Goal: Check status: Check status

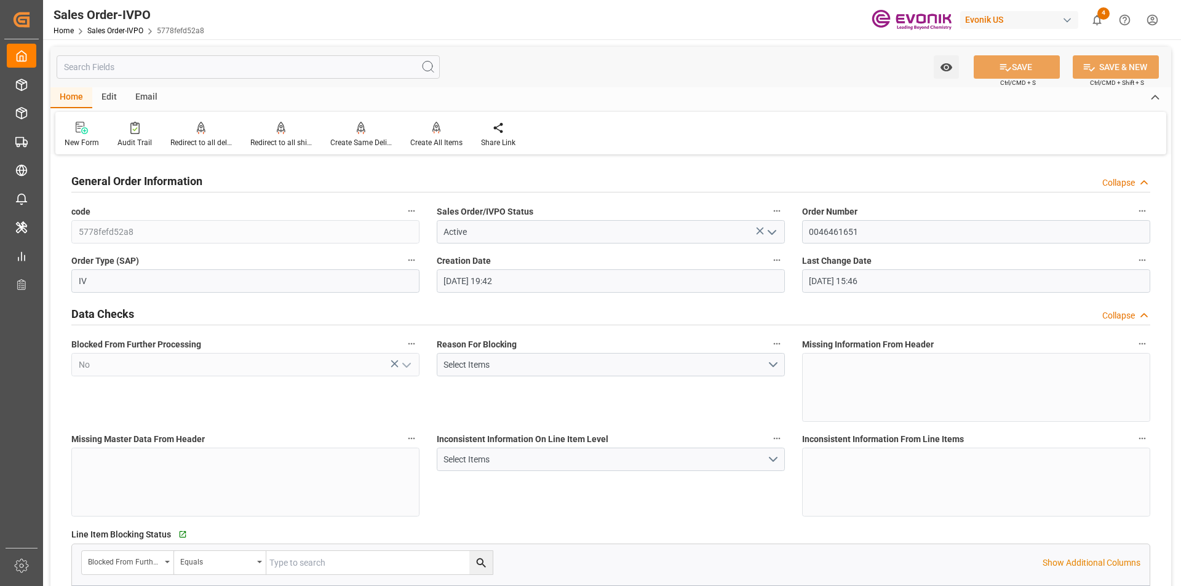
scroll to position [1845, 0]
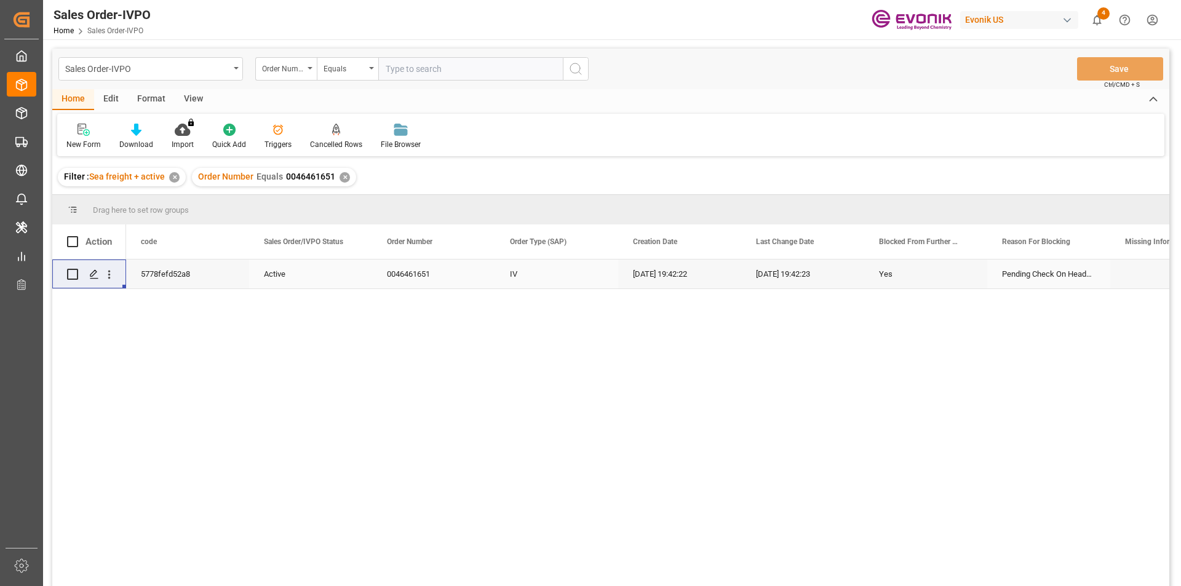
click at [408, 68] on input "text" at bounding box center [470, 68] width 184 height 23
paste input "0046464838"
type input "0046464838"
click at [576, 64] on icon "search button" at bounding box center [575, 68] width 15 height 15
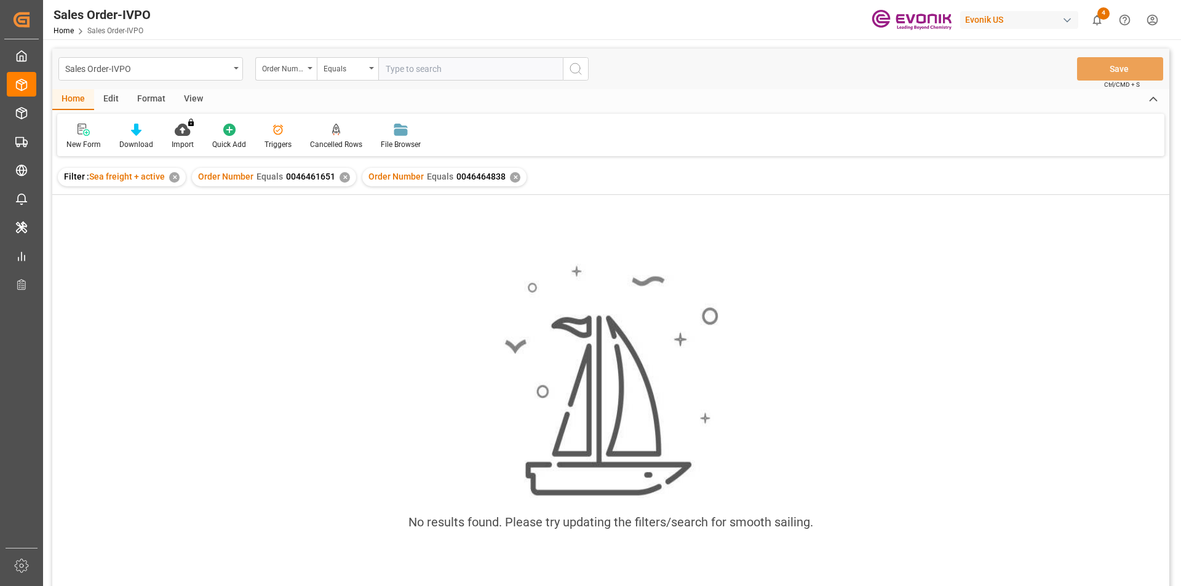
click at [342, 177] on div "✕" at bounding box center [344, 177] width 10 height 10
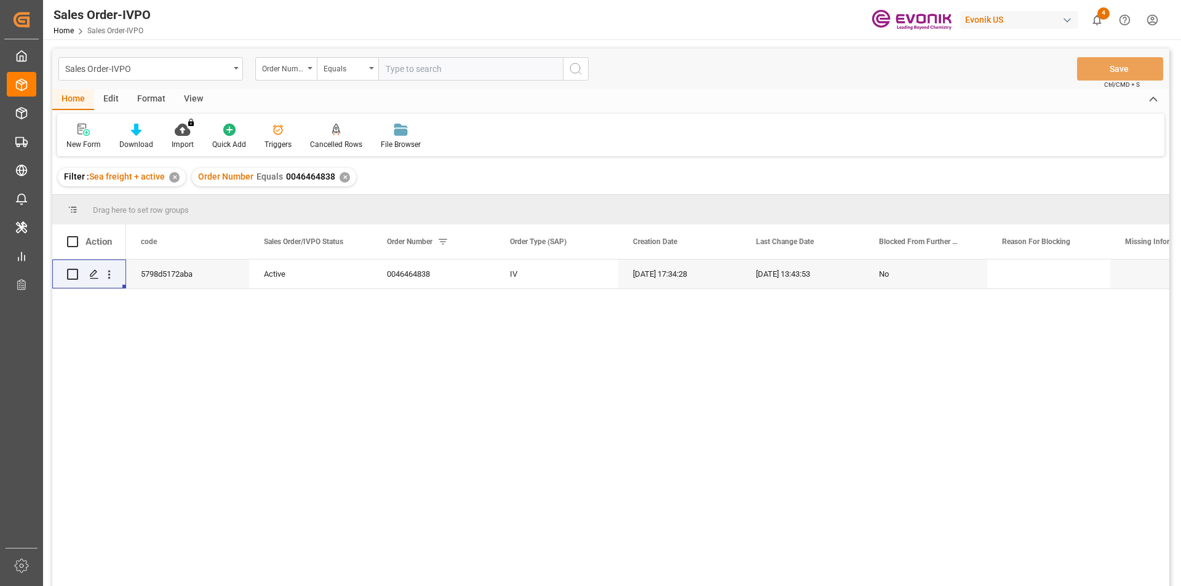
click at [196, 100] on div "View" at bounding box center [194, 99] width 38 height 21
click at [142, 140] on div "Standard Templates" at bounding box center [139, 144] width 61 height 11
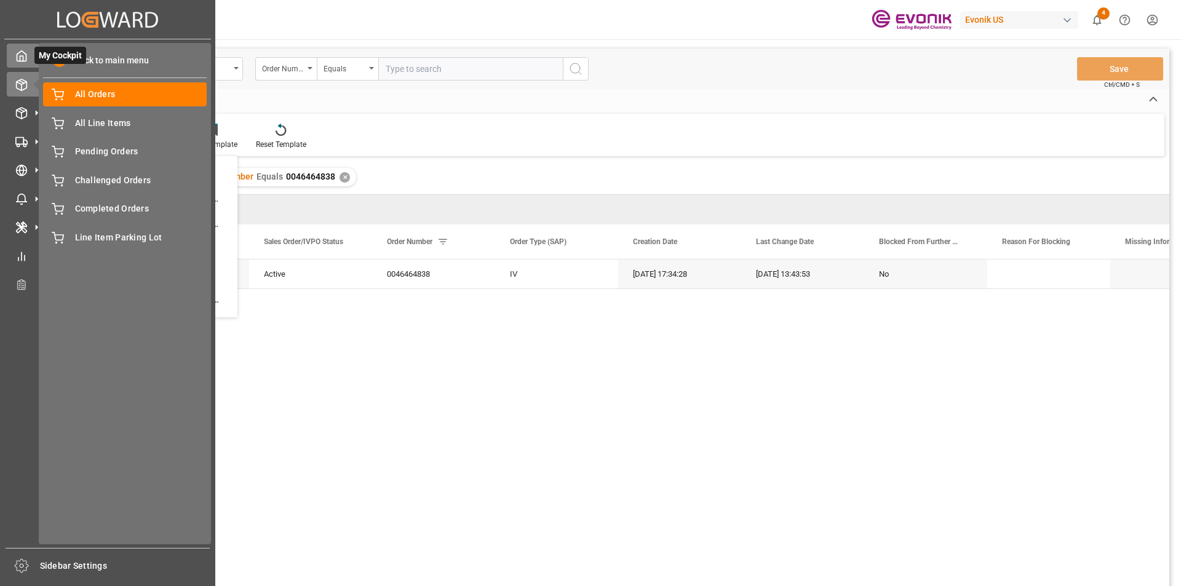
click at [25, 57] on icon at bounding box center [21, 56] width 12 height 12
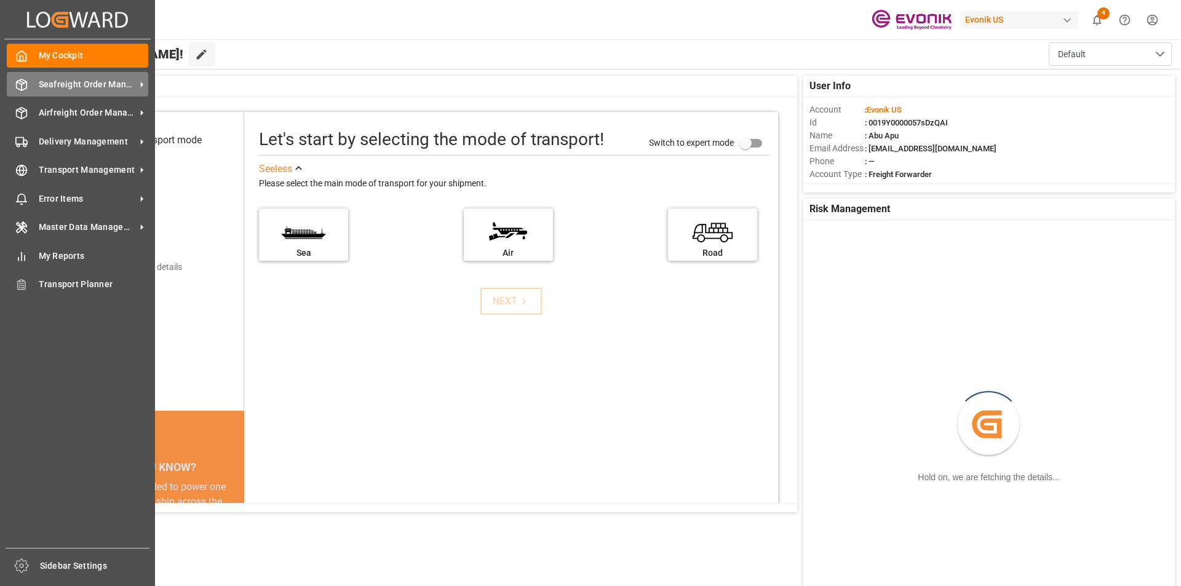
click at [72, 89] on span "Seafreight Order Management" at bounding box center [87, 84] width 97 height 13
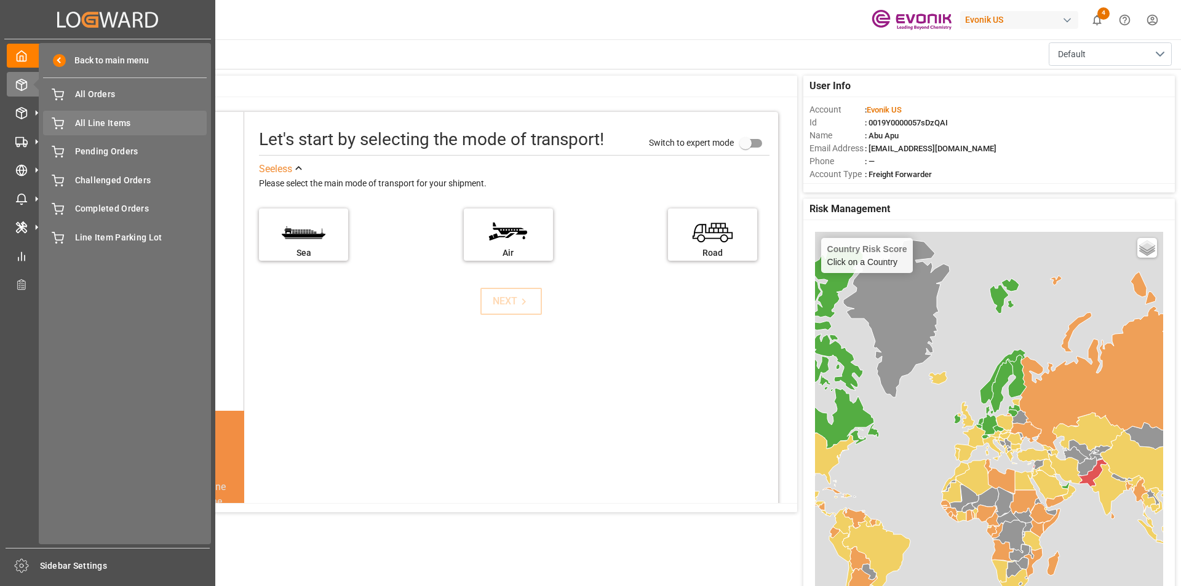
click at [119, 120] on span "All Line Items" at bounding box center [141, 123] width 132 height 13
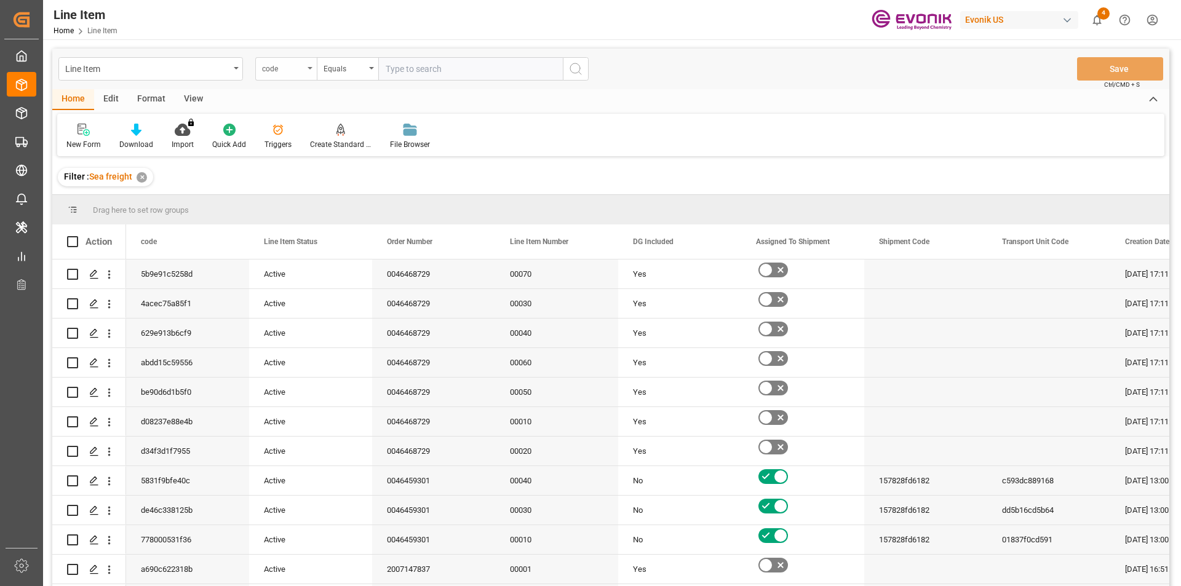
click at [307, 71] on div "code" at bounding box center [285, 68] width 61 height 23
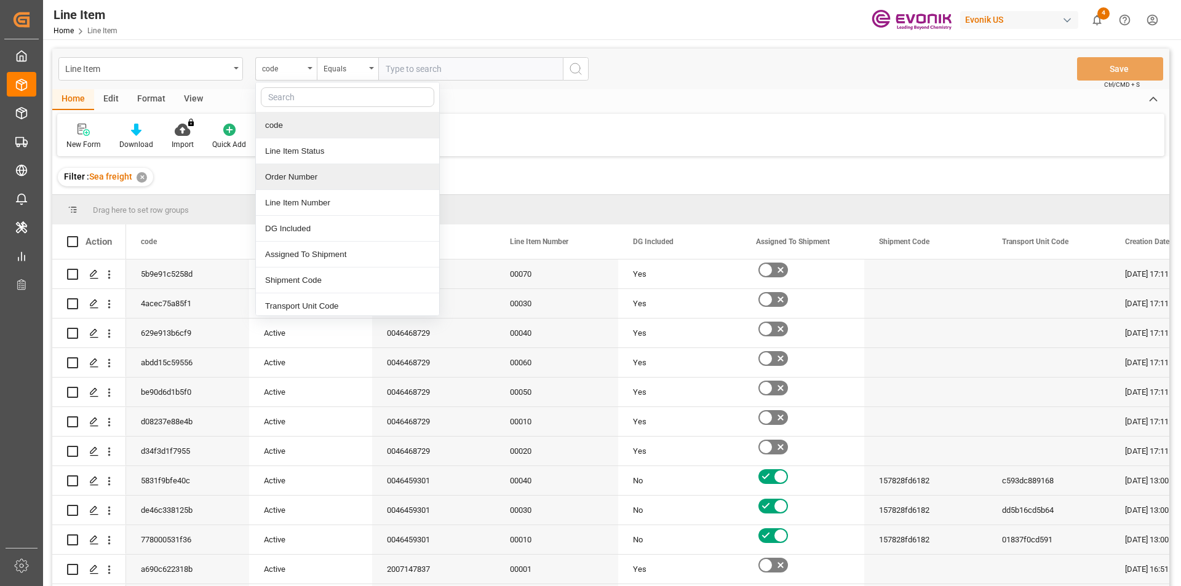
click at [293, 175] on div "Order Number" at bounding box center [347, 177] width 183 height 26
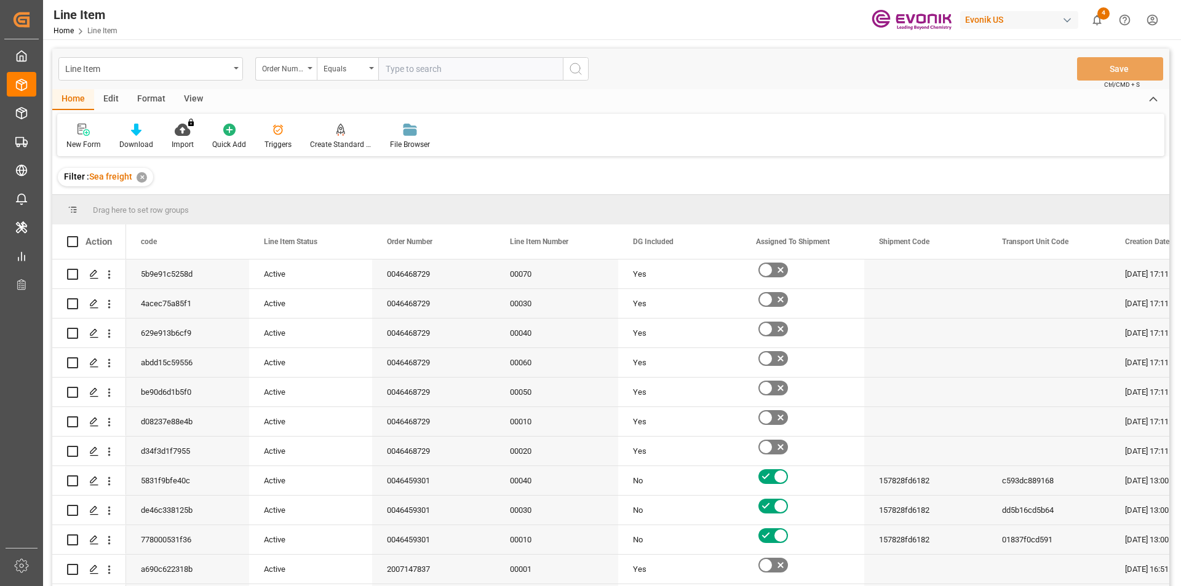
click at [418, 61] on input "text" at bounding box center [470, 68] width 184 height 23
paste input "0046464838"
type input "0046464838"
click at [576, 71] on icon "search button" at bounding box center [575, 68] width 15 height 15
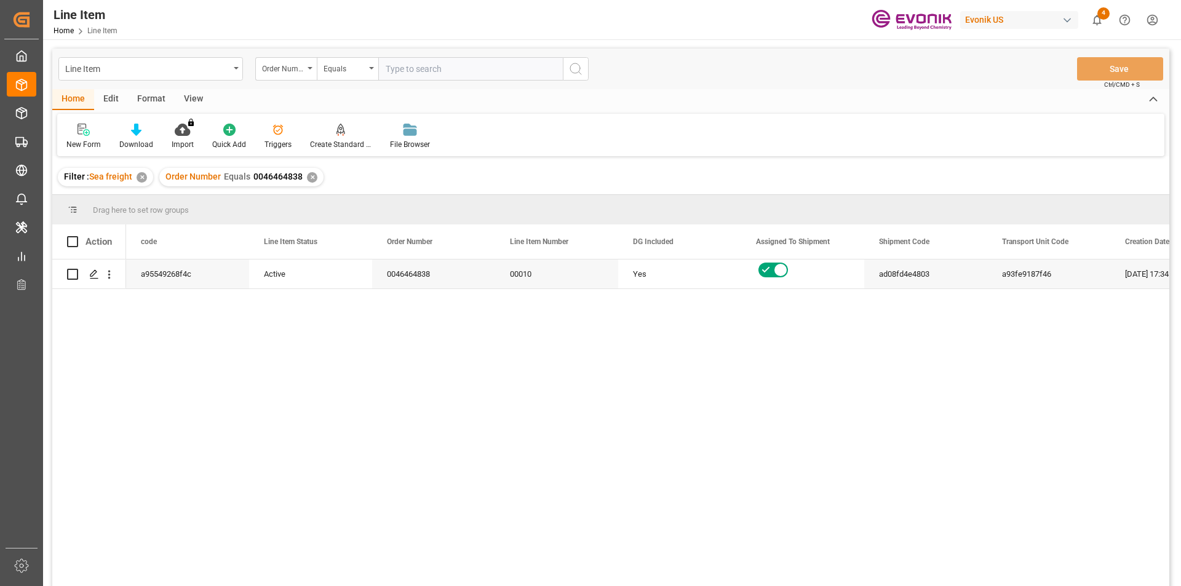
click at [194, 95] on div "View" at bounding box center [194, 99] width 38 height 21
click at [138, 133] on icon at bounding box center [139, 130] width 12 height 12
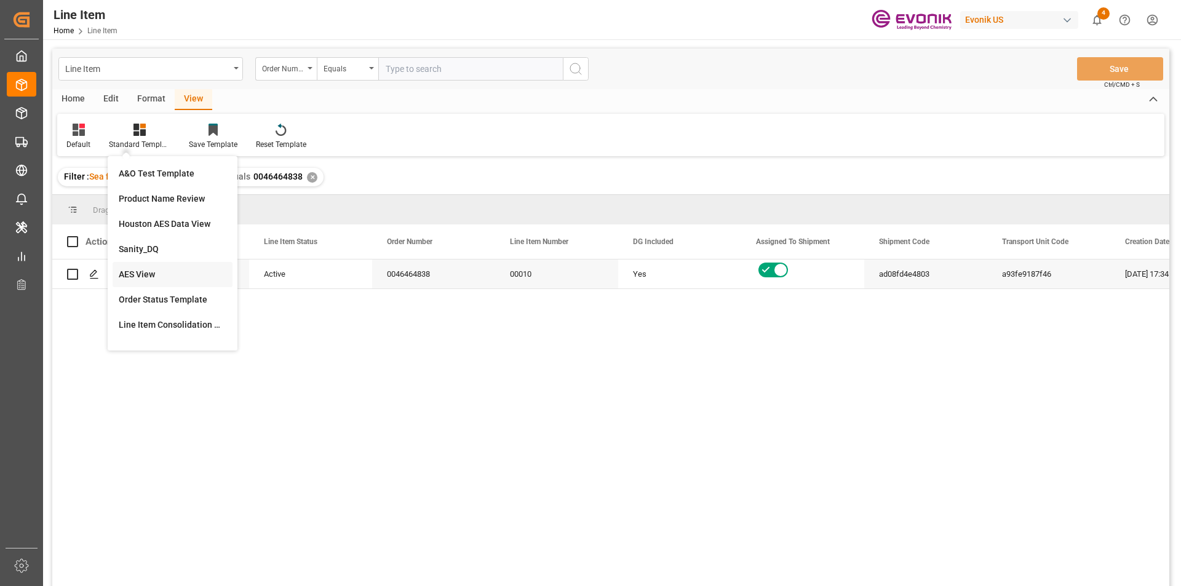
click at [147, 268] on div "AES View" at bounding box center [173, 274] width 108 height 13
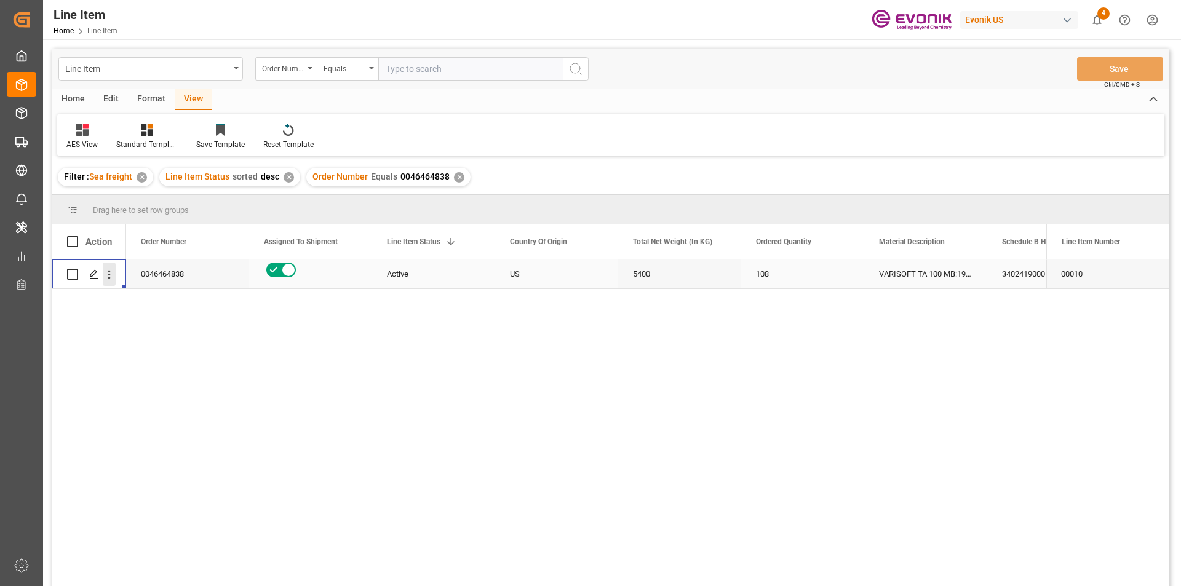
click at [111, 274] on icon "open menu" at bounding box center [109, 274] width 13 height 13
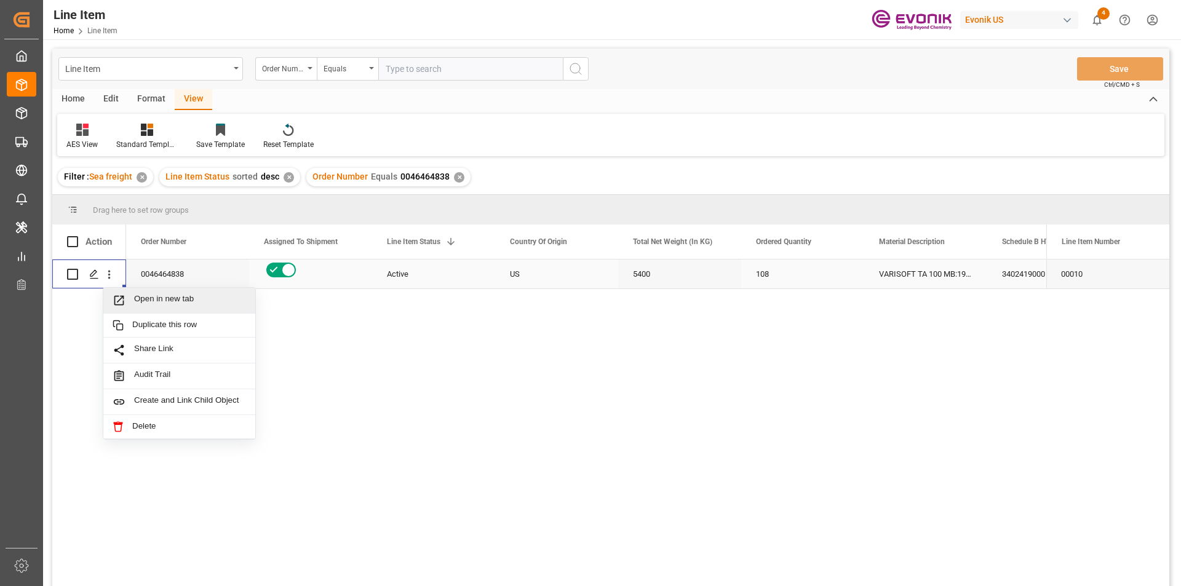
click at [143, 296] on span "Open in new tab" at bounding box center [190, 300] width 112 height 13
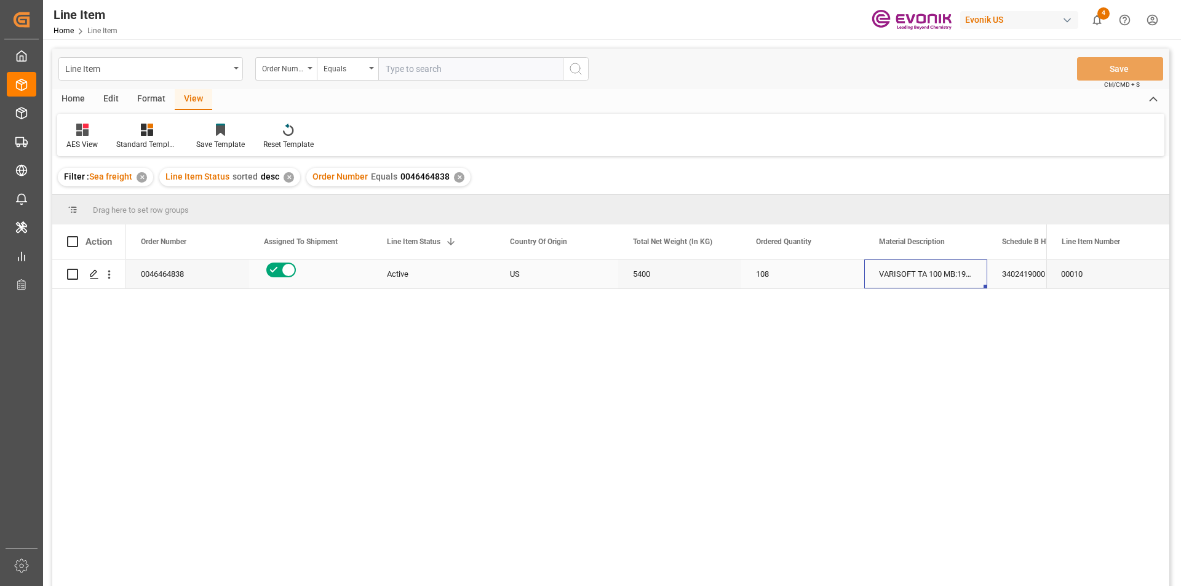
click at [957, 279] on div "VARISOFT TA 100 MB:1946:50:PP:P" at bounding box center [925, 274] width 123 height 29
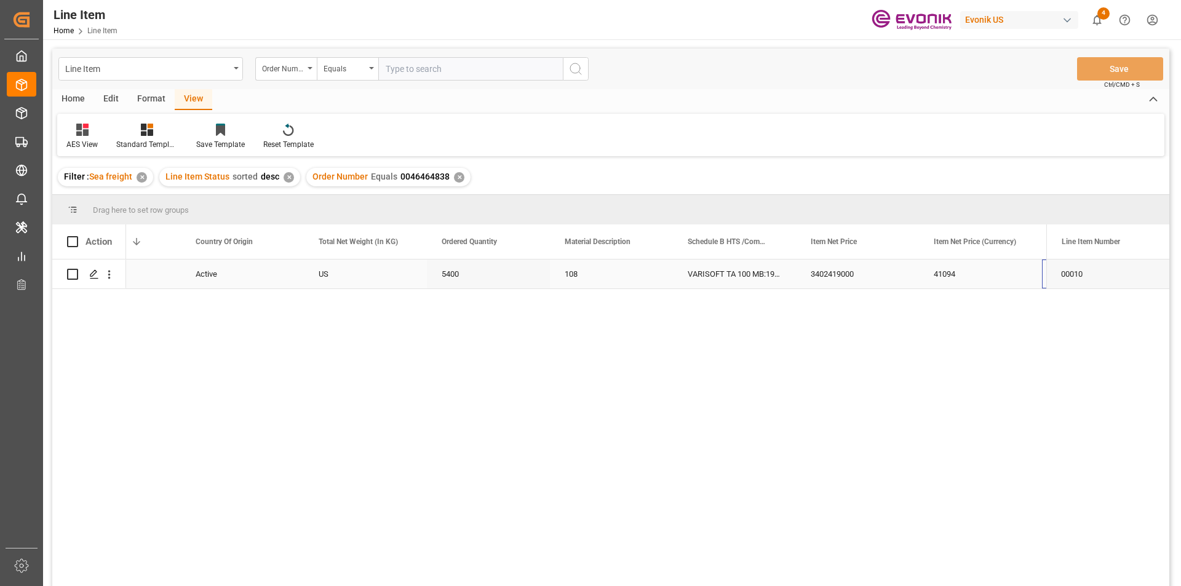
scroll to position [0, 314]
click at [337, 277] on div "5400" at bounding box center [365, 274] width 123 height 29
drag, startPoint x: 812, startPoint y: 272, endPoint x: 807, endPoint y: 286, distance: 15.0
click at [812, 272] on div "41094" at bounding box center [857, 274] width 123 height 29
click at [972, 274] on div "USD" at bounding box center [980, 274] width 123 height 29
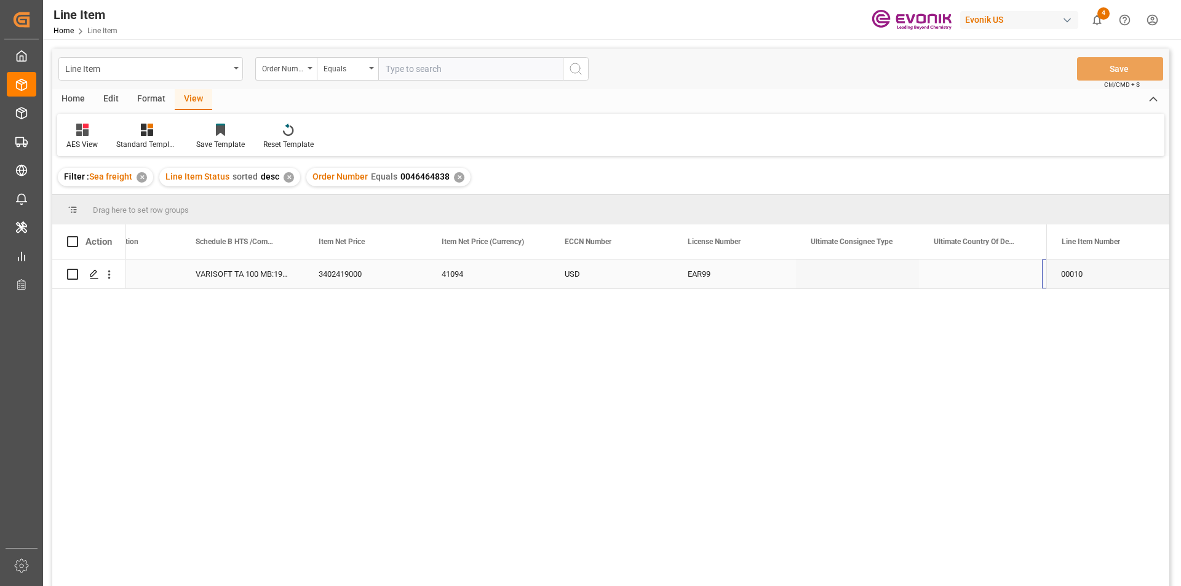
scroll to position [0, 806]
click at [426, 66] on input "text" at bounding box center [470, 68] width 184 height 23
paste input "0046466975"
type input "0046466975"
click at [579, 67] on icon "search button" at bounding box center [575, 68] width 15 height 15
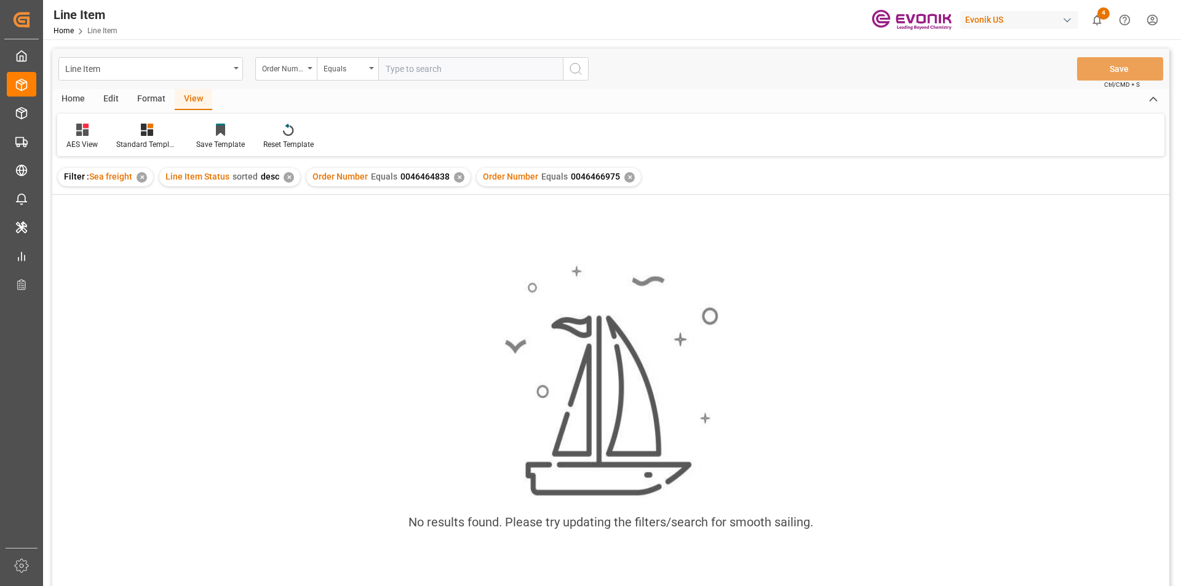
click at [454, 179] on div "✕" at bounding box center [459, 177] width 10 height 10
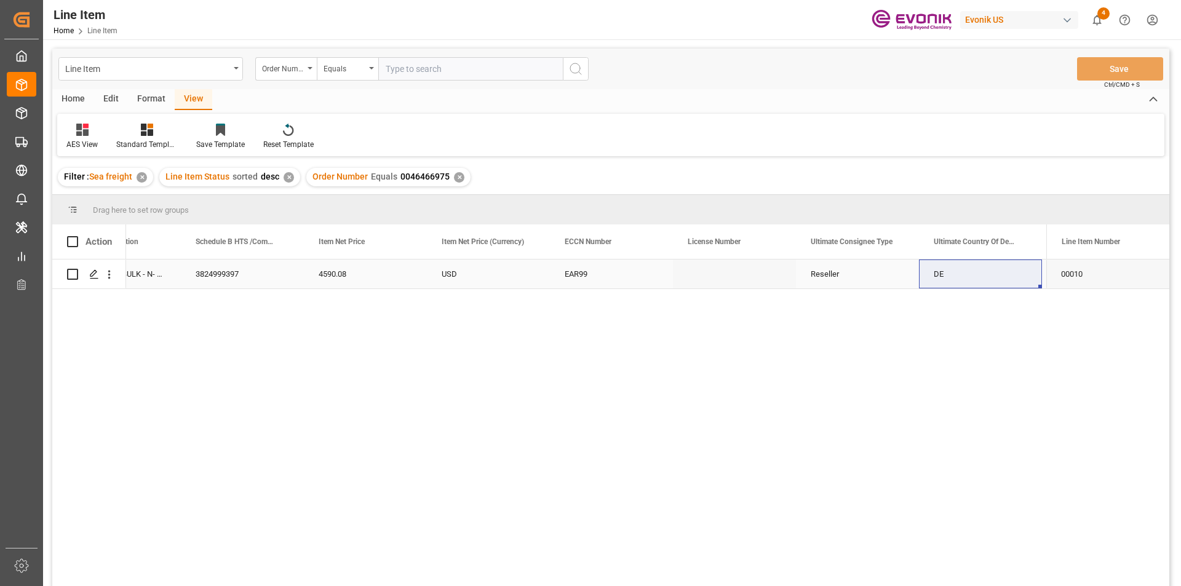
click at [650, 269] on div "EAR99" at bounding box center [611, 274] width 93 height 28
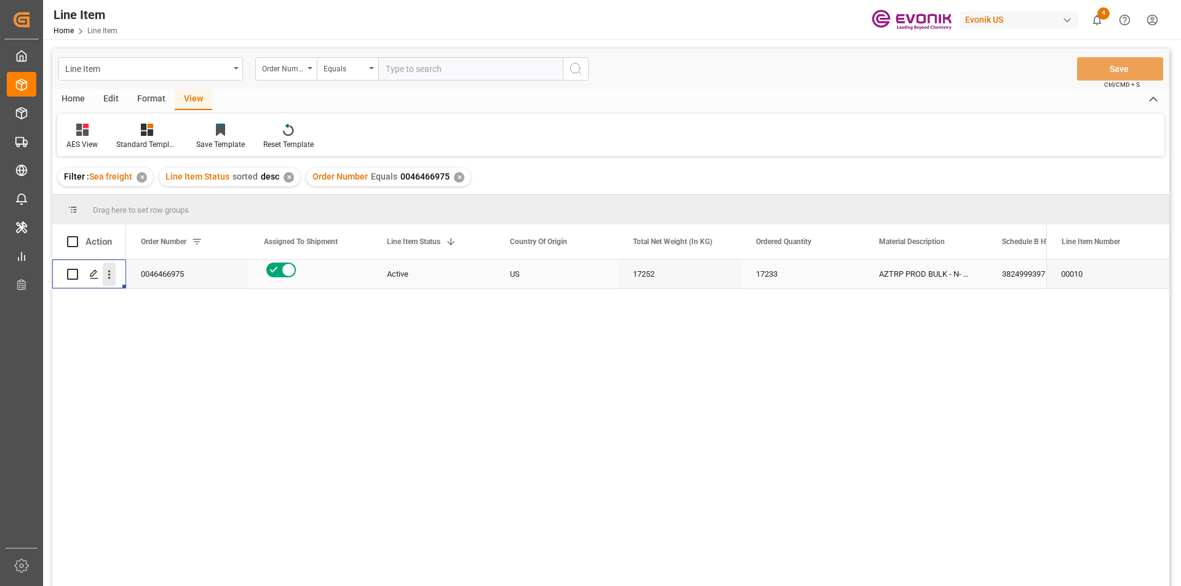
click at [109, 272] on icon "open menu" at bounding box center [109, 275] width 2 height 9
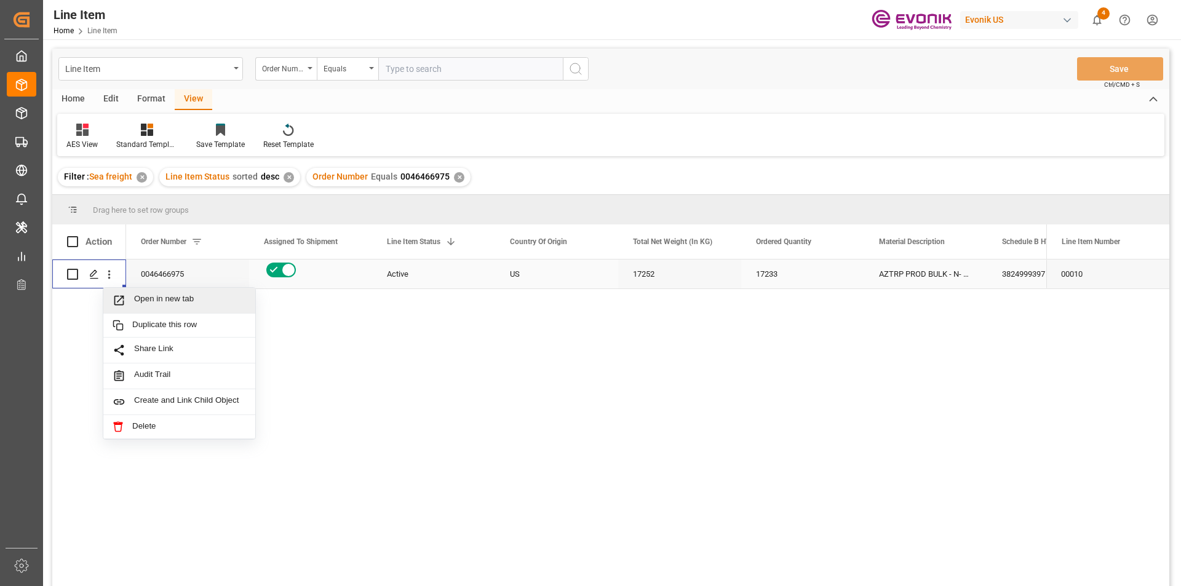
click at [136, 296] on span "Open in new tab" at bounding box center [190, 300] width 112 height 13
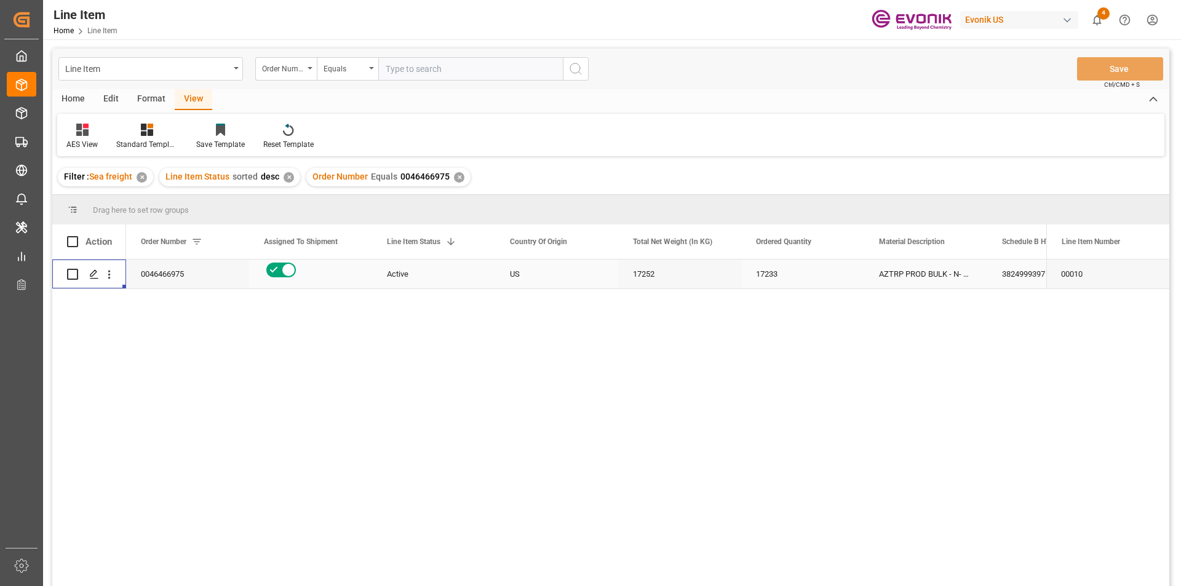
click at [641, 273] on div "17252" at bounding box center [679, 274] width 123 height 29
click at [1011, 282] on div "3824999397" at bounding box center [1048, 274] width 123 height 29
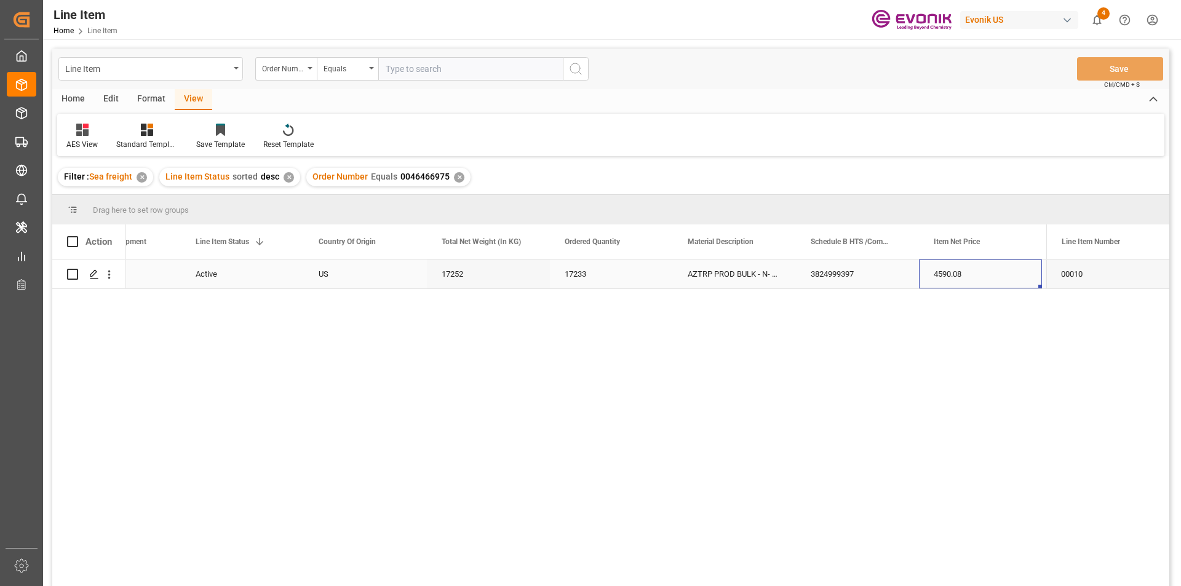
scroll to position [0, 314]
click at [844, 267] on div "4590.08" at bounding box center [857, 274] width 123 height 29
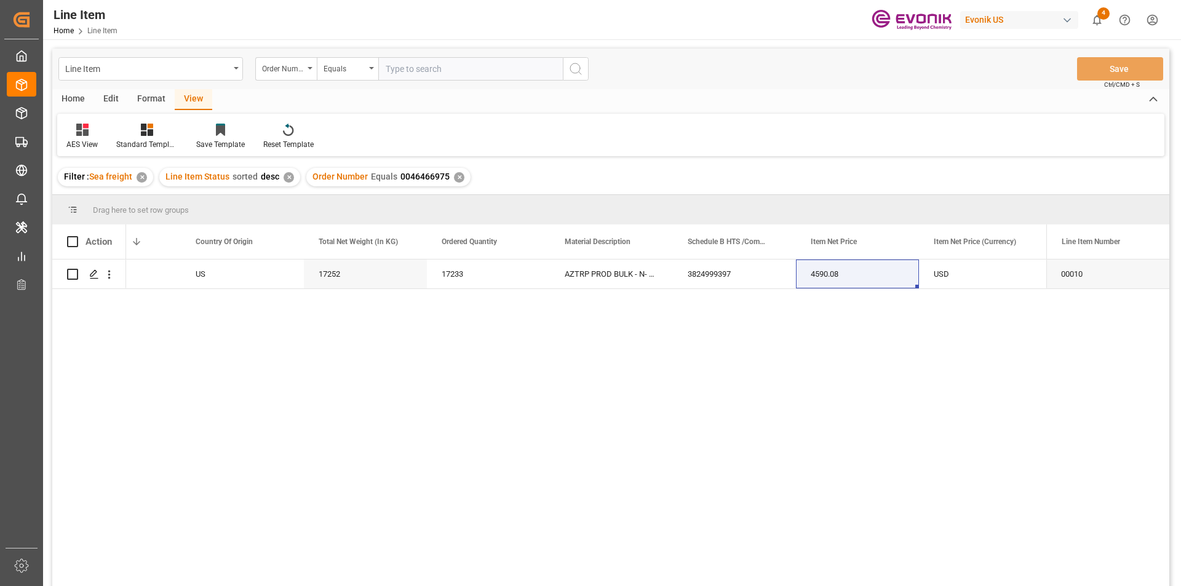
click at [338, 363] on div "17233 AZTRP PROD BULK - N- MMA/MEOH 3824999397 4590.08 17252 US Active USD EAR99" at bounding box center [586, 427] width 920 height 335
click at [103, 268] on icon "open menu" at bounding box center [109, 274] width 13 height 13
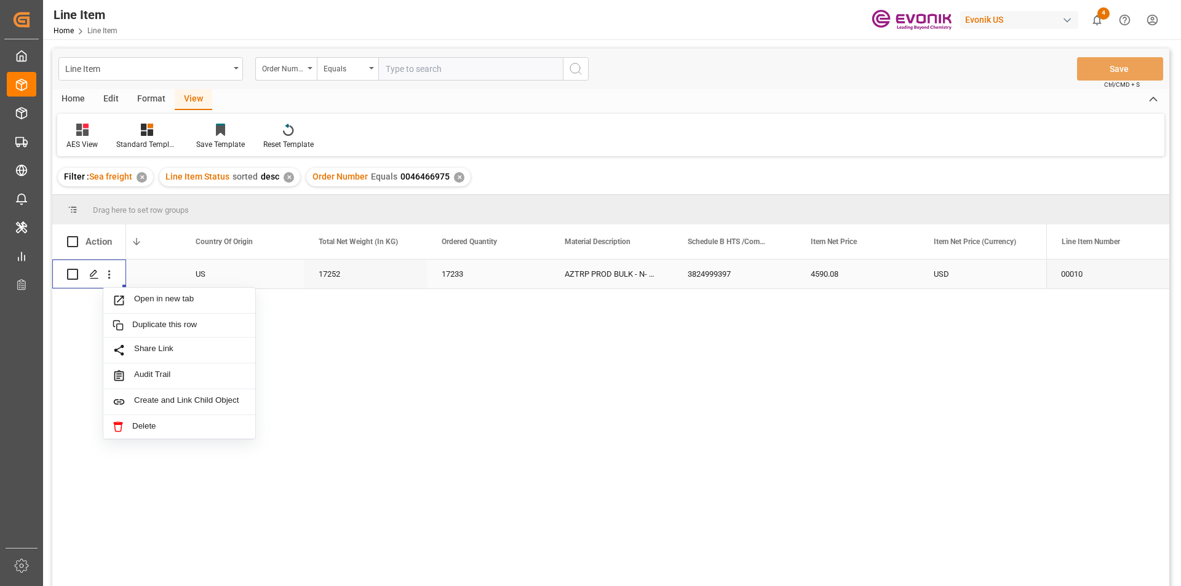
click at [130, 287] on div "Open in new tab Duplicate this row Share Link Audit Trail Create and Link Child…" at bounding box center [179, 363] width 153 height 153
click at [147, 296] on span "Open in new tab" at bounding box center [190, 300] width 112 height 13
click at [951, 273] on div "USD" at bounding box center [980, 274] width 123 height 29
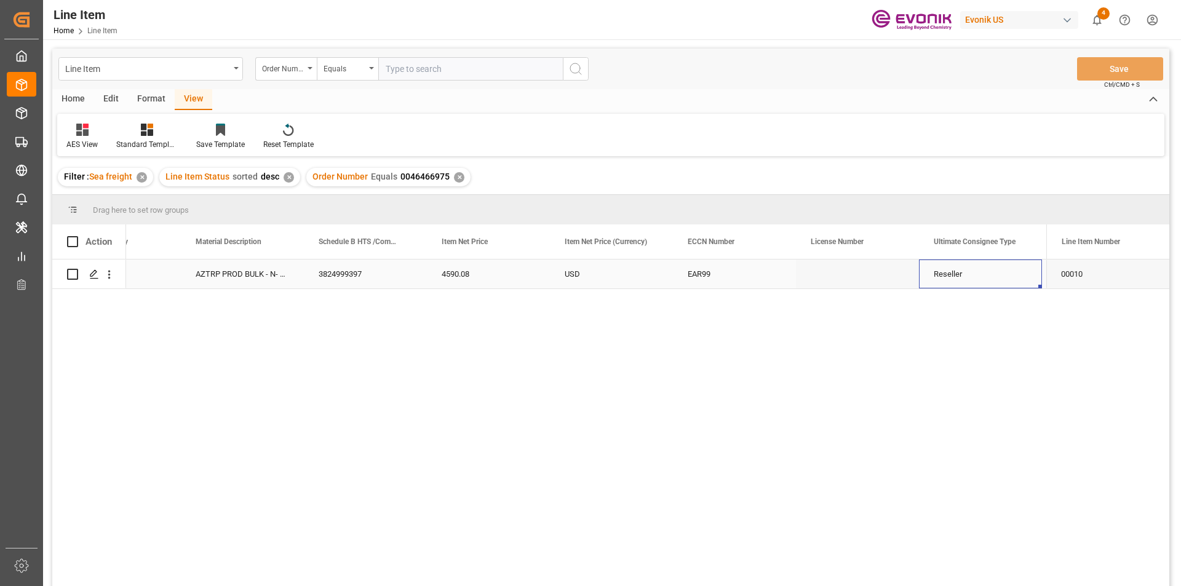
scroll to position [0, 806]
click at [398, 69] on input "text" at bounding box center [470, 68] width 184 height 23
paste input "0046456716"
type input "0046456716"
click at [583, 72] on button "search button" at bounding box center [576, 68] width 26 height 23
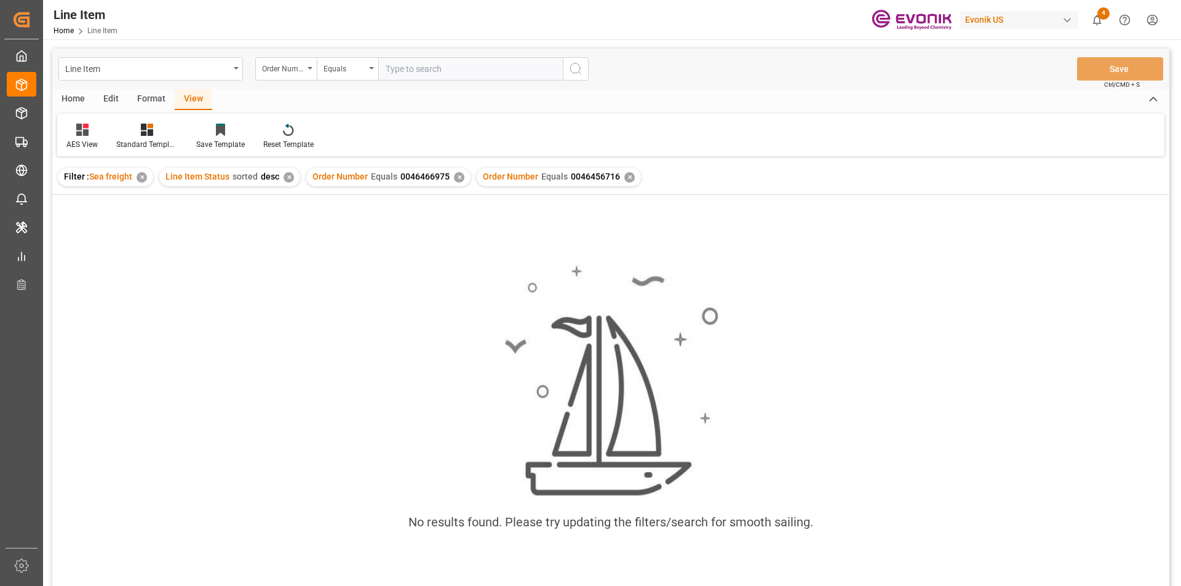
click at [454, 180] on div "✕" at bounding box center [459, 177] width 10 height 10
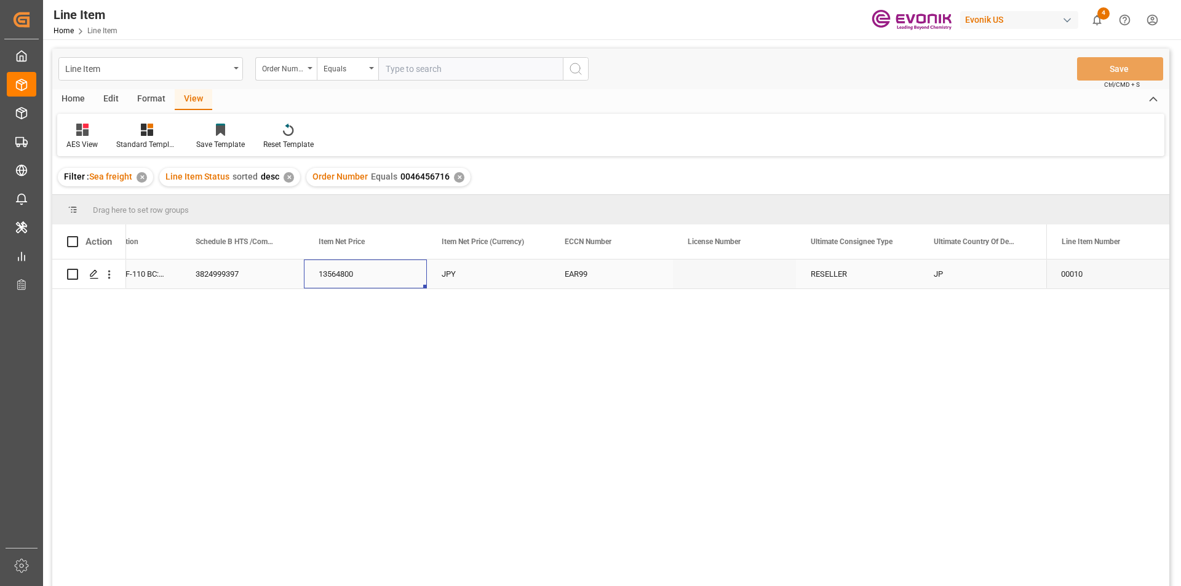
click at [347, 272] on div "13564800" at bounding box center [365, 274] width 123 height 29
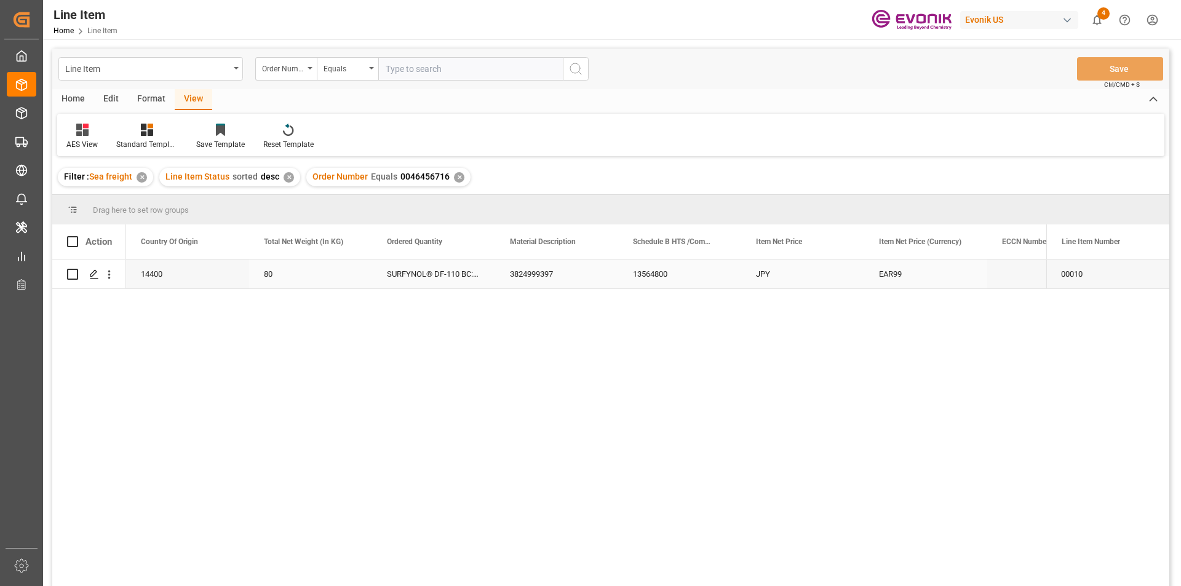
scroll to position [0, 369]
click at [408, 69] on input "text" at bounding box center [470, 68] width 184 height 23
paste input "2007128233"
type input "2007128233"
click at [571, 68] on icon "search button" at bounding box center [575, 68] width 15 height 15
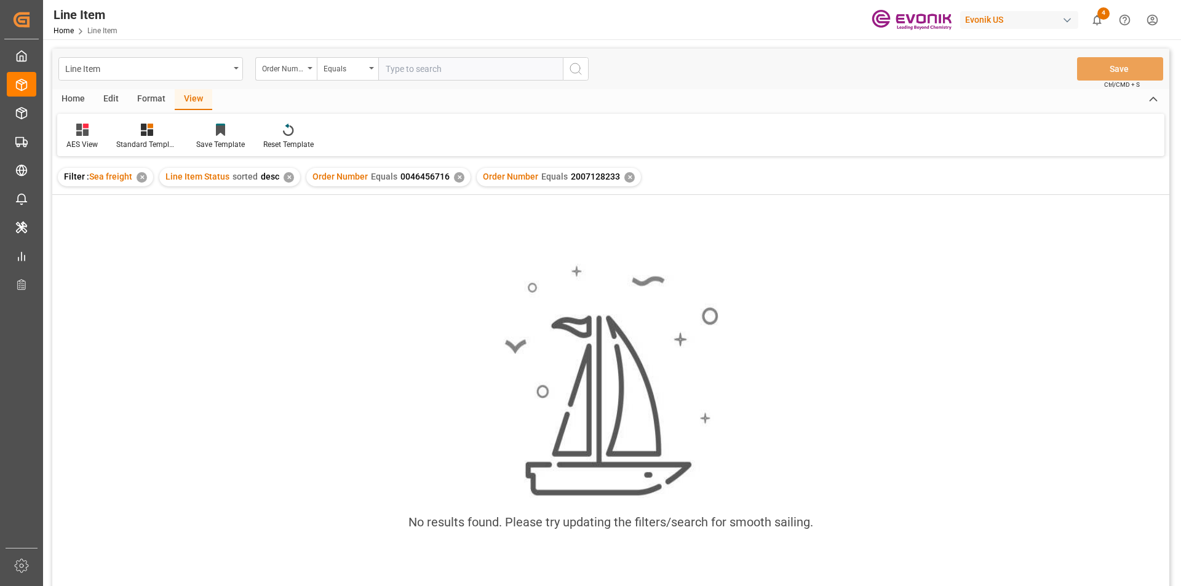
click at [455, 178] on div "✕" at bounding box center [459, 177] width 10 height 10
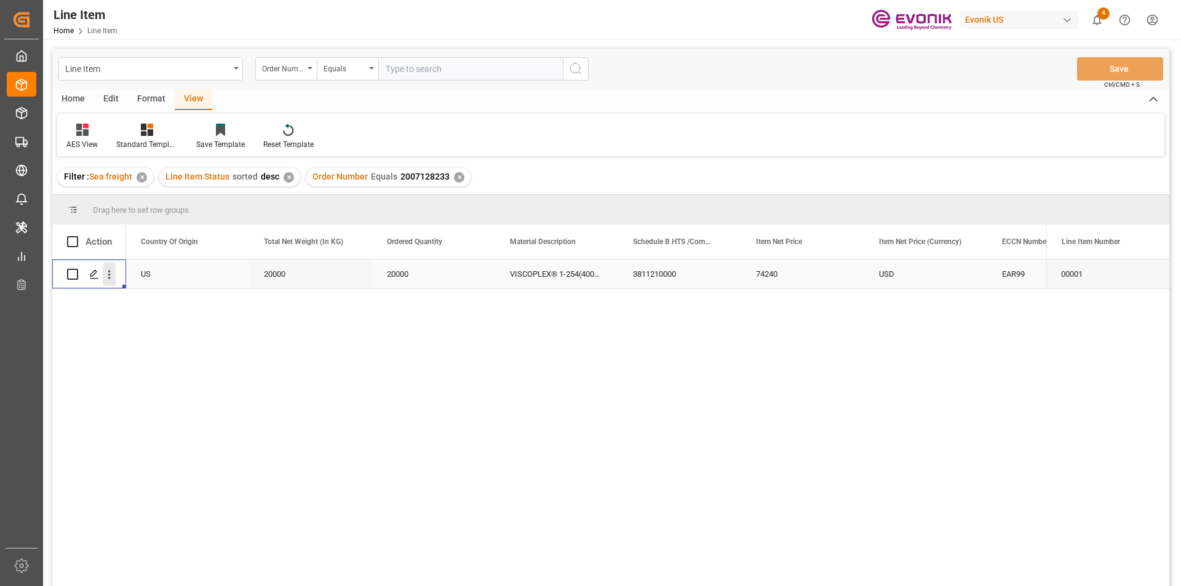
click at [111, 272] on icon "open menu" at bounding box center [109, 274] width 13 height 13
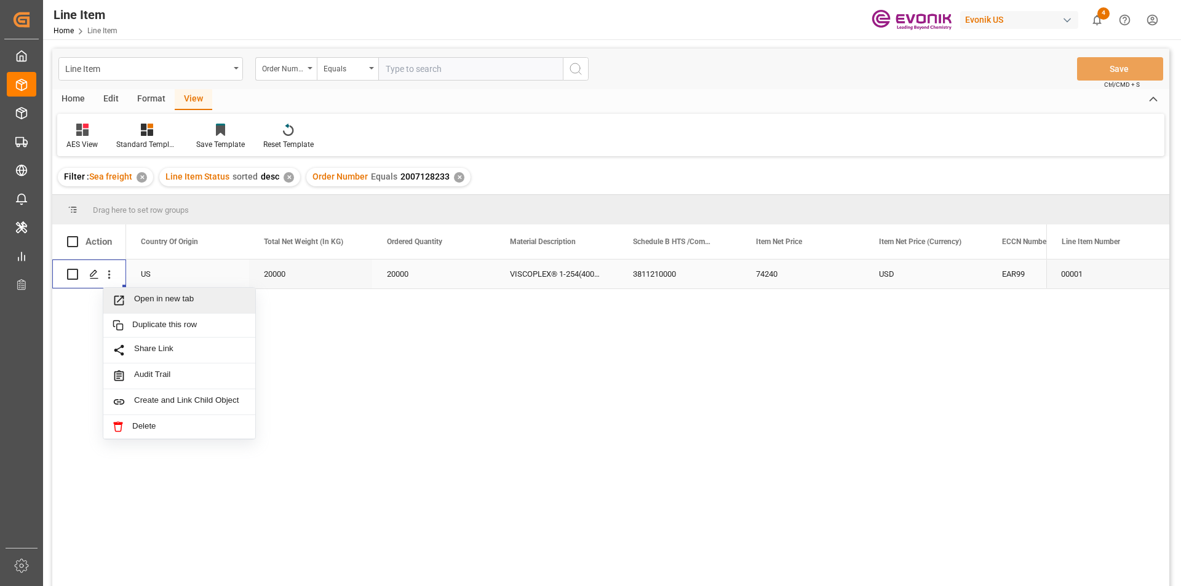
click at [141, 297] on span "Open in new tab" at bounding box center [190, 300] width 112 height 13
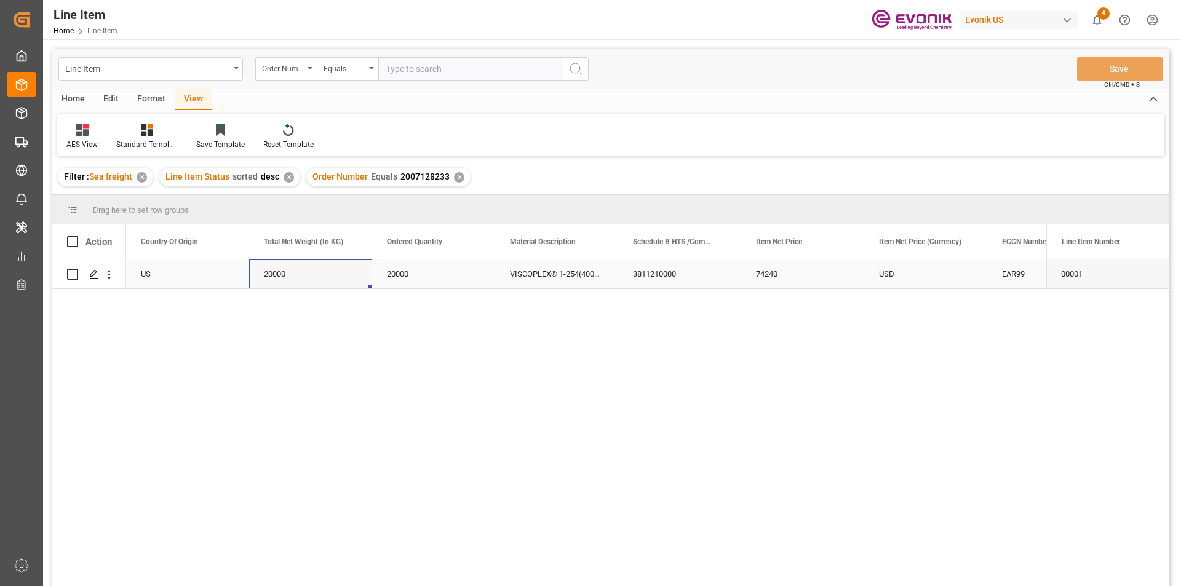
click at [279, 276] on div "20000" at bounding box center [310, 274] width 123 height 29
drag, startPoint x: 768, startPoint y: 277, endPoint x: 779, endPoint y: 346, distance: 69.8
click at [768, 277] on div "74240" at bounding box center [802, 274] width 123 height 29
click at [931, 277] on div "USD" at bounding box center [925, 274] width 123 height 29
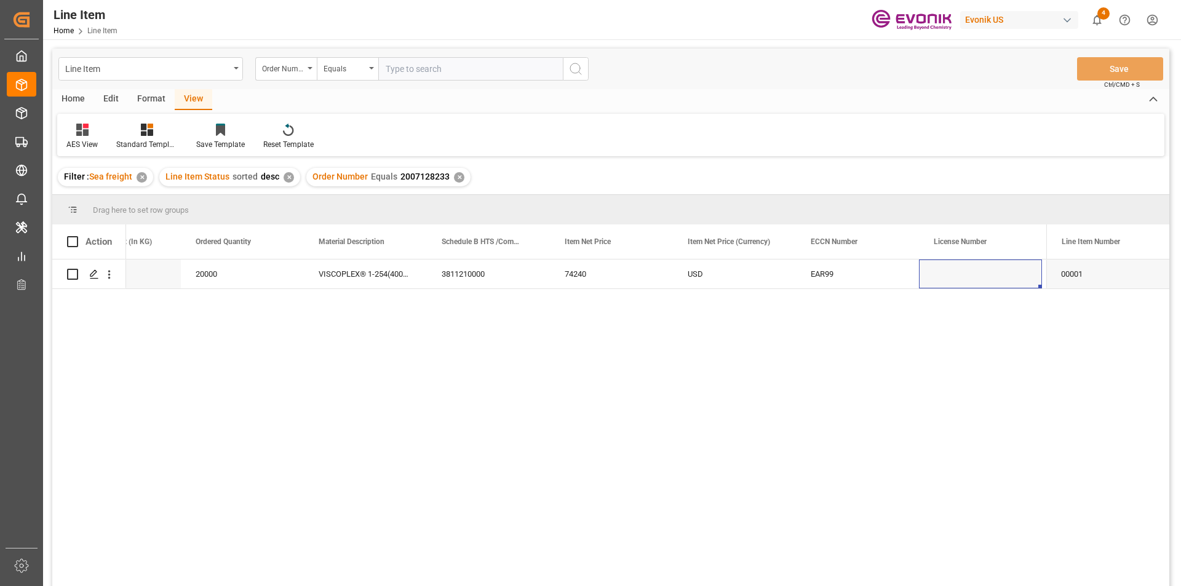
scroll to position [0, 806]
click at [410, 74] on input "text" at bounding box center [470, 68] width 184 height 23
paste input "2007139197"
type input "2007139197"
click at [579, 71] on icon "search button" at bounding box center [575, 68] width 15 height 15
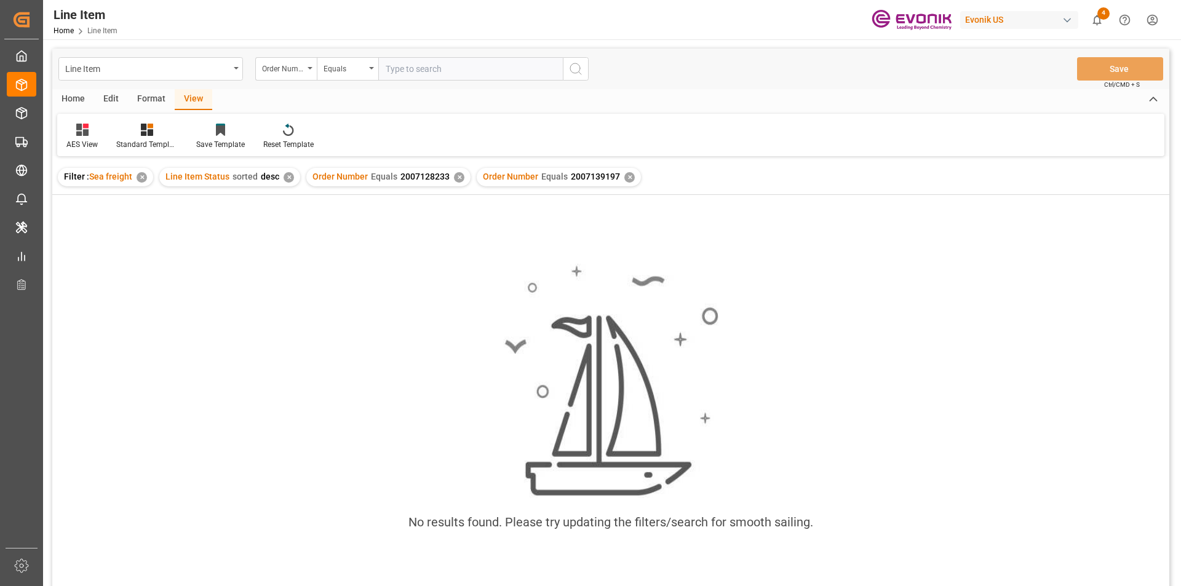
click at [454, 176] on div "✕" at bounding box center [459, 177] width 10 height 10
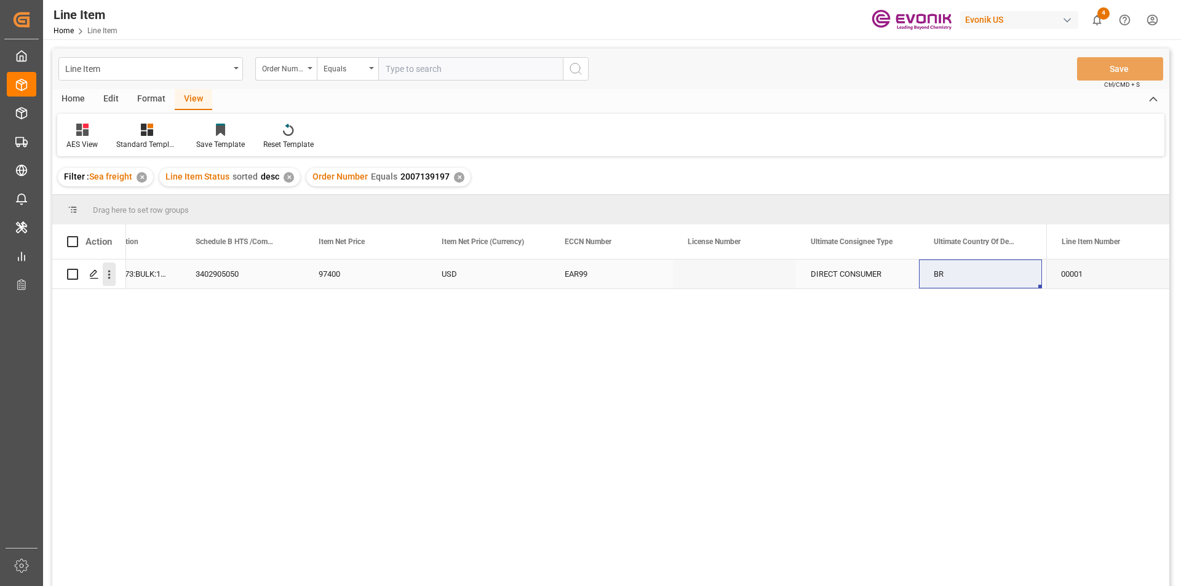
click at [109, 277] on icon "open menu" at bounding box center [109, 274] width 13 height 13
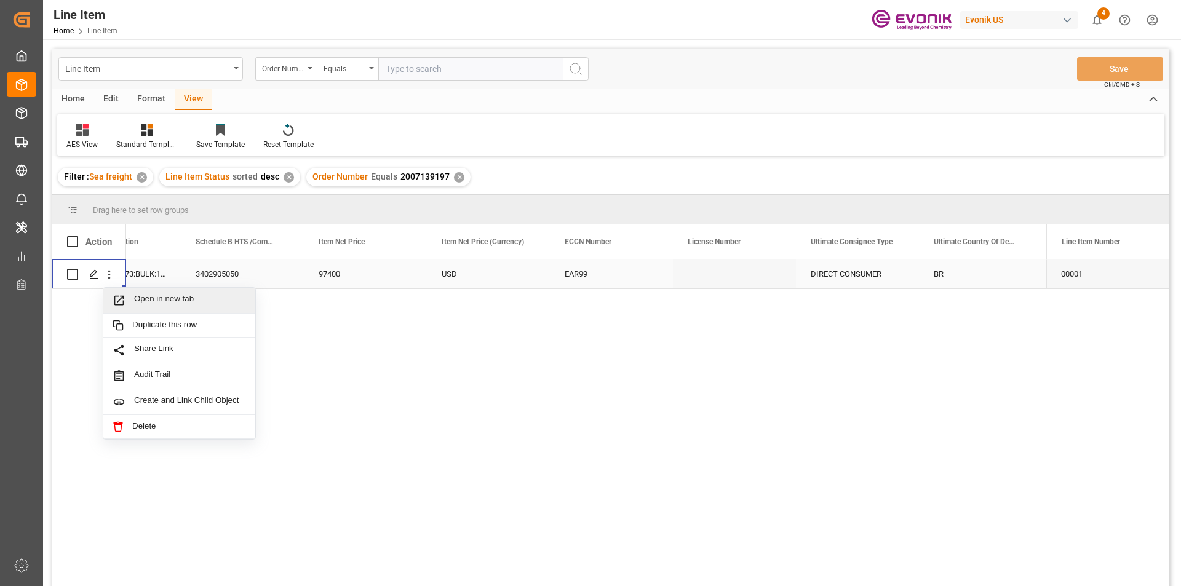
click at [134, 298] on span "Open in new tab" at bounding box center [190, 300] width 112 height 13
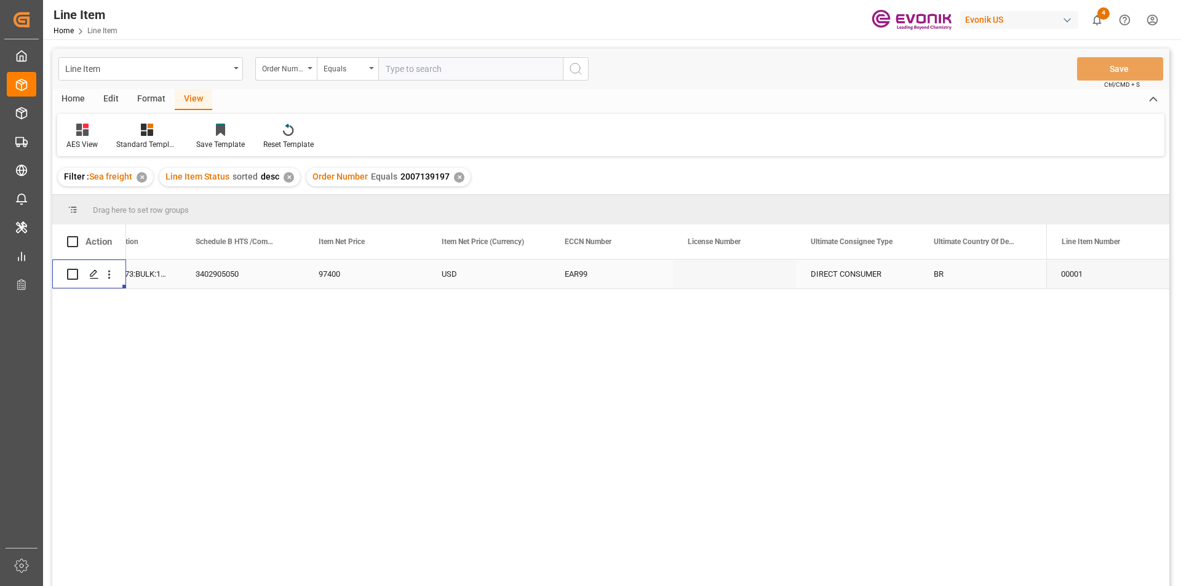
click at [241, 275] on div "3402905050" at bounding box center [242, 274] width 123 height 29
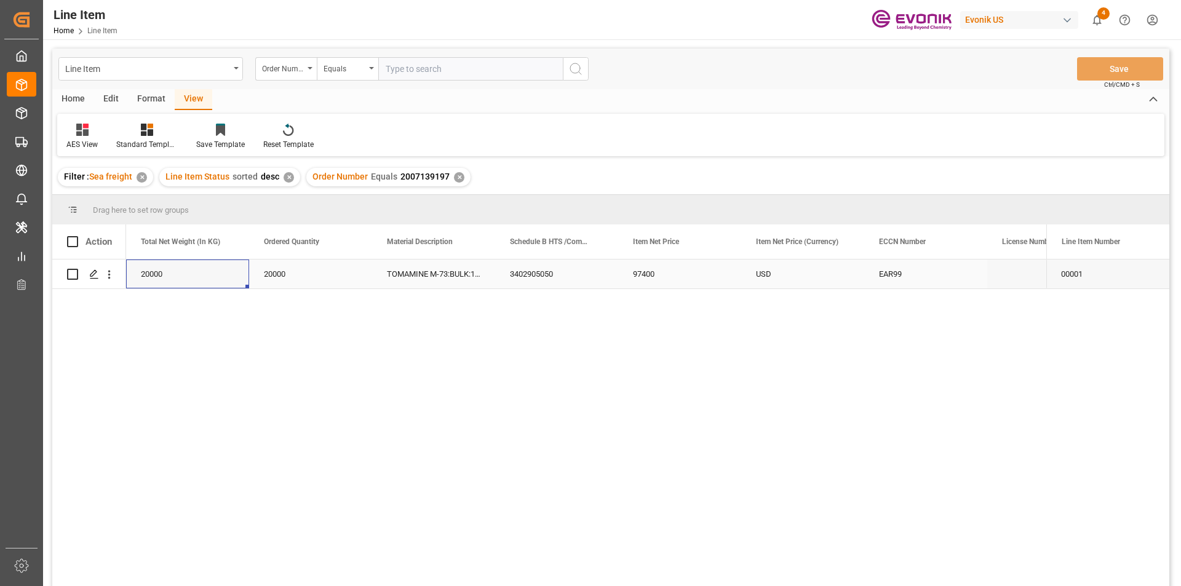
scroll to position [0, 369]
click at [317, 272] on div "20000" at bounding box center [310, 274] width 123 height 29
drag, startPoint x: 778, startPoint y: 278, endPoint x: 791, endPoint y: 337, distance: 60.4
click at [778, 278] on div "97400" at bounding box center [802, 274] width 123 height 29
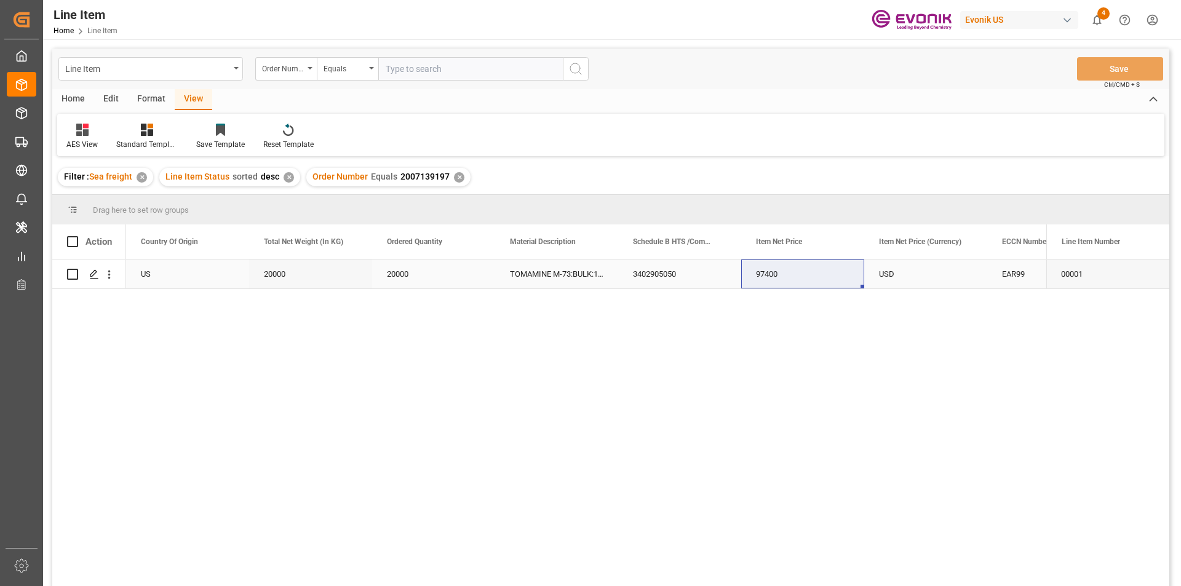
click at [1009, 274] on div "EAR99" at bounding box center [1048, 274] width 93 height 28
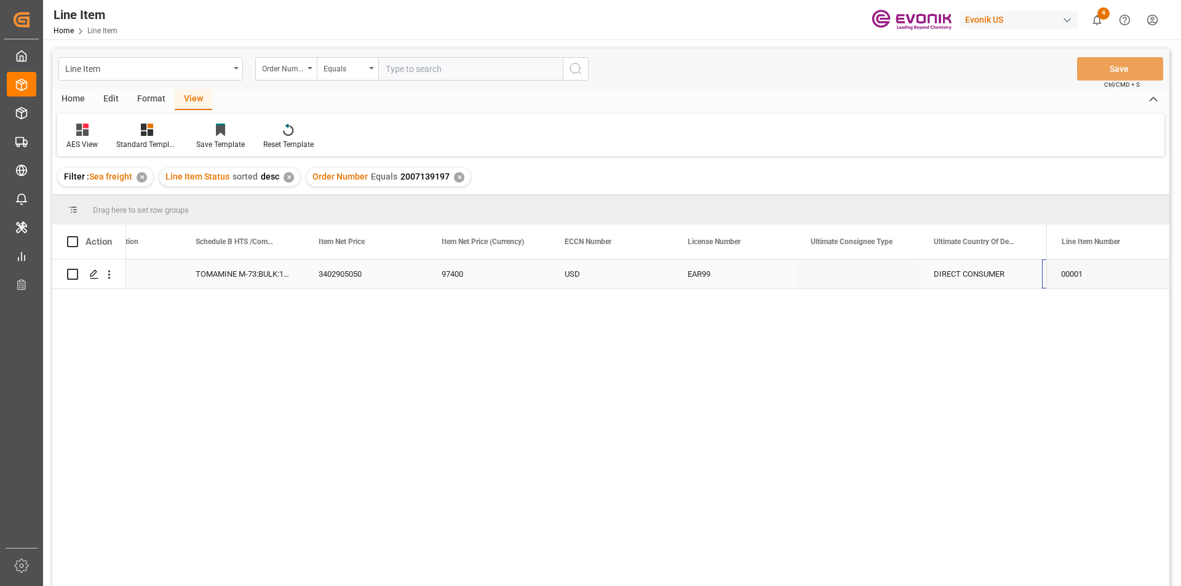
scroll to position [0, 806]
click at [403, 69] on input "text" at bounding box center [470, 68] width 184 height 23
paste input "0046440300"
type input "0046440300"
click at [580, 69] on icon "search button" at bounding box center [575, 68] width 15 height 15
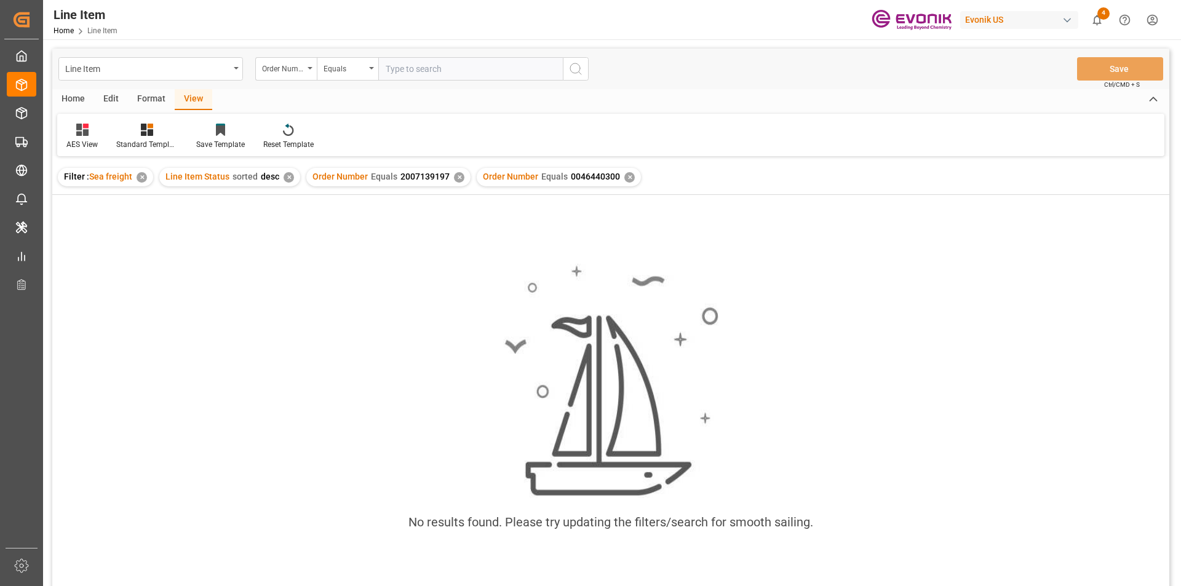
click at [458, 177] on div "✕" at bounding box center [459, 177] width 10 height 10
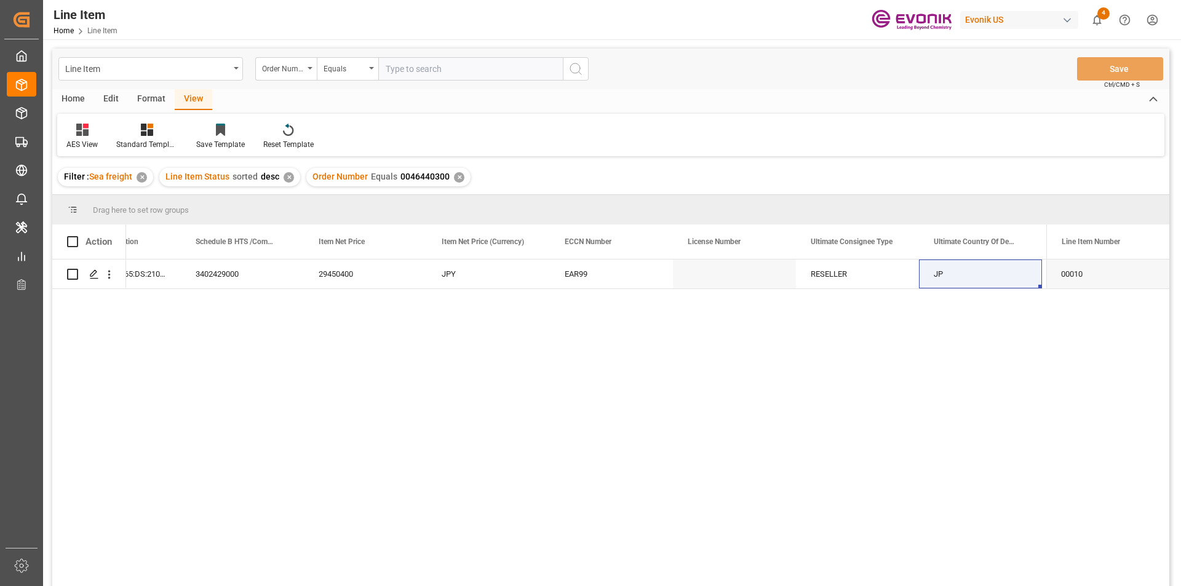
click at [430, 70] on input "text" at bounding box center [470, 68] width 184 height 23
paste input "2007127957"
type input "2007127957"
click at [568, 64] on icon "search button" at bounding box center [575, 68] width 15 height 15
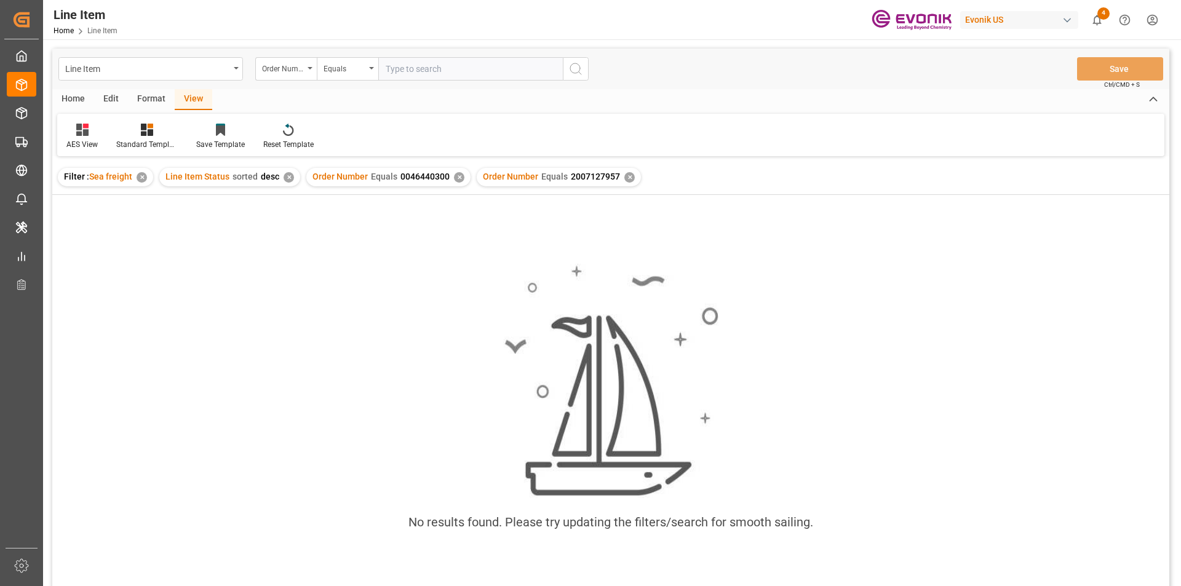
click at [454, 178] on div "✕" at bounding box center [459, 177] width 10 height 10
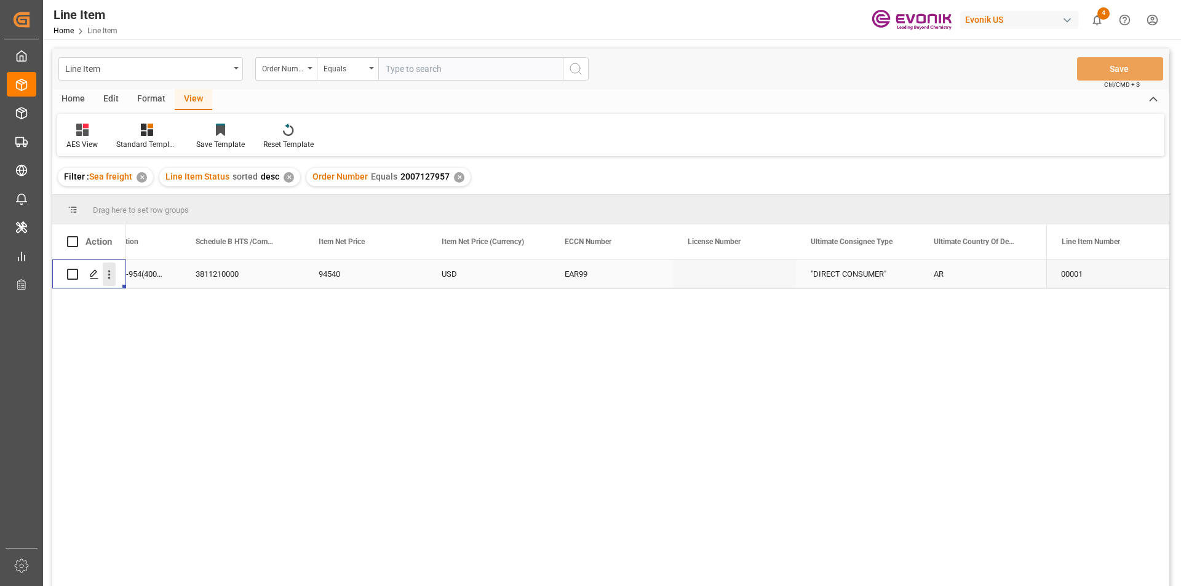
click at [109, 276] on icon "open menu" at bounding box center [109, 275] width 2 height 9
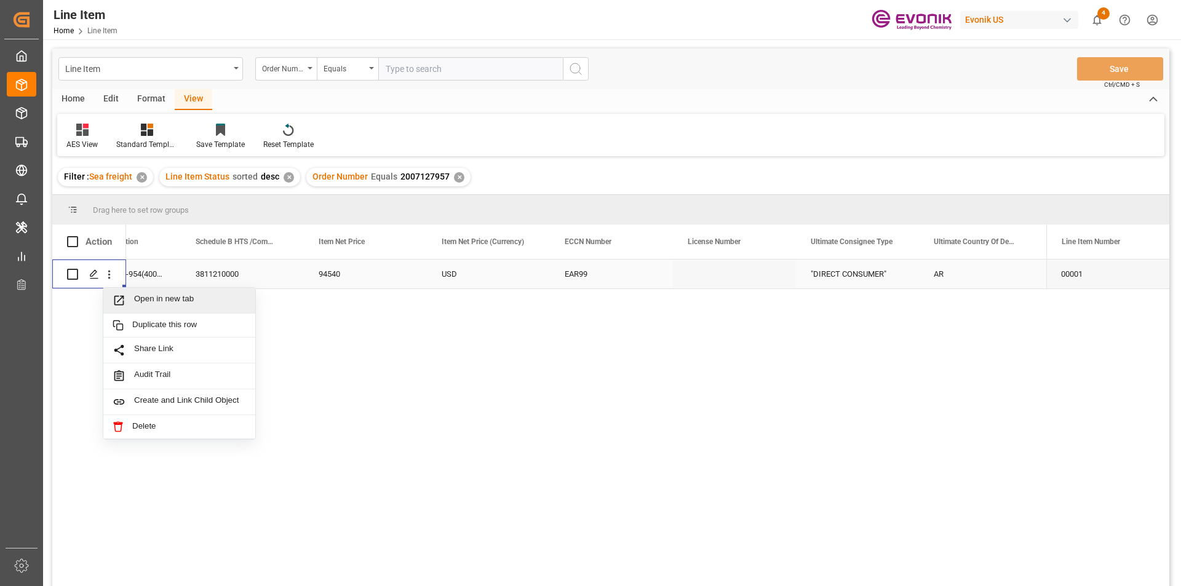
click at [127, 295] on span "Press SPACE to select this row." at bounding box center [124, 300] width 22 height 13
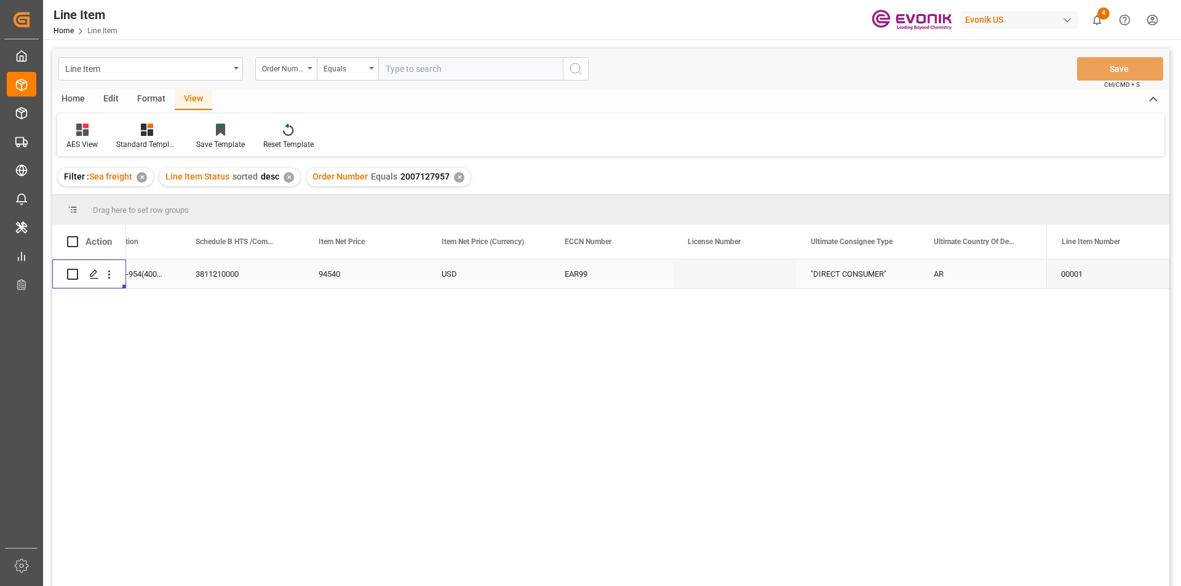
click at [583, 276] on div "EAR99" at bounding box center [611, 274] width 93 height 28
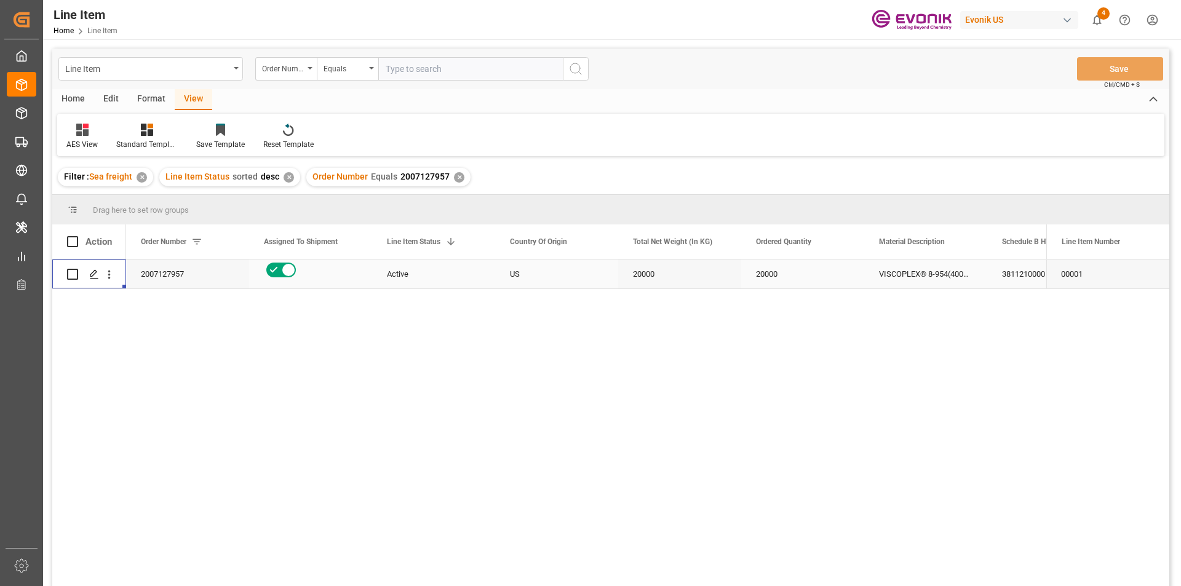
click at [945, 276] on div "VISCOPLEX® 8-954(4001) BC" at bounding box center [925, 274] width 123 height 29
click at [1002, 276] on div "3811210000" at bounding box center [1048, 274] width 123 height 29
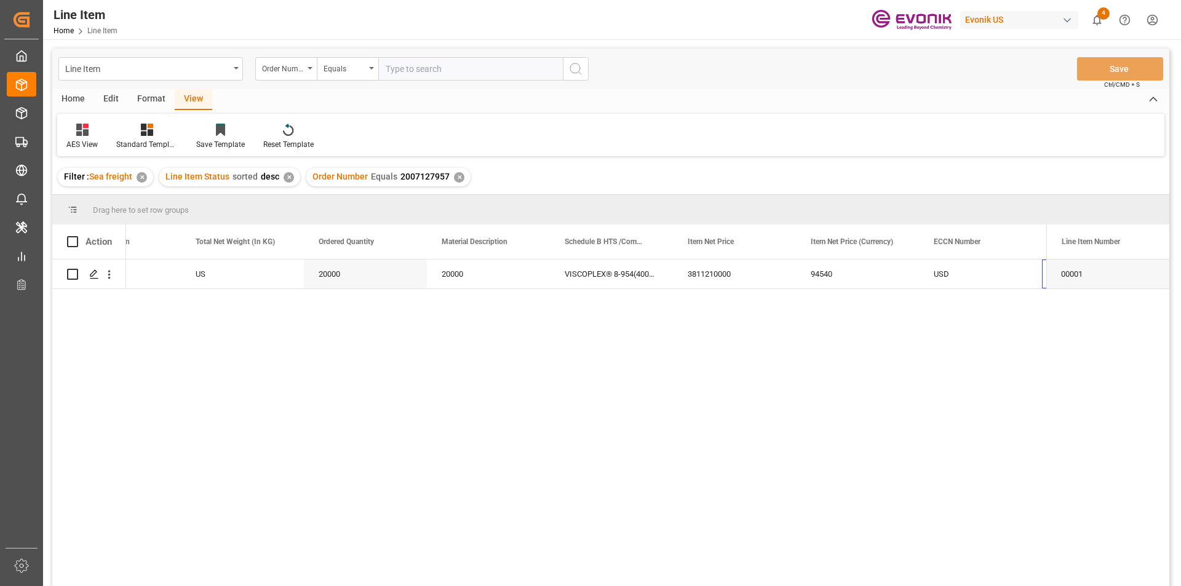
scroll to position [0, 437]
click at [224, 278] on div "20000" at bounding box center [242, 274] width 123 height 29
click at [698, 271] on div "94540" at bounding box center [734, 274] width 123 height 29
click at [732, 279] on div "94540" at bounding box center [734, 274] width 123 height 29
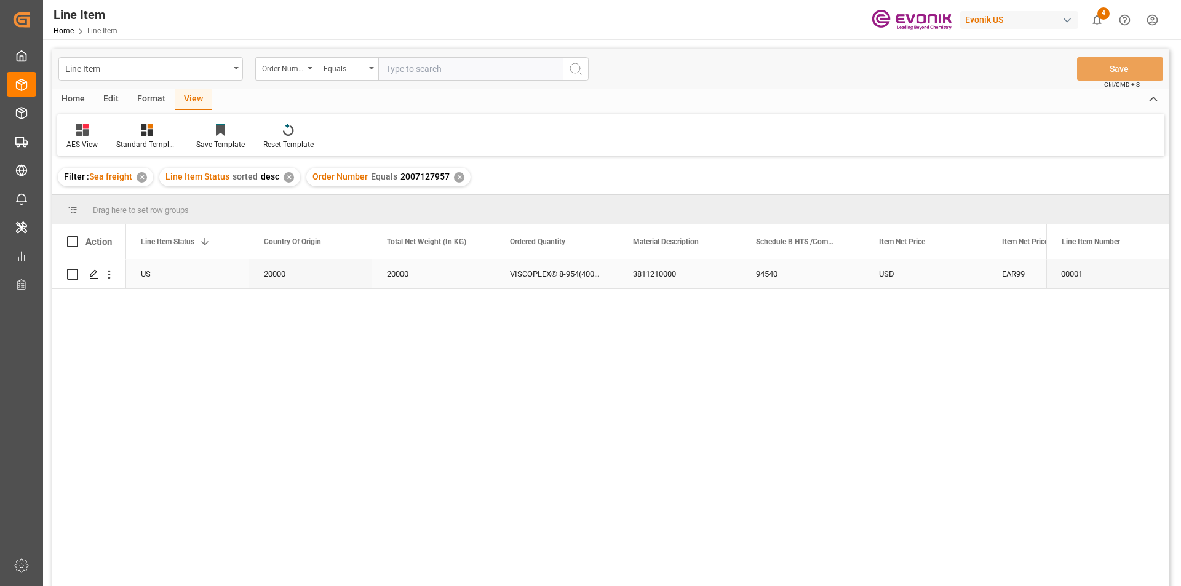
scroll to position [0, 246]
click at [1010, 271] on div "USD" at bounding box center [1048, 274] width 123 height 29
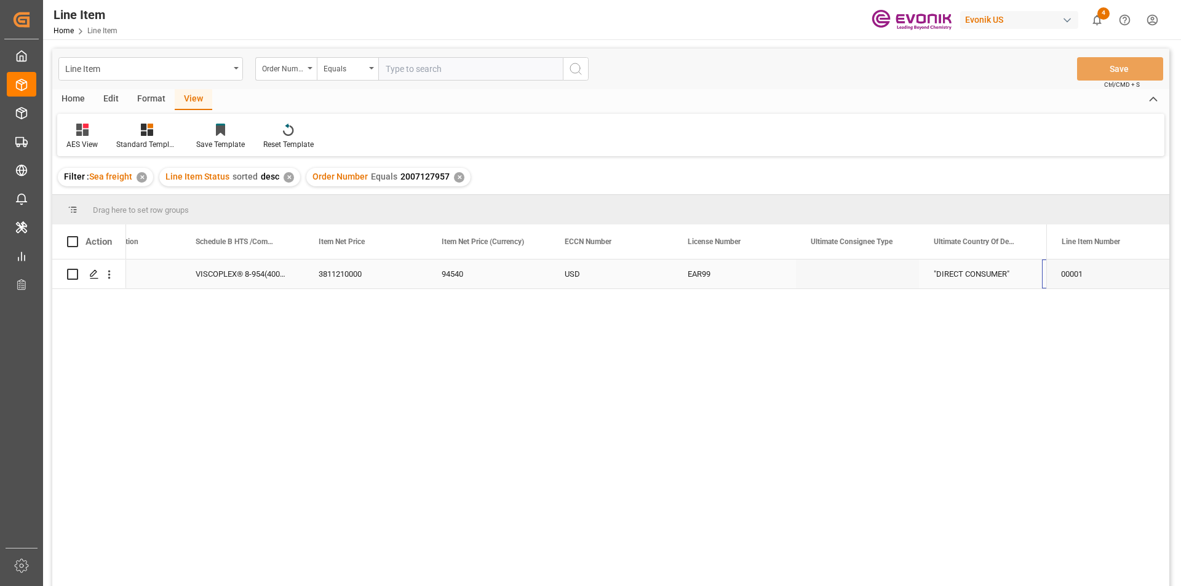
scroll to position [0, 806]
click at [454, 178] on div "✕" at bounding box center [459, 177] width 10 height 10
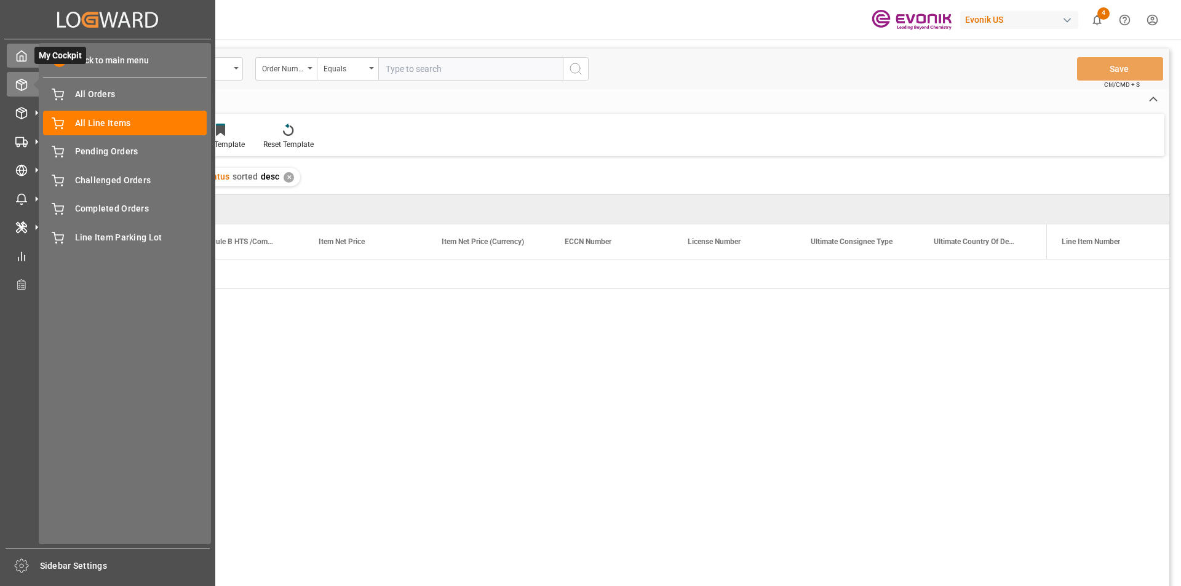
click at [11, 63] on div "My Cockpit My Cockpit" at bounding box center [108, 56] width 202 height 24
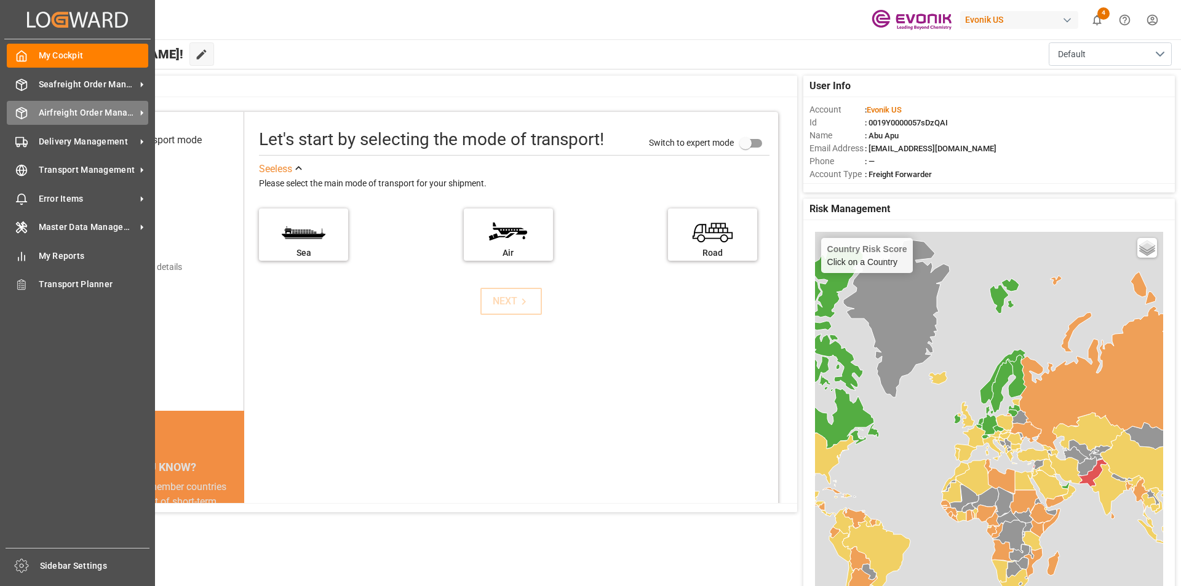
click at [63, 106] on span "Airfreight Order Management" at bounding box center [87, 112] width 97 height 13
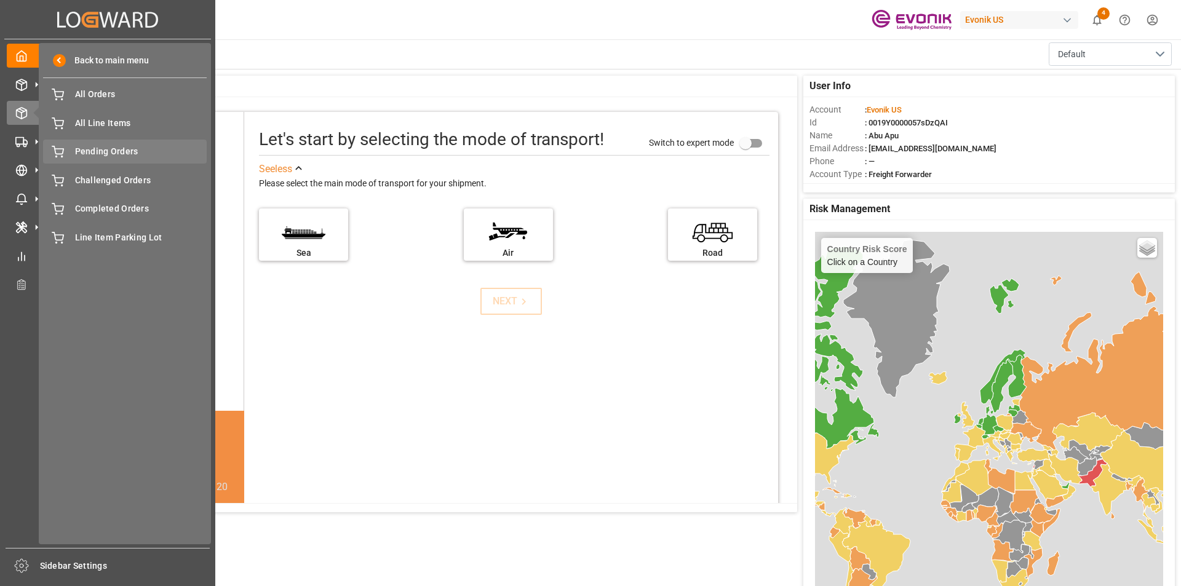
click at [106, 149] on span "Pending Orders" at bounding box center [141, 151] width 132 height 13
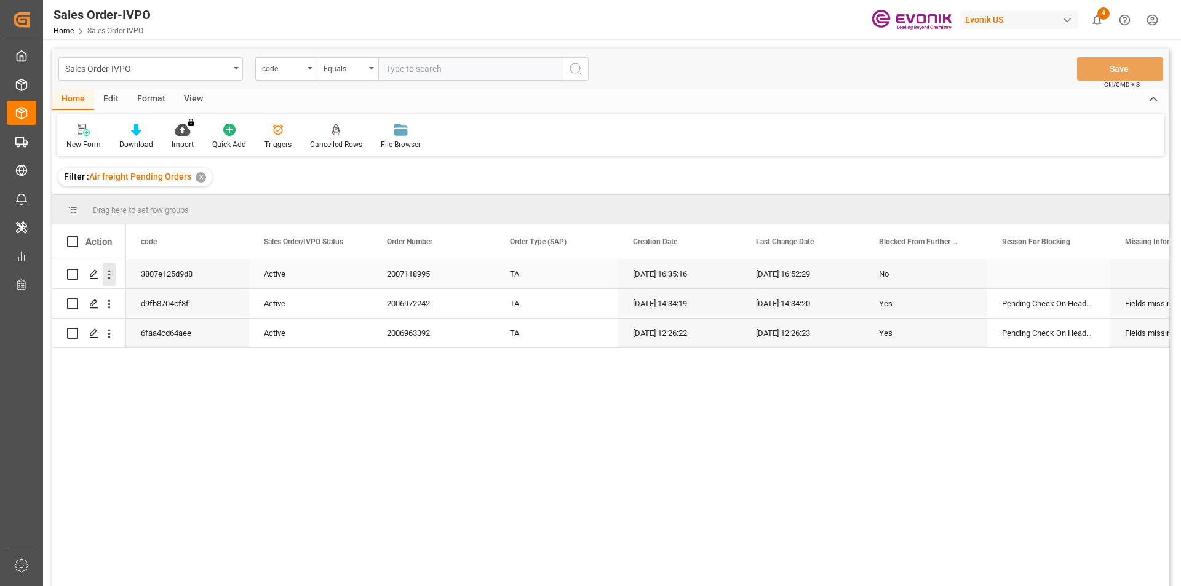
click at [108, 280] on icon "open menu" at bounding box center [109, 274] width 13 height 13
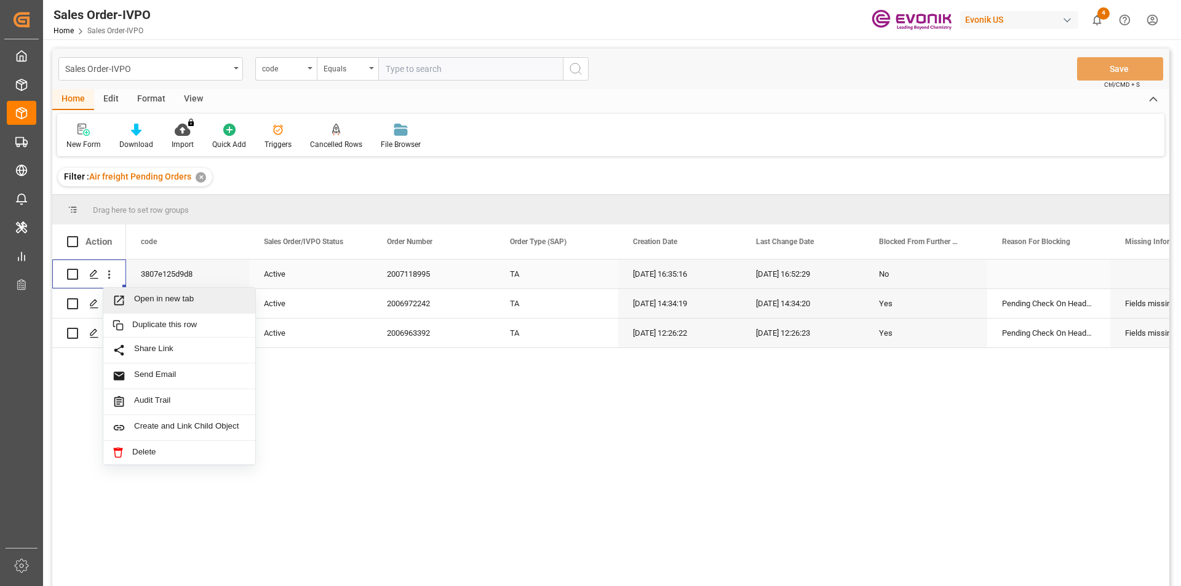
click at [142, 296] on span "Open in new tab" at bounding box center [190, 300] width 112 height 13
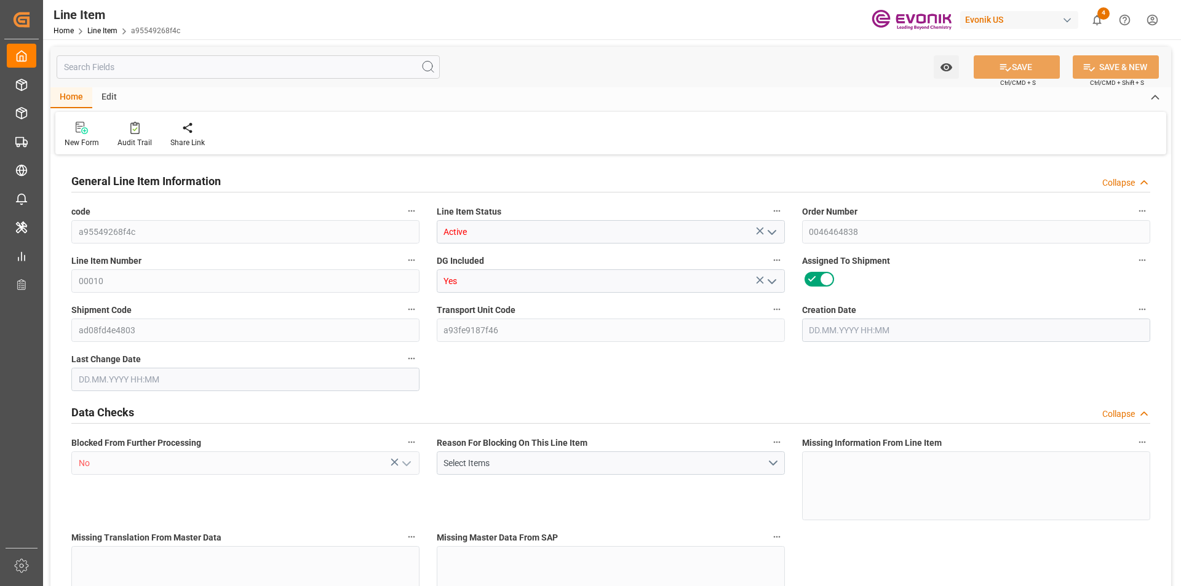
type input "18"
type input "5886"
type input "5400"
type input "19.1052"
type input "108"
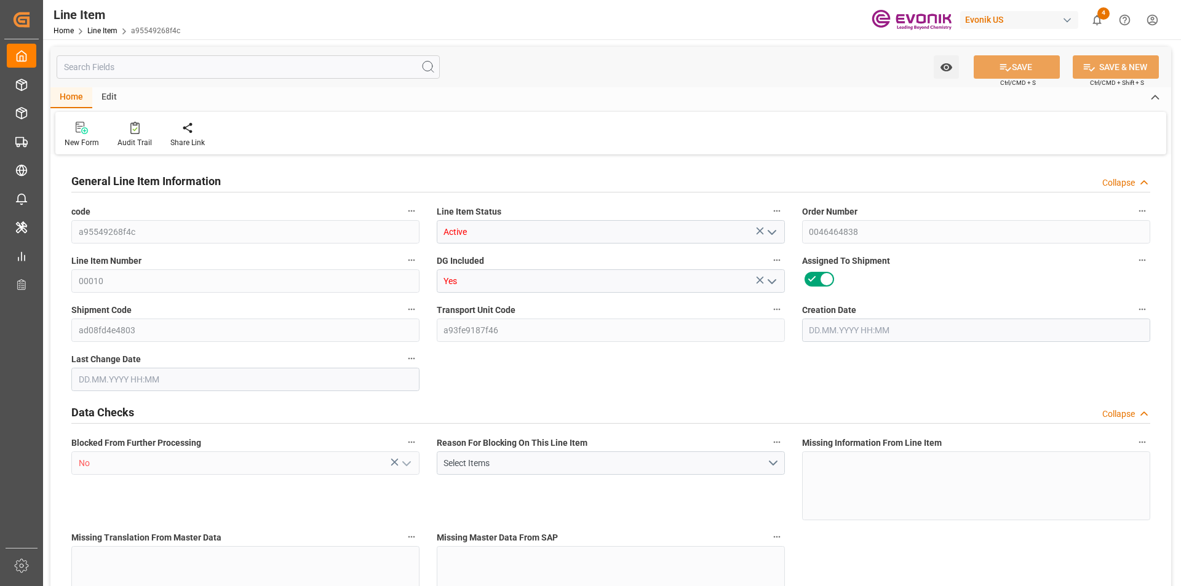
type input "41094"
type input "108"
type input "5400"
type input "5886"
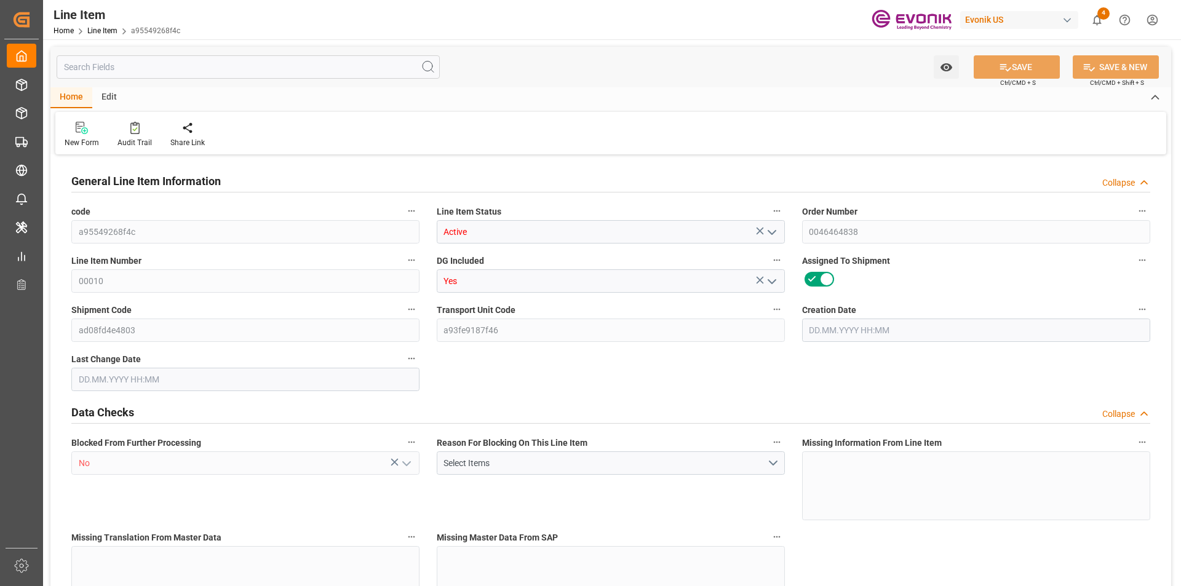
type input "6375.6"
type input "5400"
type input "19.1052"
type input "19105.2"
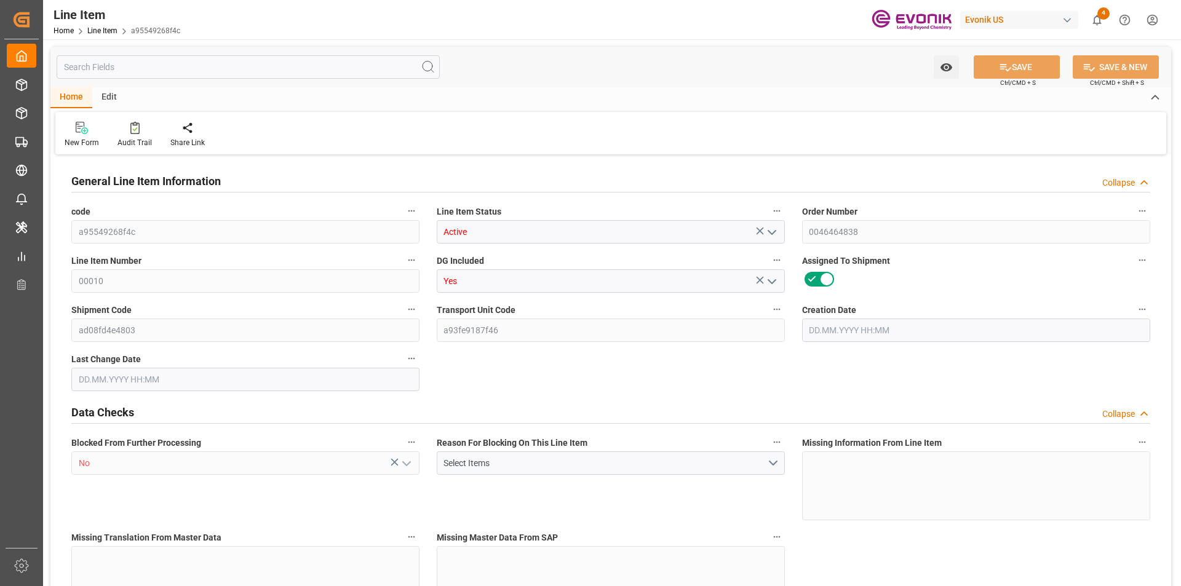
type input "108"
type input "5886"
type input "5400"
type input "19.1052"
type input "18.08.2025 17:34"
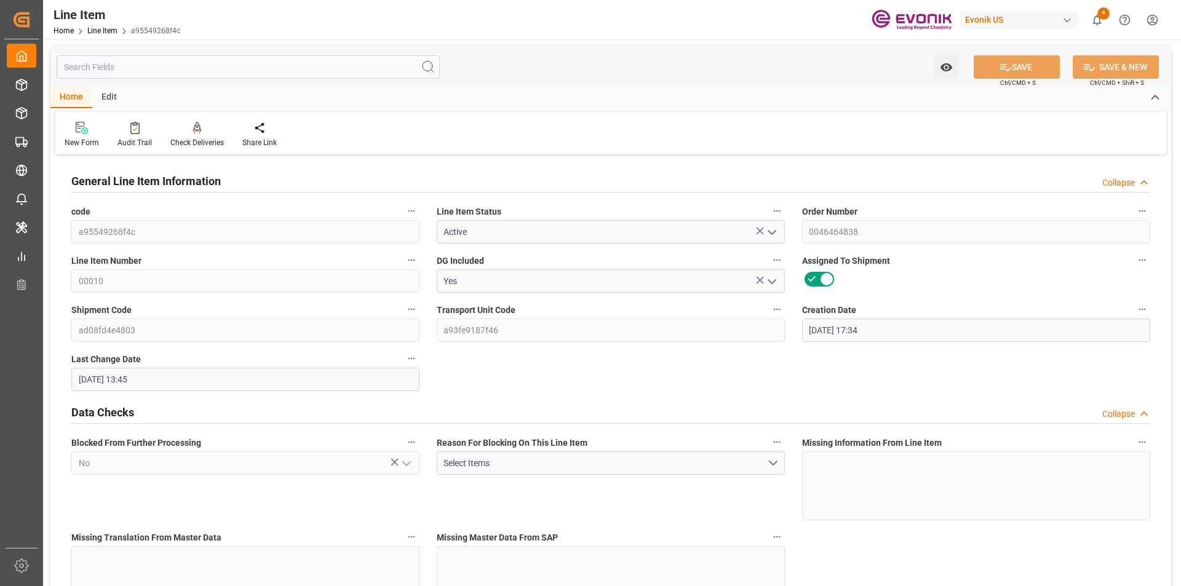
type input "20.08.2025 13:45"
type input "04.10.2025"
type input "27.08.2025"
click at [184, 61] on input "text" at bounding box center [248, 66] width 383 height 23
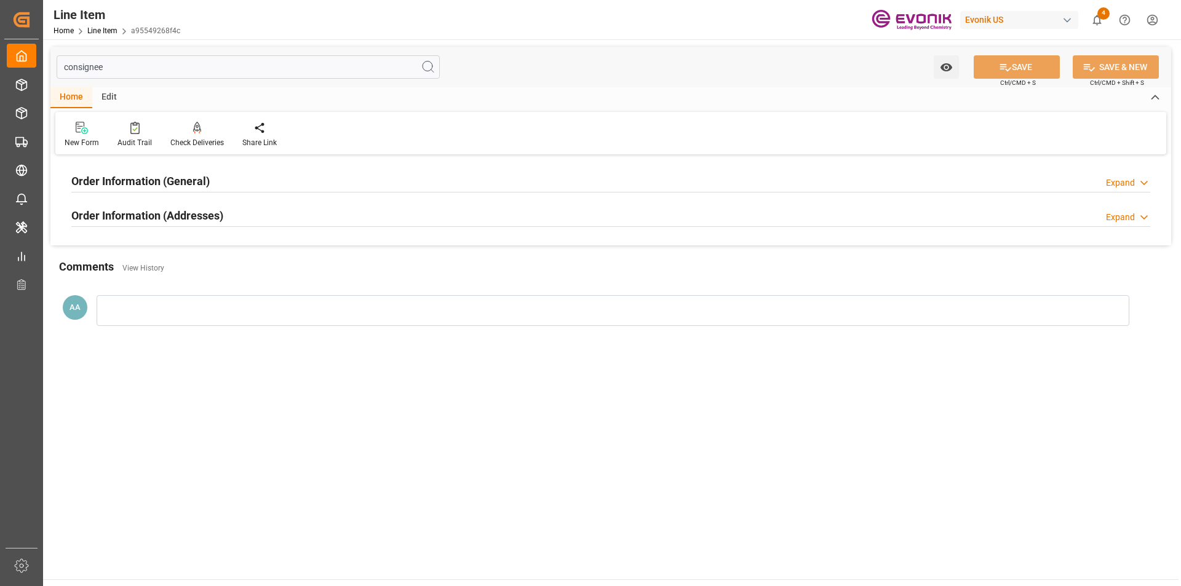
click at [204, 176] on h2 "Order Information (General)" at bounding box center [140, 181] width 138 height 17
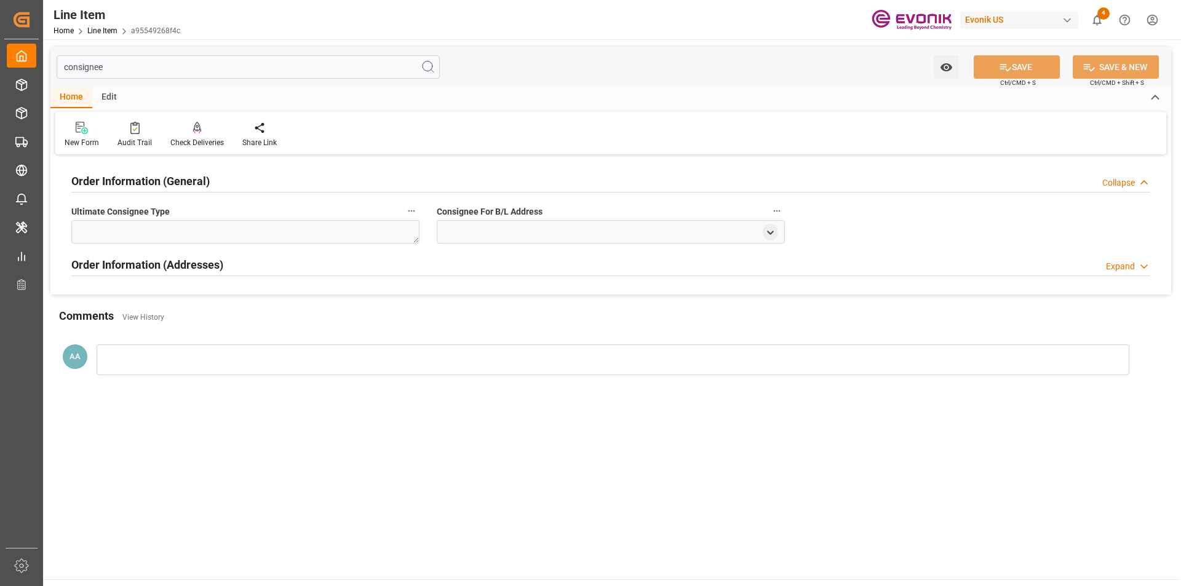
click at [1144, 186] on icon at bounding box center [1144, 182] width 12 height 13
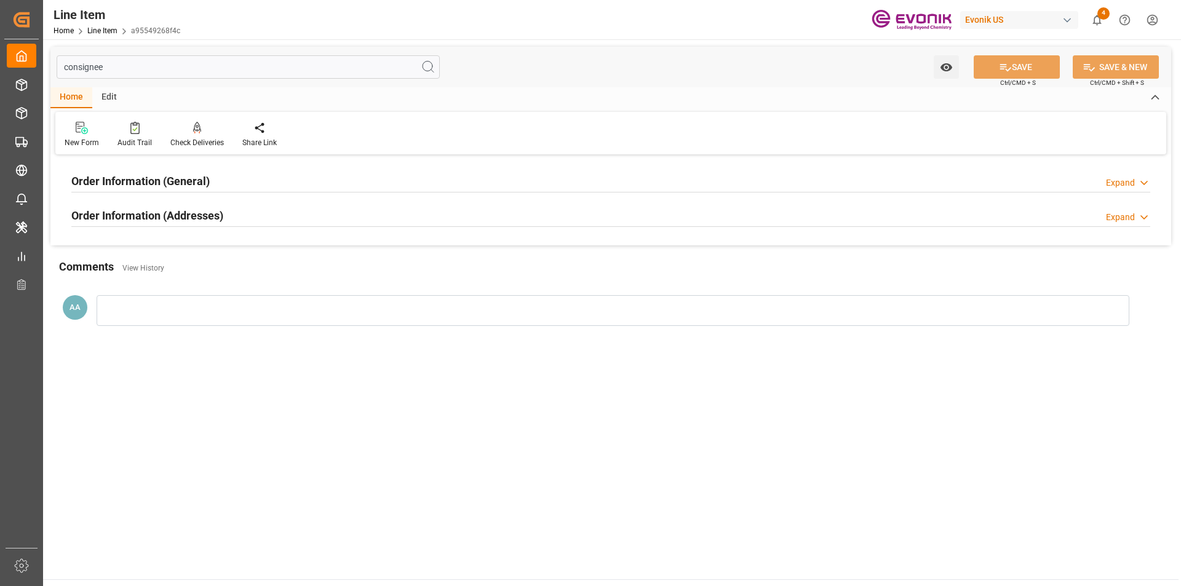
click at [1131, 218] on div "Expand" at bounding box center [1120, 217] width 29 height 13
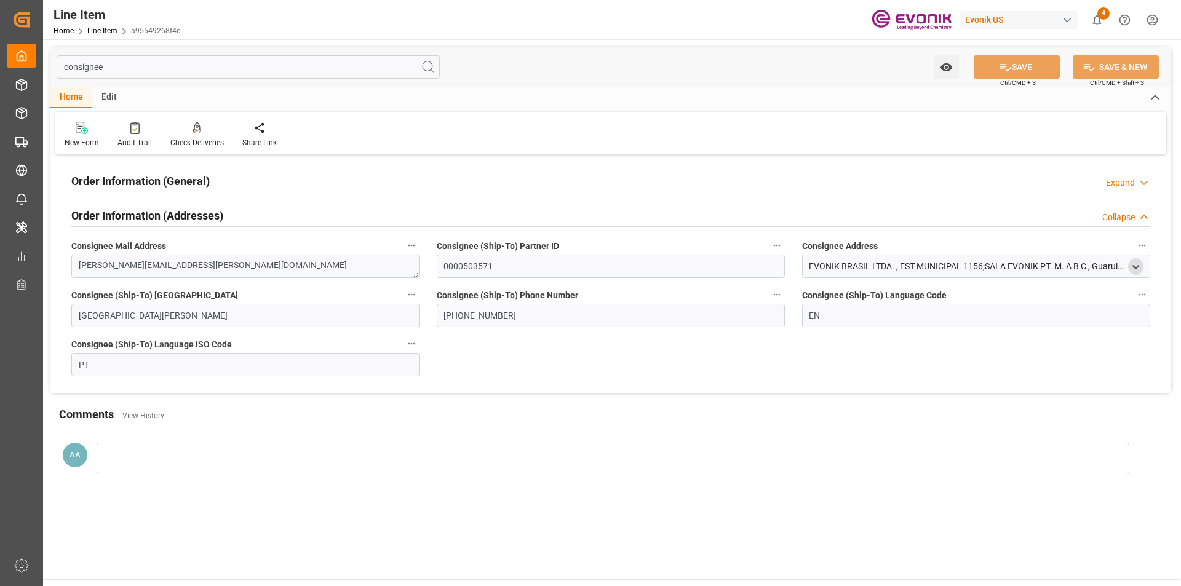
click at [1138, 270] on icon "open menu" at bounding box center [1135, 267] width 10 height 10
click at [92, 65] on input "consignee" at bounding box center [248, 66] width 383 height 23
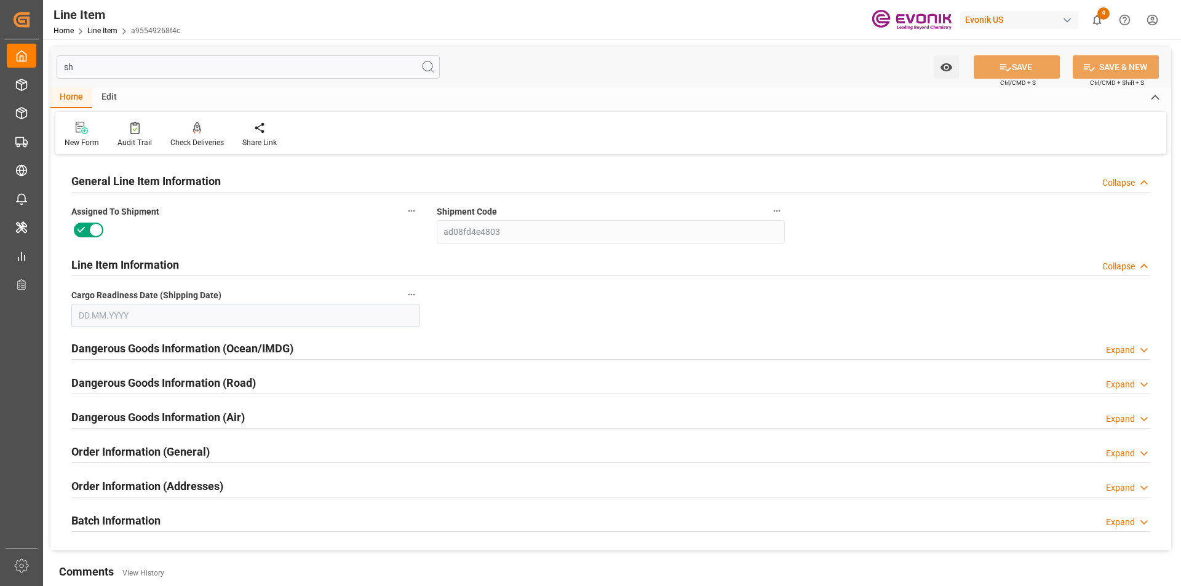
type input "shi"
type input "27.08.2025"
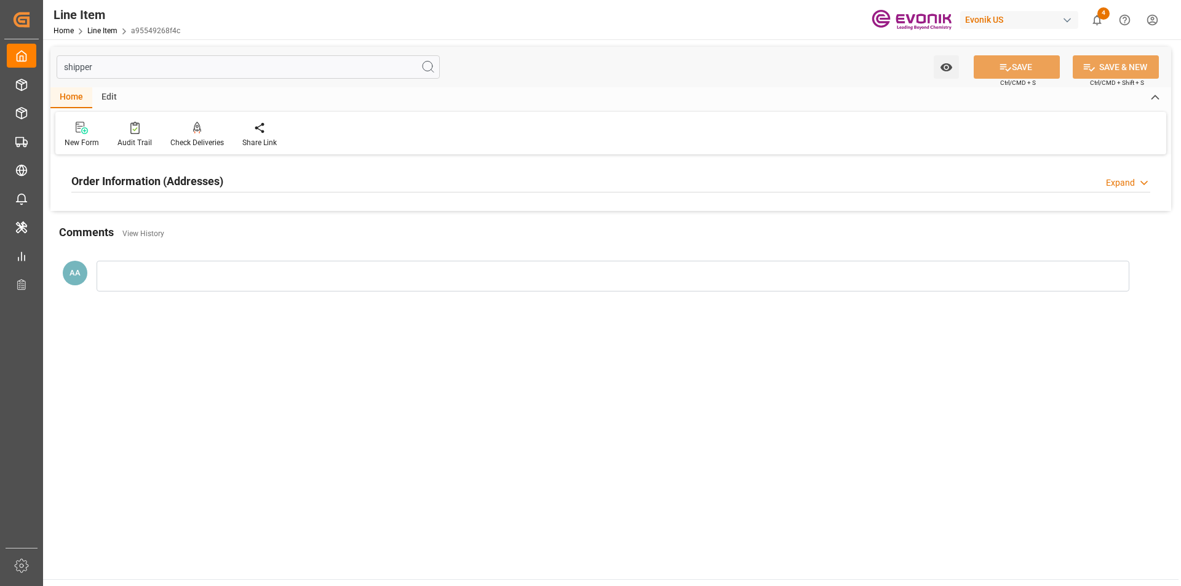
click at [212, 184] on h2 "Order Information (Addresses)" at bounding box center [147, 181] width 152 height 17
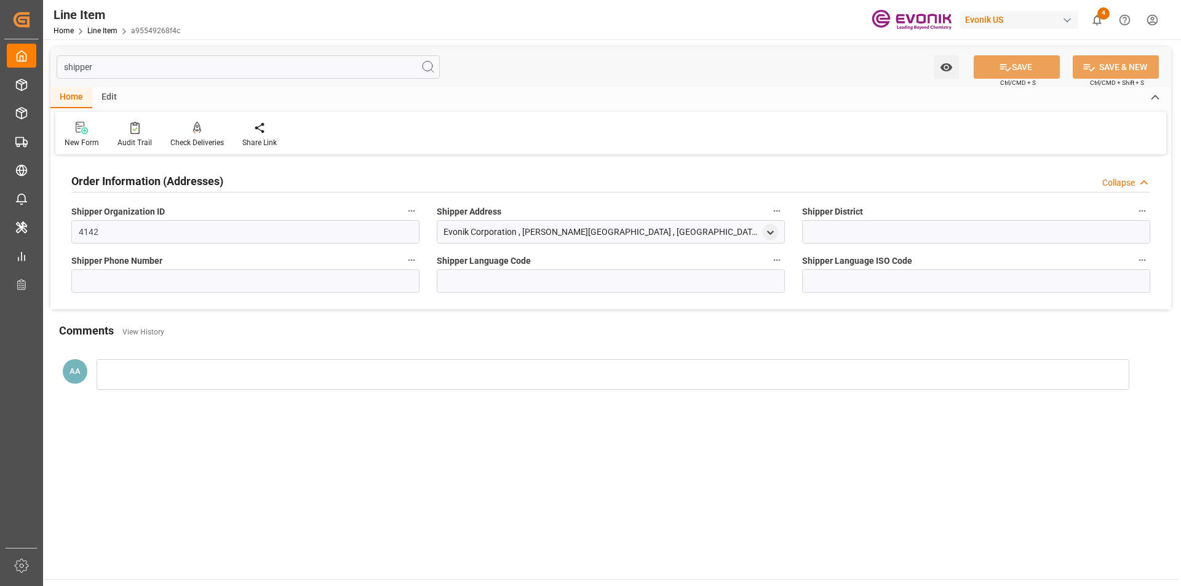
click at [83, 68] on input "shipper" at bounding box center [248, 66] width 383 height 23
click at [81, 65] on input "shipper" at bounding box center [248, 66] width 383 height 23
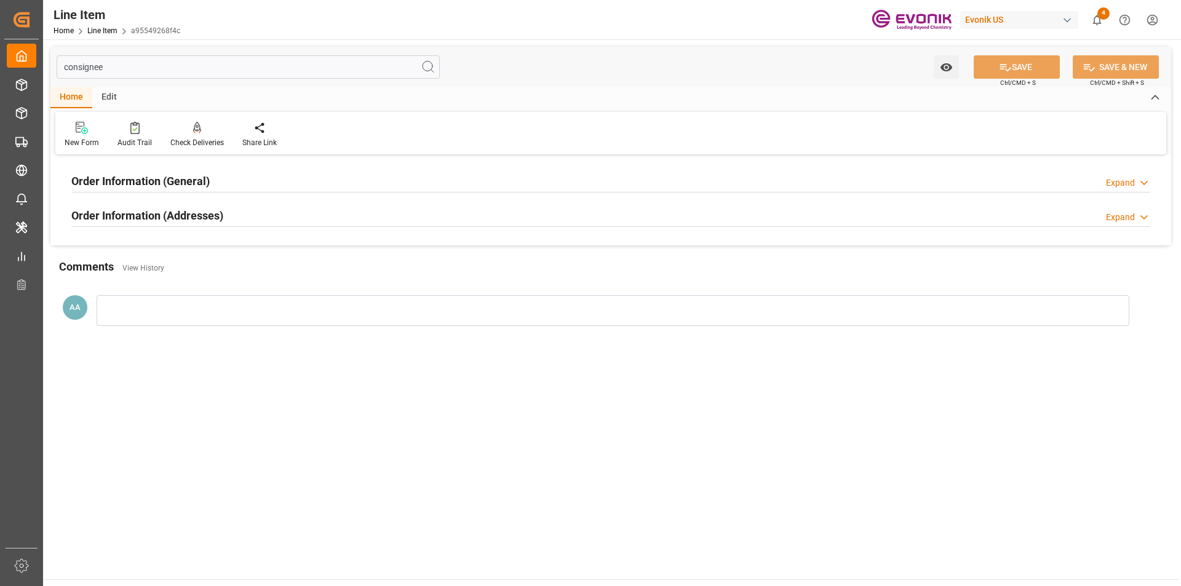
type input "consignee"
click at [185, 211] on h2 "Order Information (Addresses)" at bounding box center [147, 215] width 152 height 17
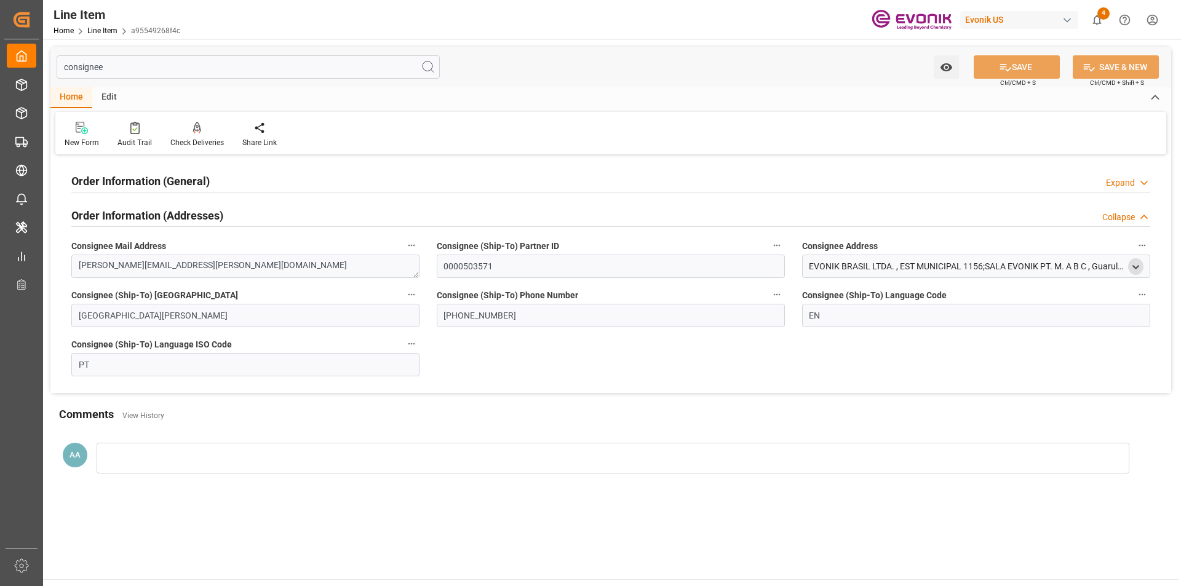
click at [1138, 266] on polyline "open menu" at bounding box center [1136, 267] width 6 height 2
click at [834, 371] on input "Guarulhos" at bounding box center [889, 371] width 154 height 14
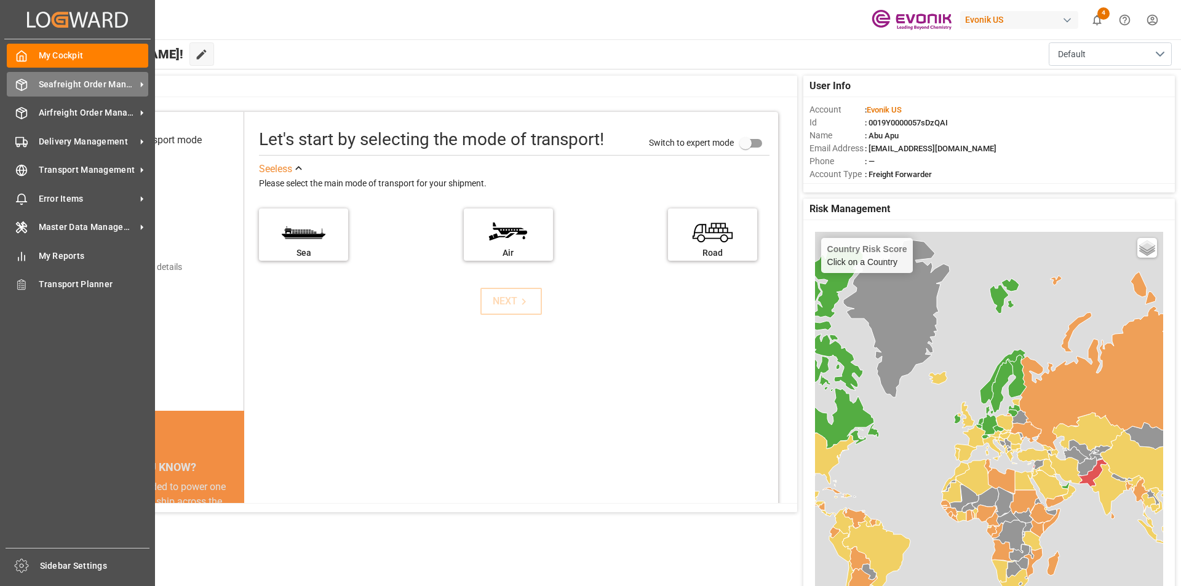
click at [55, 85] on span "Seafreight Order Management" at bounding box center [87, 84] width 97 height 13
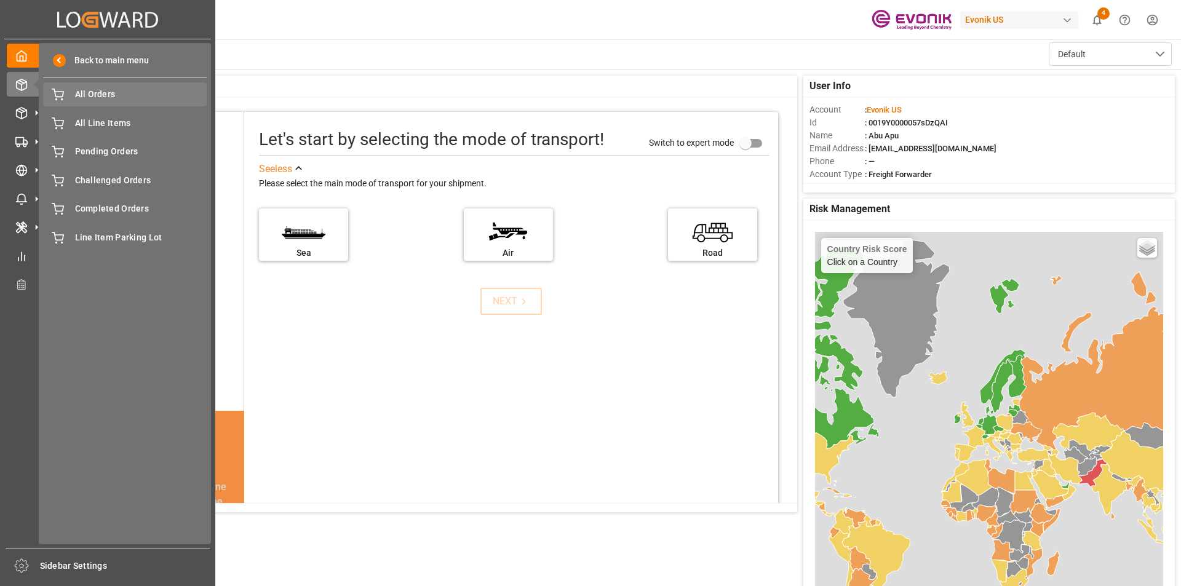
click at [132, 96] on span "All Orders" at bounding box center [141, 94] width 132 height 13
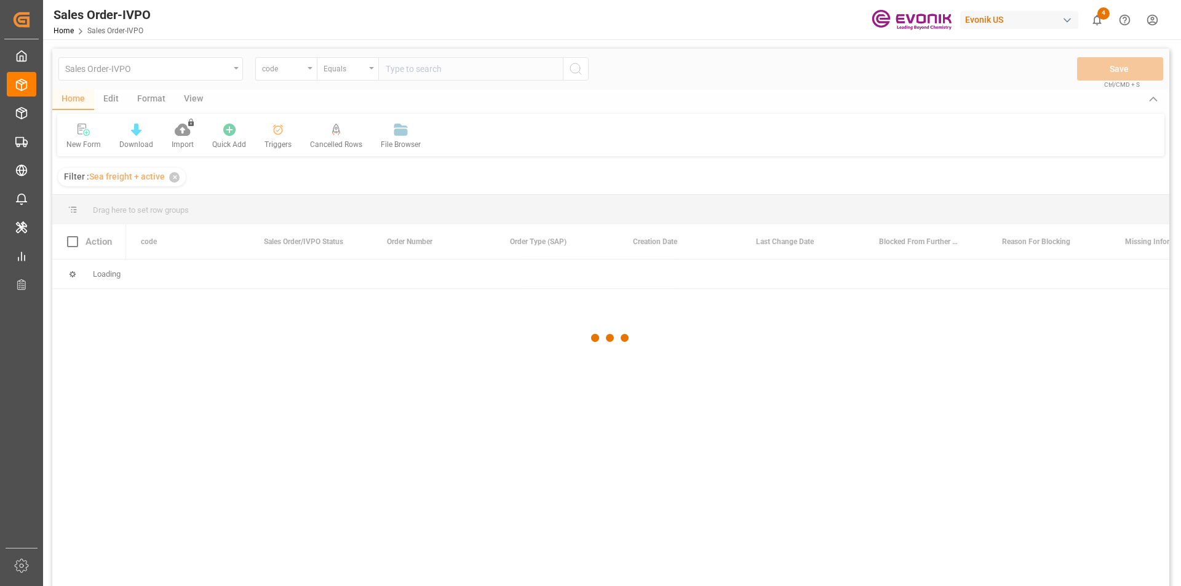
click at [308, 71] on div at bounding box center [610, 338] width 1117 height 579
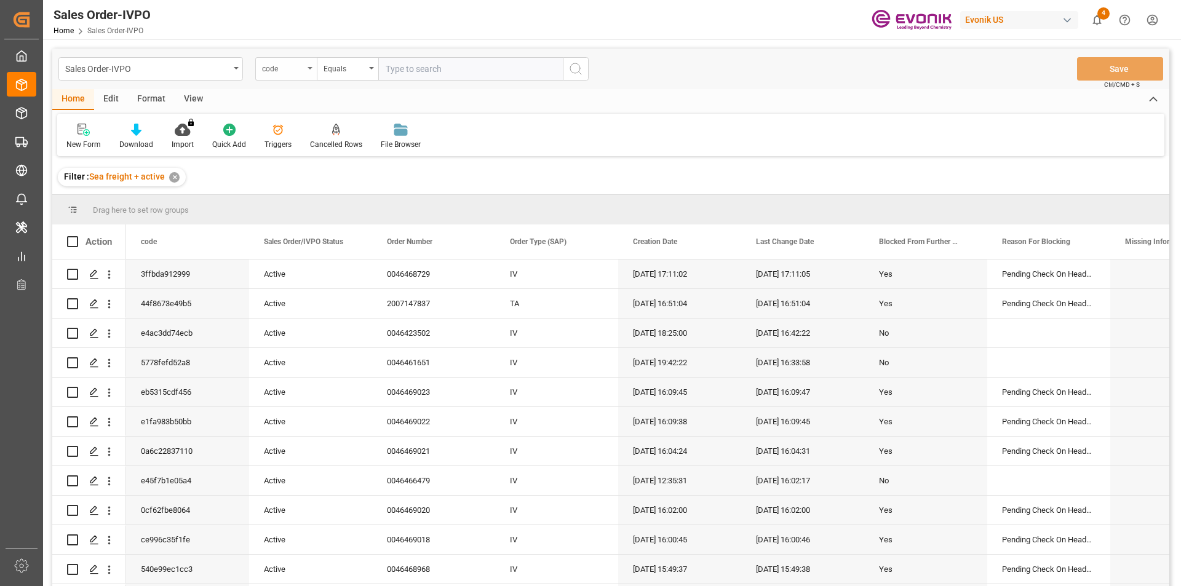
click at [305, 65] on div "code" at bounding box center [285, 68] width 61 height 23
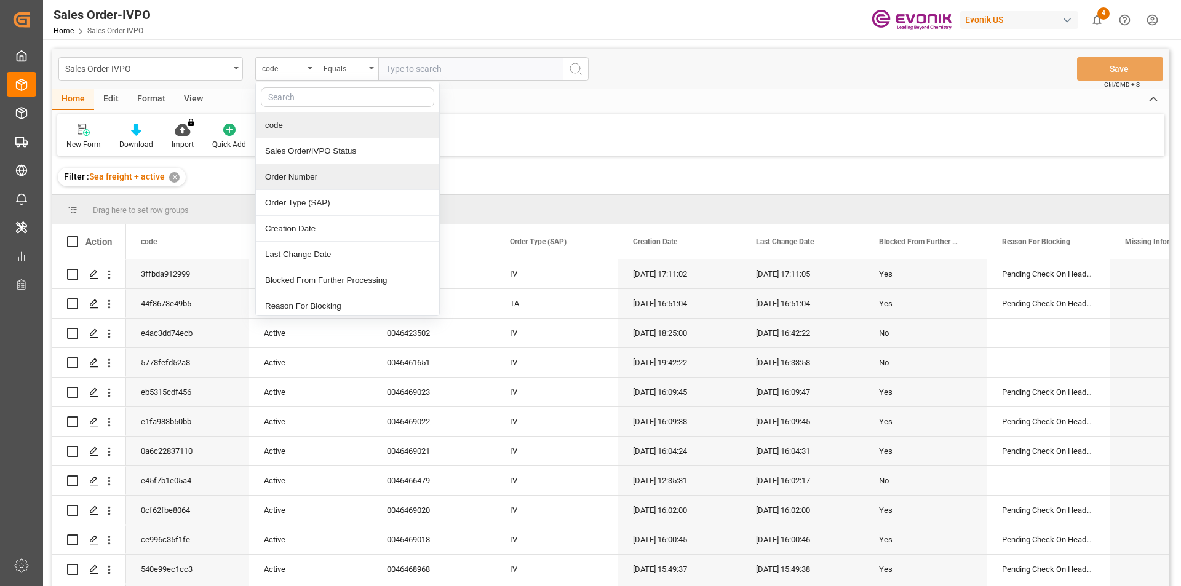
click at [293, 180] on div "Order Number" at bounding box center [347, 177] width 183 height 26
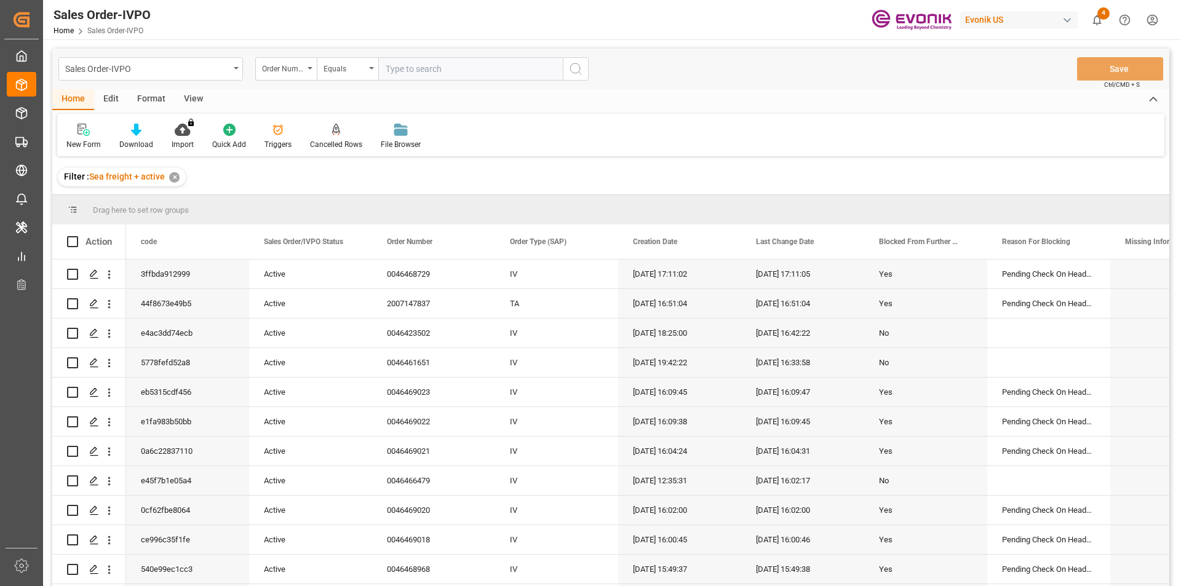
click at [406, 67] on input "text" at bounding box center [470, 68] width 184 height 23
paste input "0046464838"
type input "0046464838"
click at [581, 68] on icon "search button" at bounding box center [575, 68] width 15 height 15
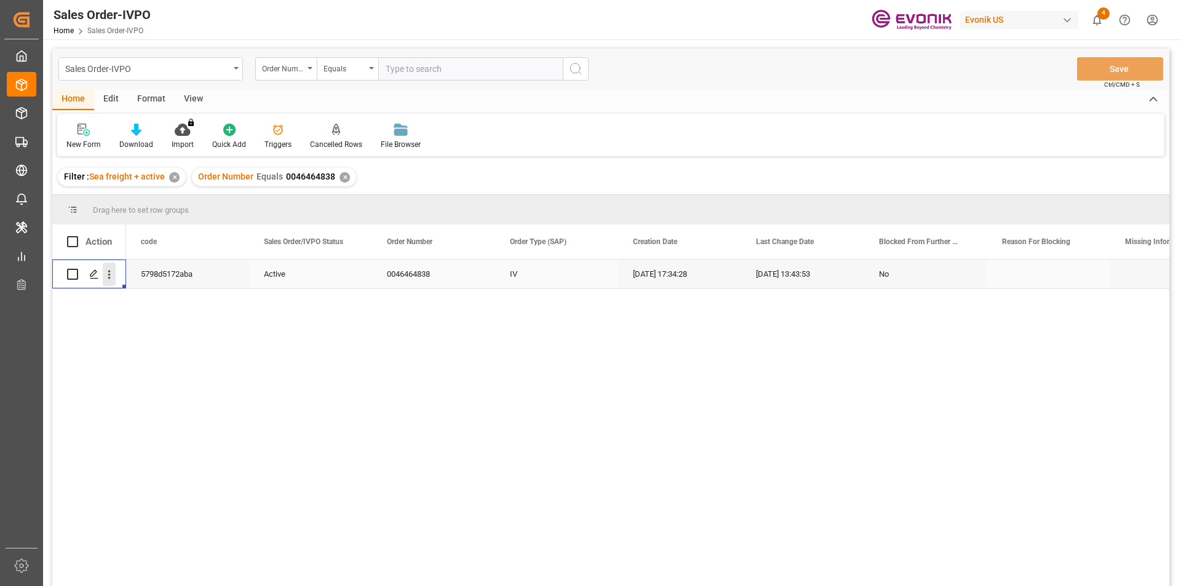
click at [109, 277] on icon "open menu" at bounding box center [109, 274] width 13 height 13
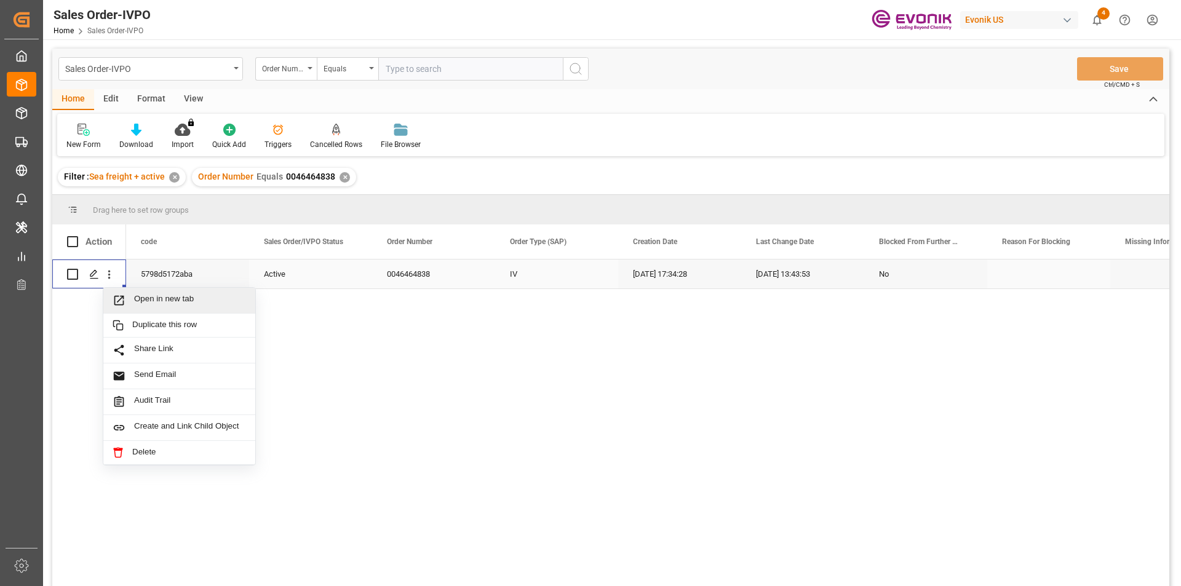
click at [130, 299] on span "Press SPACE to select this row." at bounding box center [124, 300] width 22 height 13
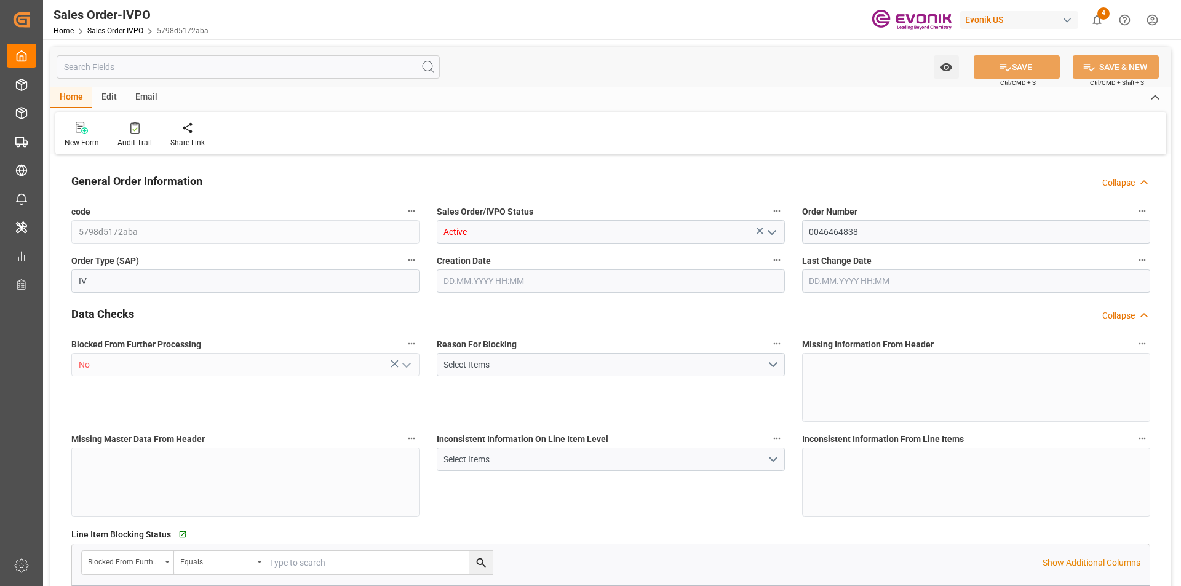
type input "BRSSZ"
type input "0"
type input "1"
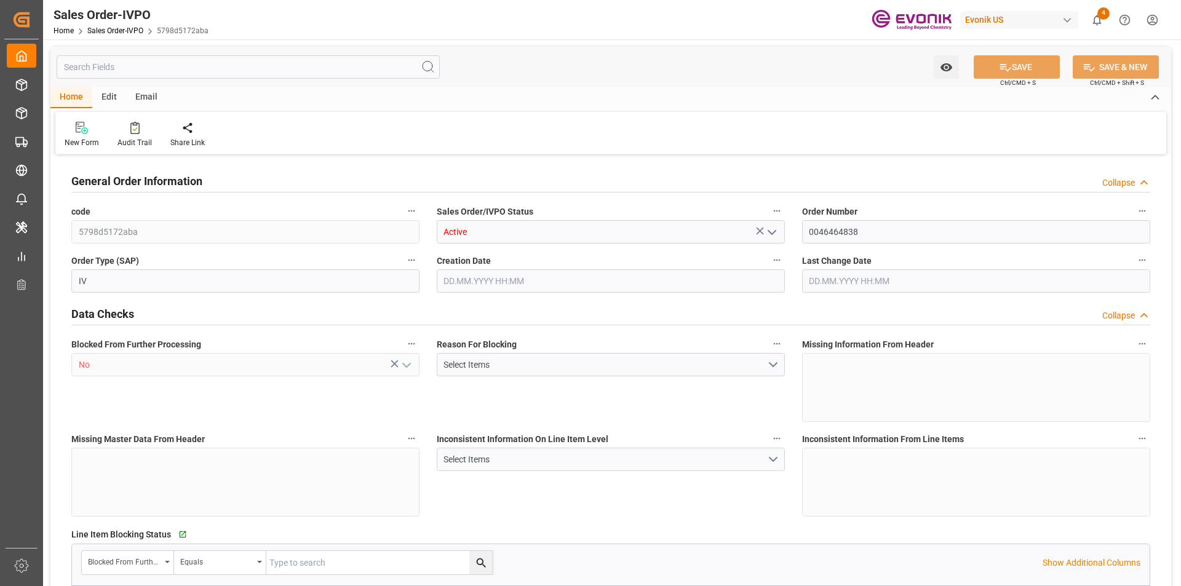
type input "6375.6"
type input "19.1052"
type input "17000"
type input "30"
type input "18.08.2025 17:34"
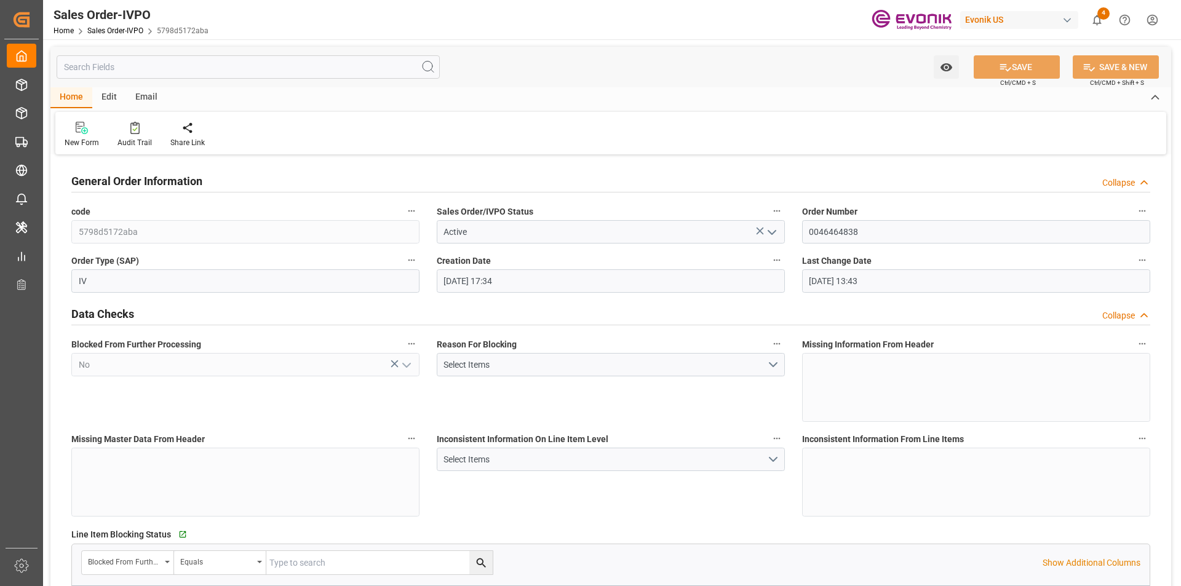
type input "20.08.2025 13:43"
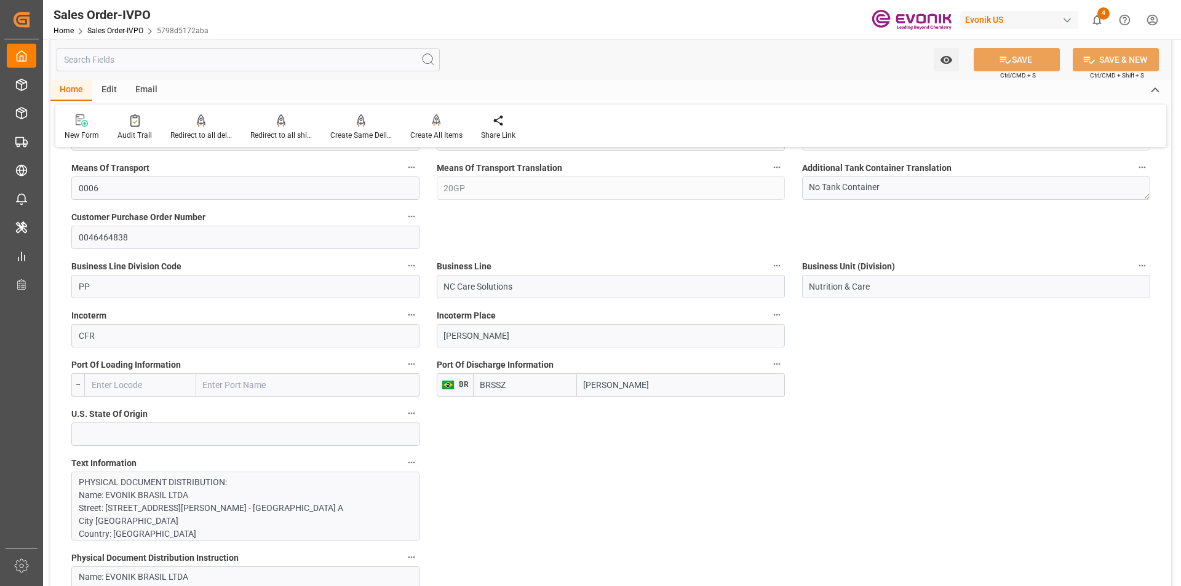
scroll to position [676, 0]
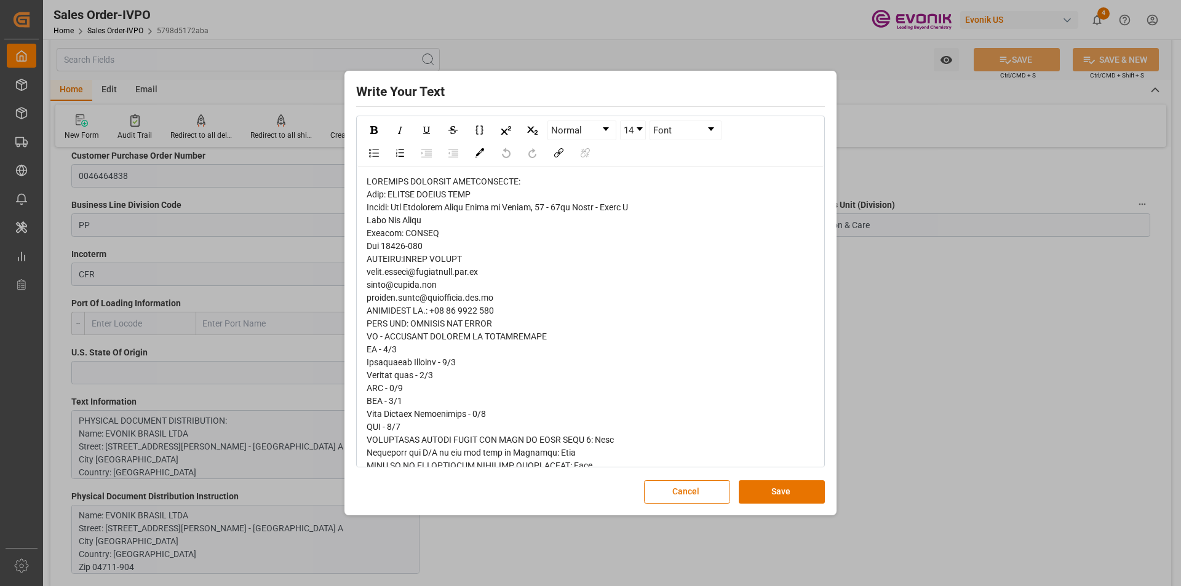
scroll to position [123, 0]
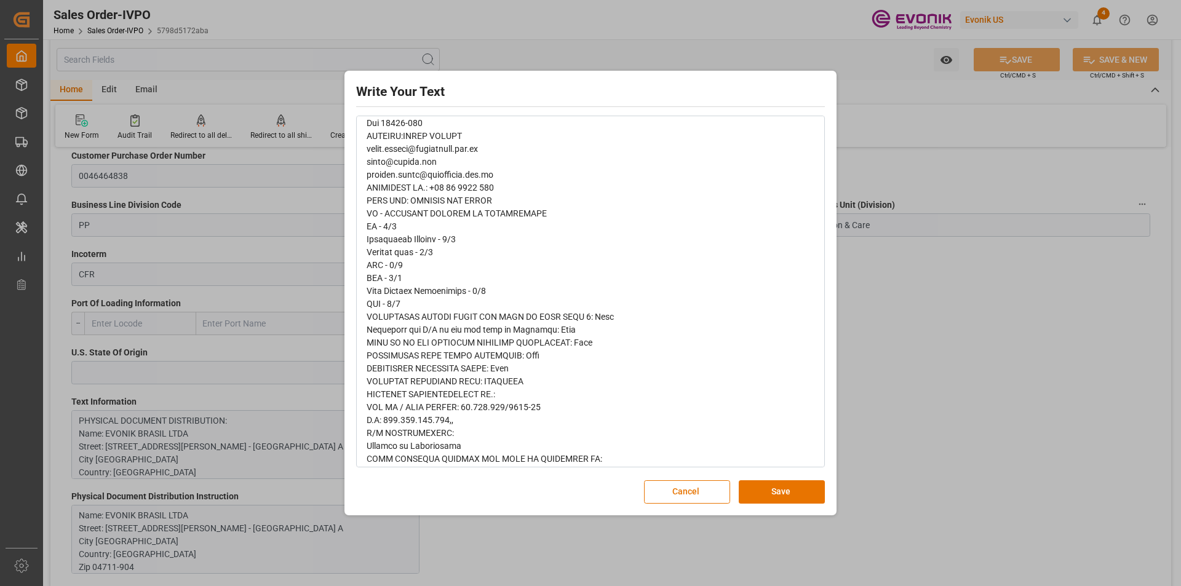
click at [893, 173] on div "Write Your Text Normal 14 Font Cancel Save" at bounding box center [590, 293] width 1181 height 586
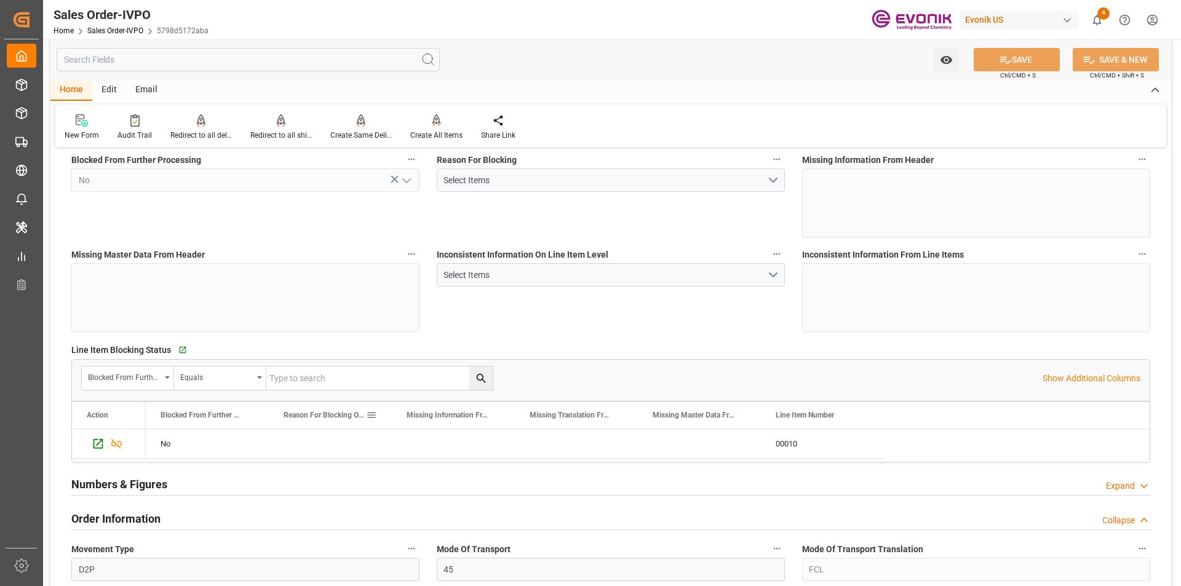
scroll to position [0, 0]
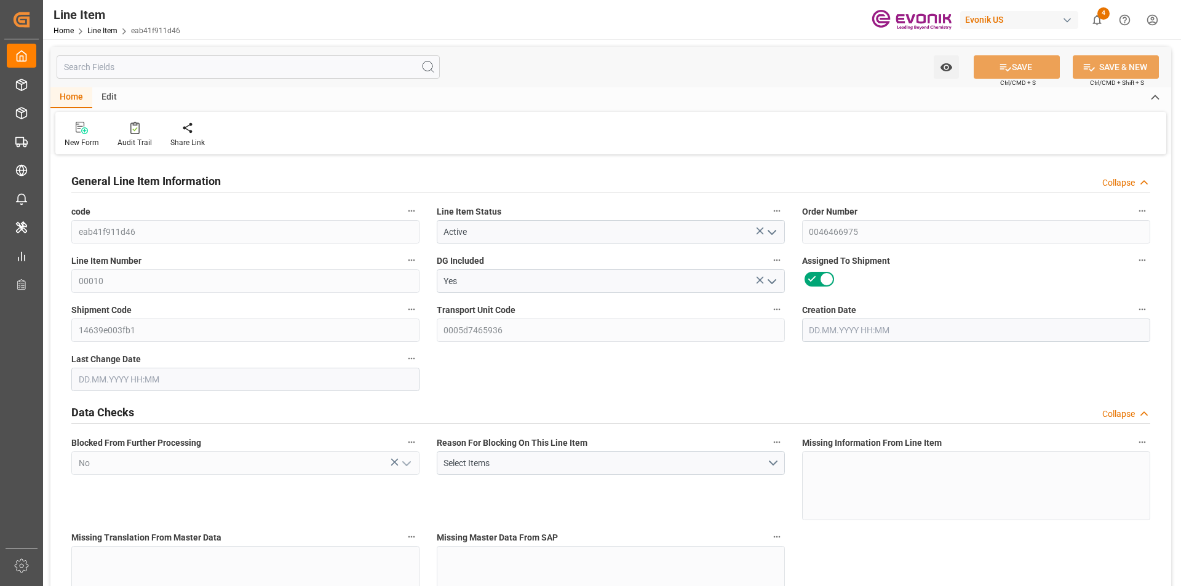
type input "0"
type input "17252"
type input "0"
type input "17233"
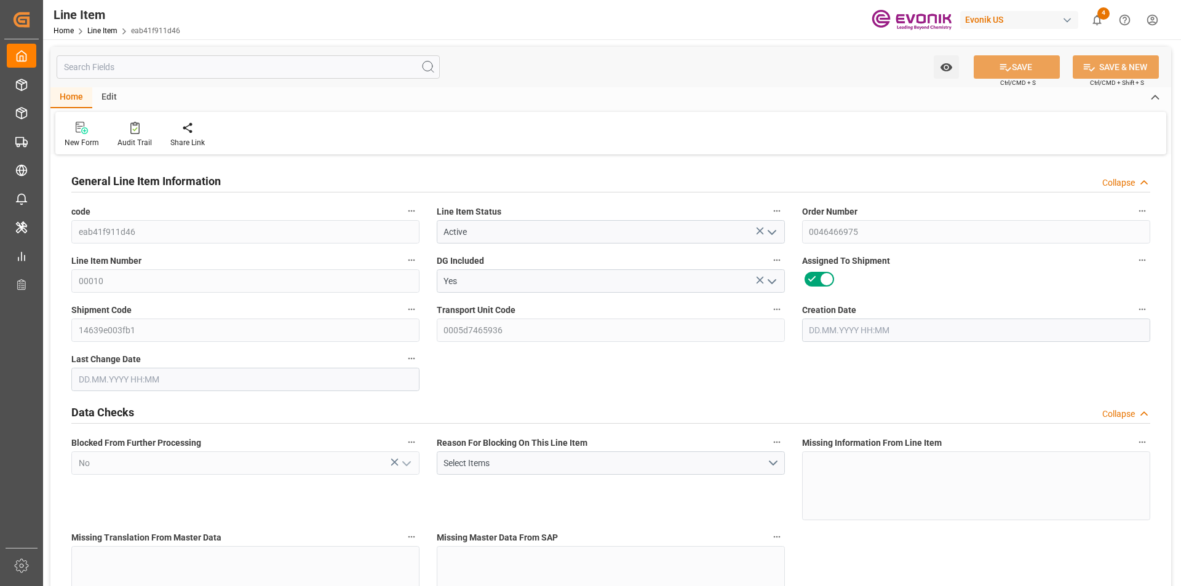
type input "4590.08"
type input "17233"
type input "38000"
type input "17252"
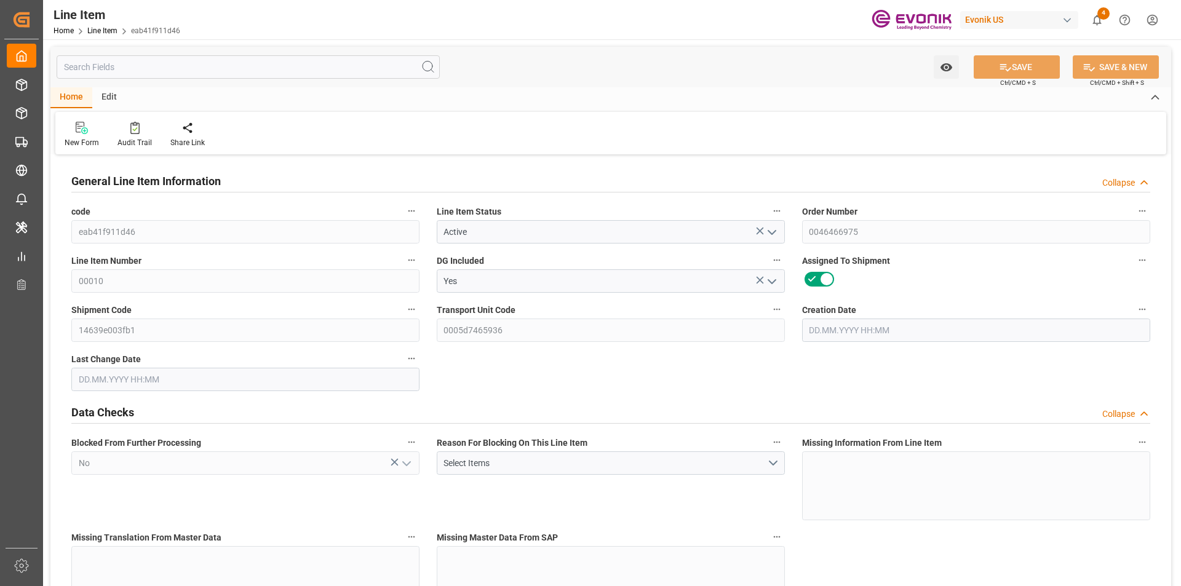
type input "17252"
type input "0"
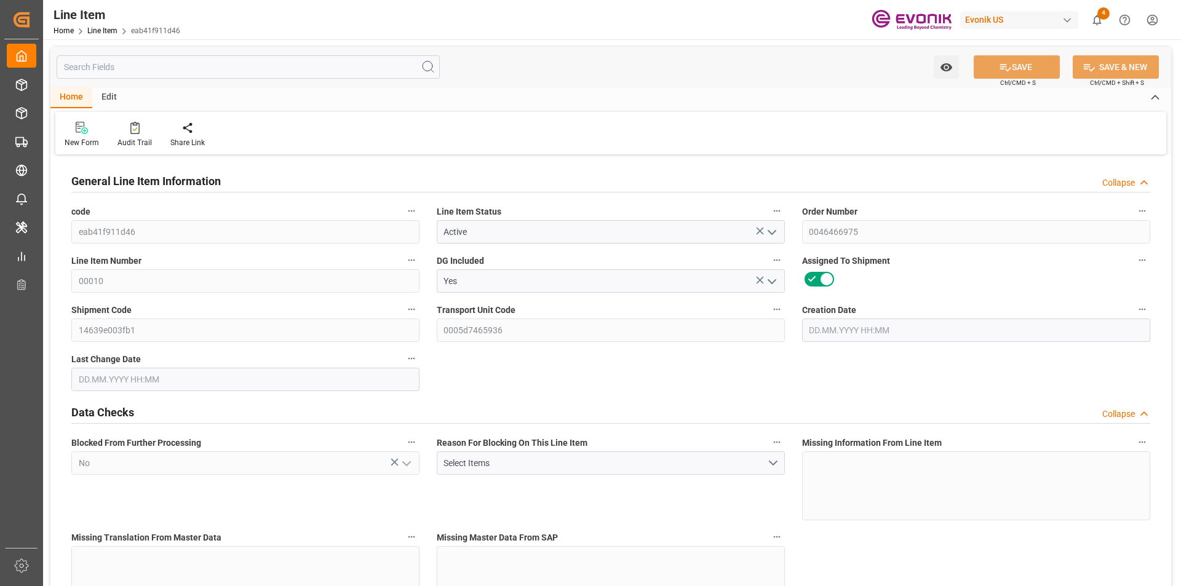
type input "17236.496"
type input "17252"
type input "0"
type input "[DATE] 19:50"
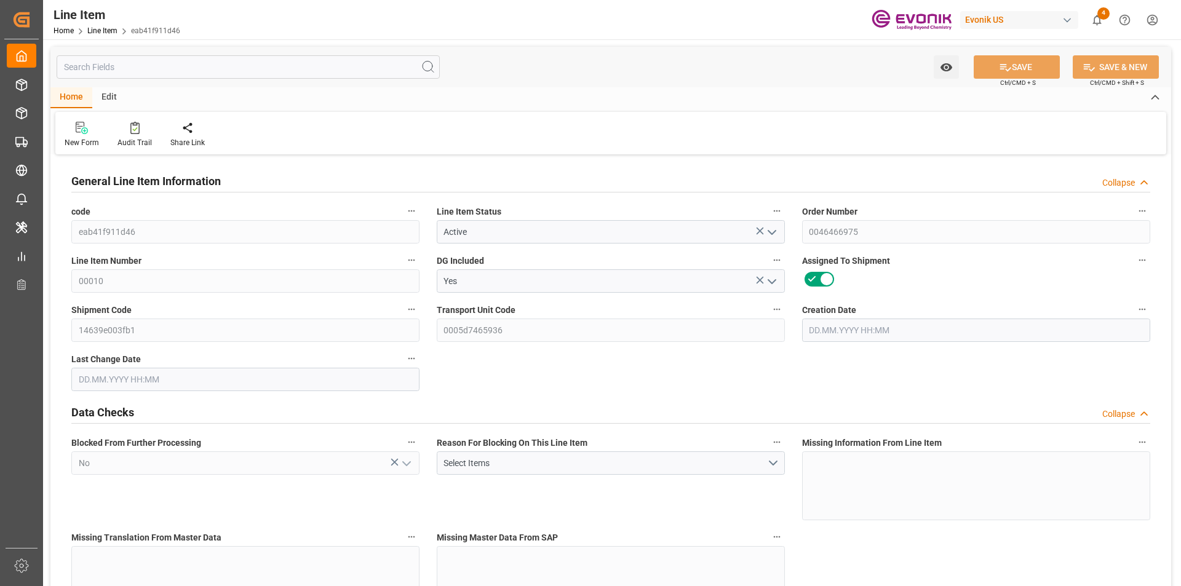
type input "[DATE] 16:48"
type input "[DATE]"
type input "29.08.2025"
type input "24.08.2025"
click at [290, 68] on input "text" at bounding box center [248, 66] width 383 height 23
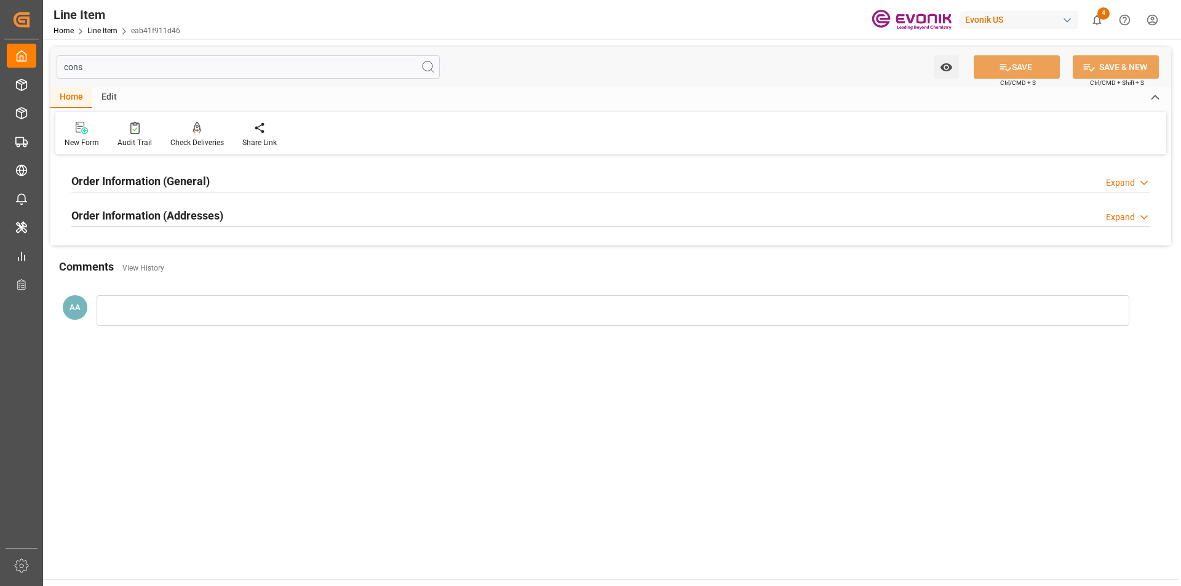
type input "cons"
click at [192, 215] on h2 "Order Information (Addresses)" at bounding box center [147, 215] width 152 height 17
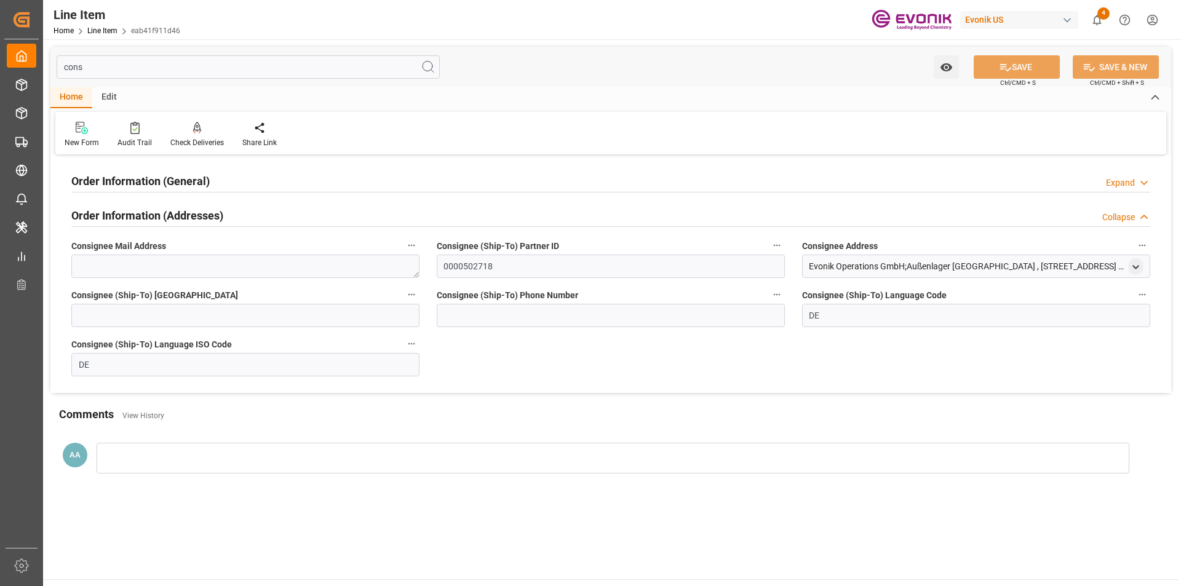
click at [192, 186] on h2 "Order Information (General)" at bounding box center [140, 181] width 138 height 17
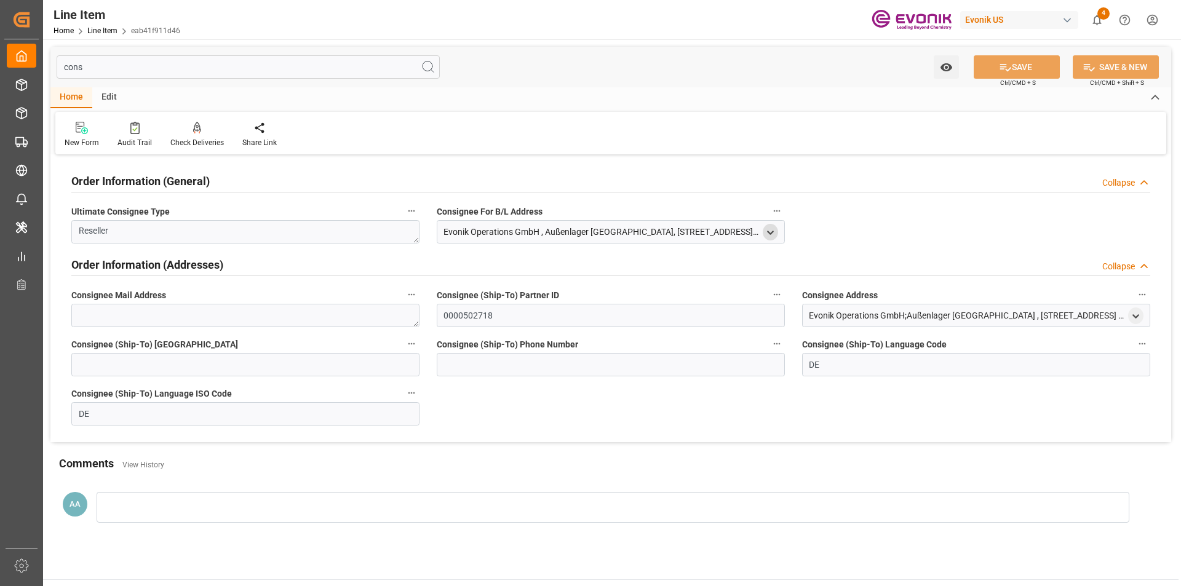
click at [774, 235] on icon "open menu" at bounding box center [770, 233] width 10 height 10
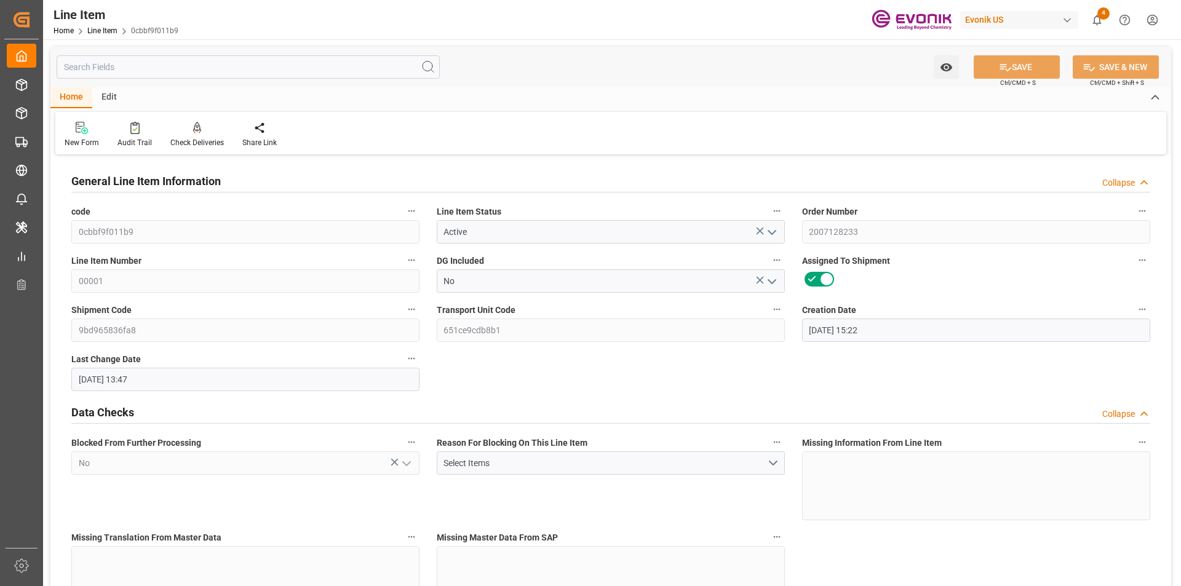
click at [170, 66] on input "text" at bounding box center [248, 66] width 383 height 23
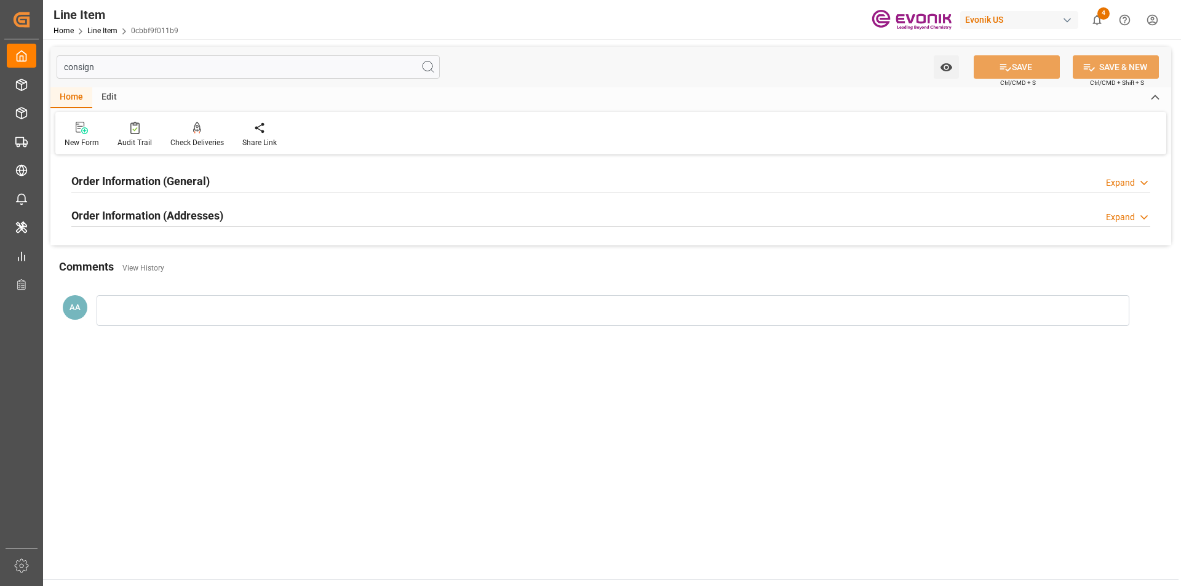
type input "consign"
click at [194, 174] on h2 "Order Information (General)" at bounding box center [140, 181] width 138 height 17
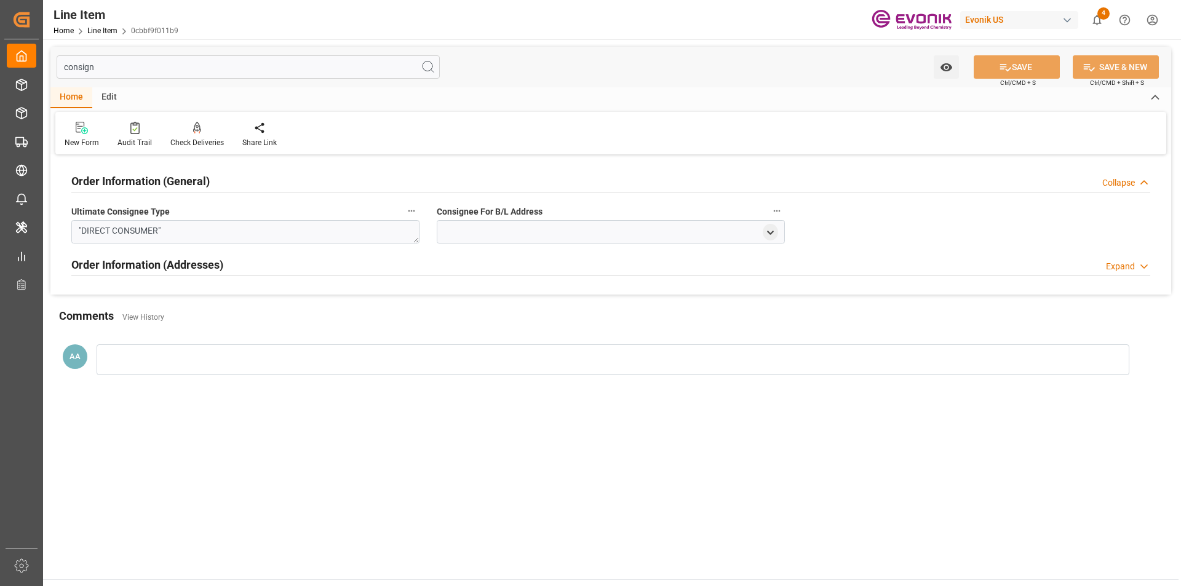
click at [194, 174] on h2 "Order Information (General)" at bounding box center [140, 181] width 138 height 17
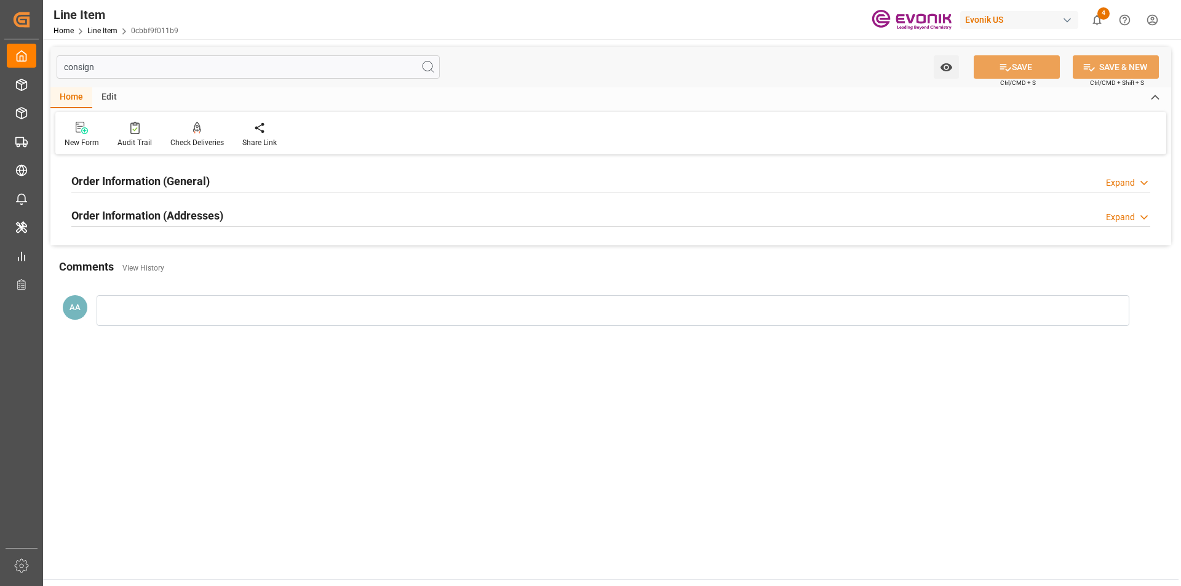
click at [333, 228] on div "Order Information (Addresses) Expand" at bounding box center [611, 216] width 1096 height 34
click at [336, 220] on div "Order Information (Addresses) Expand" at bounding box center [610, 214] width 1079 height 23
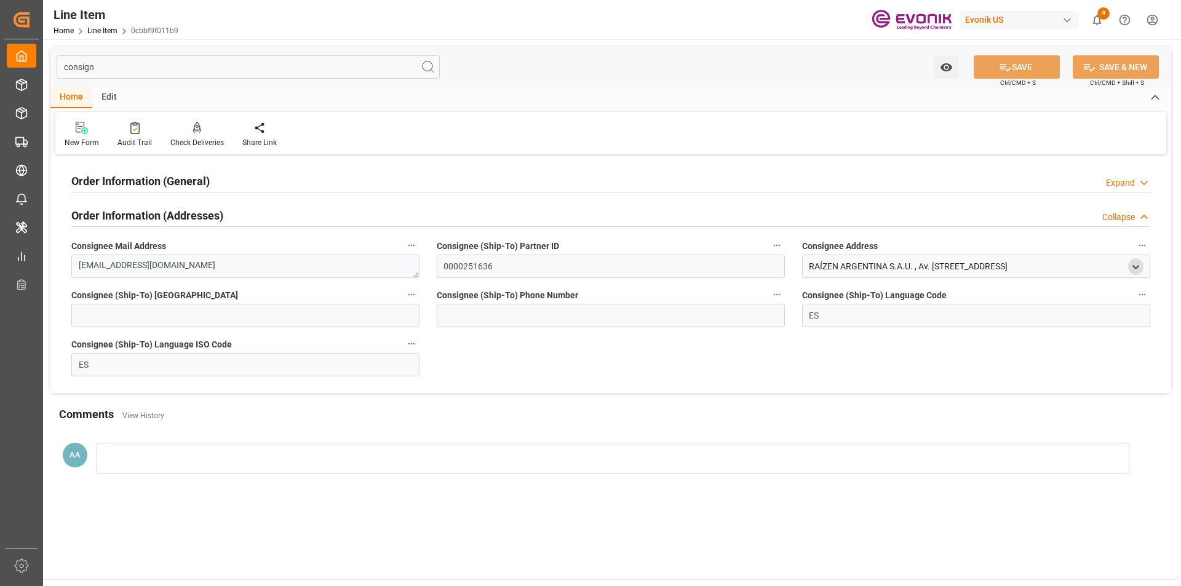
click at [1135, 269] on icon "open menu" at bounding box center [1135, 267] width 10 height 10
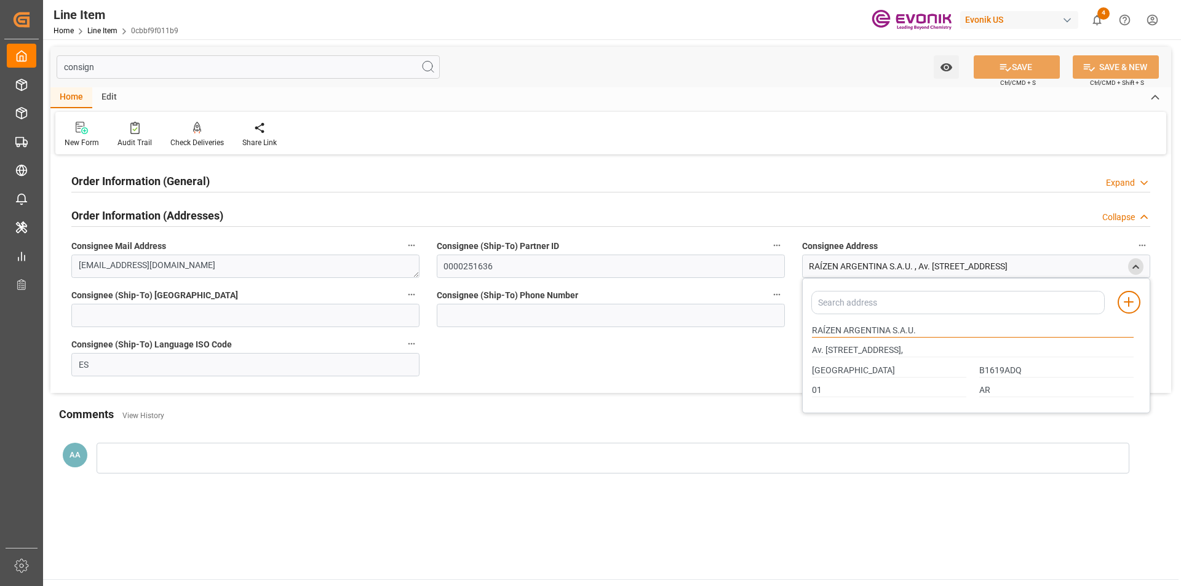
drag, startPoint x: 898, startPoint y: 335, endPoint x: 809, endPoint y: 333, distance: 89.8
click at [809, 333] on div "RAÍZEN ARGENTINA S.A.U." at bounding box center [973, 330] width 335 height 20
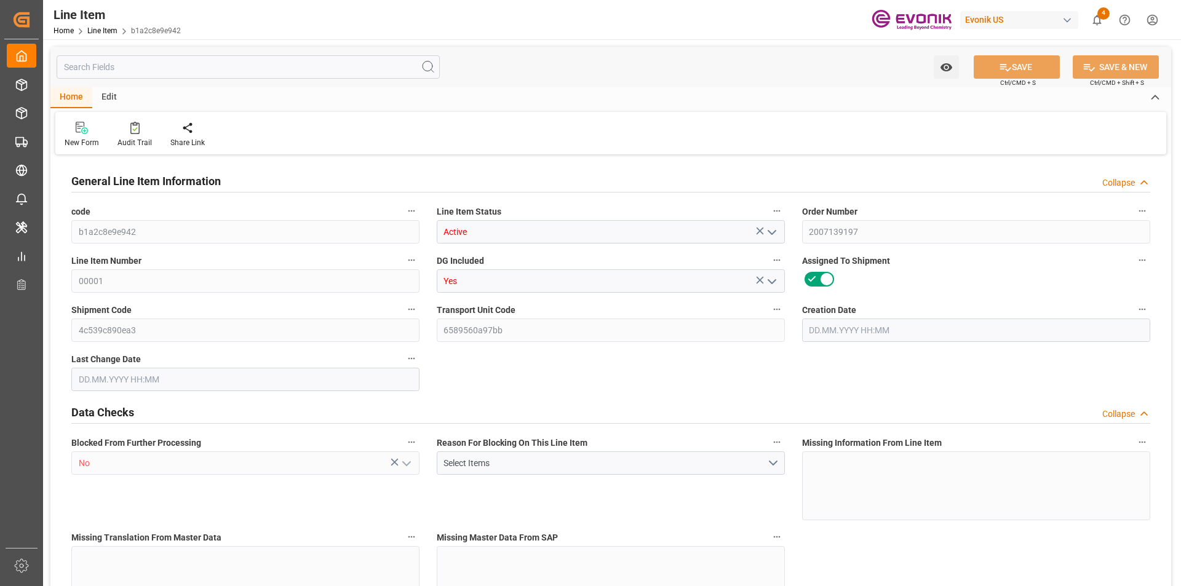
type input "0"
type input "20000"
type input "0"
type input "20000"
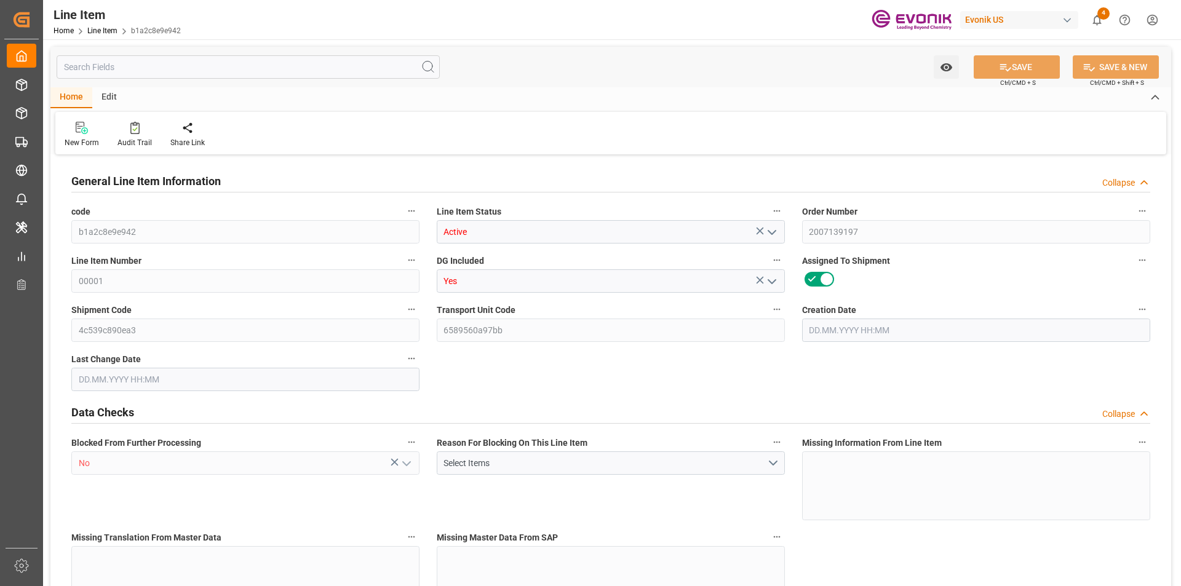
type input "97400"
type input "20000"
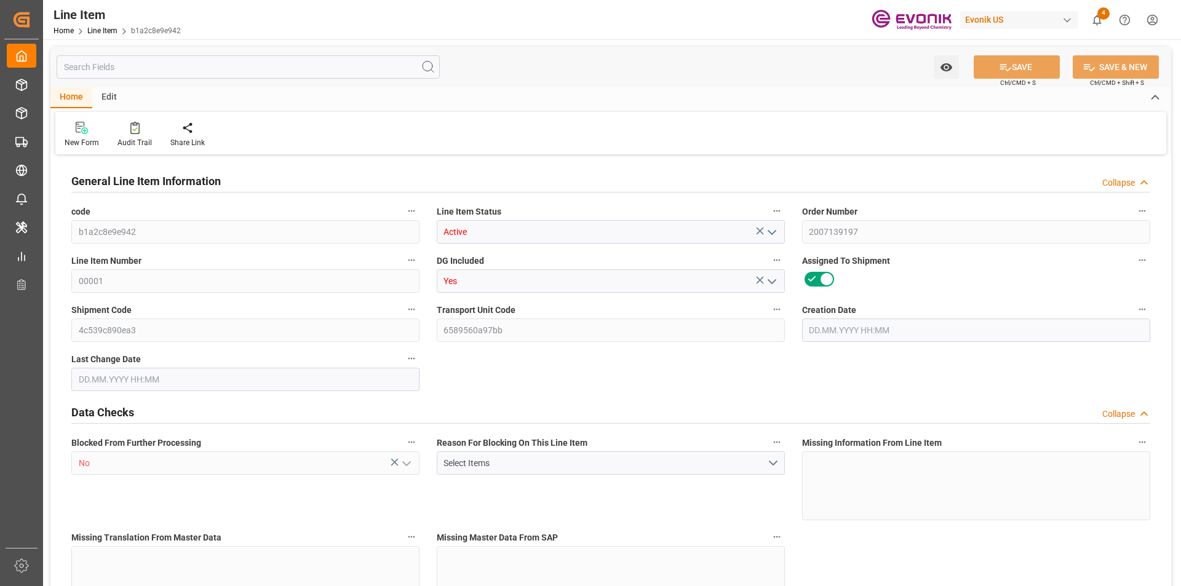
type input "20000"
type input "0"
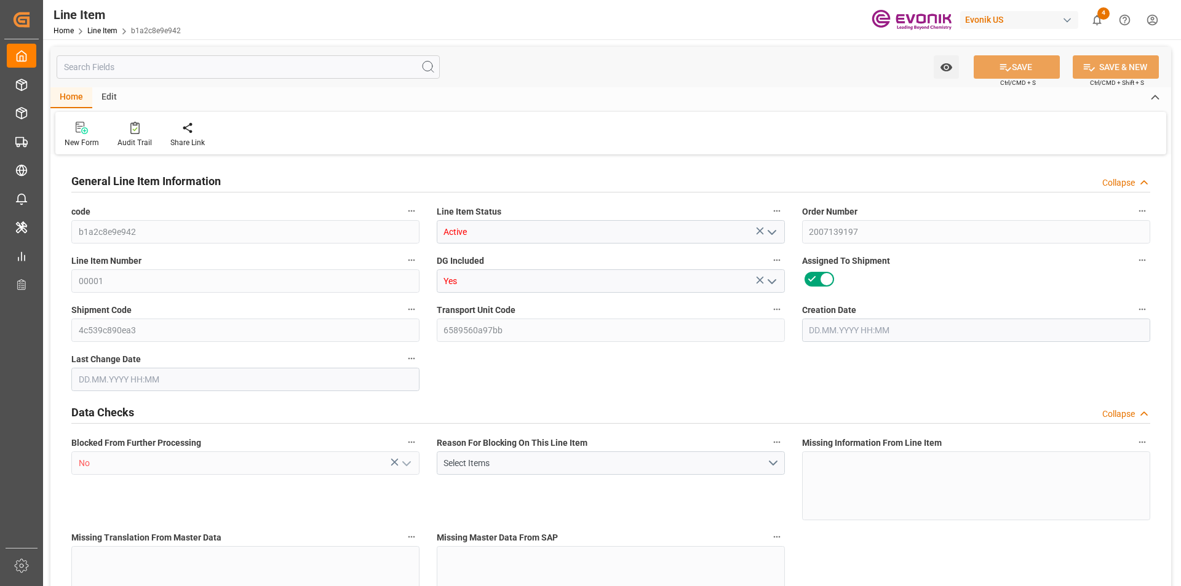
type input "0"
type input "13.08.2025 19:18"
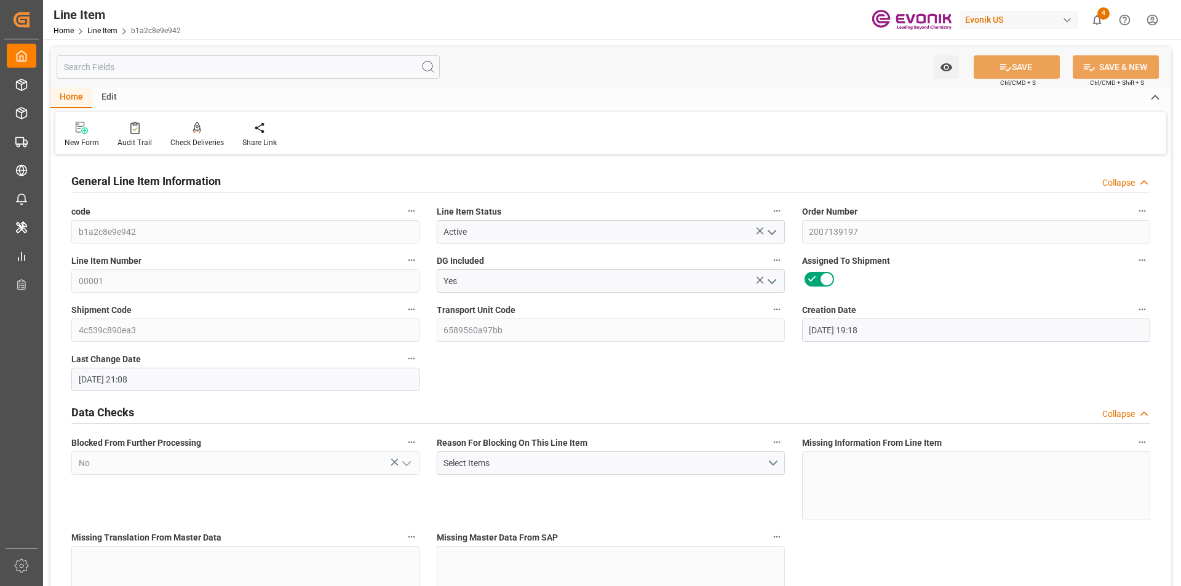
type input "14.08.2025 21:08"
type input "01.10.2025"
type input "22.08.2025"
type input "17.08.2025"
click at [162, 66] on input "text" at bounding box center [248, 66] width 383 height 23
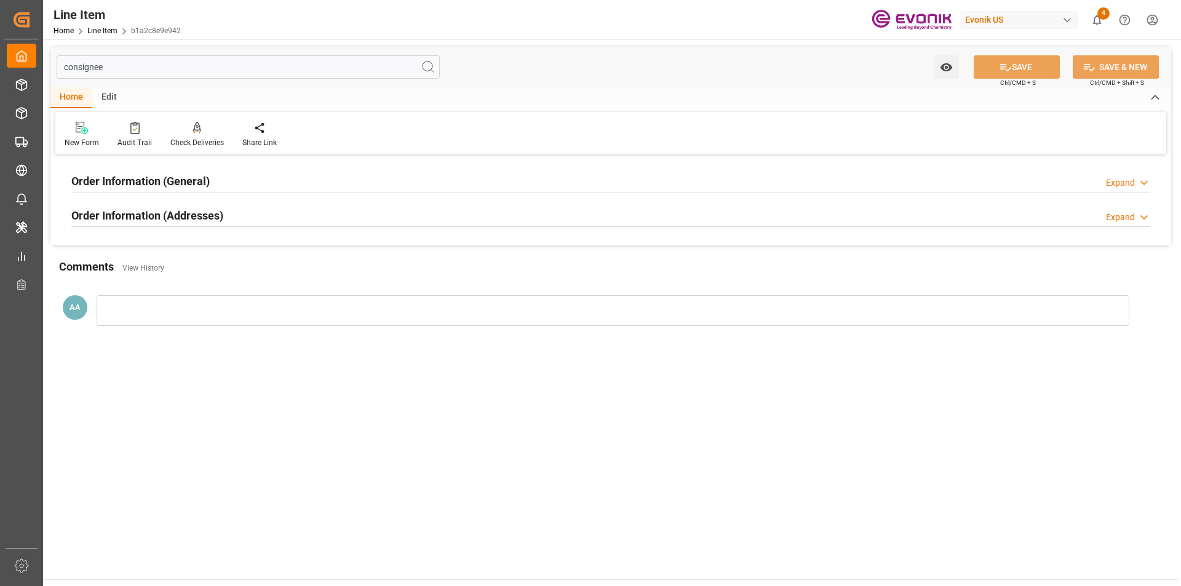
type input "consignee"
click at [168, 178] on h2 "Order Information (General)" at bounding box center [140, 181] width 138 height 17
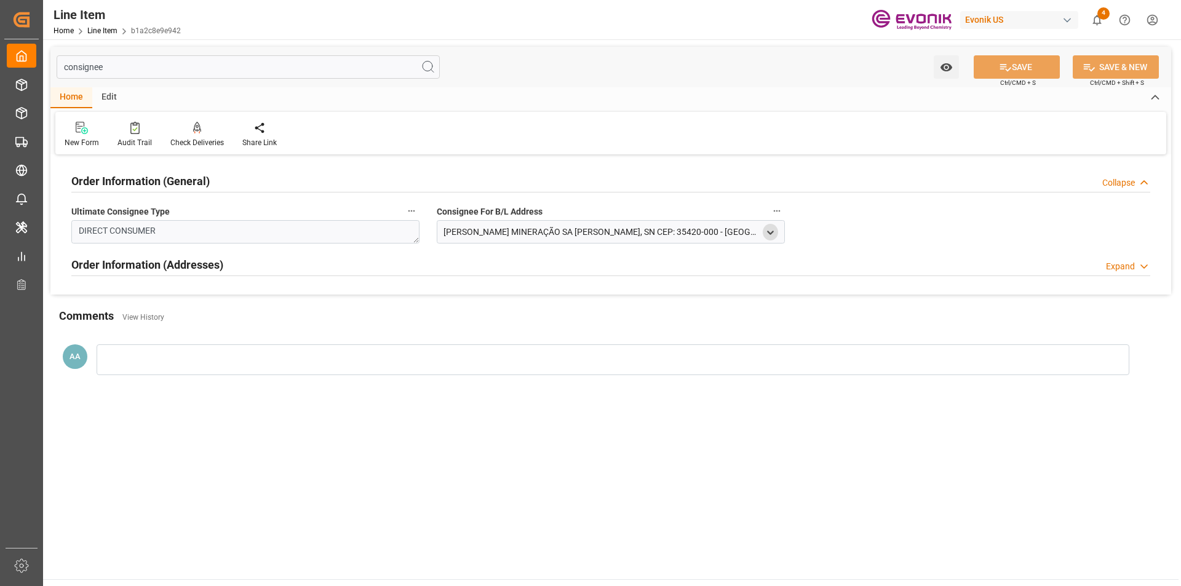
click at [769, 234] on icon "open menu" at bounding box center [770, 233] width 10 height 10
click at [1124, 264] on div "Expand" at bounding box center [1120, 266] width 29 height 13
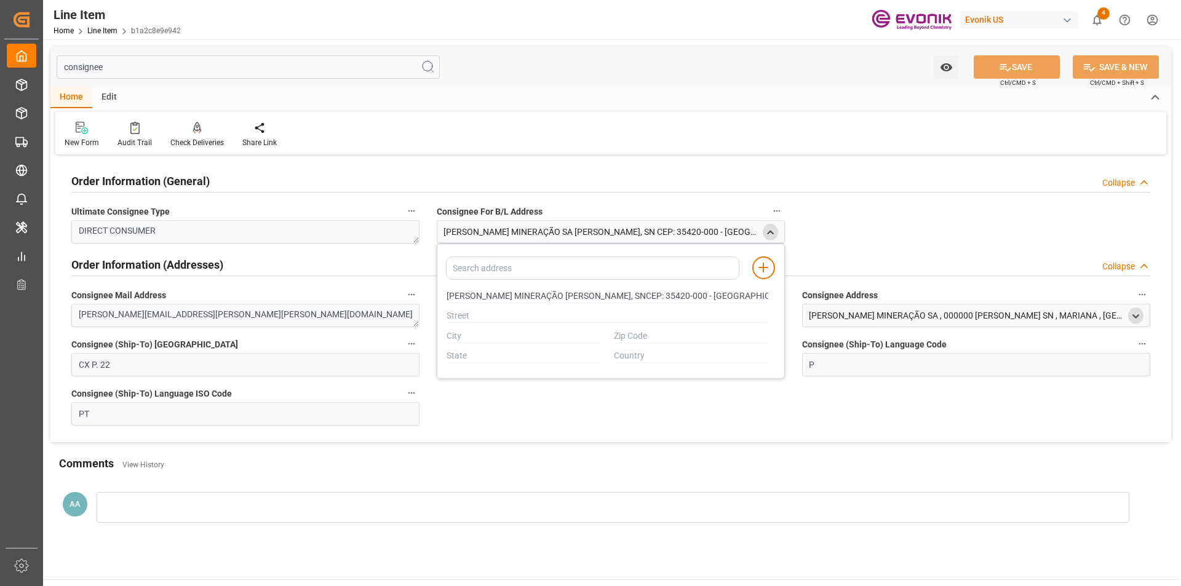
click at [1133, 311] on icon "open menu" at bounding box center [1135, 316] width 10 height 10
drag, startPoint x: 814, startPoint y: 379, endPoint x: 851, endPoint y: 378, distance: 36.9
click at [851, 378] on input "SAMARCO MINERAÇÃO SA" at bounding box center [973, 380] width 322 height 14
click at [840, 417] on input "MARIANA" at bounding box center [889, 420] width 154 height 14
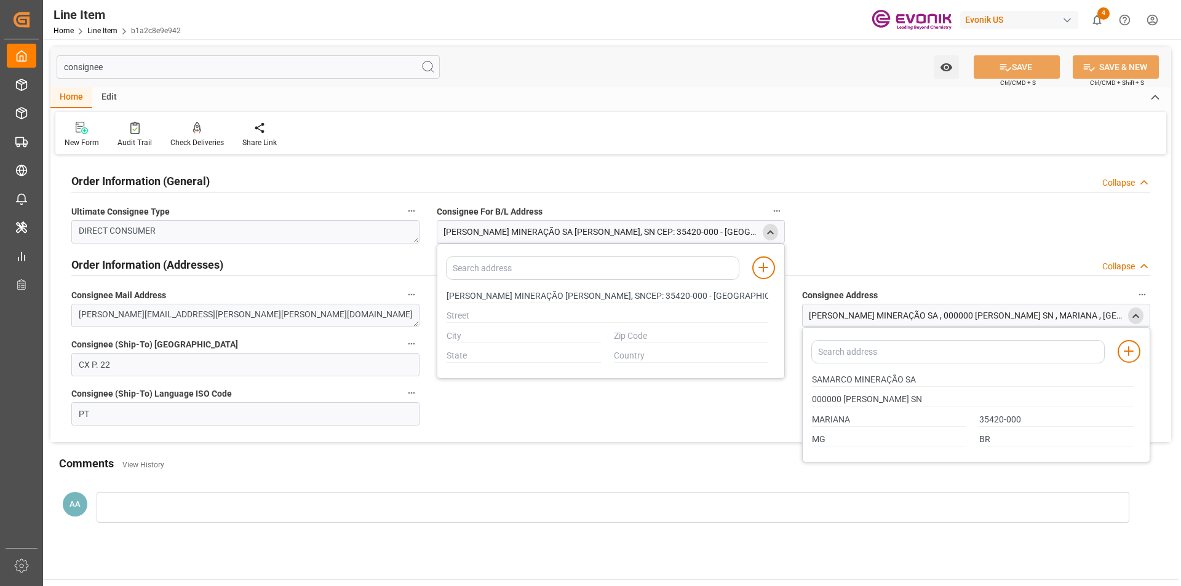
type input "SAMARCO MINERAÇÃO SAMINA DE GERMANO, SNCEP: 35420-000 - MARIANA-MGCNPJ: 16.628.…"
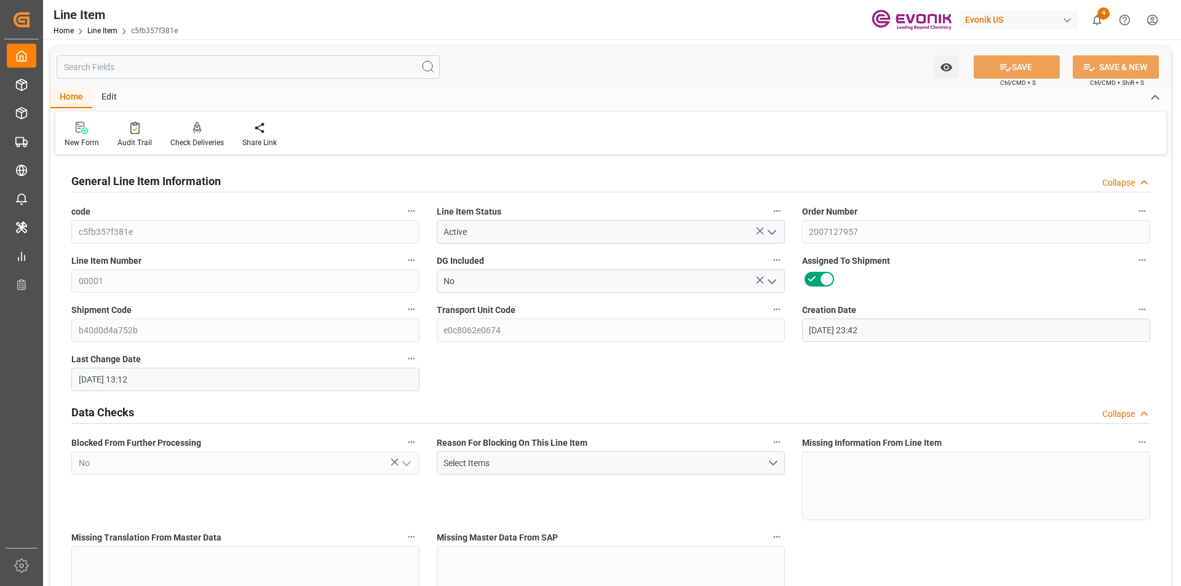
click at [216, 69] on input "text" at bounding box center [248, 66] width 383 height 23
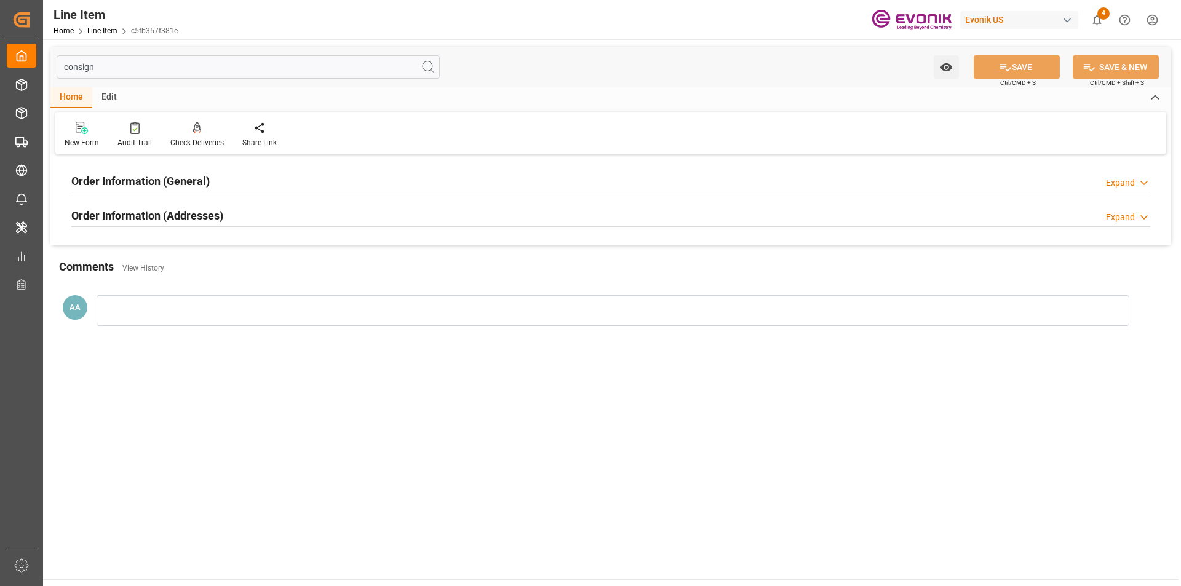
type input "consign"
click at [220, 180] on div "Order Information (General) Expand" at bounding box center [610, 179] width 1079 height 23
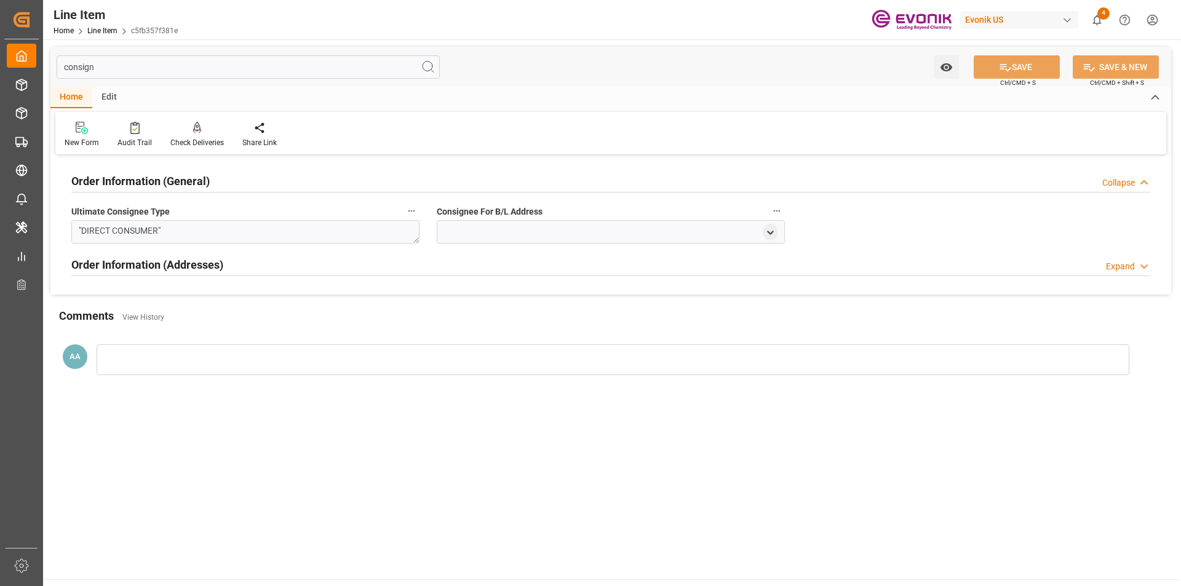
click at [220, 180] on div "Order Information (General) Collapse" at bounding box center [610, 179] width 1079 height 23
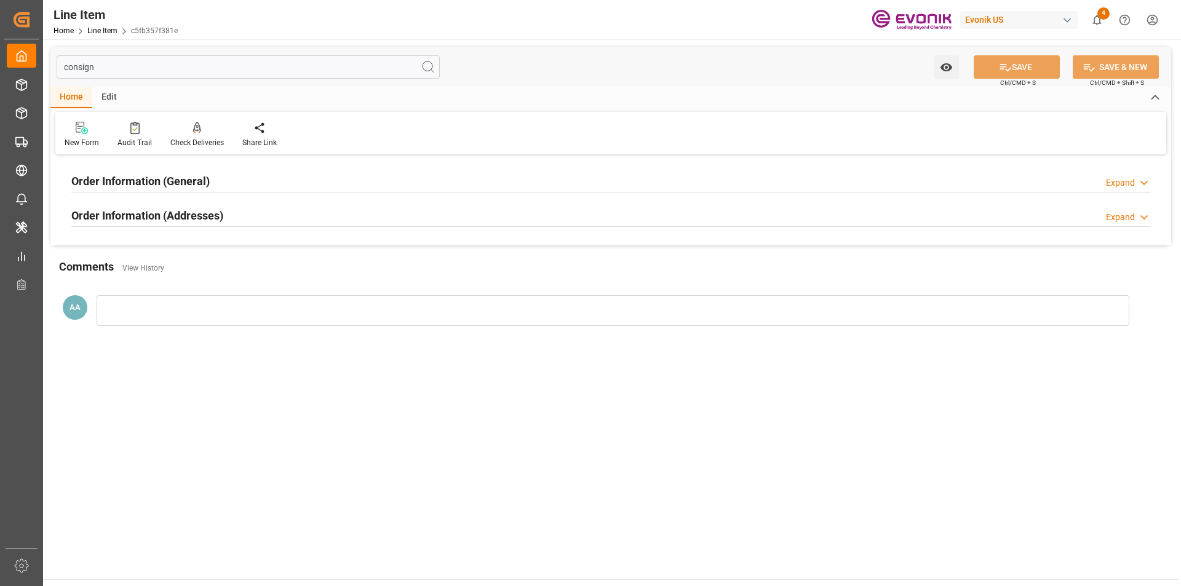
click at [273, 219] on div "Order Information (Addresses) Expand" at bounding box center [610, 214] width 1079 height 23
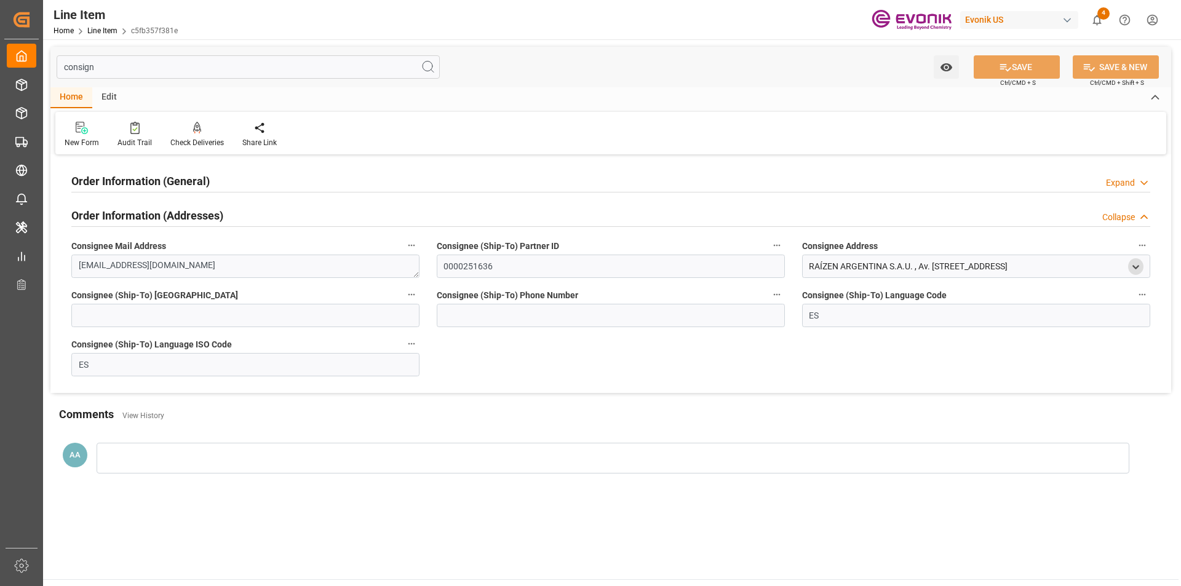
click at [1132, 266] on icon "open menu" at bounding box center [1135, 267] width 10 height 10
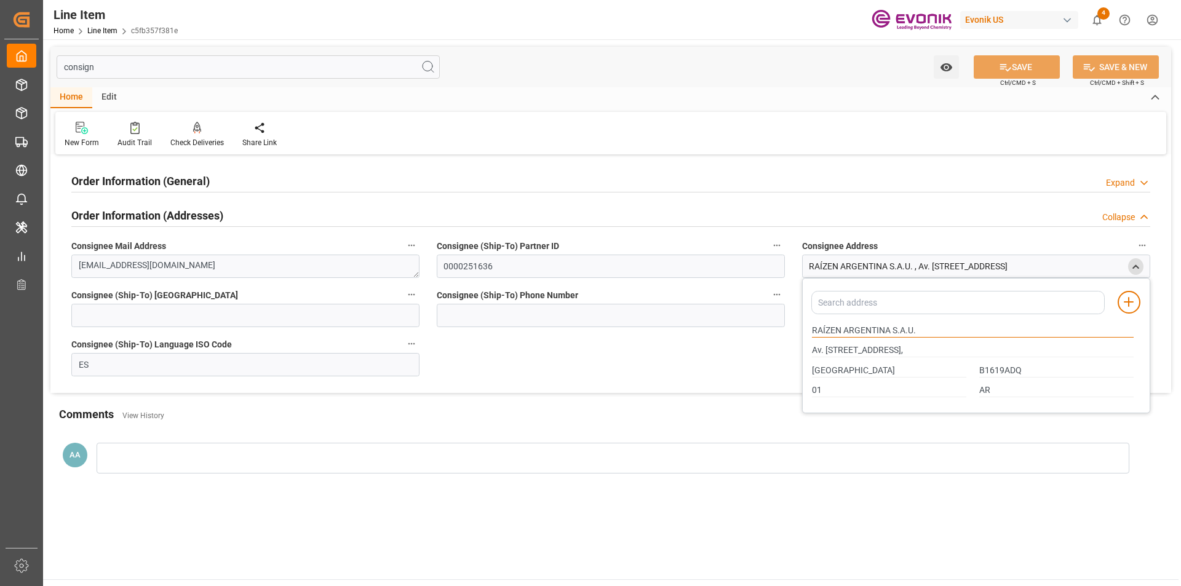
click at [918, 328] on input "RAÍZEN ARGENTINA S.A.U." at bounding box center [973, 331] width 322 height 14
drag, startPoint x: 892, startPoint y: 329, endPoint x: 811, endPoint y: 328, distance: 80.6
click at [811, 328] on div "RAÍZEN ARGENTINA S.A.U." at bounding box center [973, 330] width 335 height 20
click at [1137, 264] on icon "close menu" at bounding box center [1135, 267] width 10 height 10
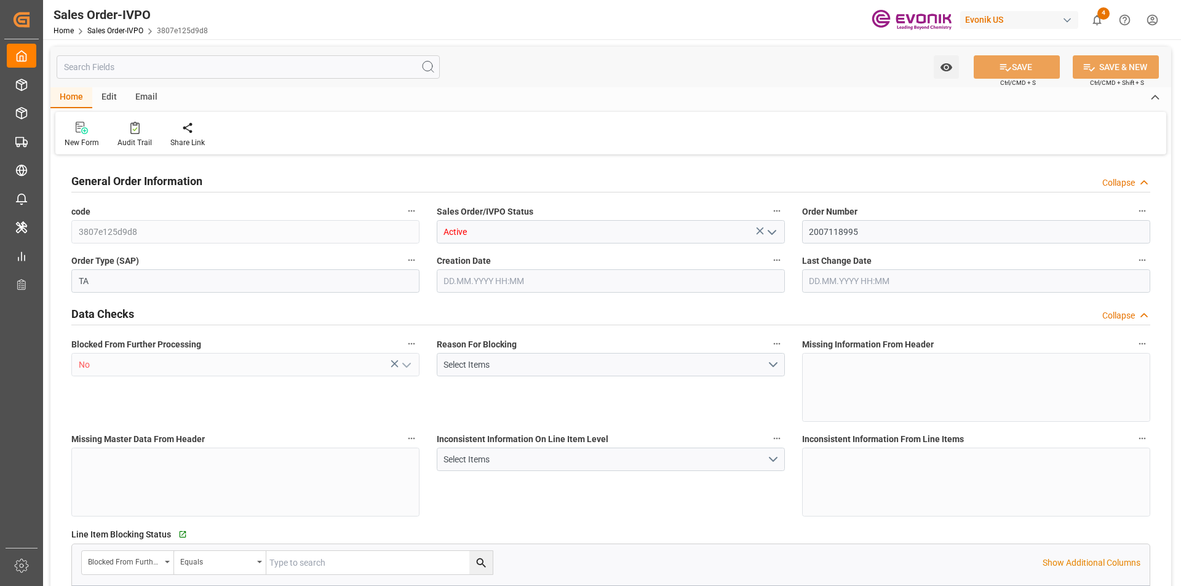
type input "SEGOT"
type input "2413.68"
type input "1"
type input "480"
type input "[DATE] 16:35"
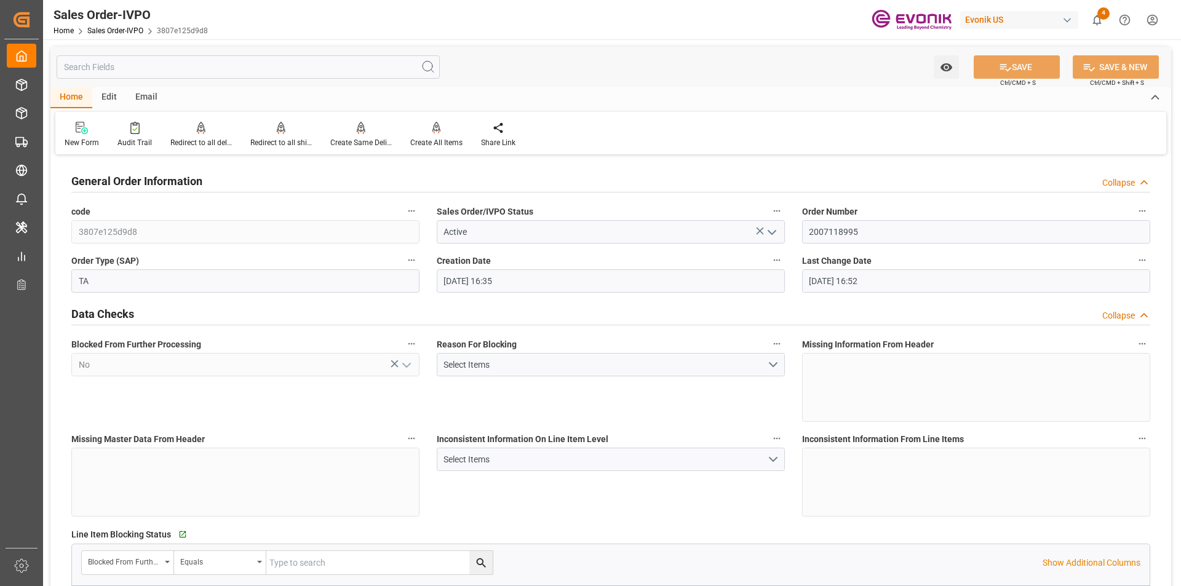
type input "[DATE] 16:52"
click at [367, 71] on input "text" at bounding box center [248, 66] width 383 height 23
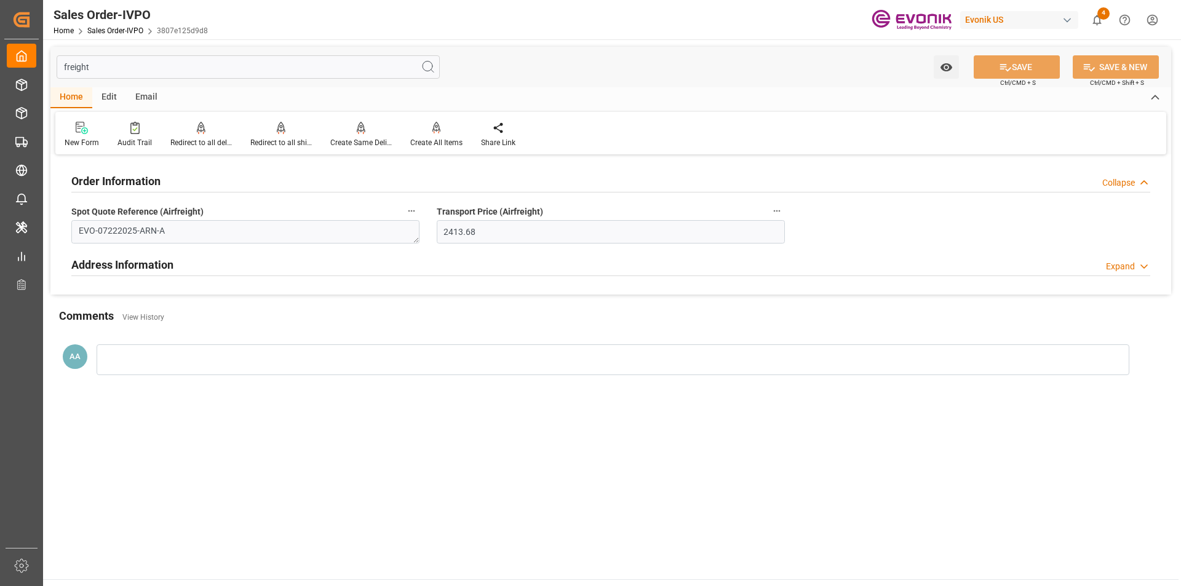
drag, startPoint x: 111, startPoint y: 66, endPoint x: 60, endPoint y: 69, distance: 51.7
click at [60, 69] on input "freight" at bounding box center [248, 66] width 383 height 23
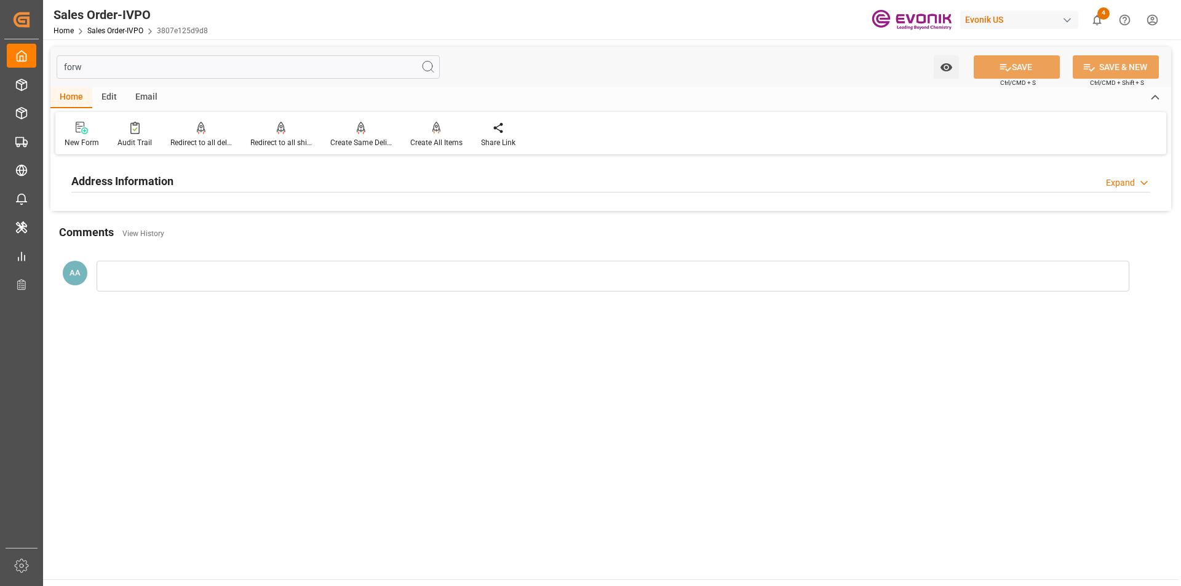
click at [156, 184] on h2 "Address Information" at bounding box center [122, 181] width 102 height 17
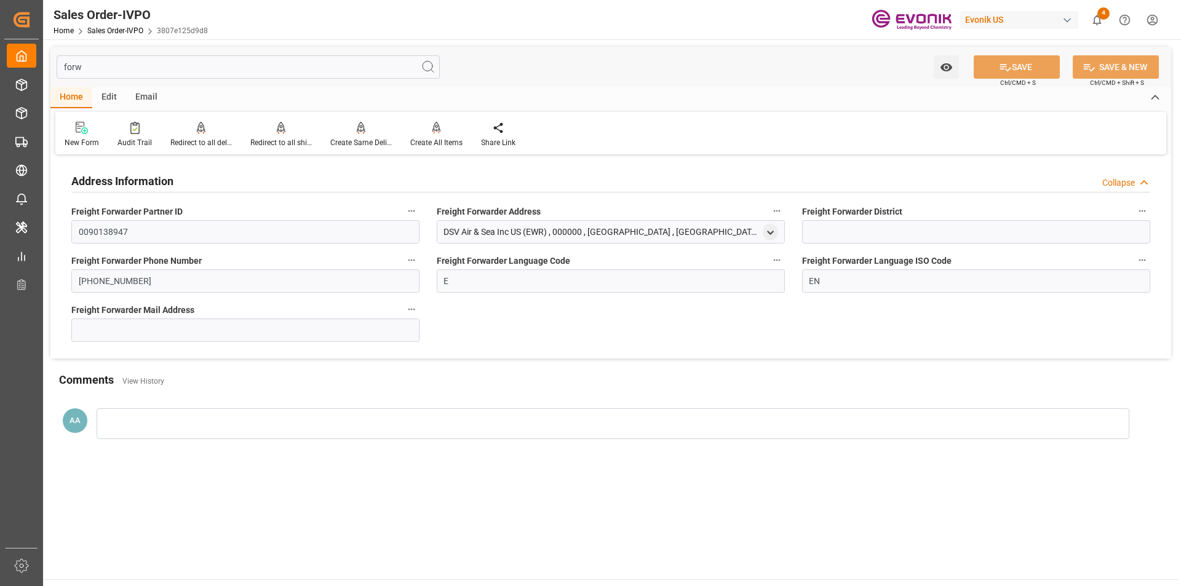
click at [95, 66] on input "forw" at bounding box center [248, 66] width 383 height 23
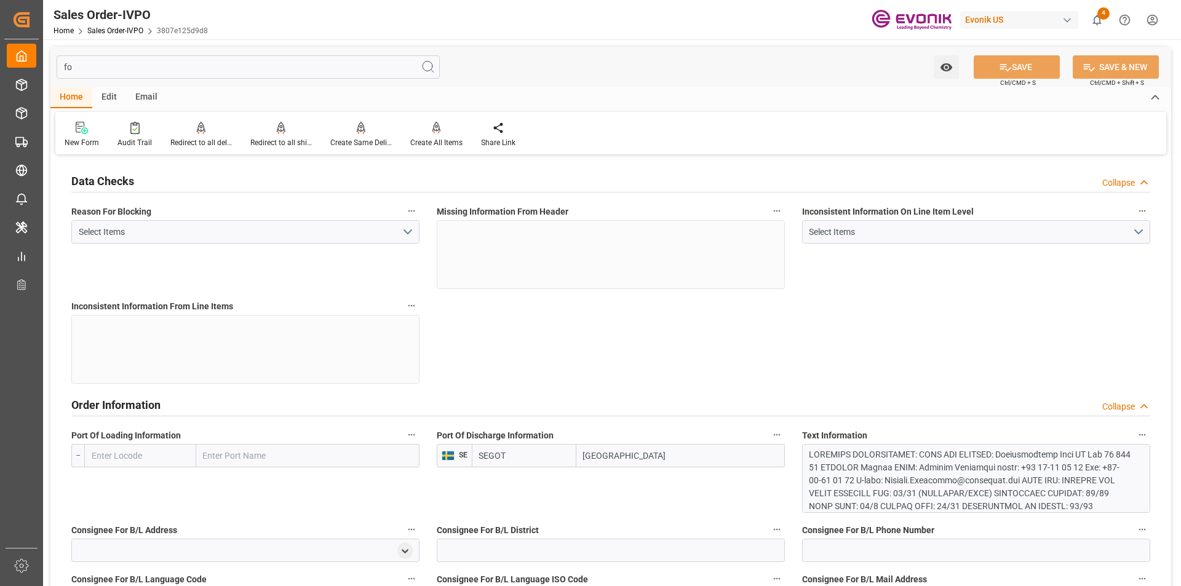
type input "f"
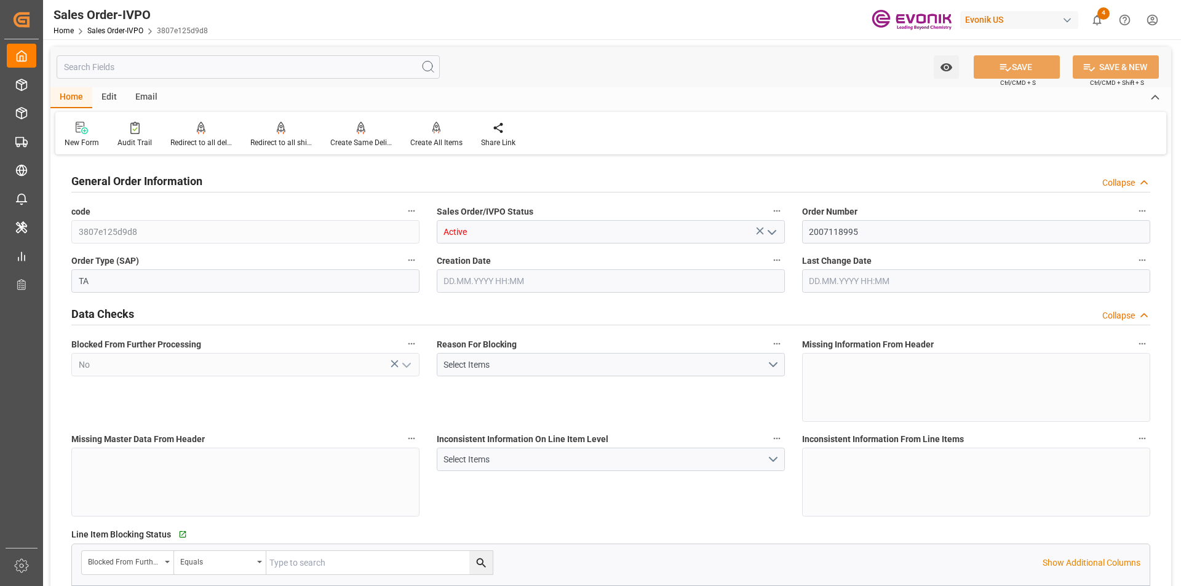
type input "[DATE] 16:35"
type input "[DATE] 16:52"
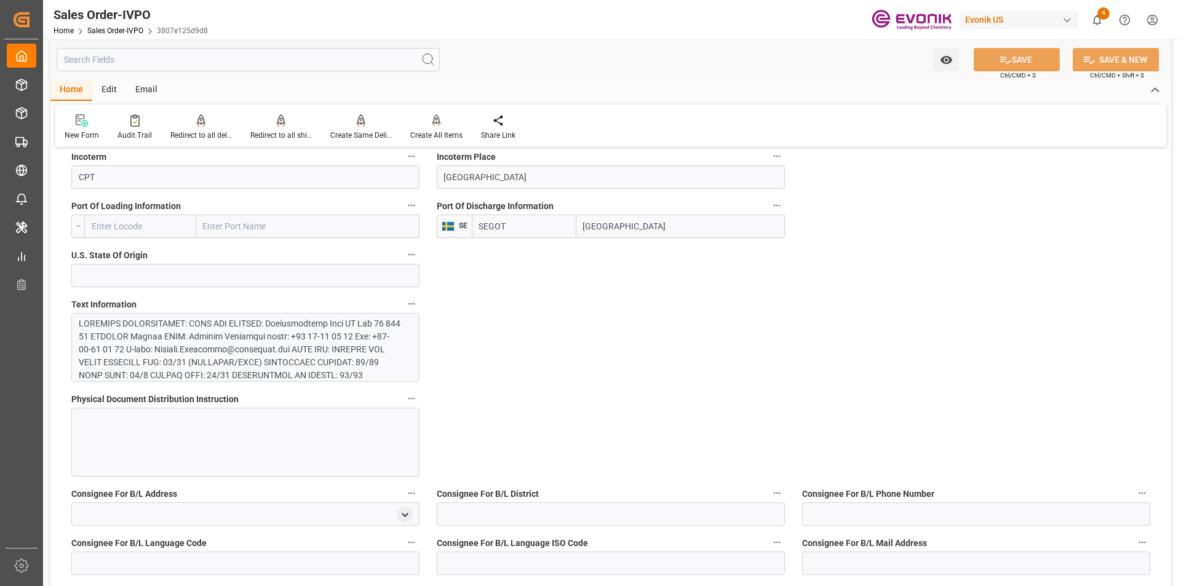
scroll to position [922, 0]
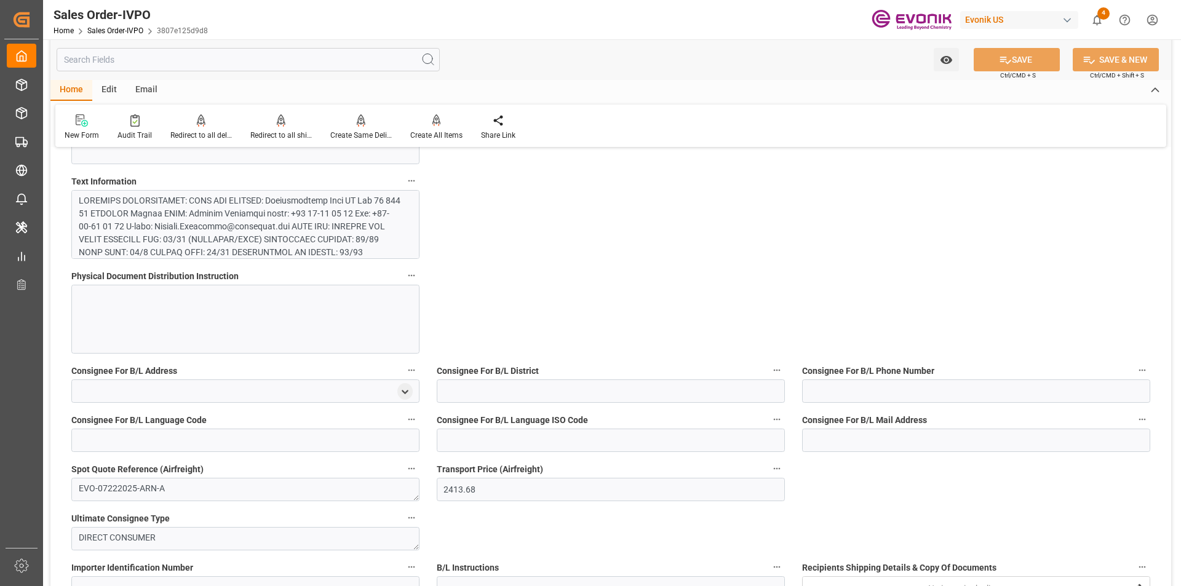
click at [319, 237] on div at bounding box center [241, 329] width 324 height 271
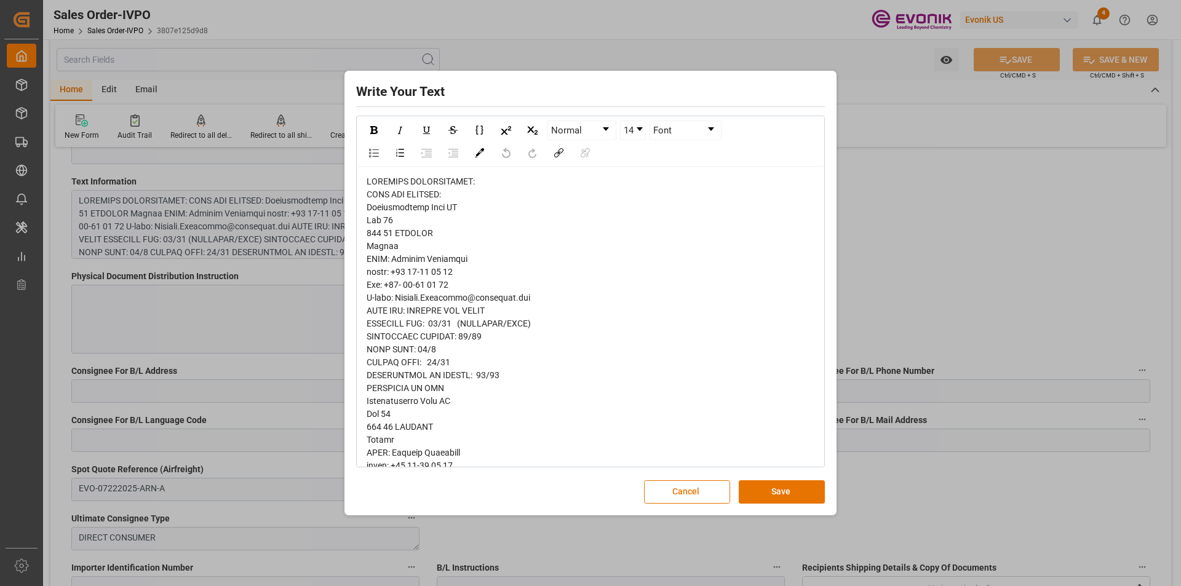
click at [868, 244] on div "Write Your Text Normal 14 Font Cancel Save" at bounding box center [590, 293] width 1181 height 586
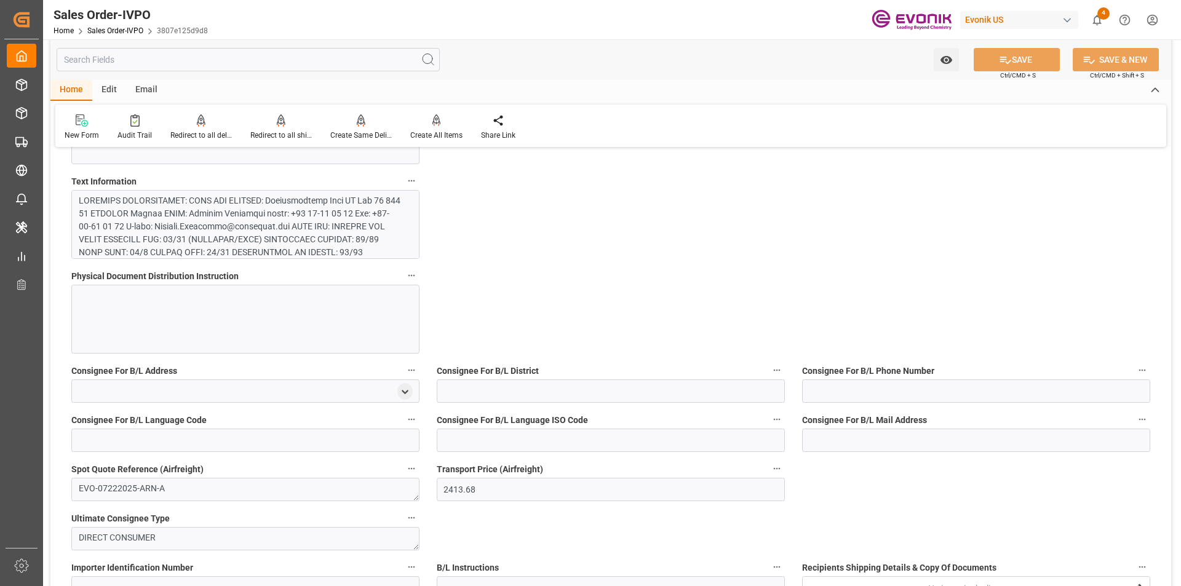
click at [249, 61] on input "text" at bounding box center [248, 59] width 383 height 23
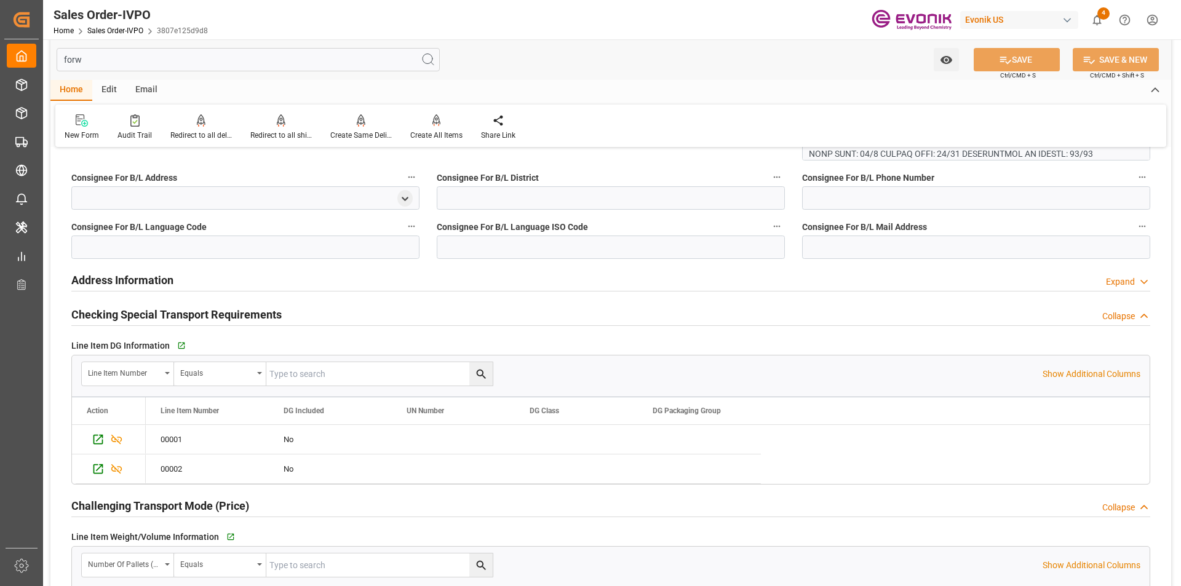
scroll to position [0, 0]
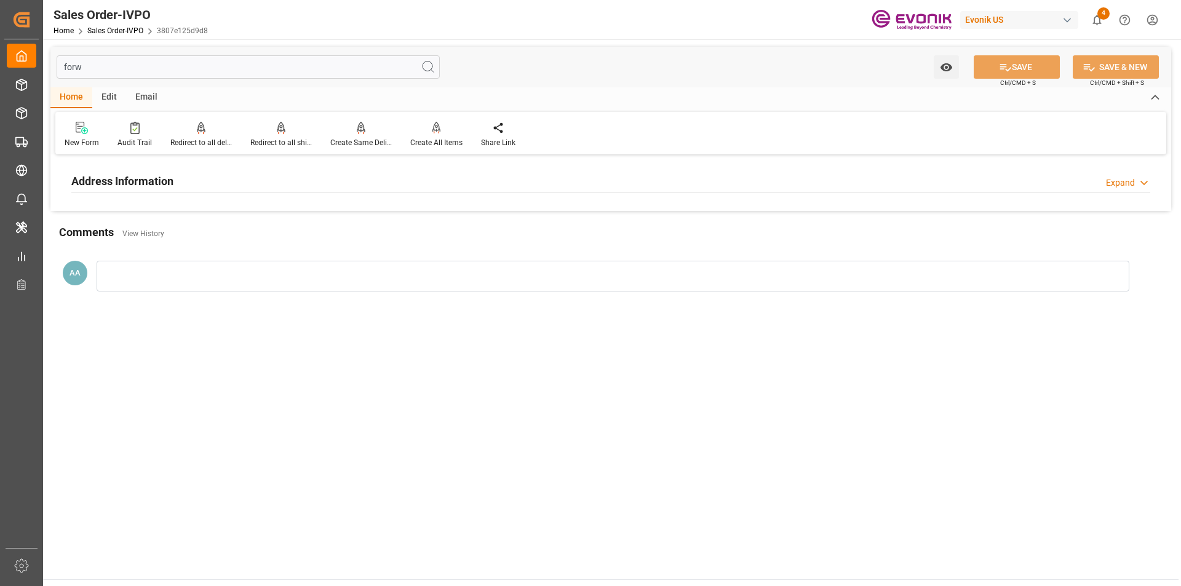
click at [155, 175] on h2 "Address Information" at bounding box center [122, 181] width 102 height 17
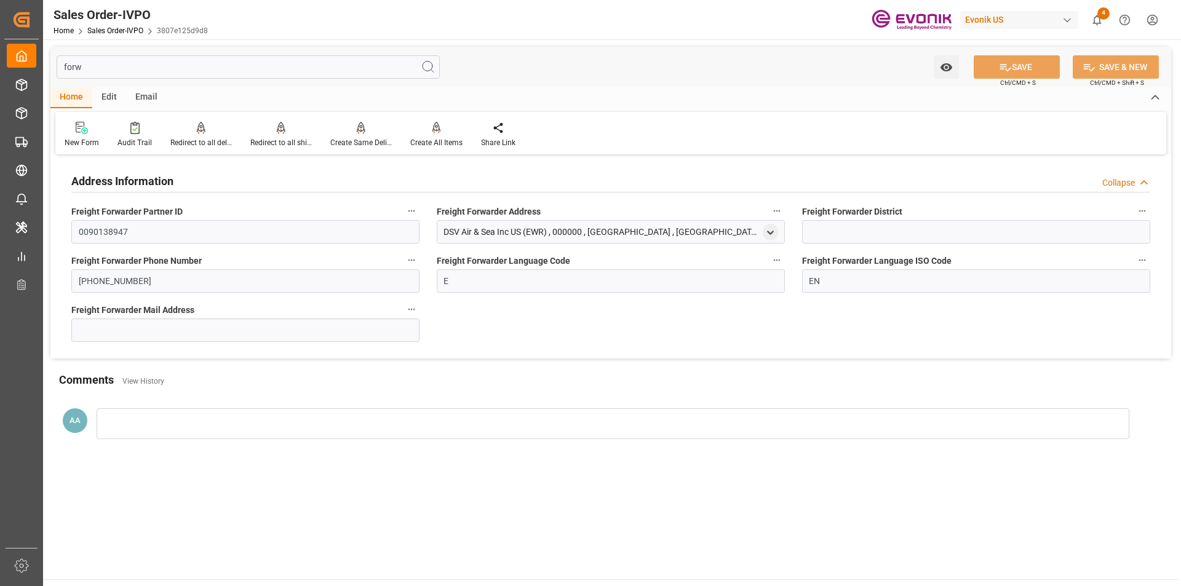
click at [103, 67] on input "forw" at bounding box center [248, 66] width 383 height 23
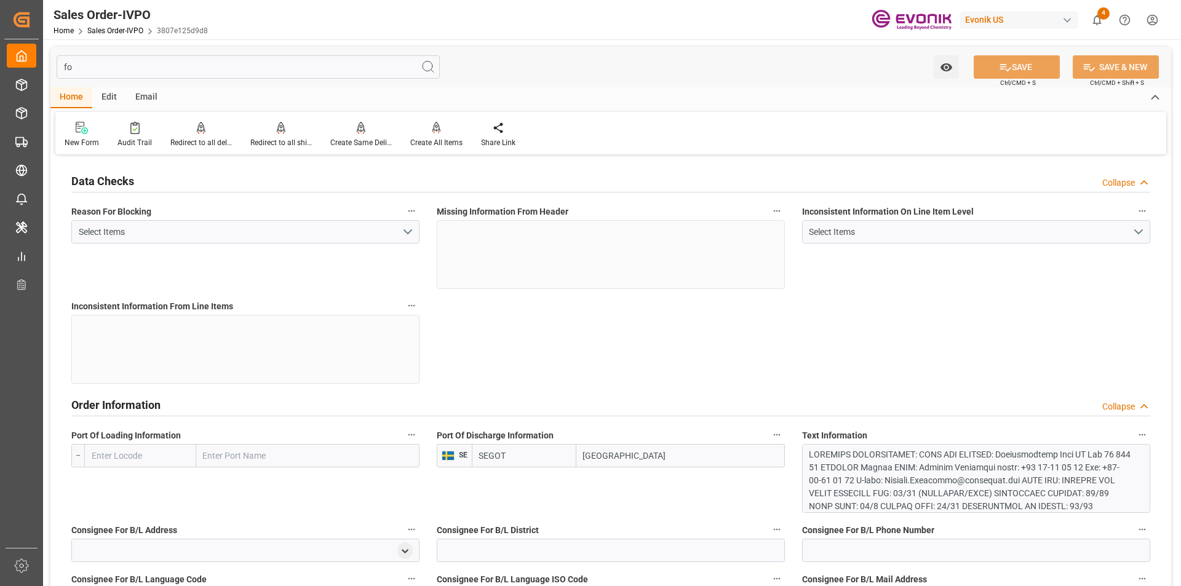
type input "f"
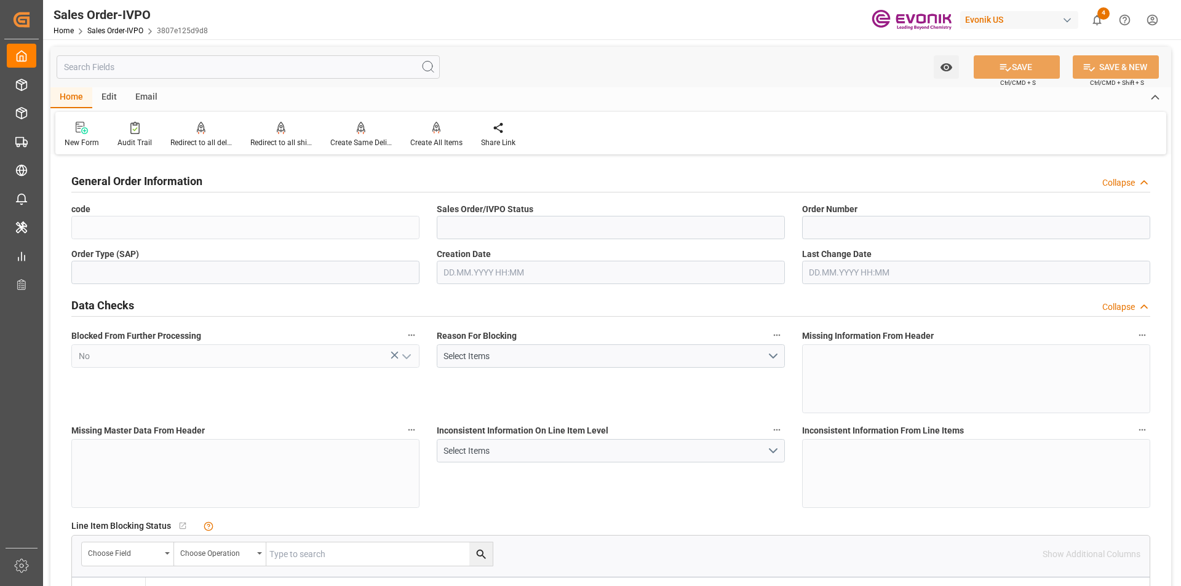
type input "3807e125d9d8"
type input "Active"
type input "2007118995"
type input "TA"
type input "D2P"
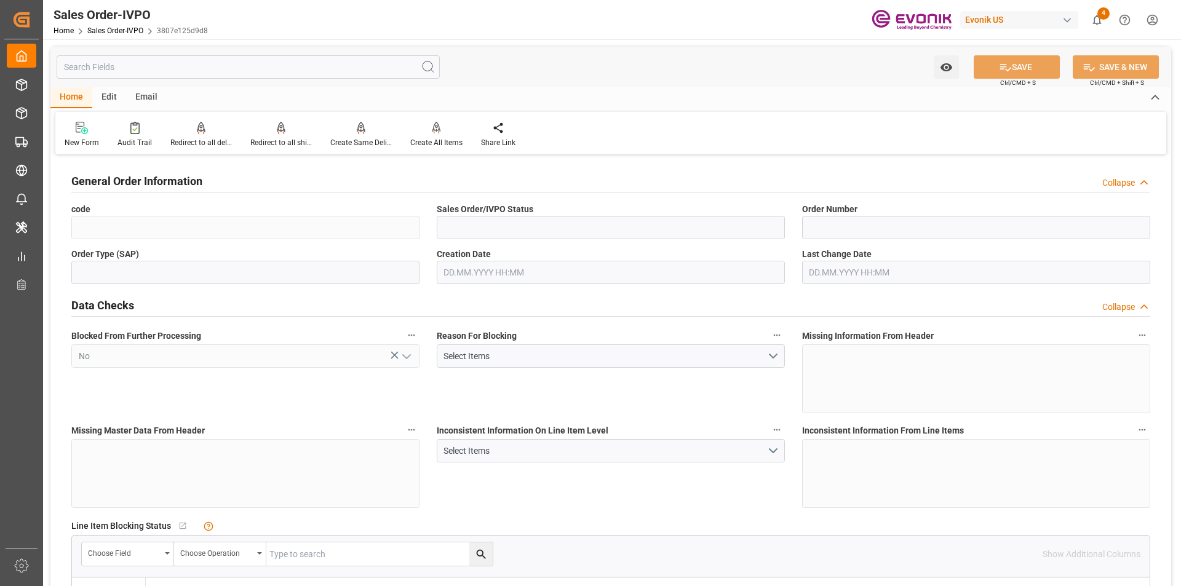
type textarea "No Tank Container"
type input "4515265706"
type input "39"
type input "SP CX ECA"
type input "Specialty Additives"
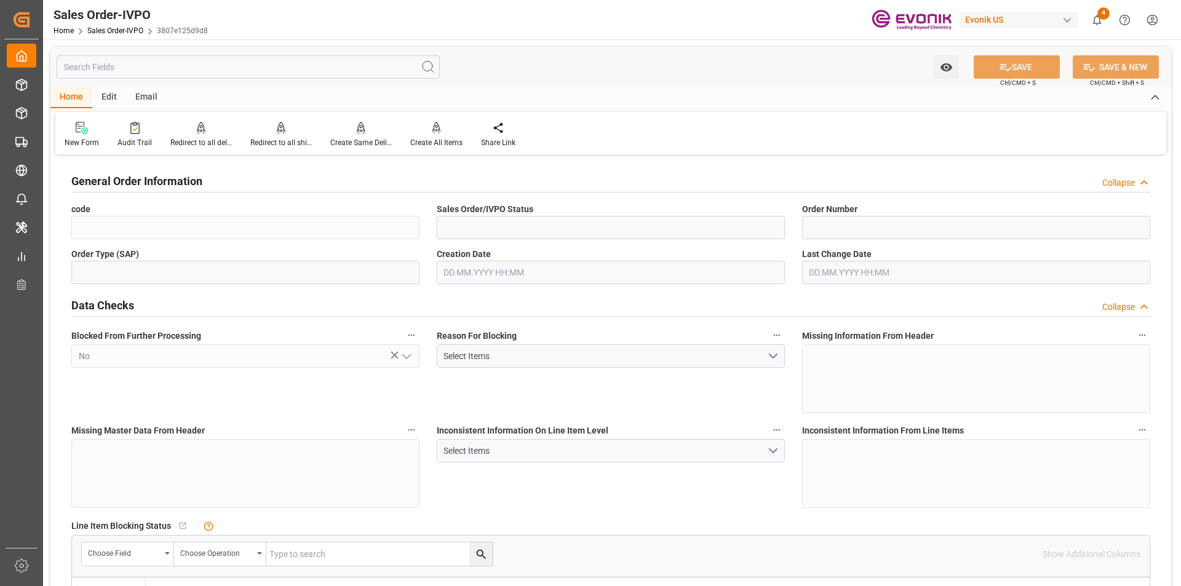
type input "CPT"
type input "Landvetter airport"
type textarea "DIRECT CONSUMER"
type input "Done"
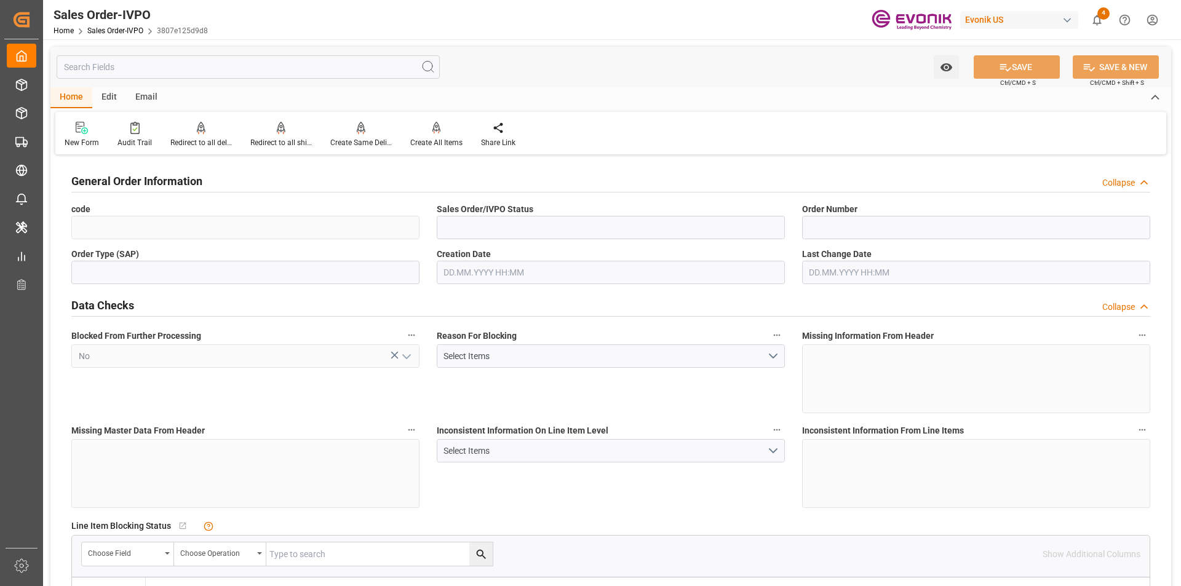
type input "Air"
type input "Done"
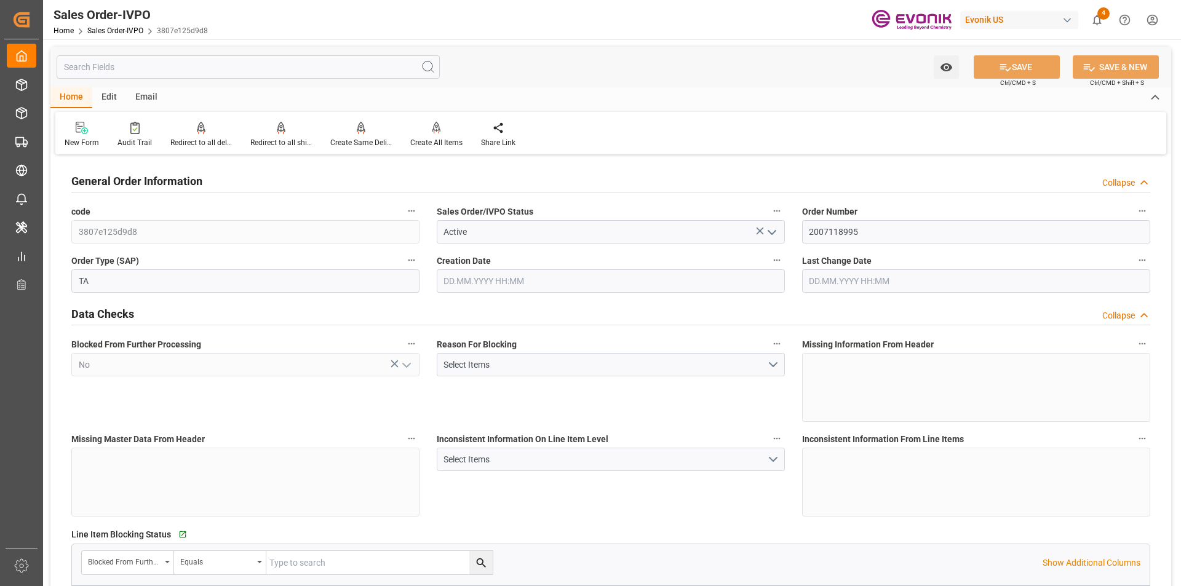
type input "20.08.2025 16:35"
type input "20.08.2025 16:52"
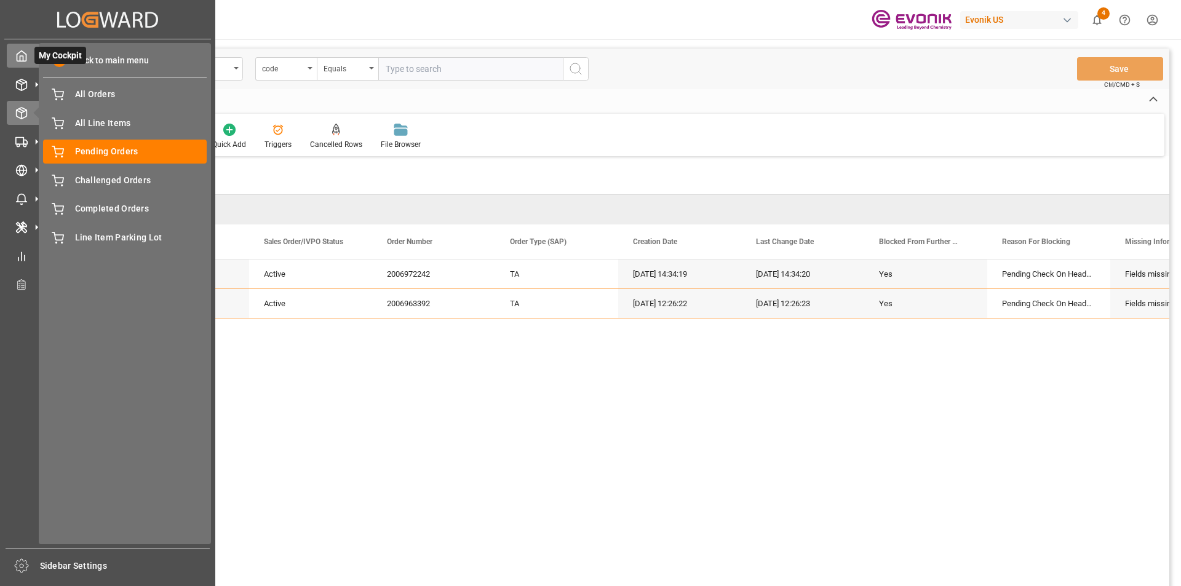
click at [22, 60] on icon at bounding box center [21, 56] width 12 height 12
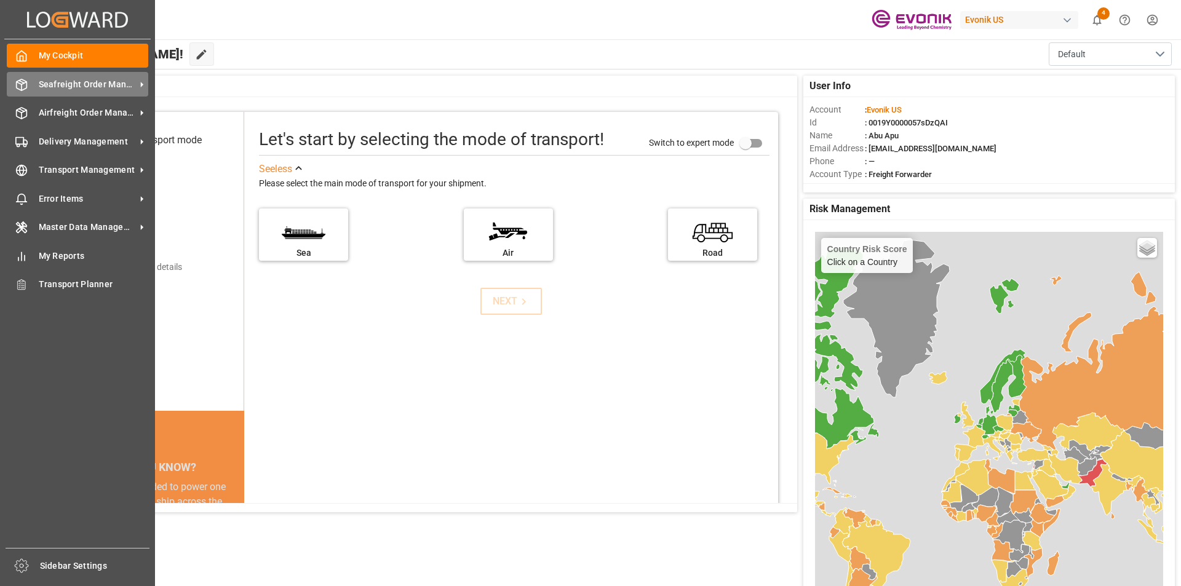
click at [84, 90] on span "Seafreight Order Management" at bounding box center [87, 84] width 97 height 13
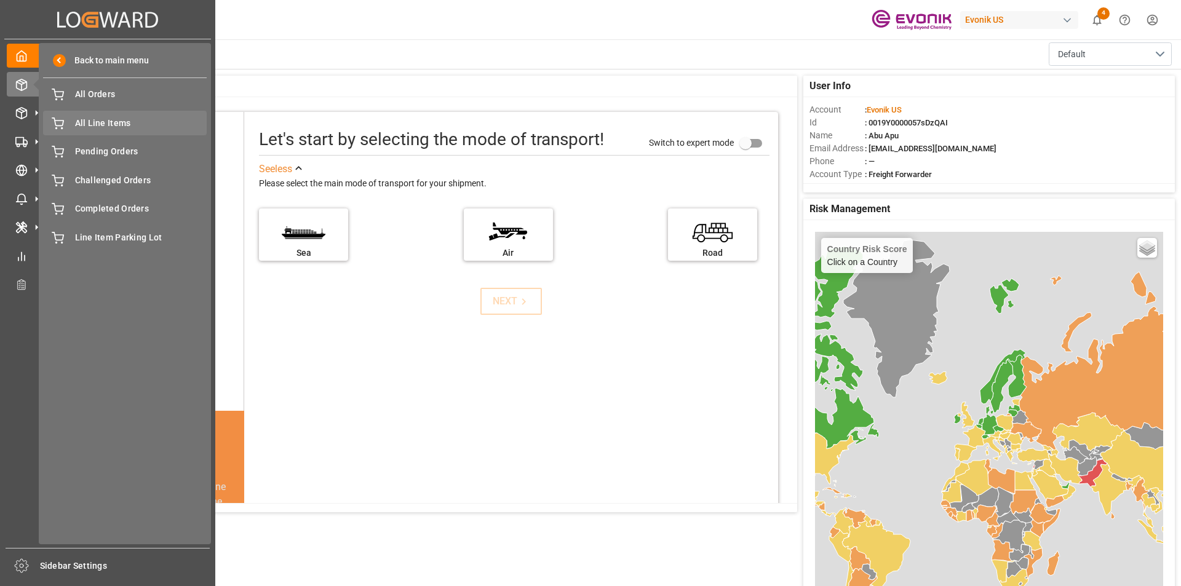
click at [106, 119] on span "All Line Items" at bounding box center [141, 123] width 132 height 13
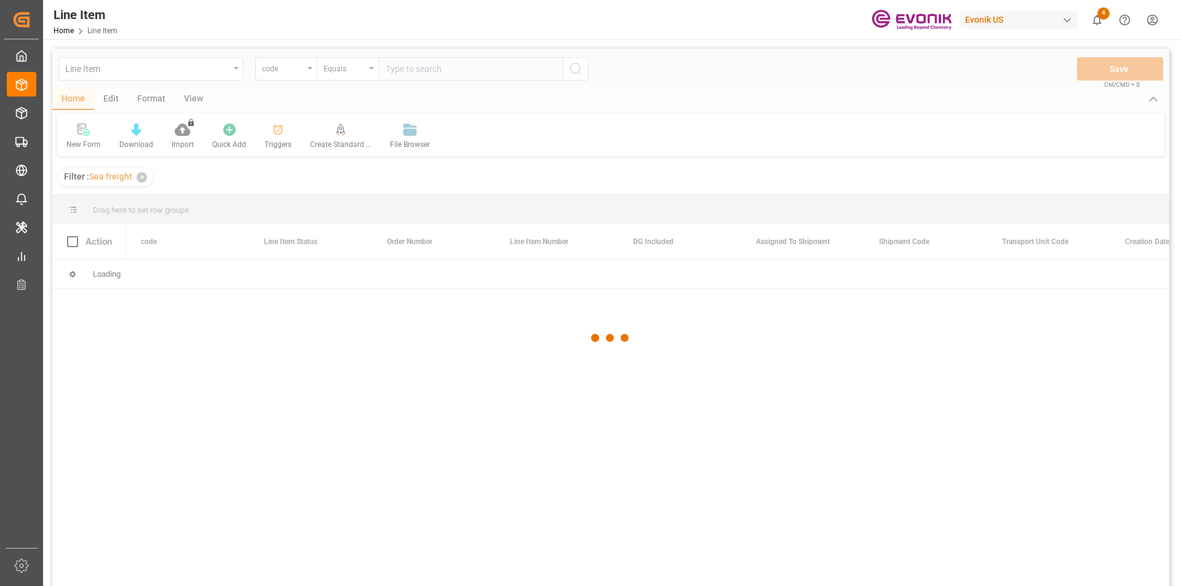
click at [309, 69] on div at bounding box center [610, 338] width 1117 height 579
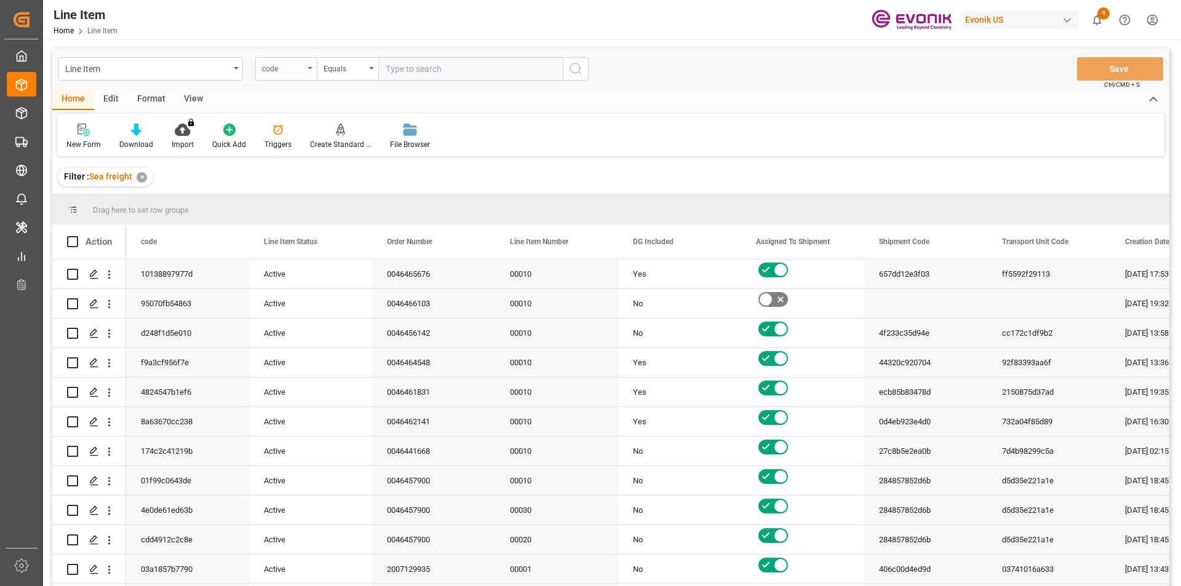
click at [309, 66] on div "code" at bounding box center [285, 68] width 61 height 23
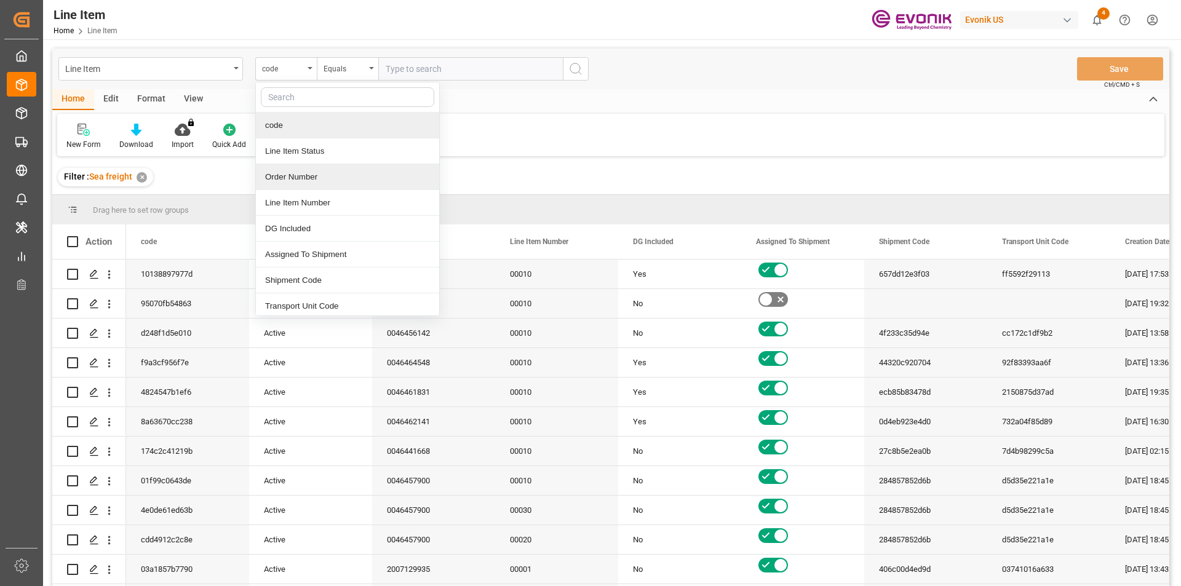
click at [285, 176] on div "Order Number" at bounding box center [347, 177] width 183 height 26
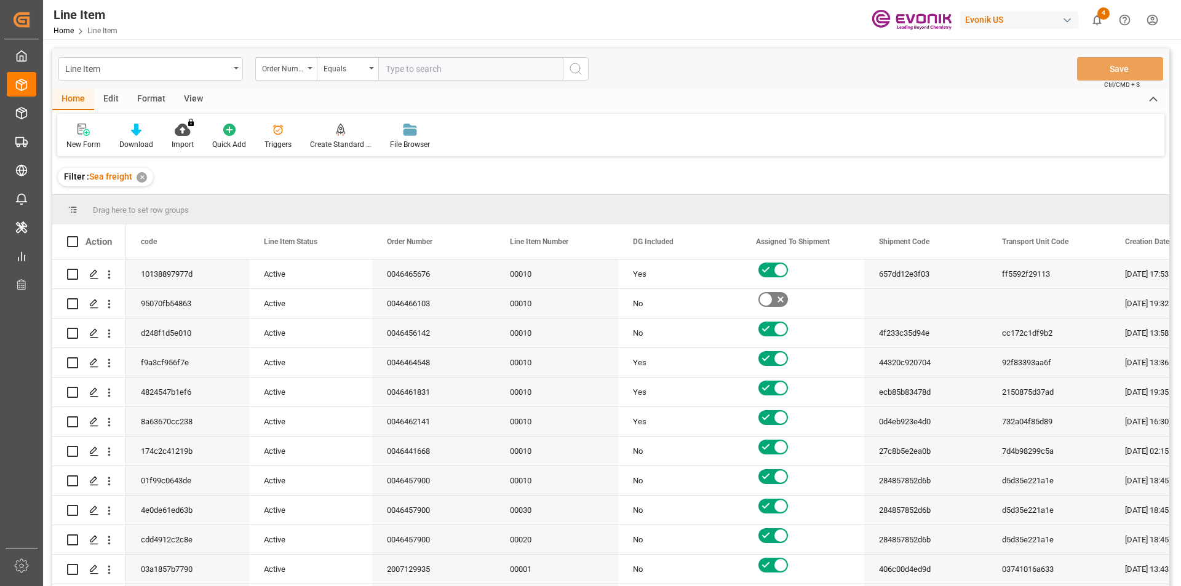
click at [420, 67] on input "text" at bounding box center [470, 68] width 184 height 23
paste input "0046466790"
type input "0046466790"
click at [567, 69] on button "search button" at bounding box center [576, 68] width 26 height 23
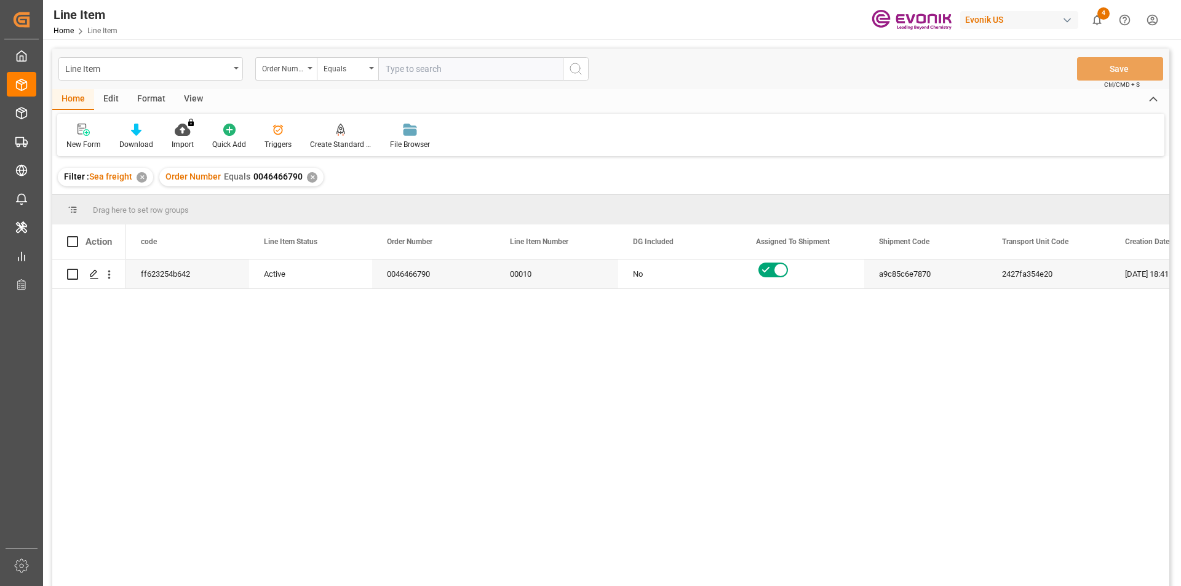
click at [199, 98] on div "View" at bounding box center [194, 99] width 38 height 21
click at [152, 139] on div "Standard Templates" at bounding box center [139, 144] width 61 height 11
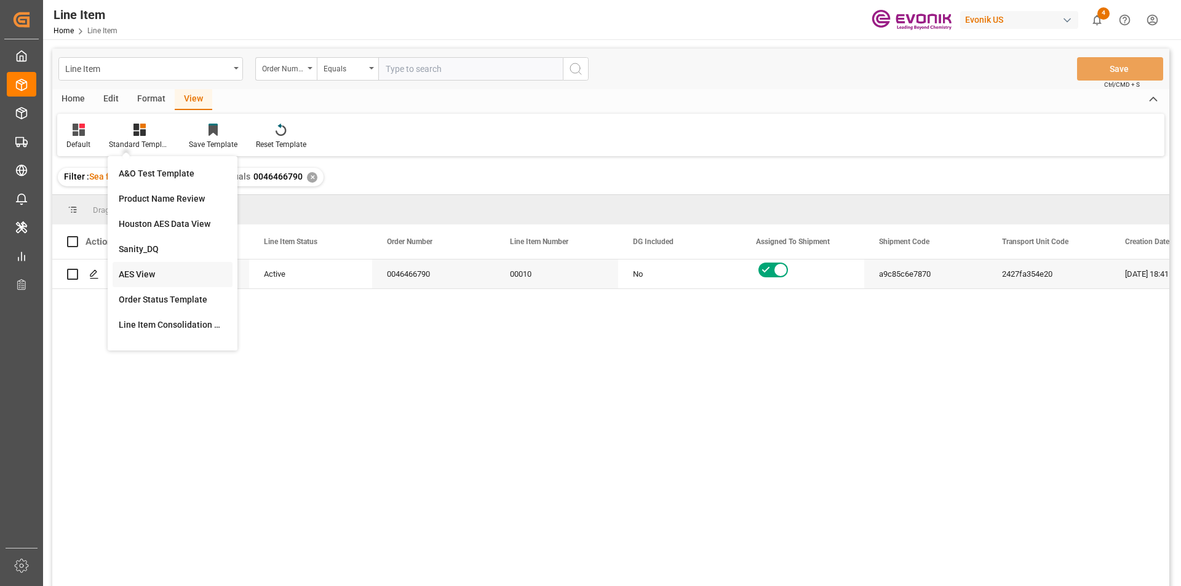
click at [143, 272] on div "AES View" at bounding box center [173, 274] width 108 height 13
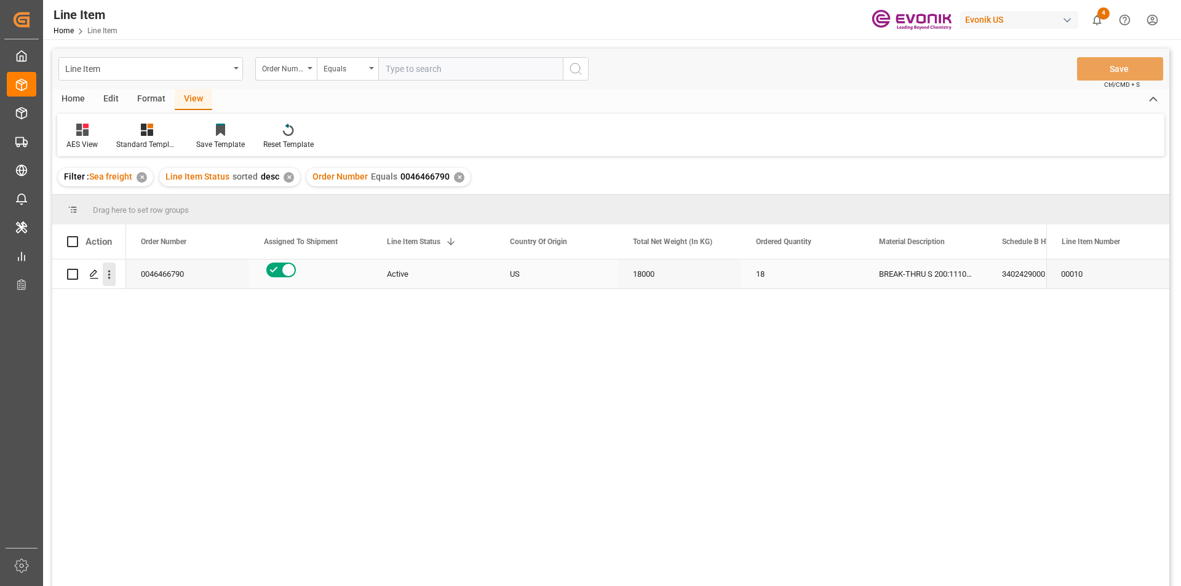
click at [110, 277] on icon "open menu" at bounding box center [109, 274] width 13 height 13
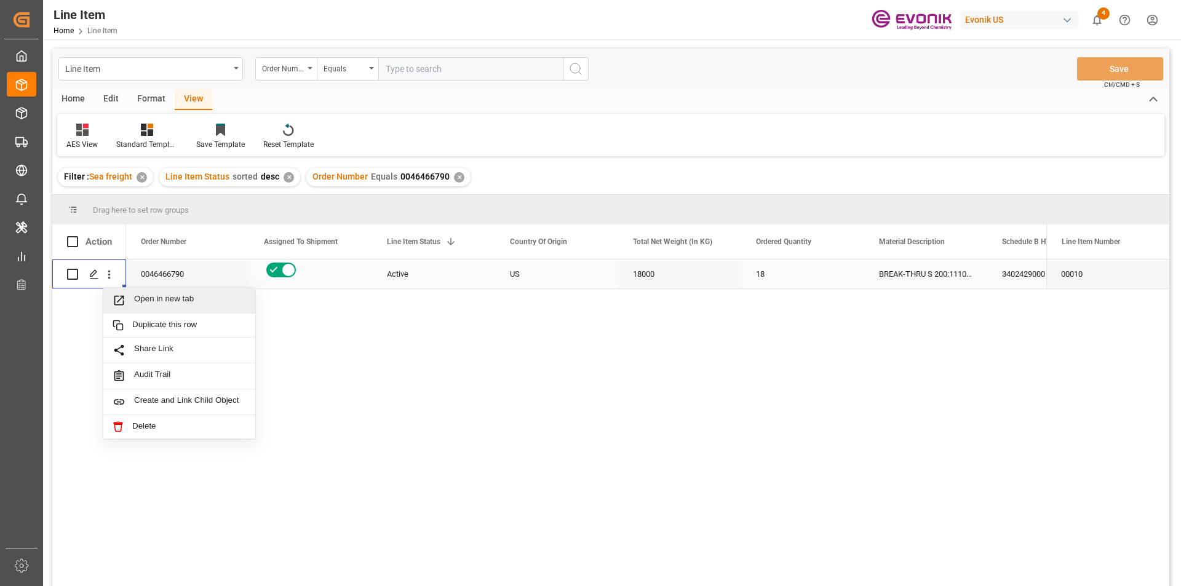
click at [148, 300] on span "Open in new tab" at bounding box center [190, 300] width 112 height 13
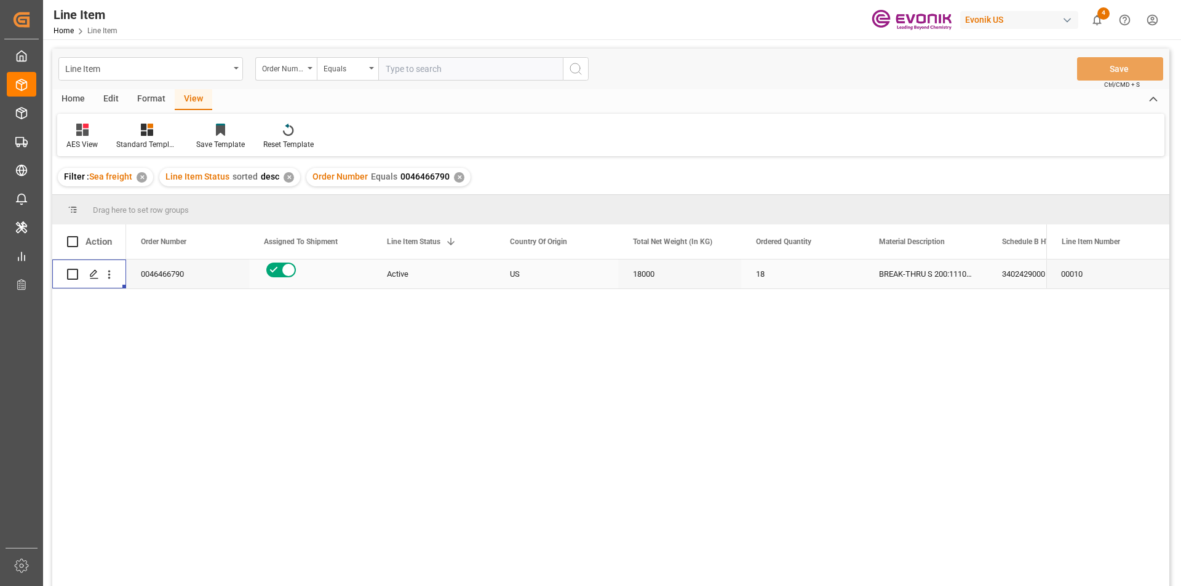
click at [796, 277] on div "18" at bounding box center [802, 274] width 123 height 29
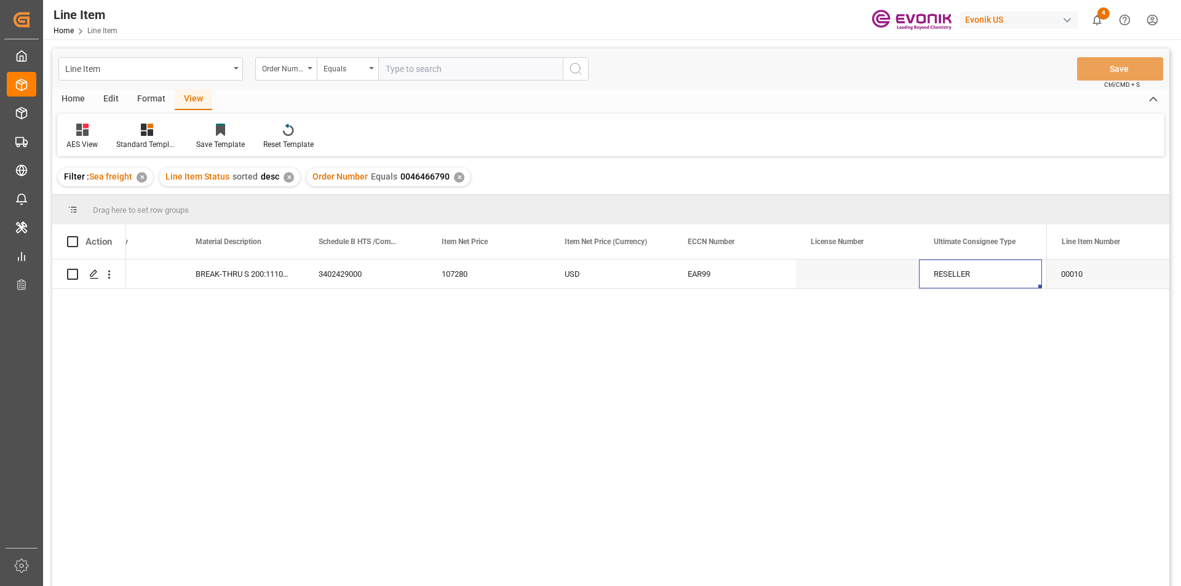
scroll to position [0, 806]
click at [325, 276] on div "107280" at bounding box center [365, 274] width 123 height 29
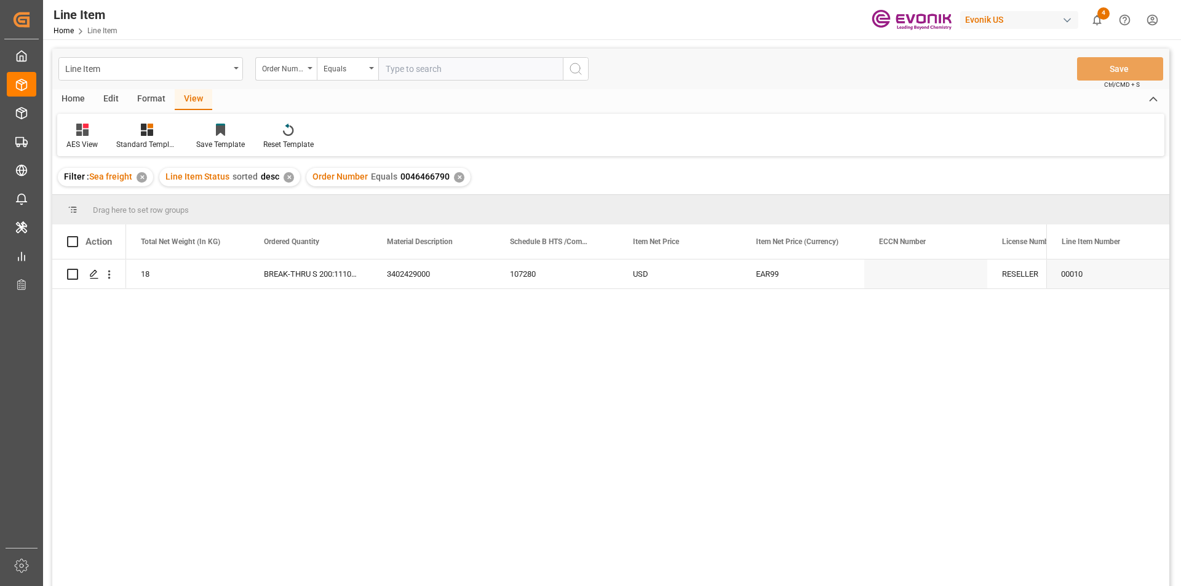
scroll to position [0, 492]
click at [893, 277] on div "EAR99" at bounding box center [925, 274] width 93 height 28
click at [410, 65] on input "text" at bounding box center [470, 68] width 184 height 23
paste input "0046463929"
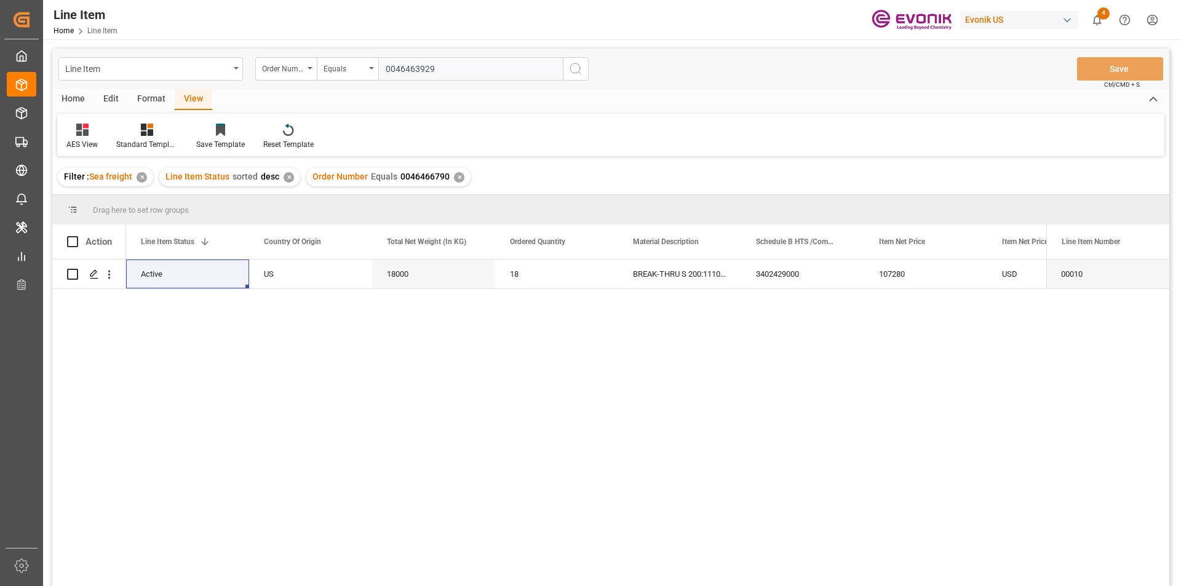
type input "0046463929"
click at [580, 69] on circle "search button" at bounding box center [575, 68] width 10 height 10
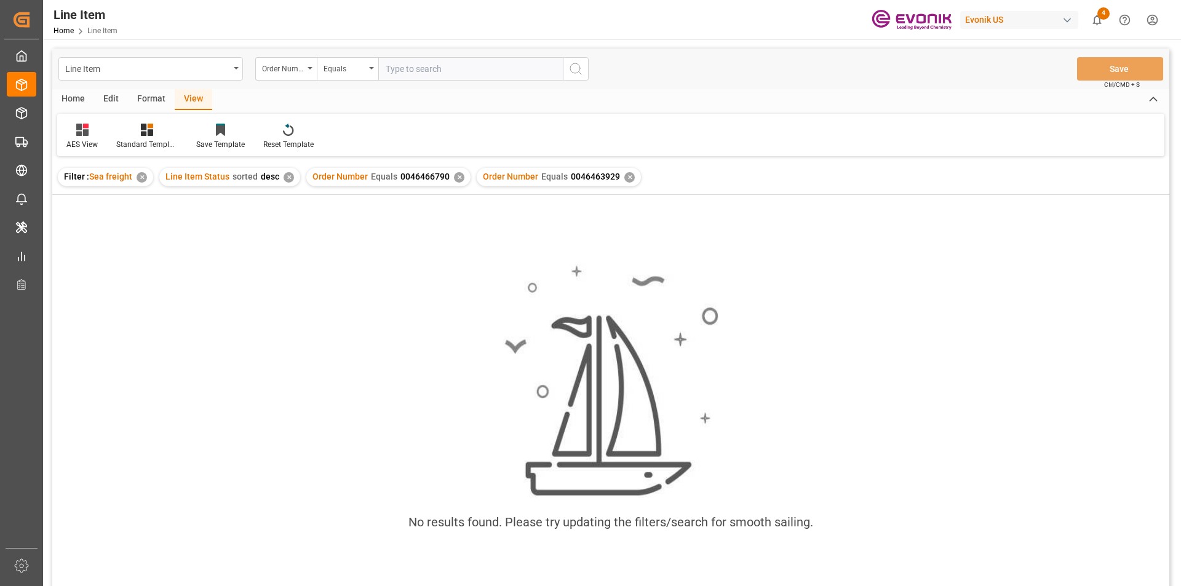
click at [456, 178] on div "✕" at bounding box center [459, 177] width 10 height 10
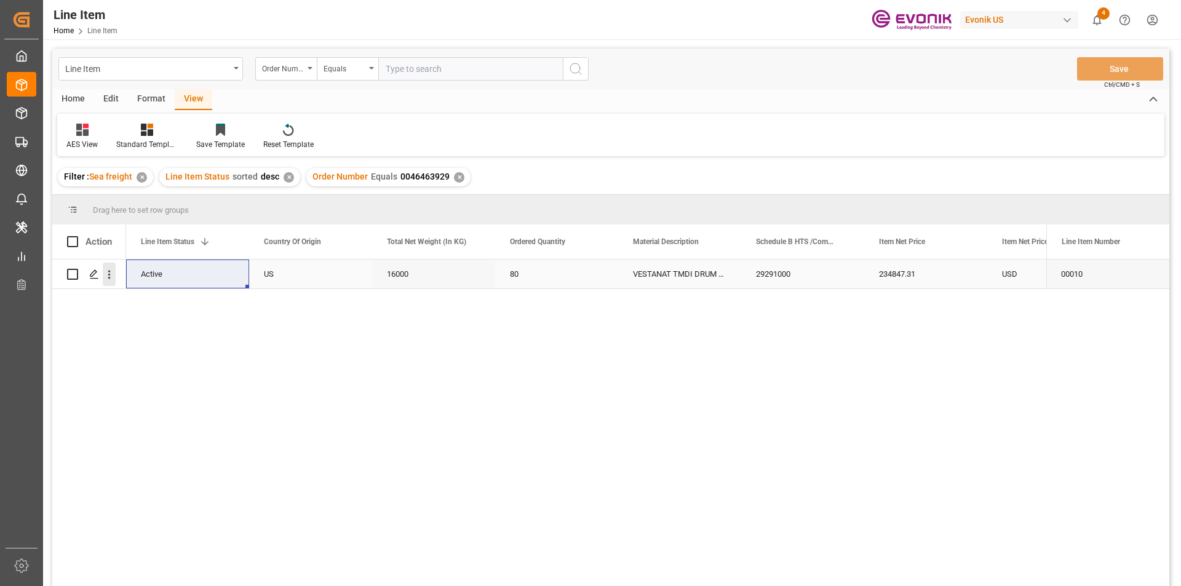
click at [108, 272] on icon "open menu" at bounding box center [109, 274] width 13 height 13
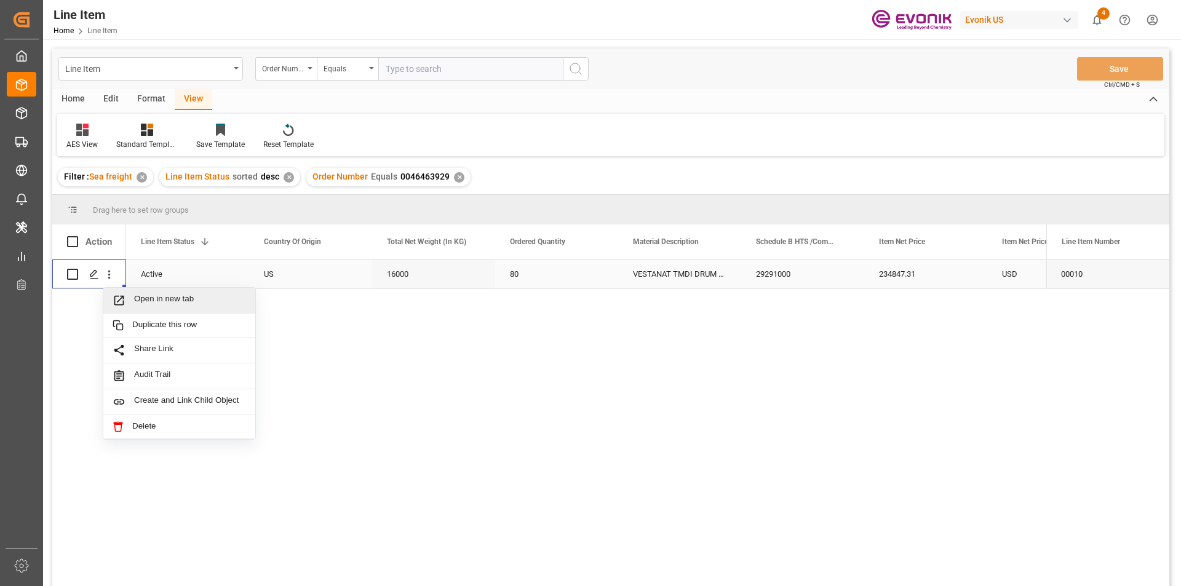
click at [151, 299] on span "Open in new tab" at bounding box center [190, 300] width 112 height 13
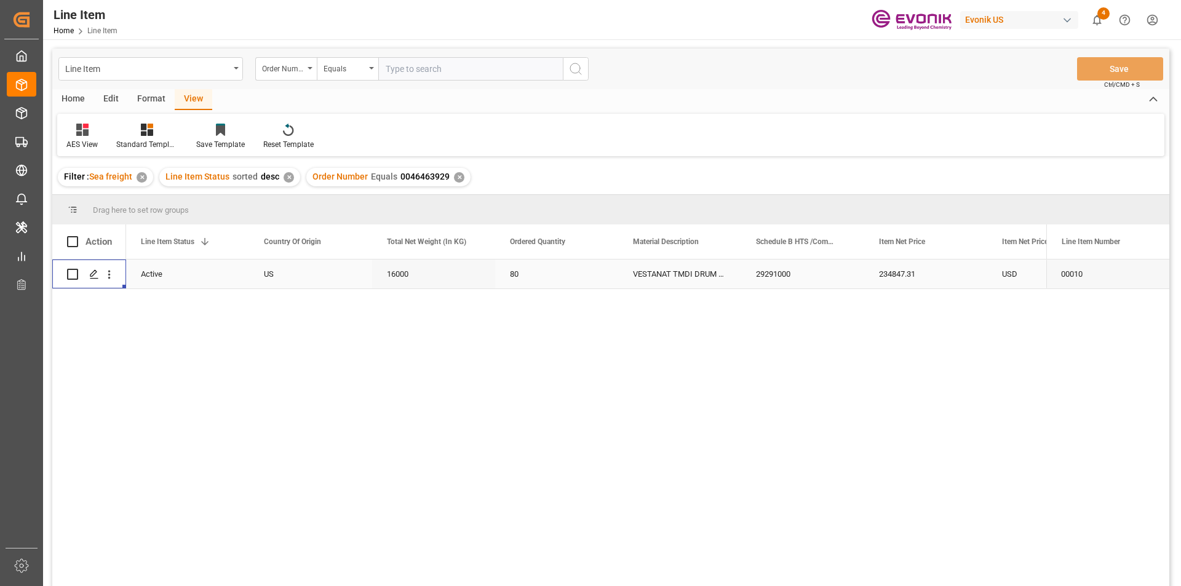
click at [767, 275] on div "29291000" at bounding box center [802, 274] width 123 height 29
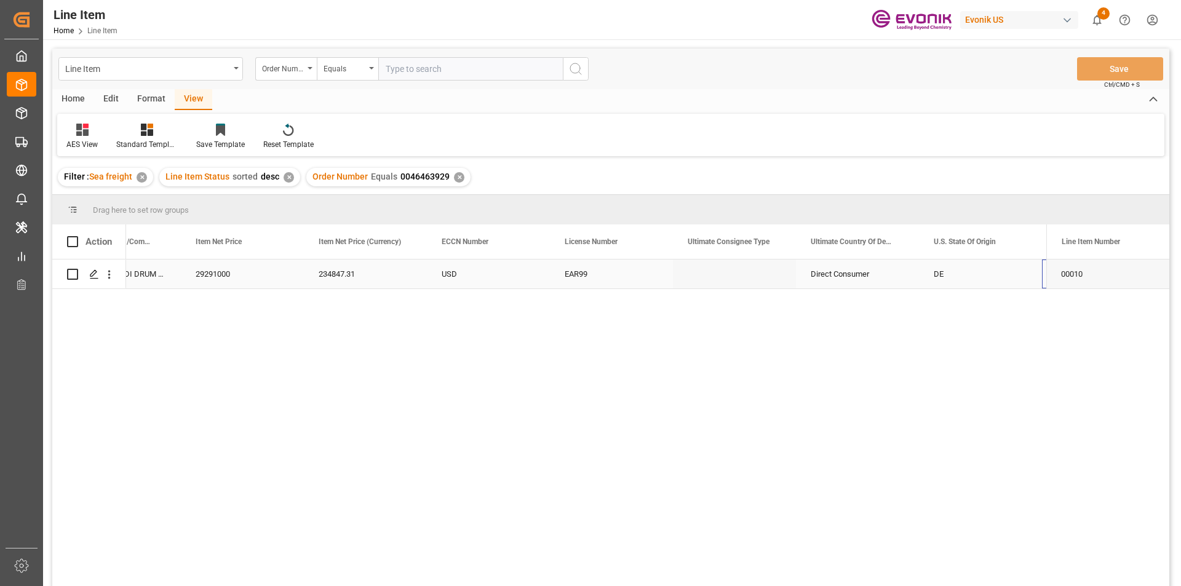
scroll to position [0, 929]
click at [727, 277] on div "Direct Consumer" at bounding box center [734, 274] width 123 height 29
click at [227, 274] on div "234847.31" at bounding box center [242, 274] width 123 height 29
click at [341, 276] on div "USD" at bounding box center [365, 274] width 123 height 29
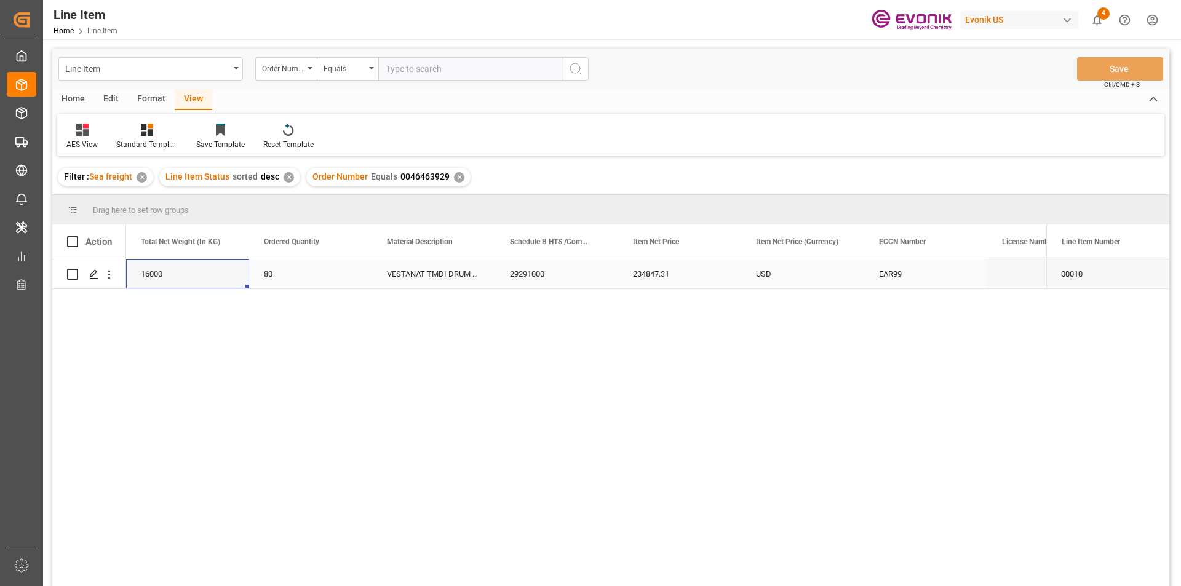
scroll to position [0, 369]
click at [412, 68] on input "text" at bounding box center [470, 68] width 184 height 23
paste input "0046468311"
type input "0046468311"
click at [584, 67] on button "search button" at bounding box center [576, 68] width 26 height 23
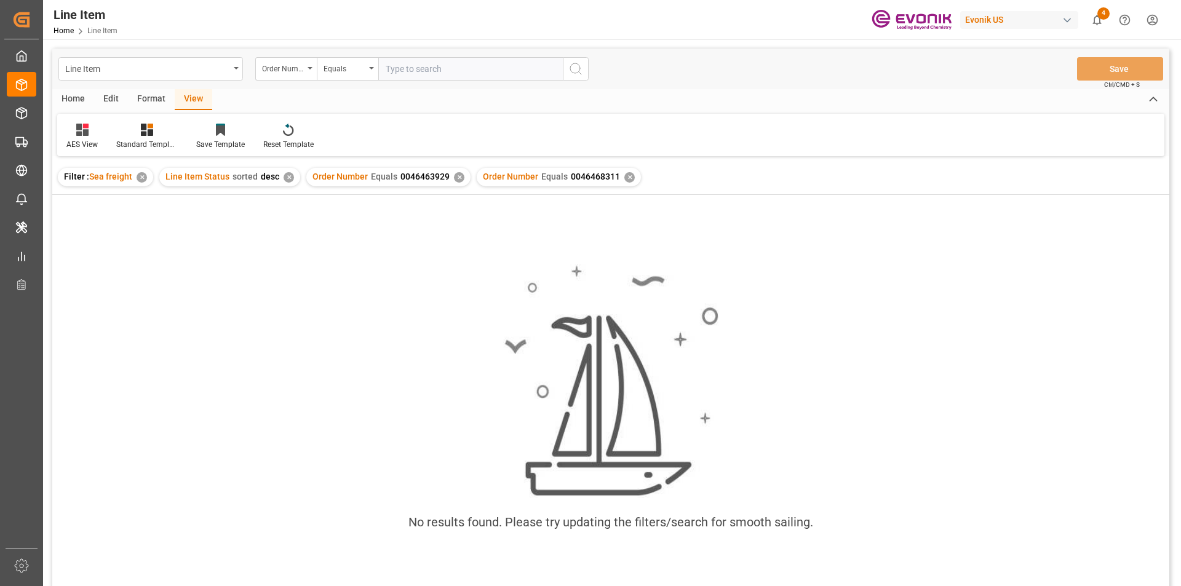
click at [454, 177] on div "✕" at bounding box center [459, 177] width 10 height 10
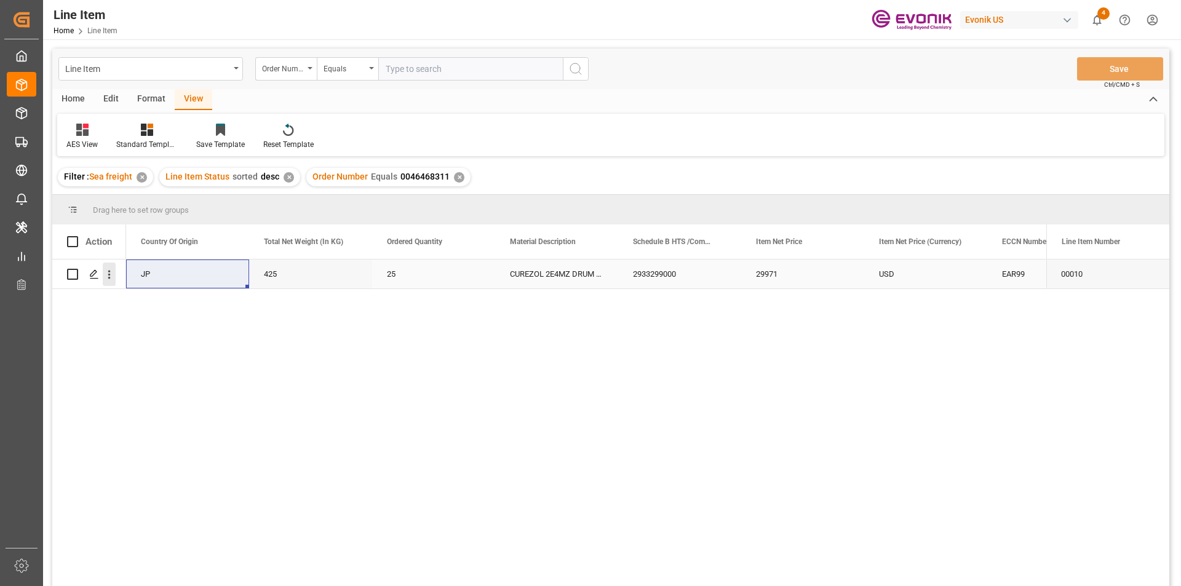
click at [111, 277] on icon "open menu" at bounding box center [109, 274] width 13 height 13
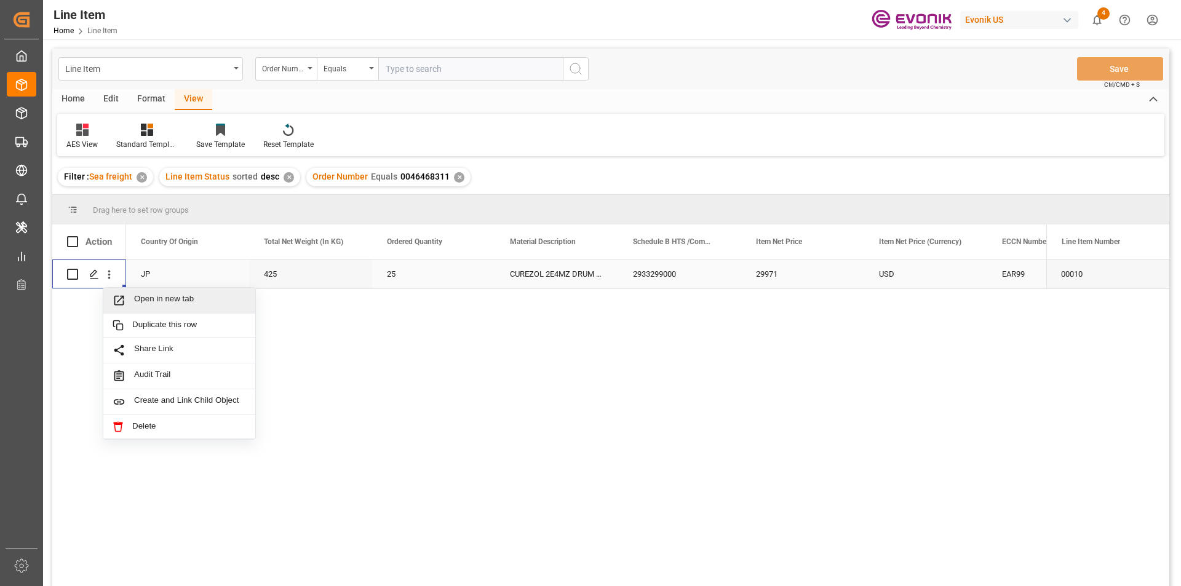
click at [127, 297] on span "Press SPACE to select this row." at bounding box center [124, 300] width 22 height 13
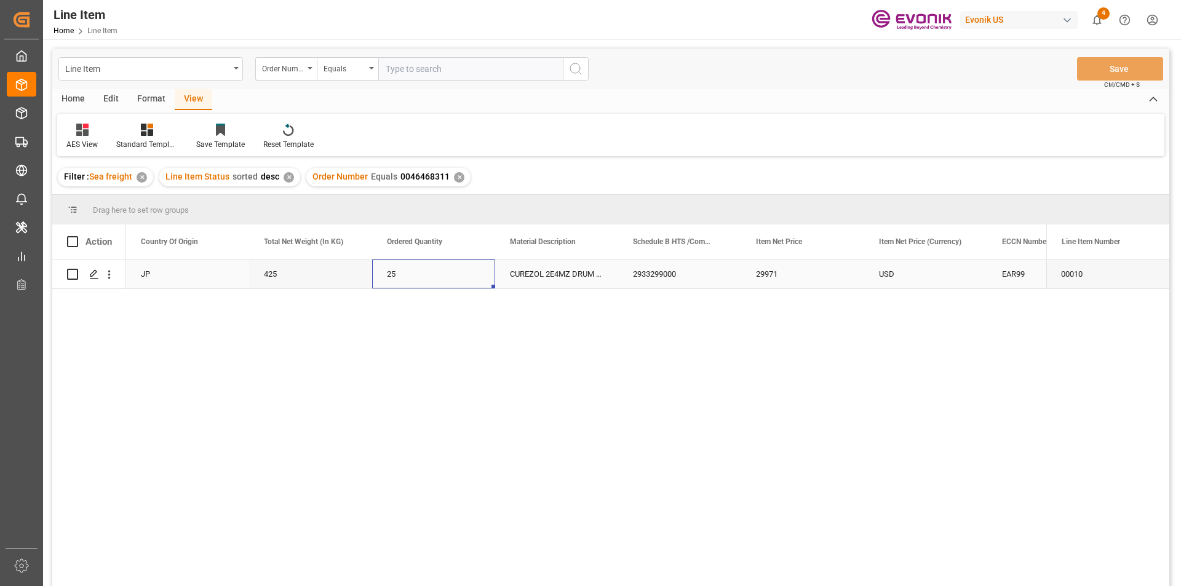
click at [464, 276] on div "25" at bounding box center [433, 274] width 123 height 29
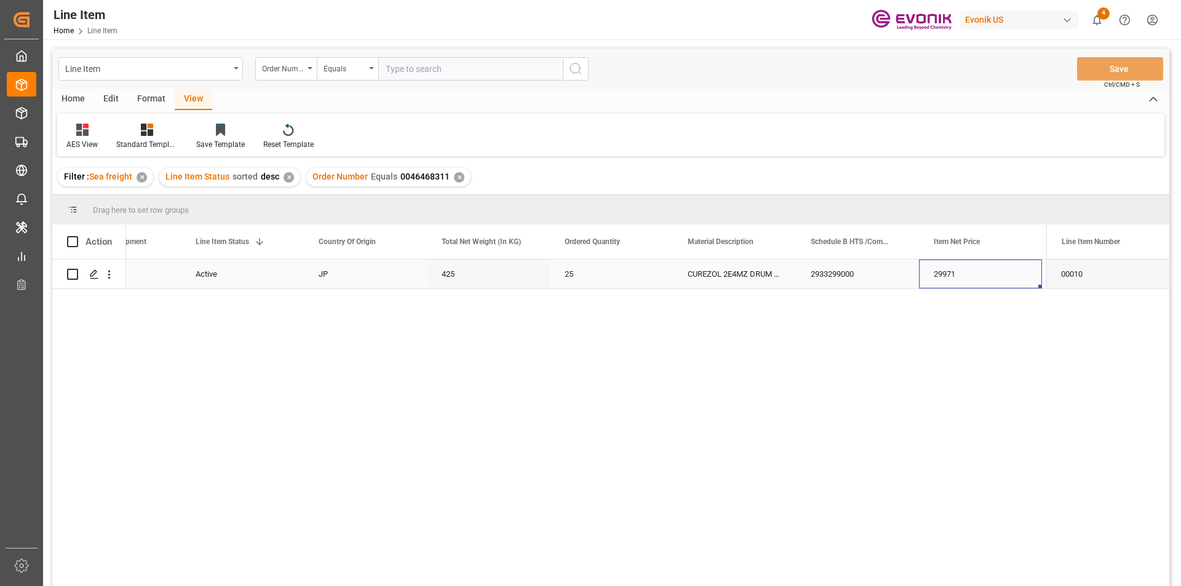
scroll to position [0, 314]
click at [987, 277] on div "USD" at bounding box center [980, 274] width 123 height 29
click at [228, 269] on div "29971" at bounding box center [242, 274] width 123 height 29
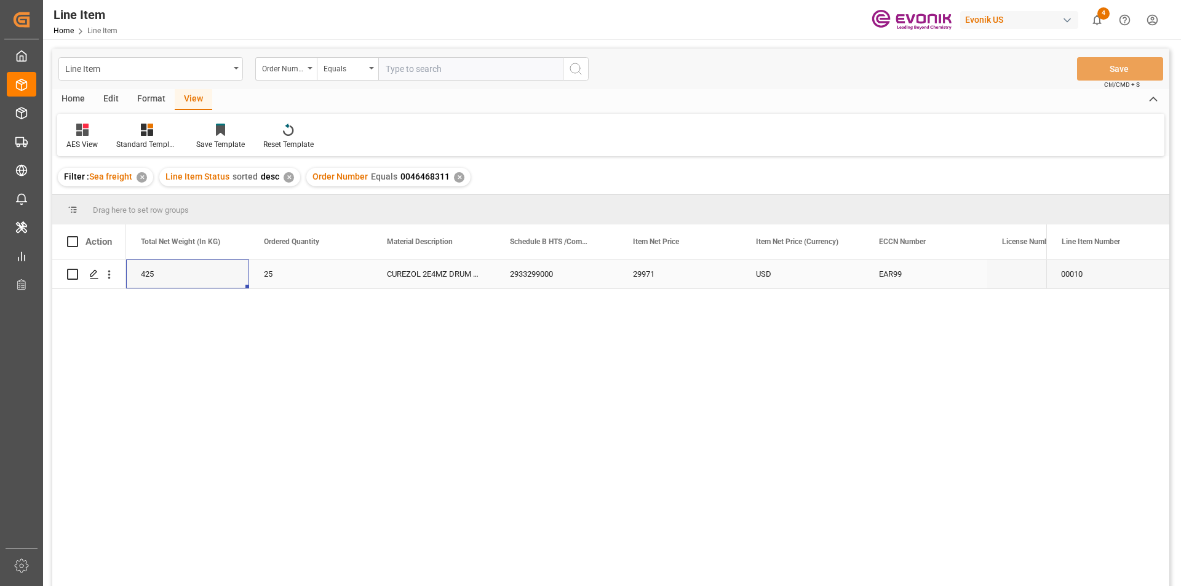
scroll to position [0, 369]
click at [662, 276] on div "2933299000" at bounding box center [679, 274] width 123 height 29
click at [403, 69] on input "text" at bounding box center [470, 68] width 184 height 23
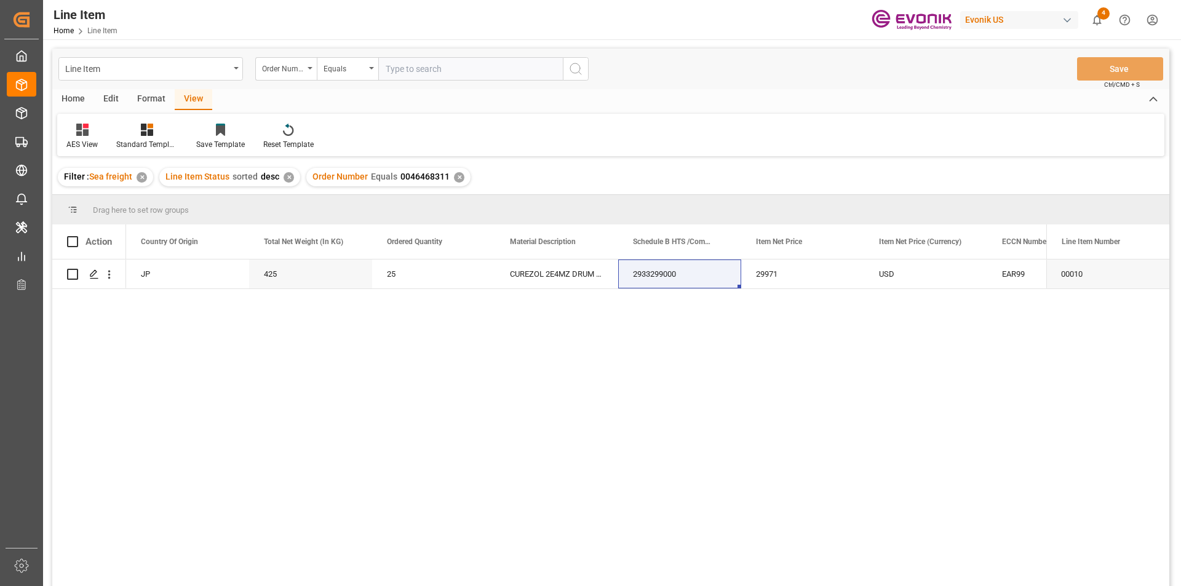
paste input "2007097201"
type input "2007097201"
click at [581, 63] on icon "search button" at bounding box center [575, 68] width 15 height 15
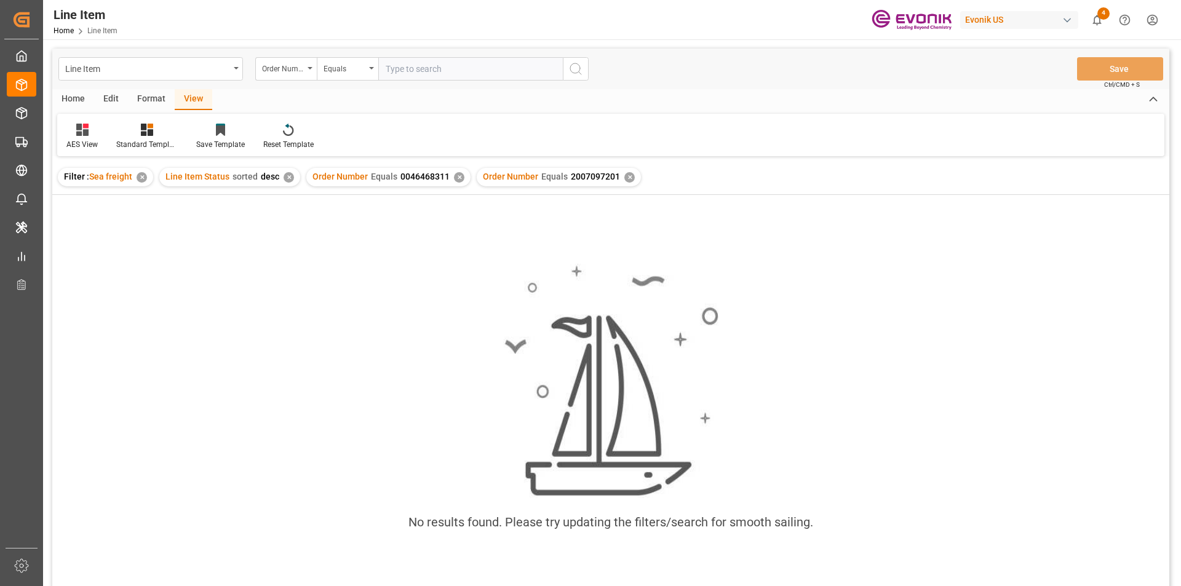
click at [457, 176] on div "✕" at bounding box center [459, 177] width 10 height 10
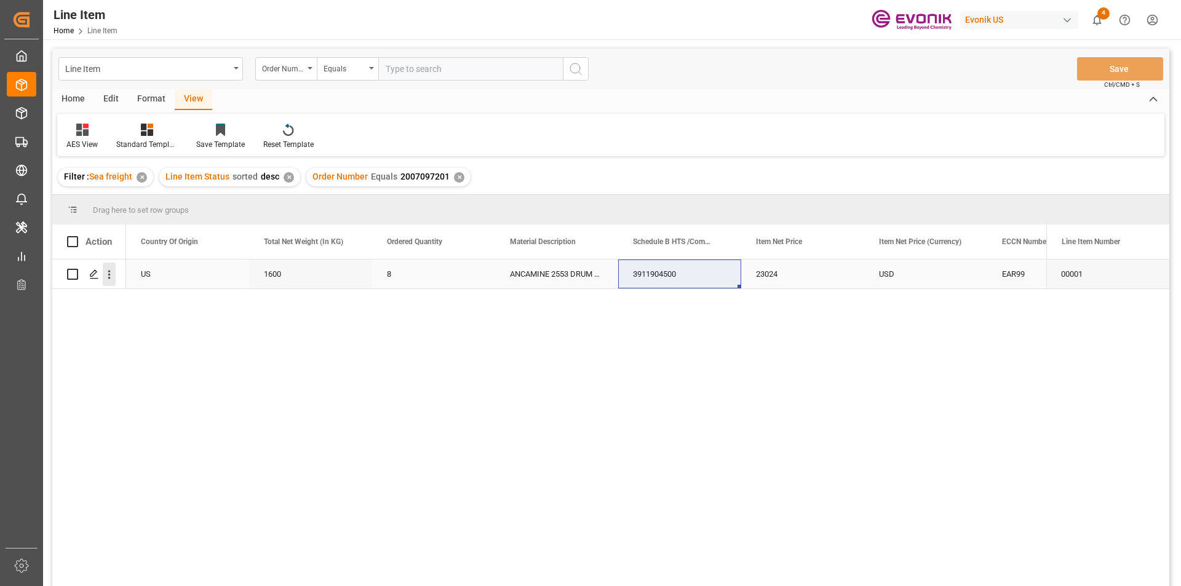
click at [111, 277] on icon "open menu" at bounding box center [109, 274] width 13 height 13
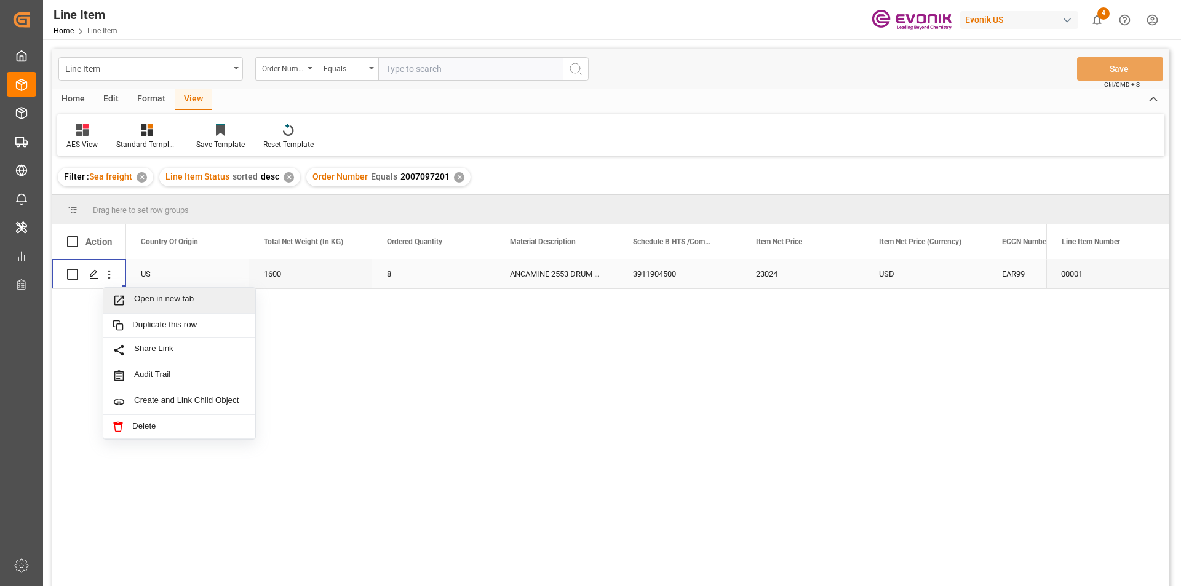
click at [141, 300] on span "Open in new tab" at bounding box center [190, 300] width 112 height 13
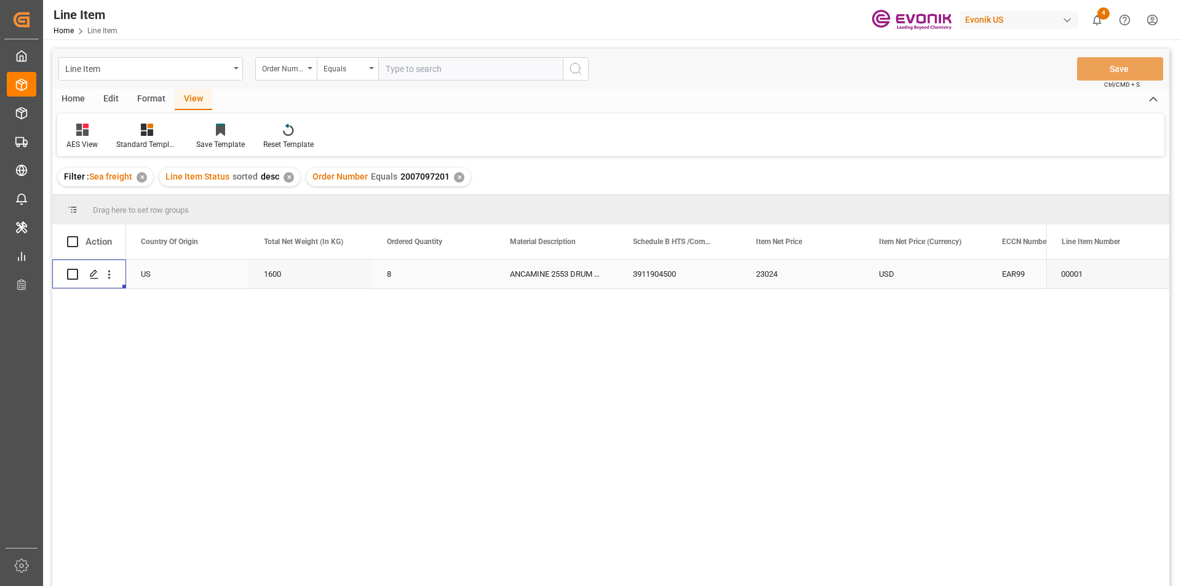
click at [657, 274] on div "3911904500" at bounding box center [679, 274] width 123 height 29
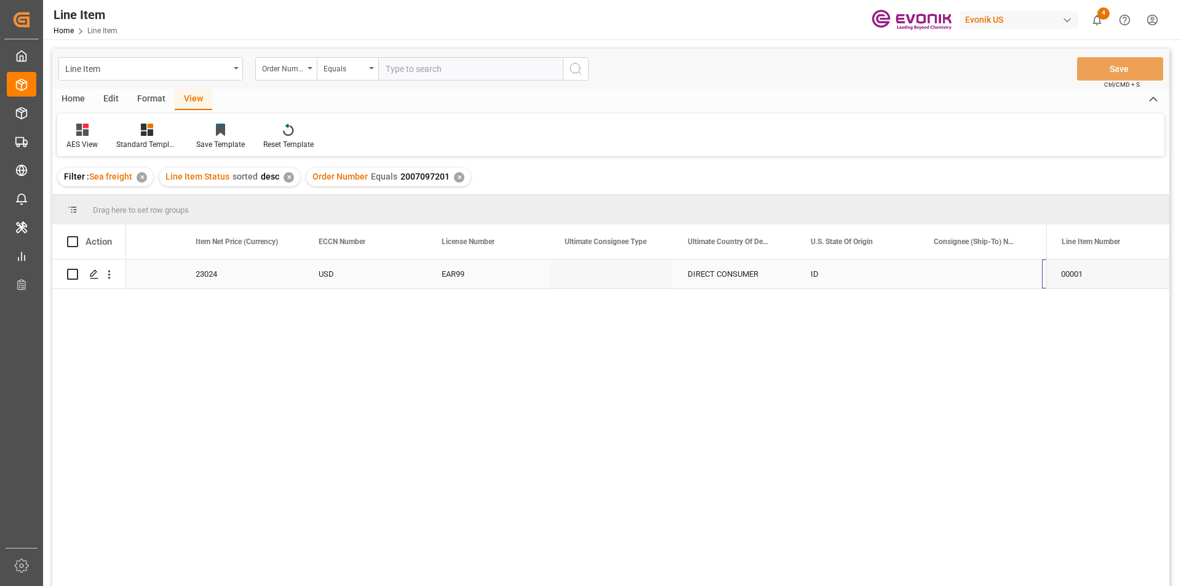
scroll to position [0, 1052]
click at [354, 276] on div "EAR99" at bounding box center [365, 274] width 93 height 28
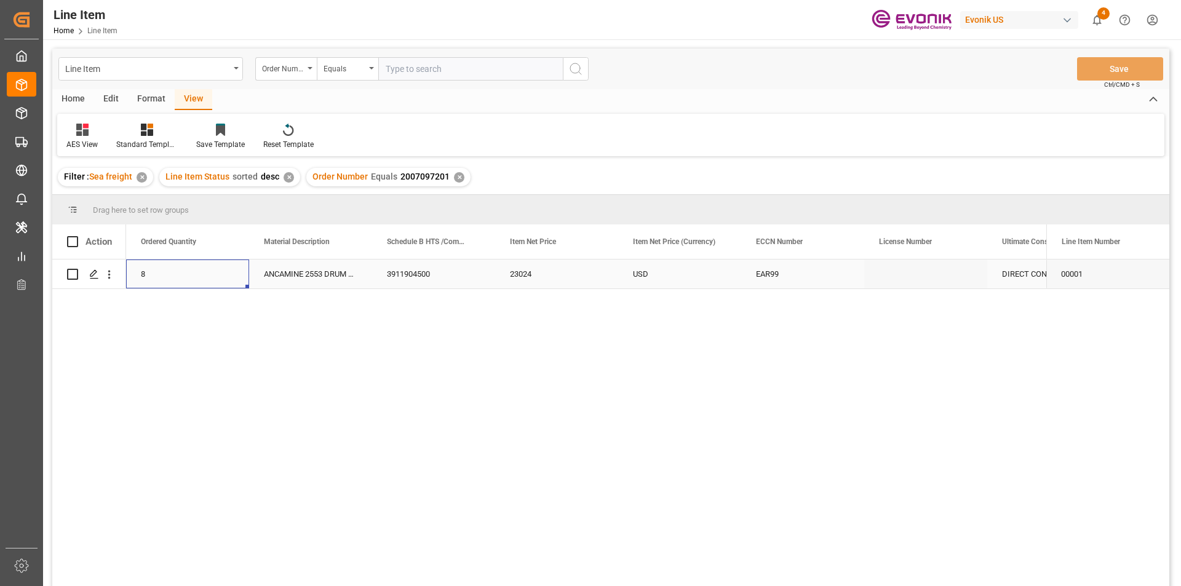
scroll to position [0, 492]
click at [643, 279] on div "23024" at bounding box center [679, 274] width 123 height 29
click at [186, 280] on div "1600" at bounding box center [187, 274] width 123 height 29
click at [442, 63] on input "text" at bounding box center [470, 68] width 184 height 23
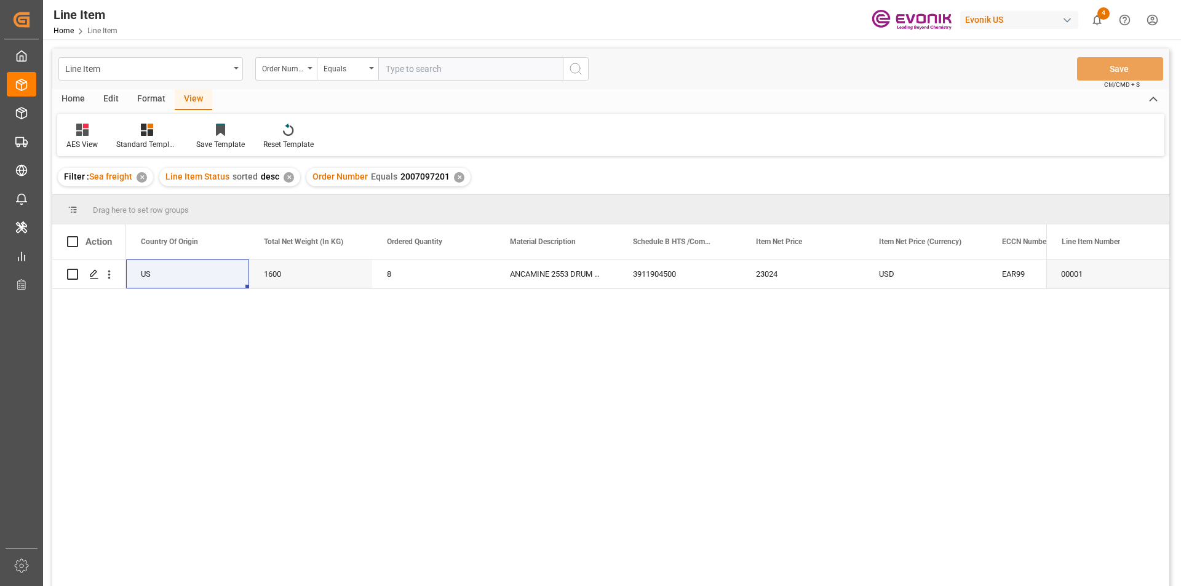
paste input "0046460782"
type input "0046460782"
click at [579, 63] on icon "search button" at bounding box center [575, 68] width 15 height 15
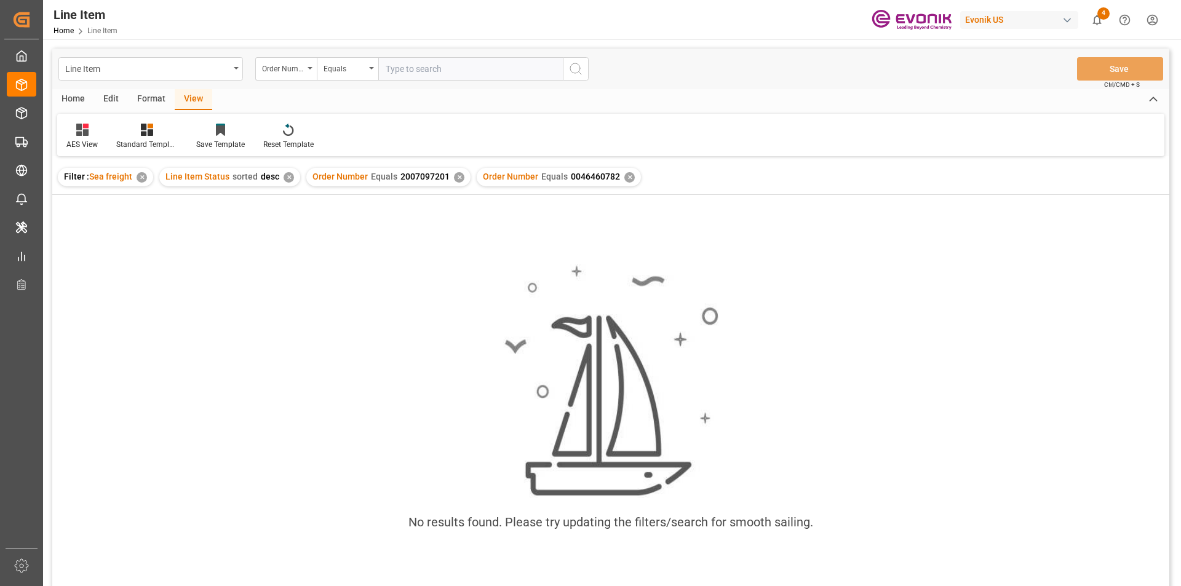
click at [454, 177] on div "✕" at bounding box center [459, 177] width 10 height 10
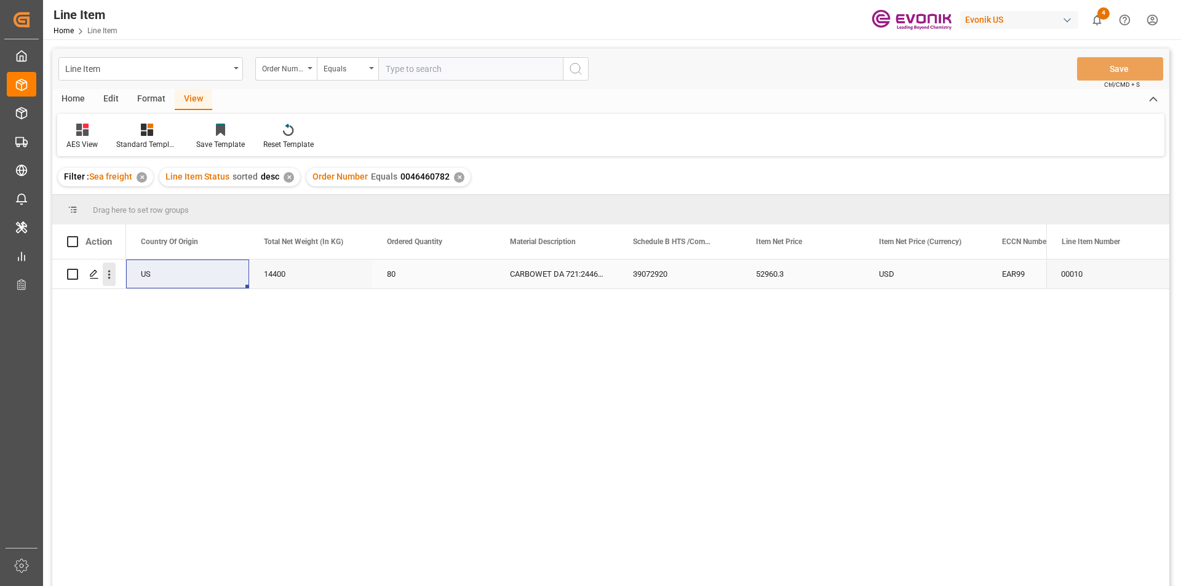
click at [113, 273] on icon "open menu" at bounding box center [109, 274] width 13 height 13
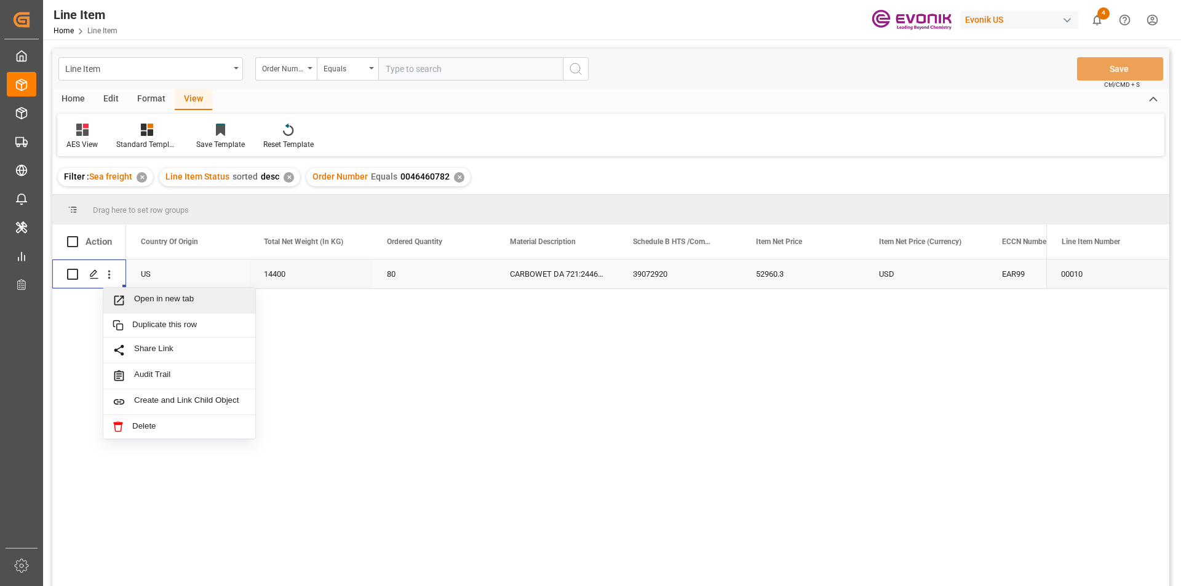
click at [151, 298] on span "Open in new tab" at bounding box center [190, 300] width 112 height 13
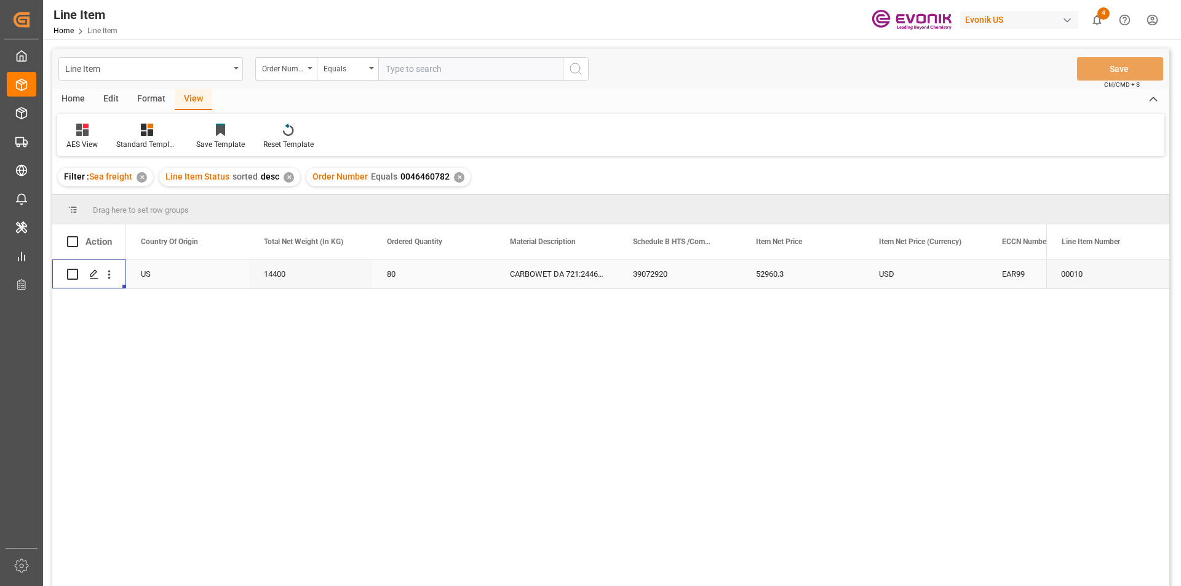
click at [882, 274] on div "USD" at bounding box center [925, 274] width 123 height 29
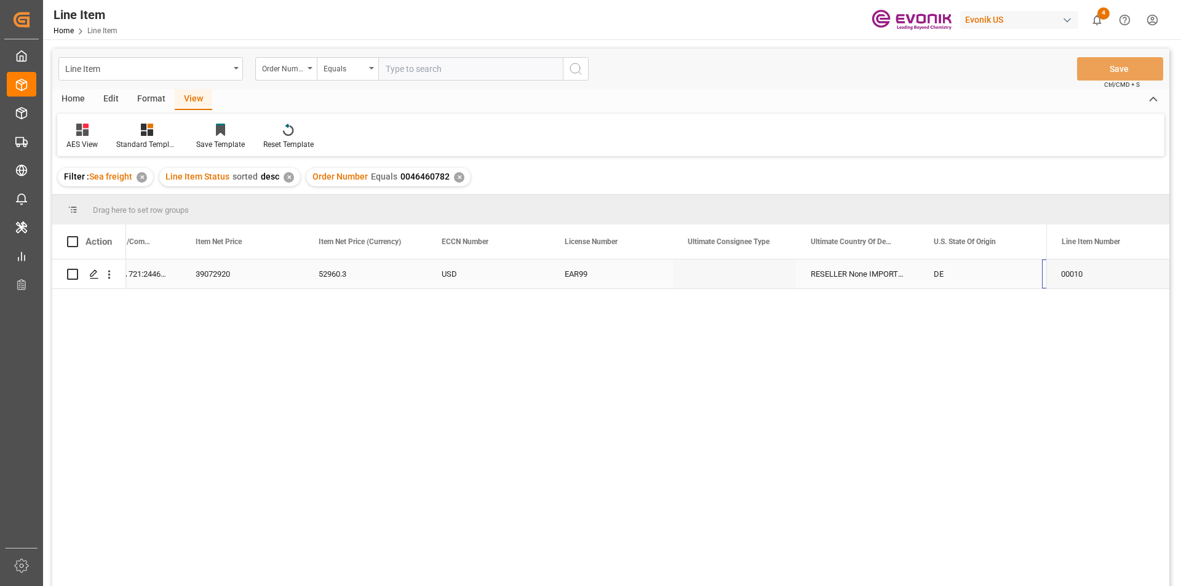
scroll to position [0, 929]
click at [735, 271] on div "RESELLER None IMPORTER IDENTIFICATION NO.: DE114138241 None B/L INSTRUCTIONS: P…" at bounding box center [734, 274] width 123 height 29
click at [198, 272] on div "52960.3" at bounding box center [242, 274] width 123 height 29
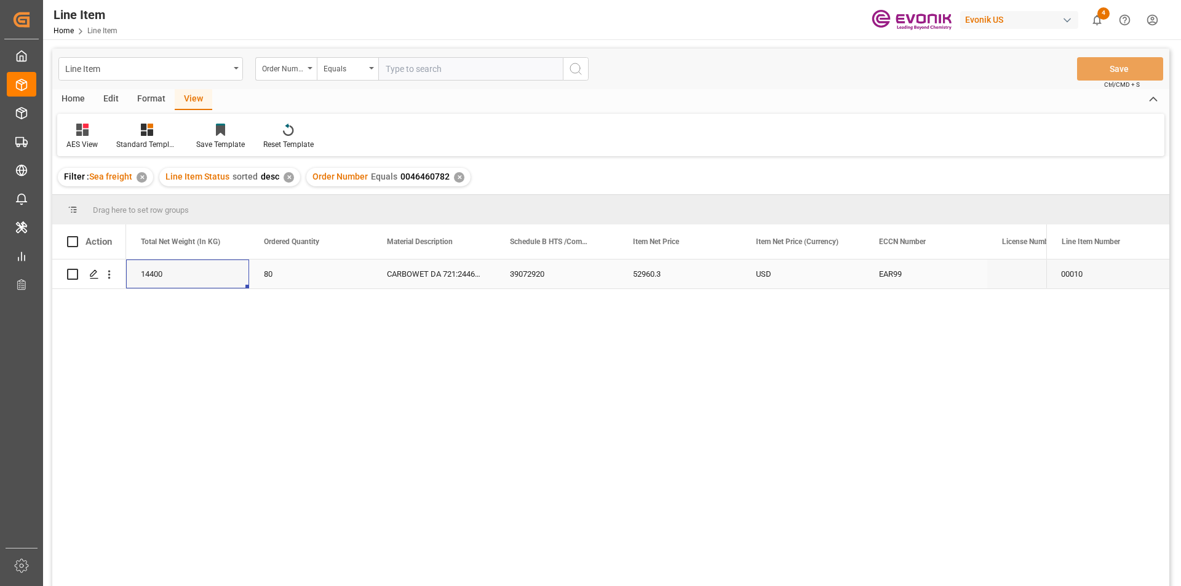
scroll to position [0, 369]
click at [426, 67] on input "text" at bounding box center [470, 68] width 184 height 23
paste input "0046460172"
type input "0046460172"
click at [581, 63] on icon "search button" at bounding box center [575, 68] width 15 height 15
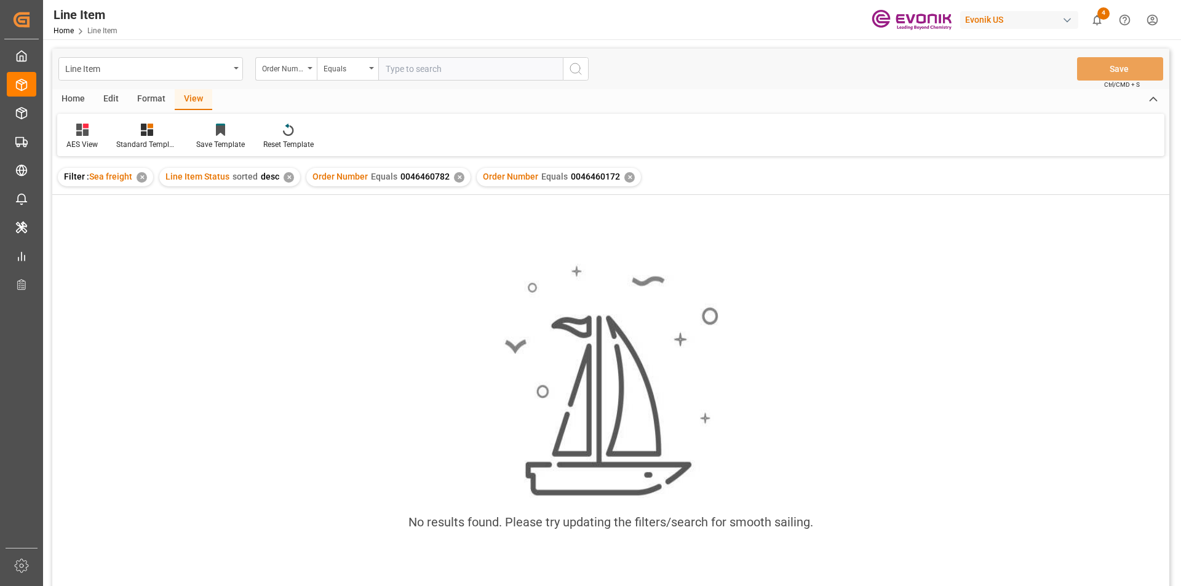
click at [454, 177] on div "✕" at bounding box center [459, 177] width 10 height 10
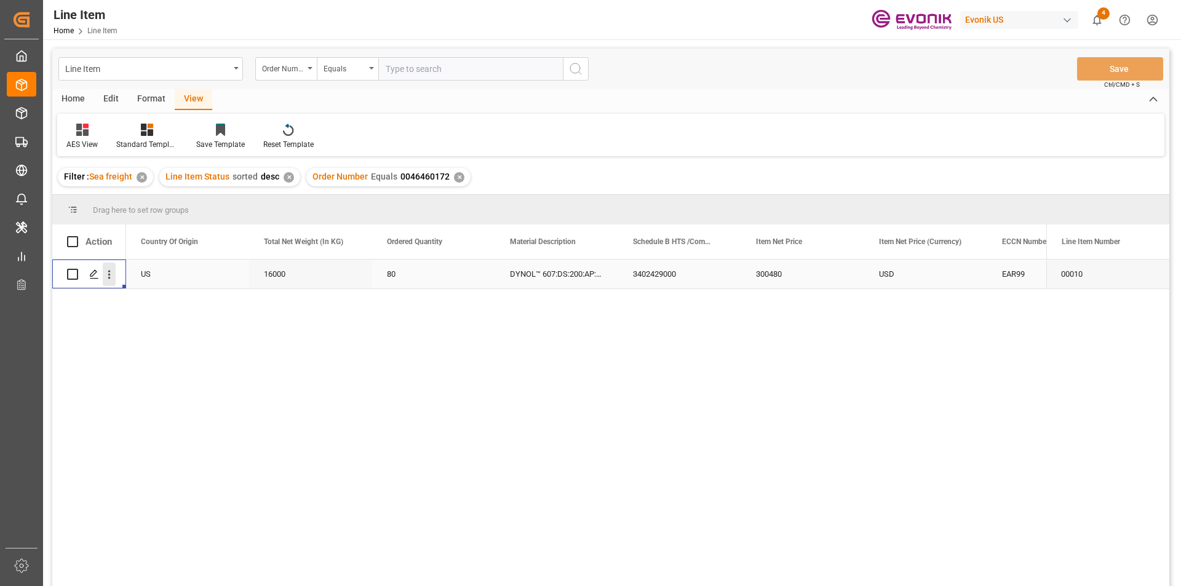
click at [111, 274] on icon "open menu" at bounding box center [109, 274] width 13 height 13
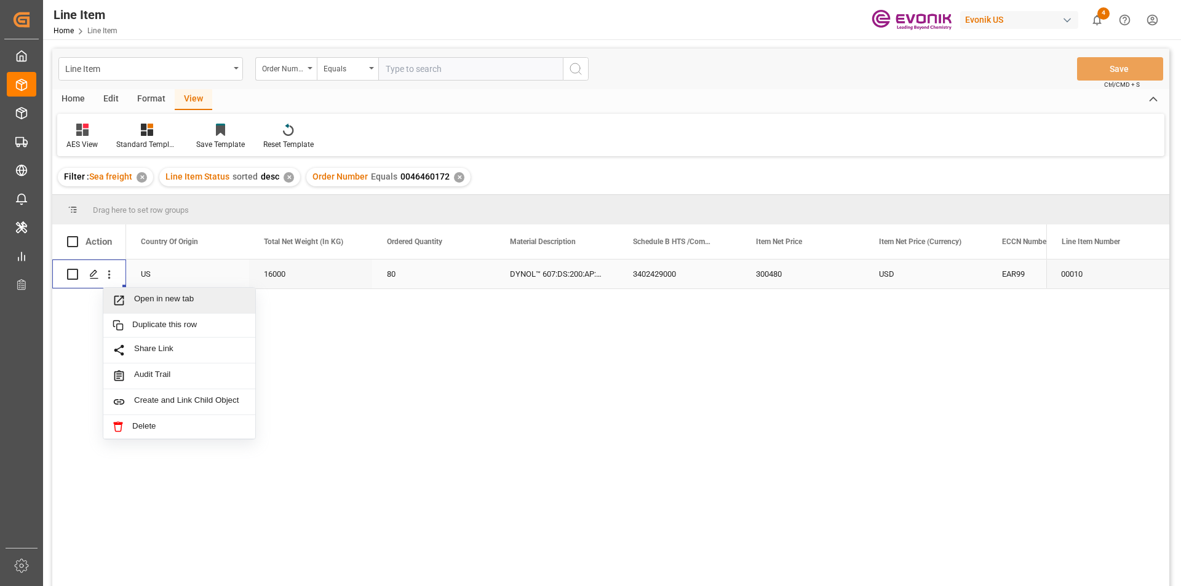
click at [125, 298] on span "Press SPACE to select this row." at bounding box center [124, 300] width 22 height 13
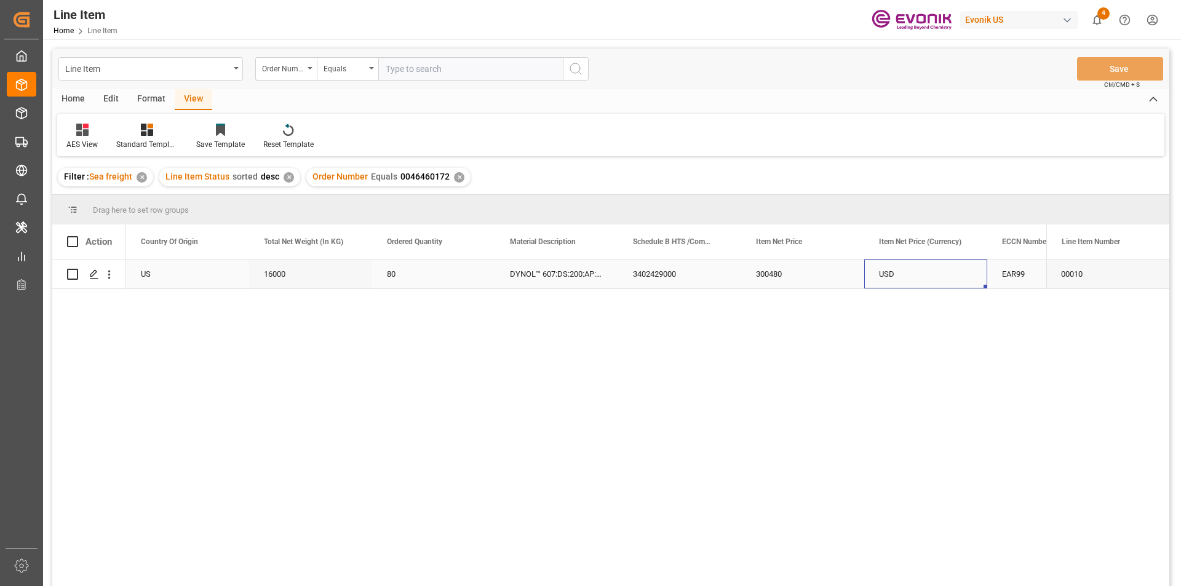
click at [888, 277] on div "USD" at bounding box center [925, 274] width 123 height 29
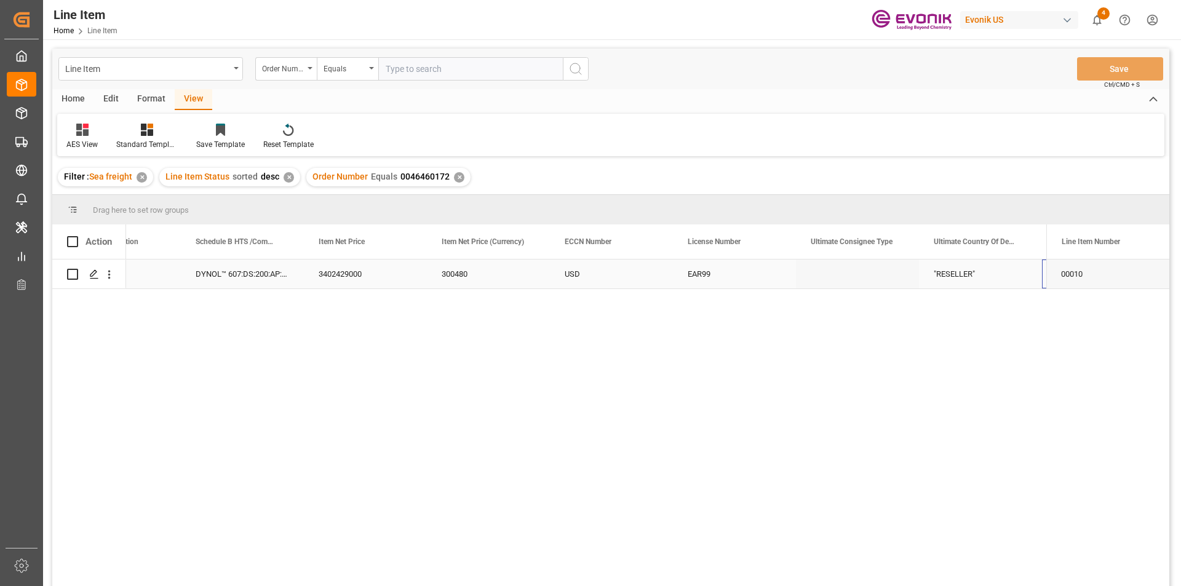
scroll to position [0, 806]
click at [205, 269] on div "3402429000" at bounding box center [242, 274] width 123 height 29
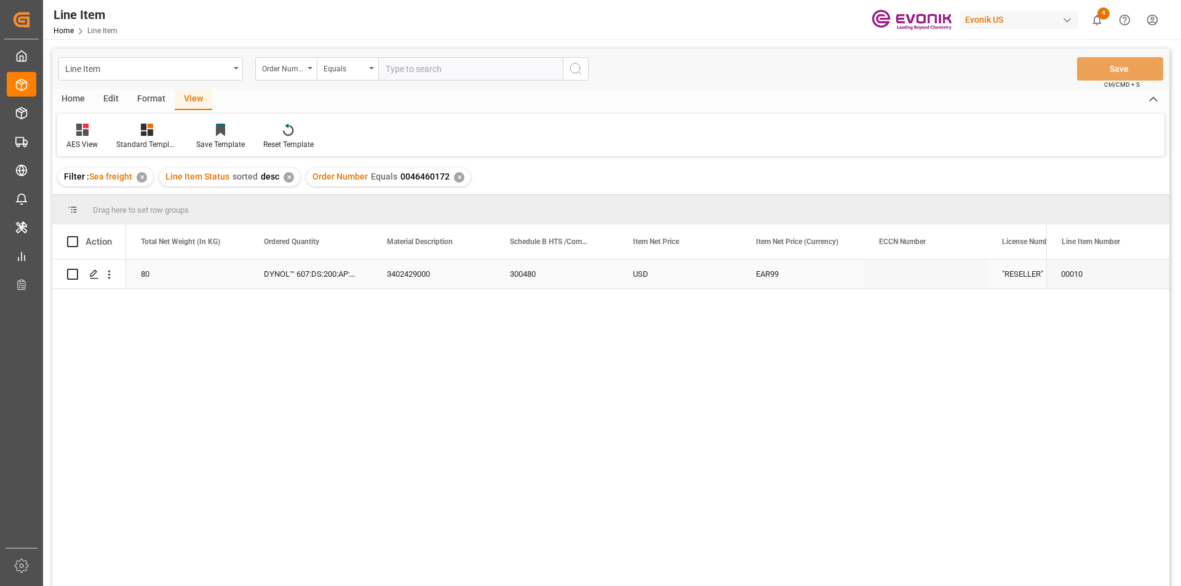
scroll to position [0, 492]
click at [659, 276] on div "300480" at bounding box center [679, 274] width 123 height 29
click at [767, 271] on div "USD" at bounding box center [802, 274] width 123 height 29
click at [407, 68] on input "text" at bounding box center [470, 68] width 184 height 23
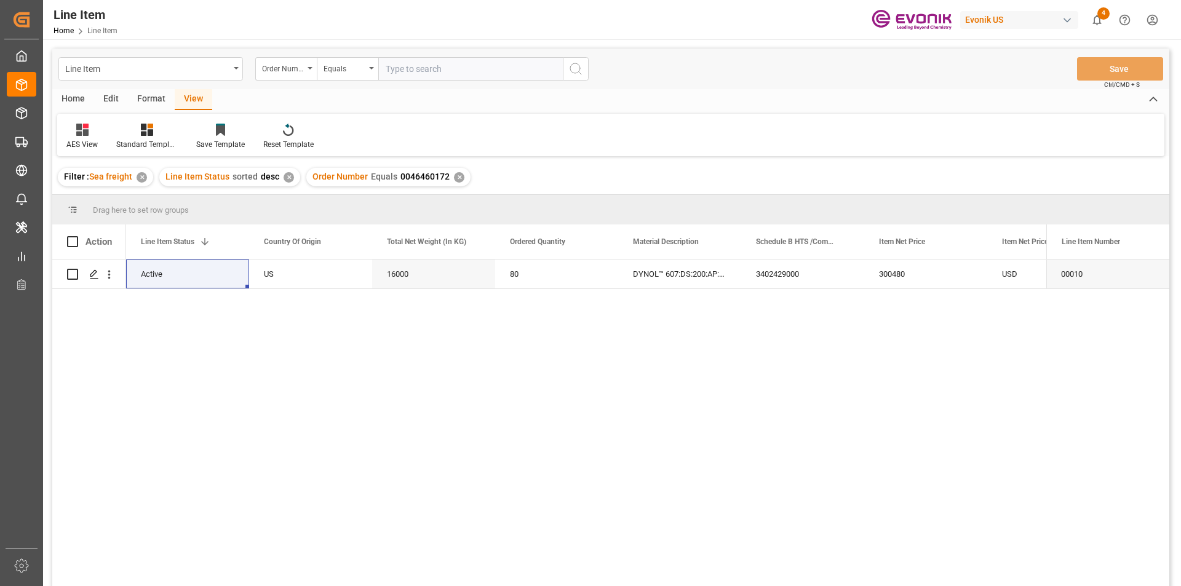
paste input "0046464838"
type input "0046464838"
click at [574, 61] on icon "search button" at bounding box center [575, 68] width 15 height 15
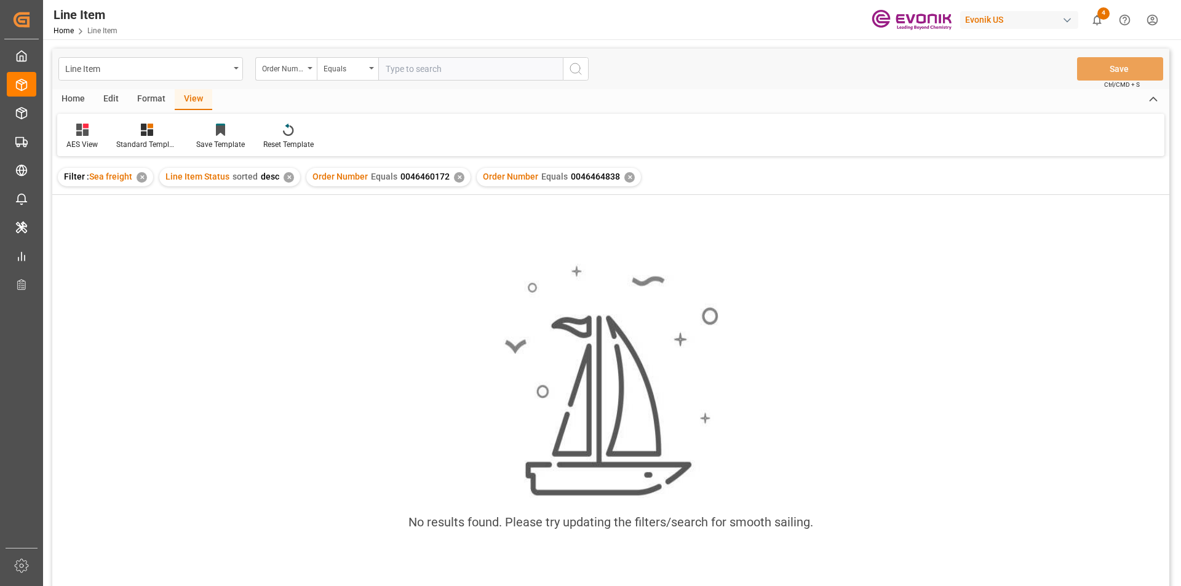
click at [454, 178] on div "✕" at bounding box center [459, 177] width 10 height 10
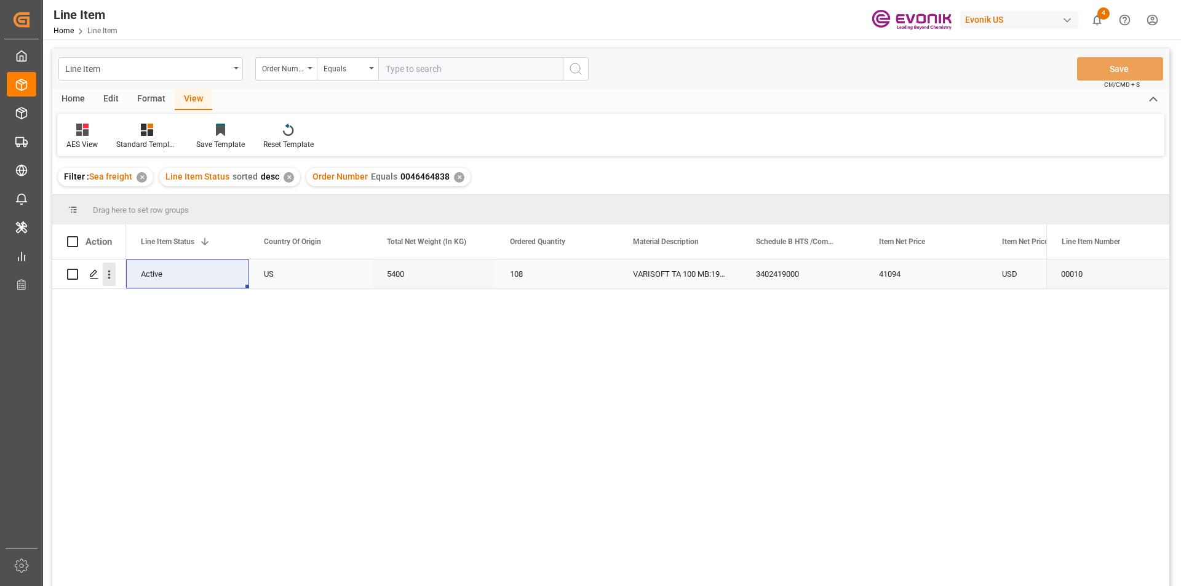
click at [109, 274] on icon "open menu" at bounding box center [109, 275] width 2 height 9
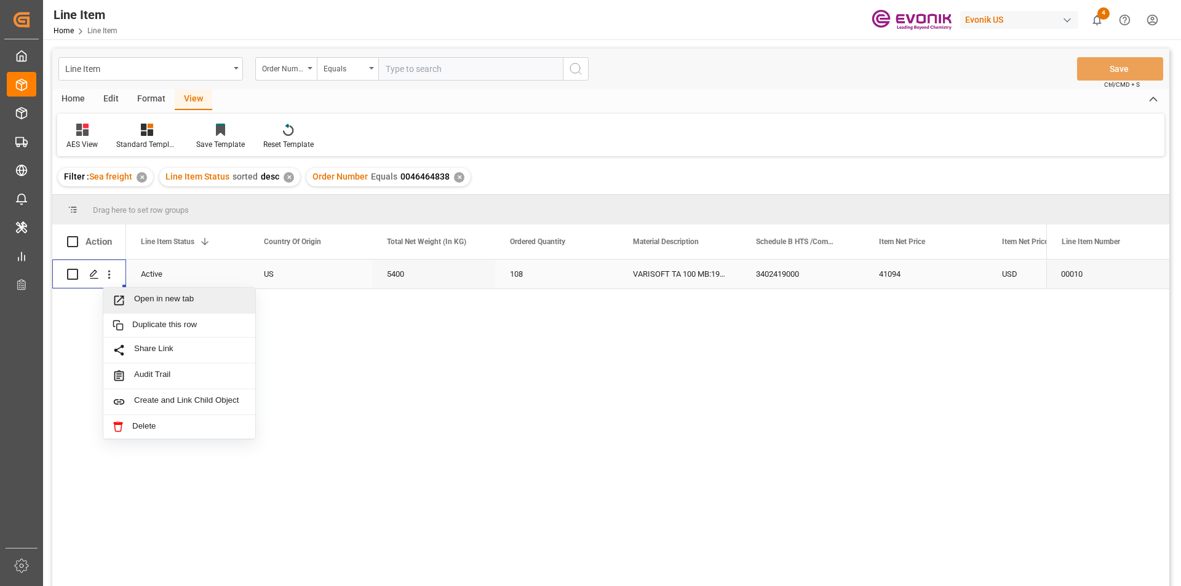
click at [162, 300] on span "Open in new tab" at bounding box center [190, 300] width 112 height 13
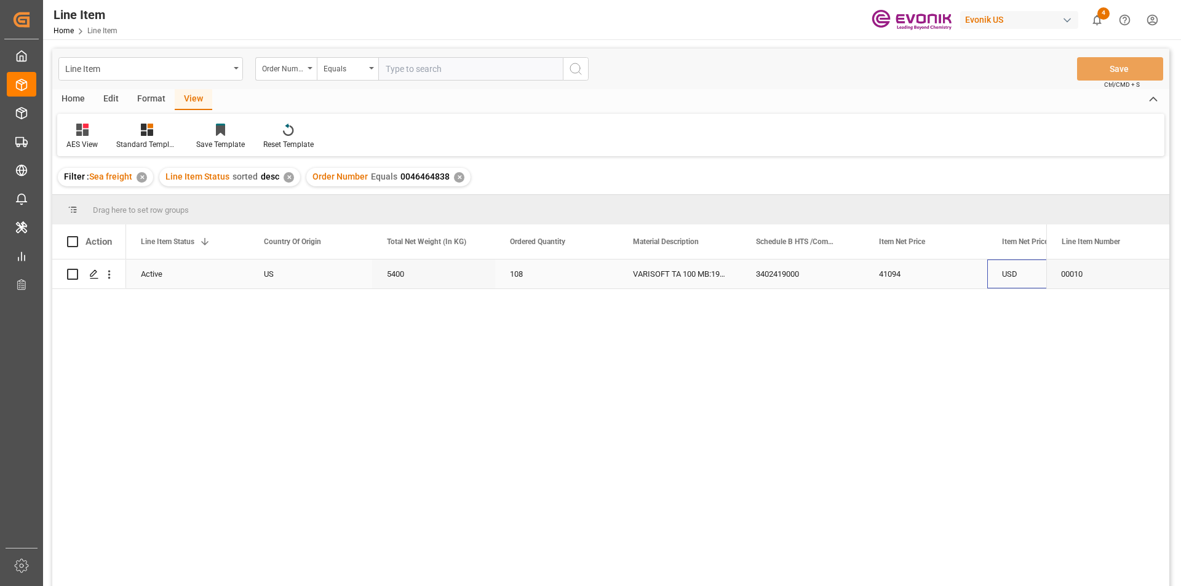
click at [1002, 272] on div "USD" at bounding box center [1048, 274] width 123 height 29
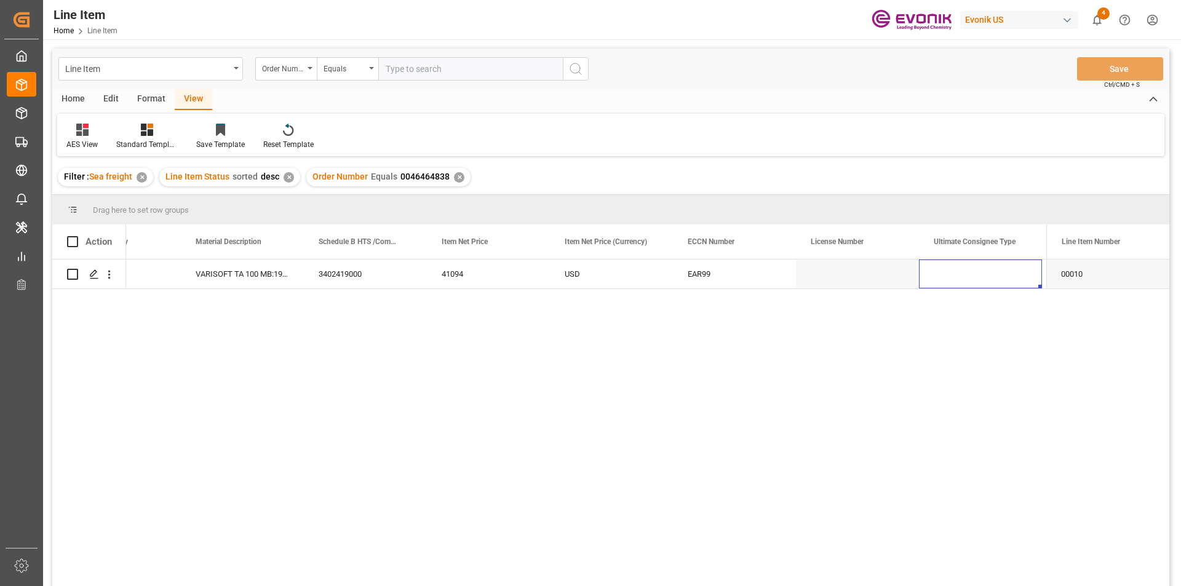
scroll to position [0, 806]
click at [842, 265] on div "Press SPACE to select this row." at bounding box center [857, 274] width 123 height 29
click at [255, 276] on div "3402419000" at bounding box center [242, 274] width 123 height 29
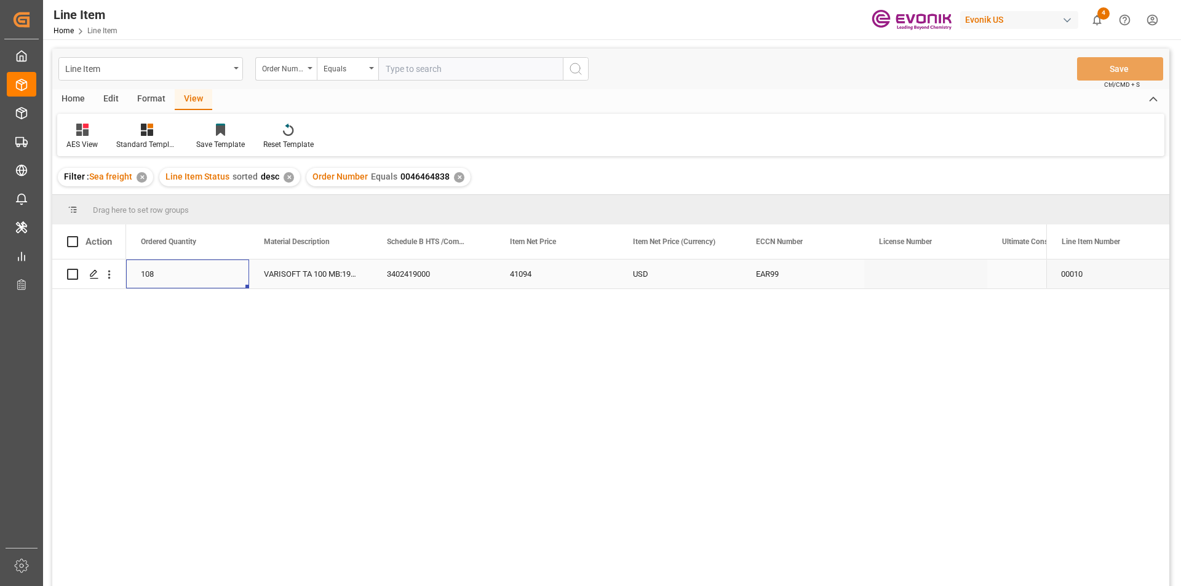
scroll to position [0, 492]
click at [650, 273] on div "41094" at bounding box center [679, 274] width 123 height 29
click at [188, 275] on div "5400" at bounding box center [187, 274] width 123 height 29
click at [402, 66] on input "text" at bounding box center [470, 68] width 184 height 23
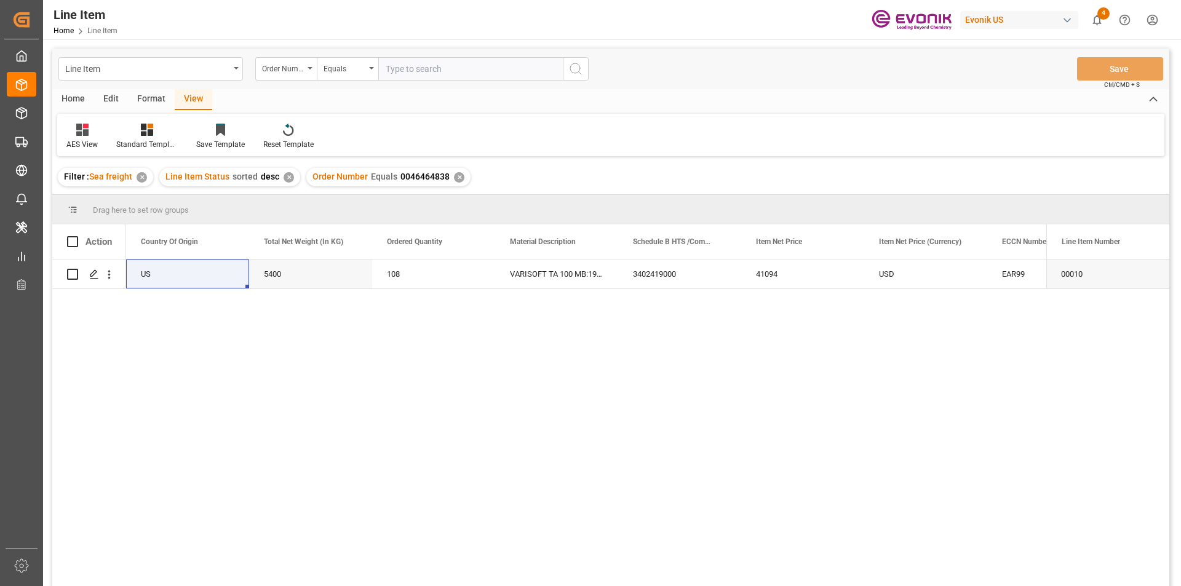
paste input "2007137142"
type input "2007137142"
click at [574, 65] on icon "search button" at bounding box center [575, 68] width 15 height 15
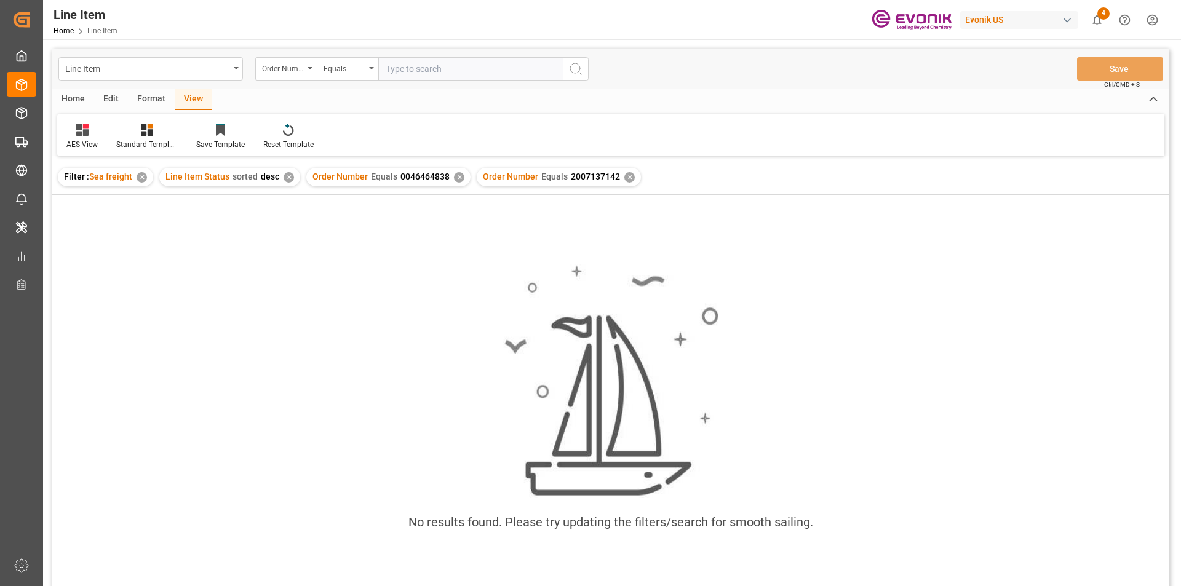
click at [454, 177] on div "✕" at bounding box center [459, 177] width 10 height 10
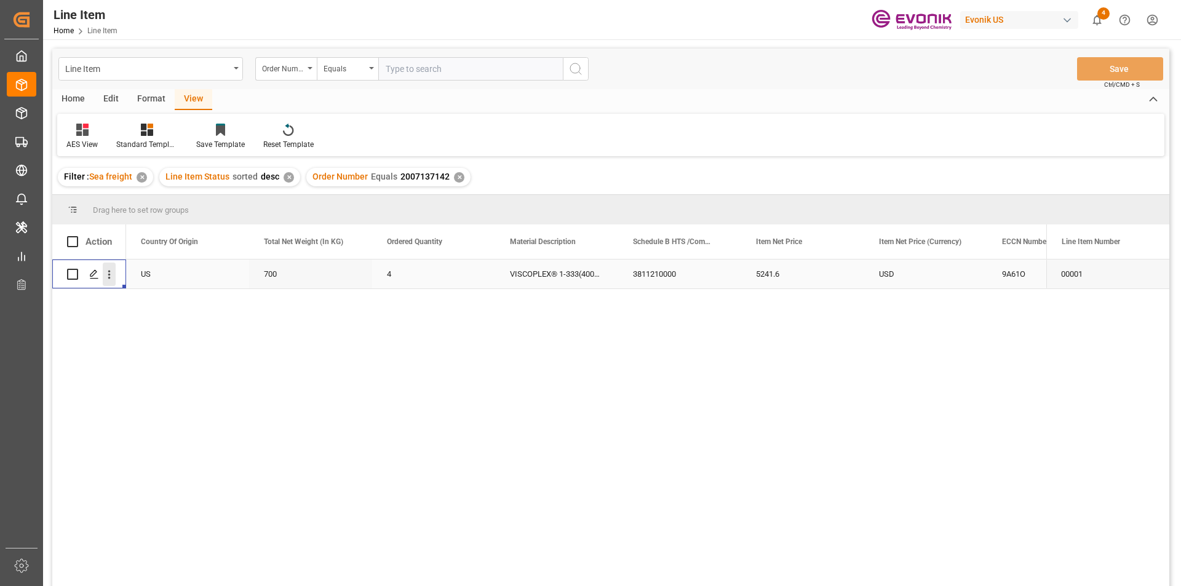
click at [109, 275] on icon "open menu" at bounding box center [109, 275] width 2 height 9
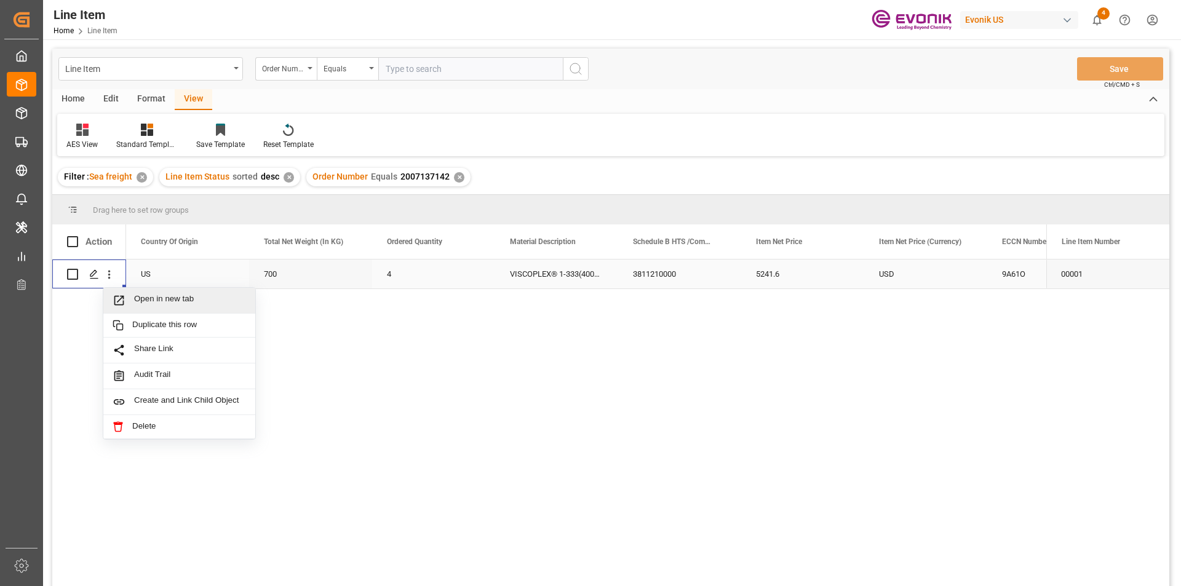
click at [140, 299] on span "Open in new tab" at bounding box center [190, 300] width 112 height 13
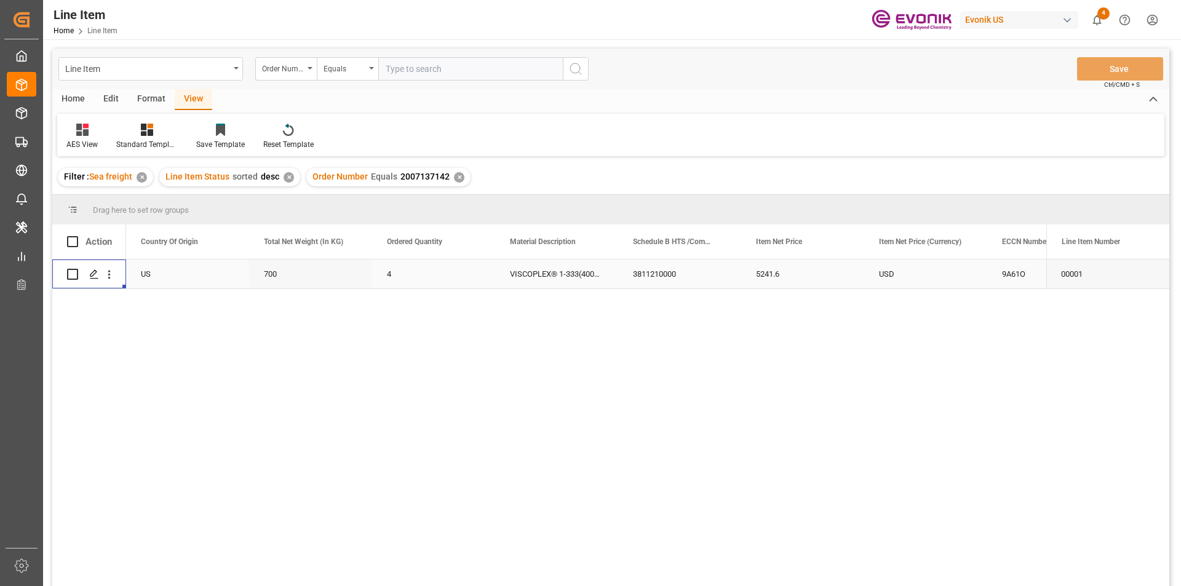
click at [906, 276] on div "USD" at bounding box center [925, 274] width 123 height 29
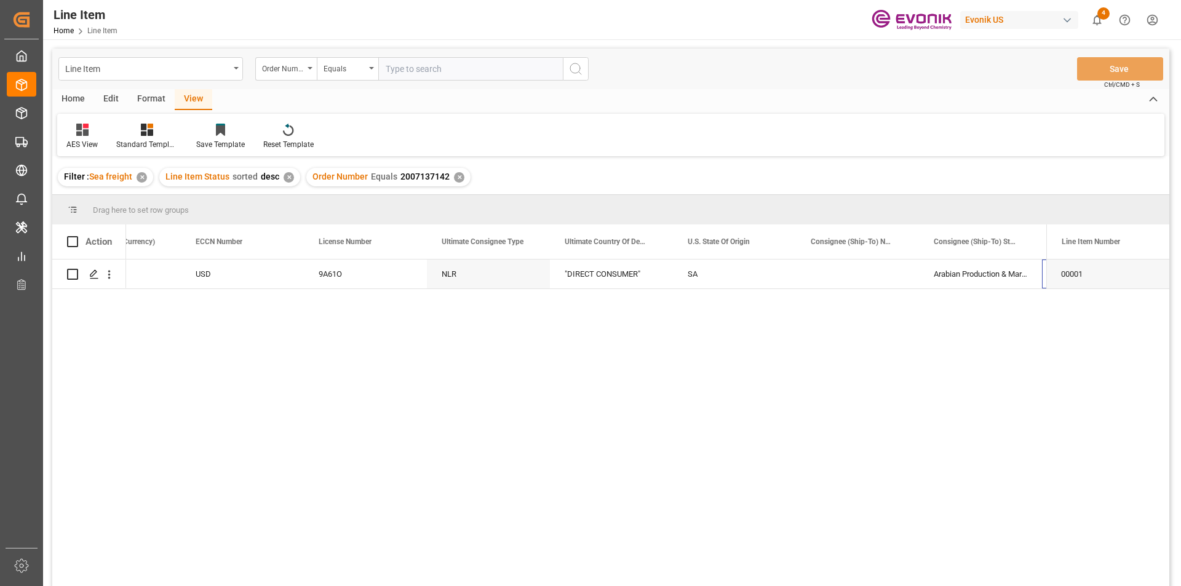
scroll to position [0, 1175]
click at [960, 273] on div "8336 Industrial Area;Unit No 1;Alsenayea" at bounding box center [980, 274] width 123 height 29
click at [991, 277] on input "8336 Industrial Area;Unit No 1;Alsenayea" at bounding box center [980, 280] width 103 height 23
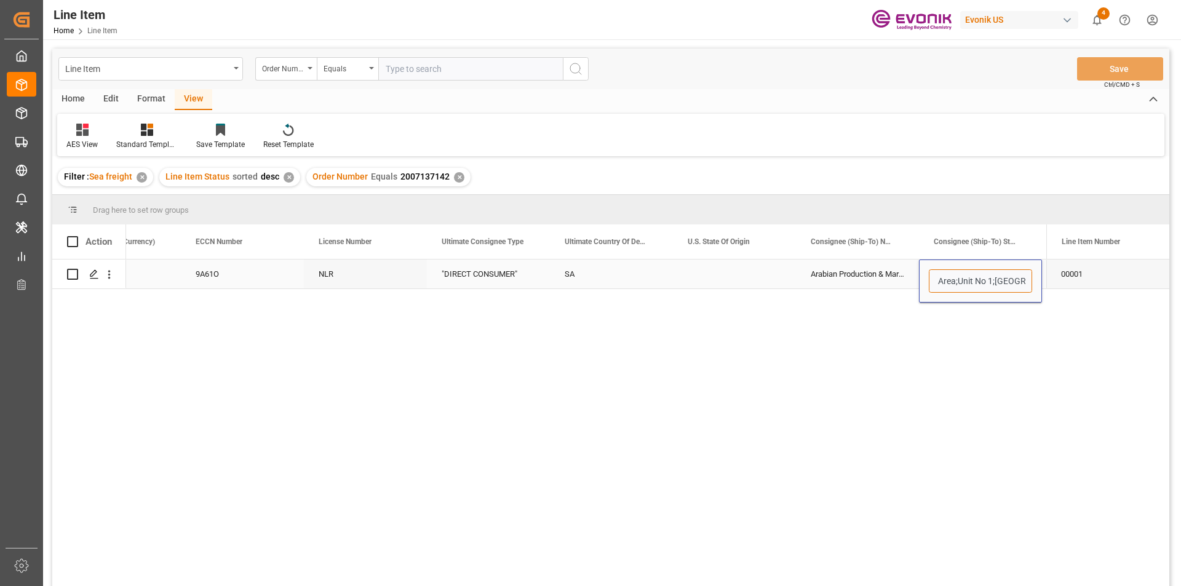
scroll to position [0, 66]
click at [922, 358] on div "5241.6 USD 9A61O NLR "DIRECT CONSUMER" SA Arabian Production & Marketing;Lubric…" at bounding box center [586, 427] width 920 height 335
click at [248, 279] on div "9A61O" at bounding box center [242, 274] width 93 height 28
click at [215, 275] on div "9A61O" at bounding box center [242, 274] width 93 height 28
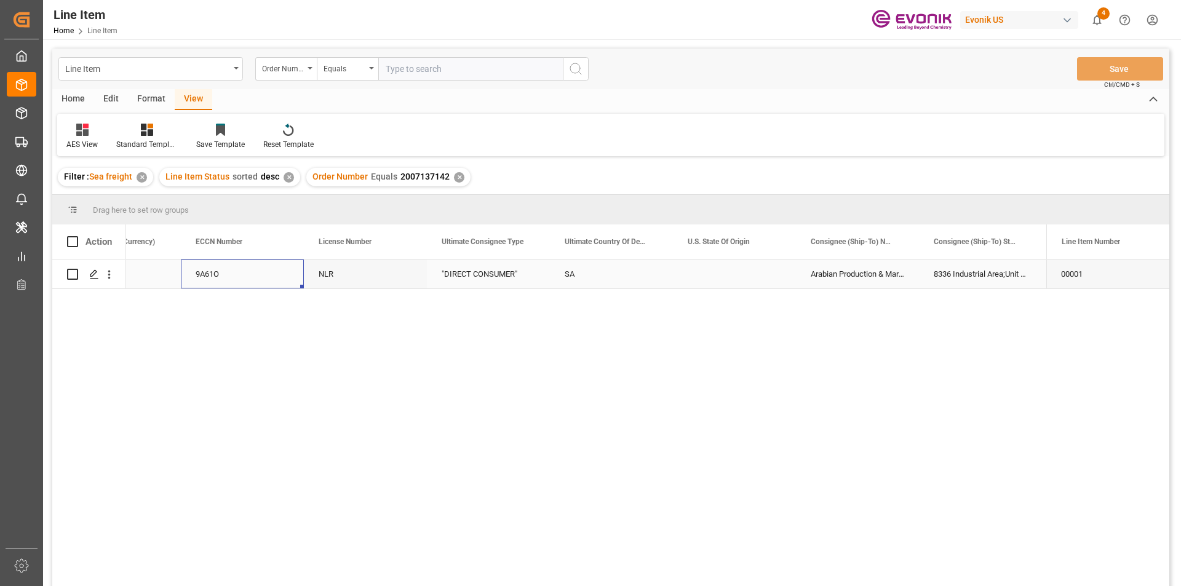
click at [224, 277] on div "9A61O" at bounding box center [242, 274] width 93 height 28
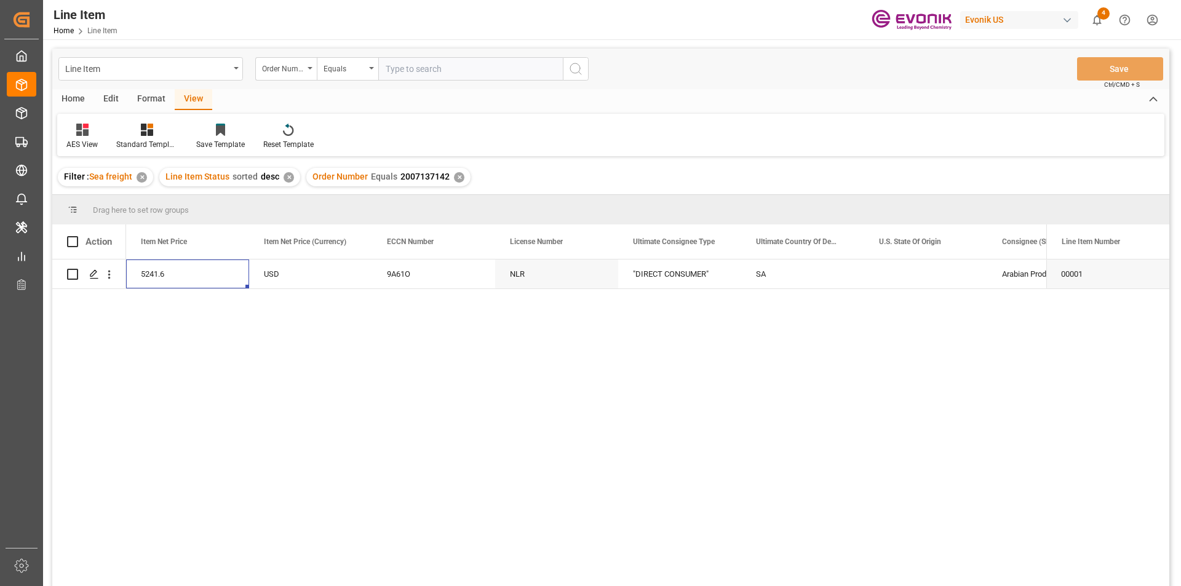
scroll to position [0, 861]
click at [691, 272] on div "NLR" at bounding box center [679, 274] width 123 height 29
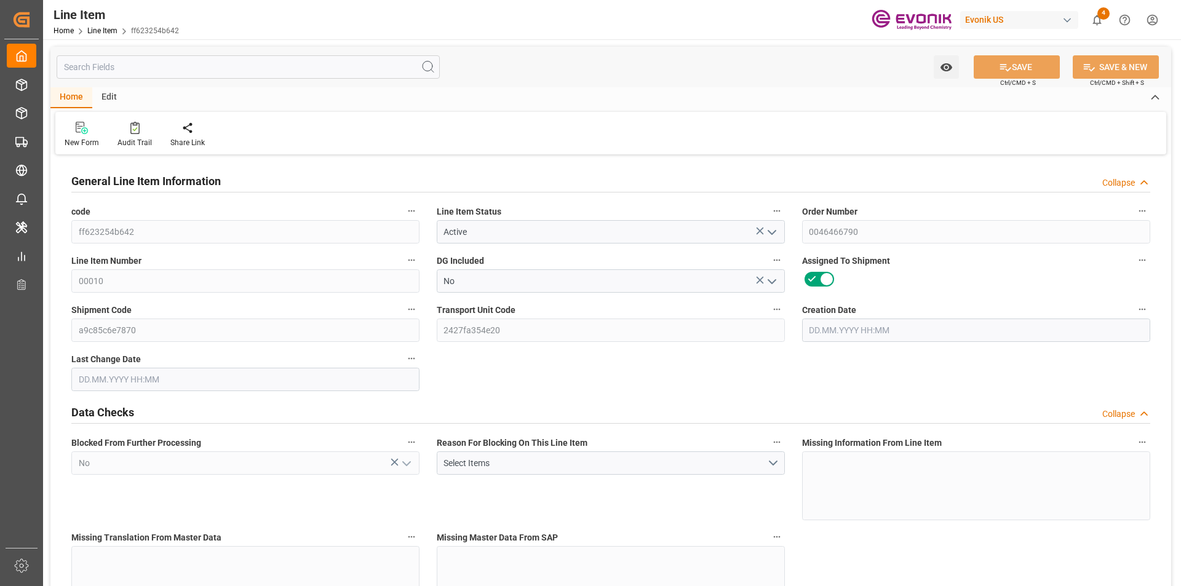
type input "18"
type input "19044"
type input "18000"
type input "26.0383"
type input "18"
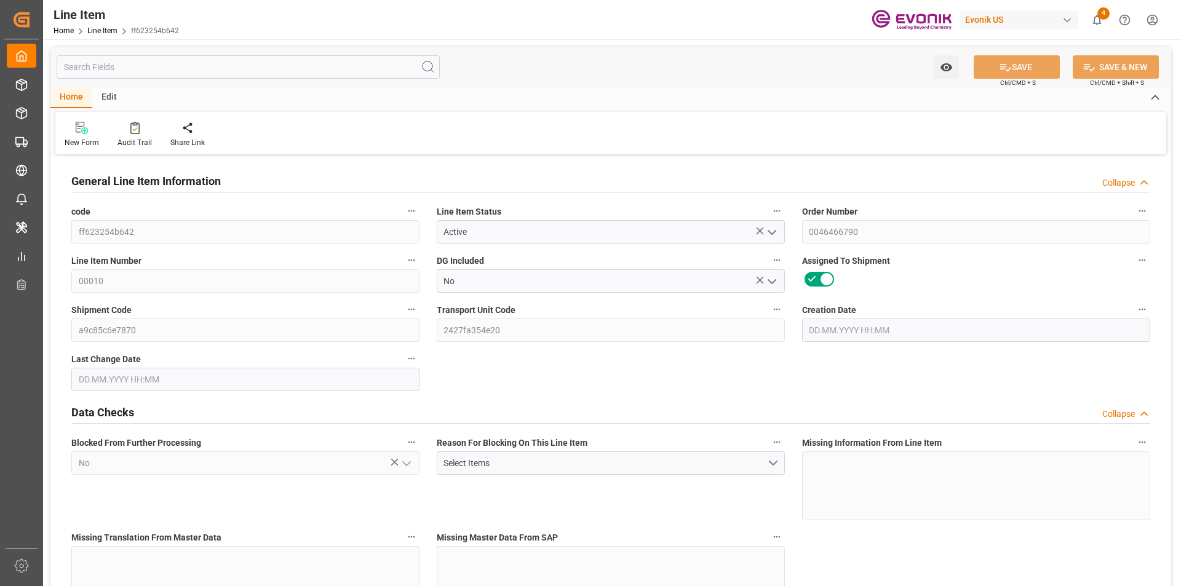
type input "107280"
type input "18"
type input "19044"
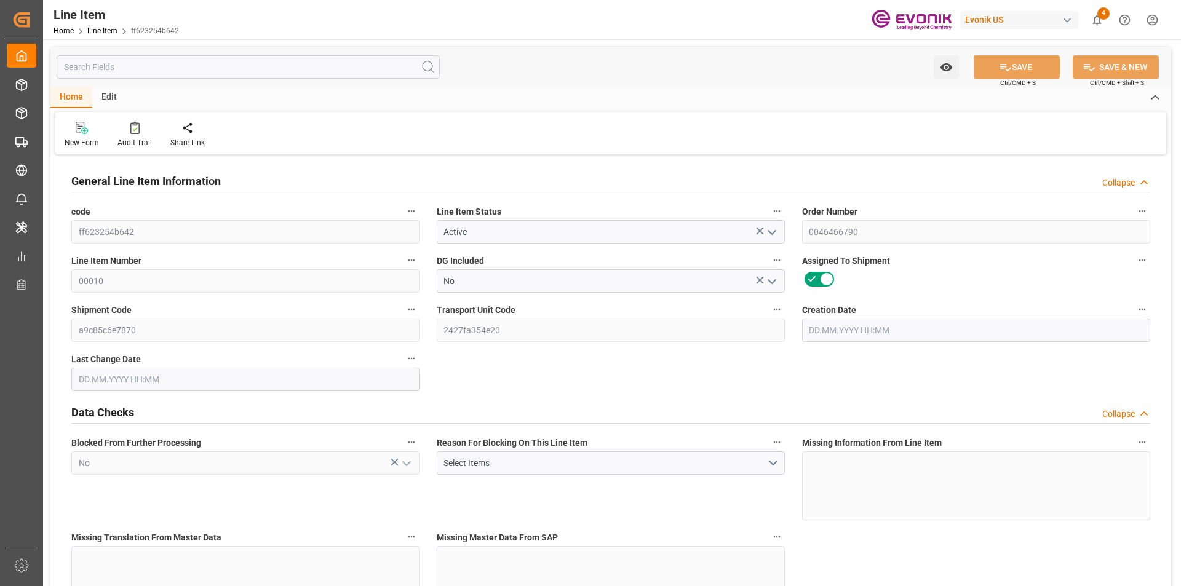
type input "19044"
type input "18000"
type input "26.0383"
type input "26038.314"
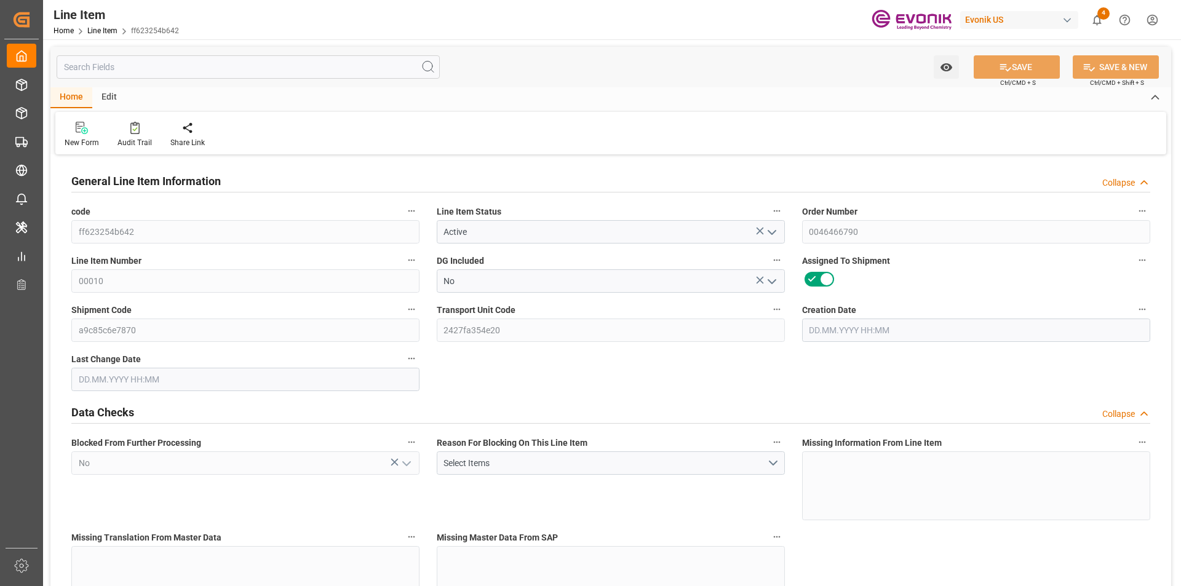
type input "18"
type input "19044"
type input "18000"
type input "26.0383"
type input "15.08.2025 18:41"
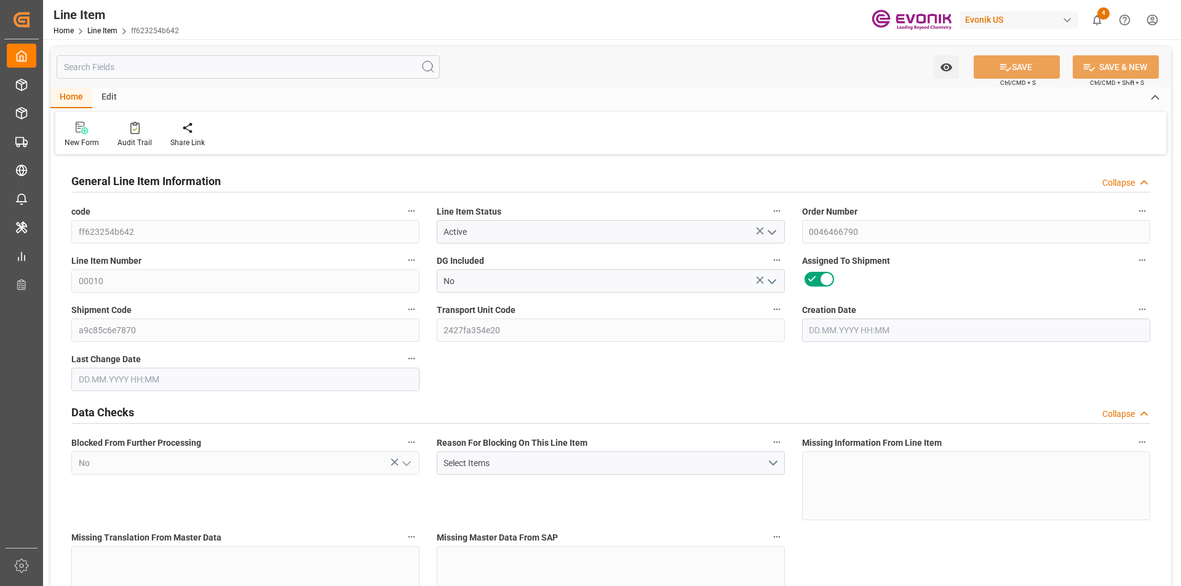
type input "19.08.2025 13:26"
type input "04.10.2025"
type input "[DATE]"
click at [170, 62] on input "text" at bounding box center [248, 66] width 383 height 23
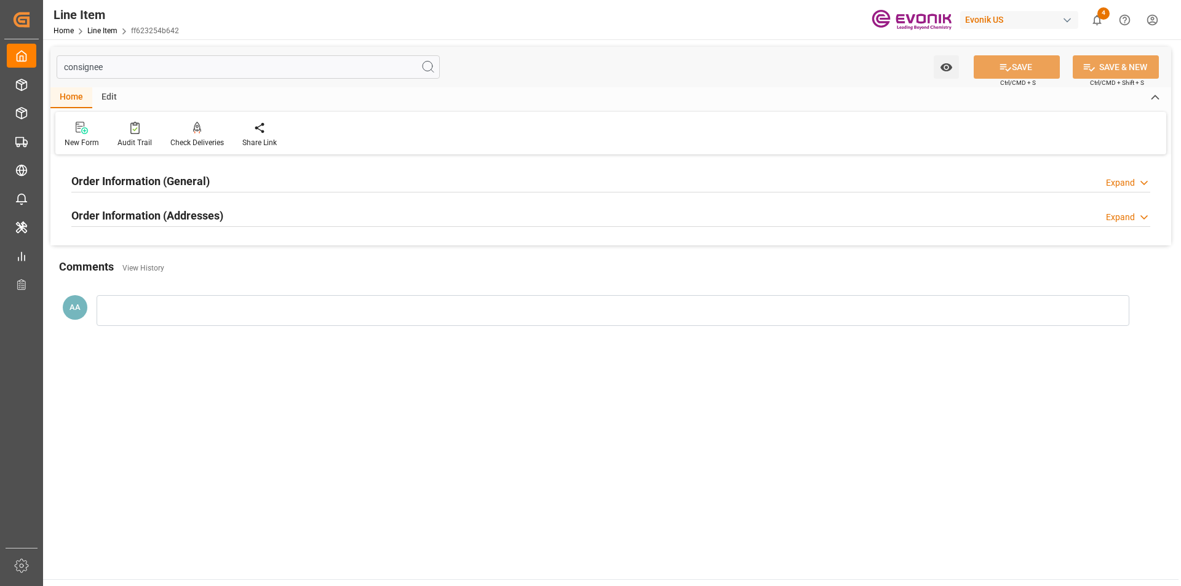
type input "consignee"
click at [189, 178] on h2 "Order Information (General)" at bounding box center [140, 181] width 138 height 17
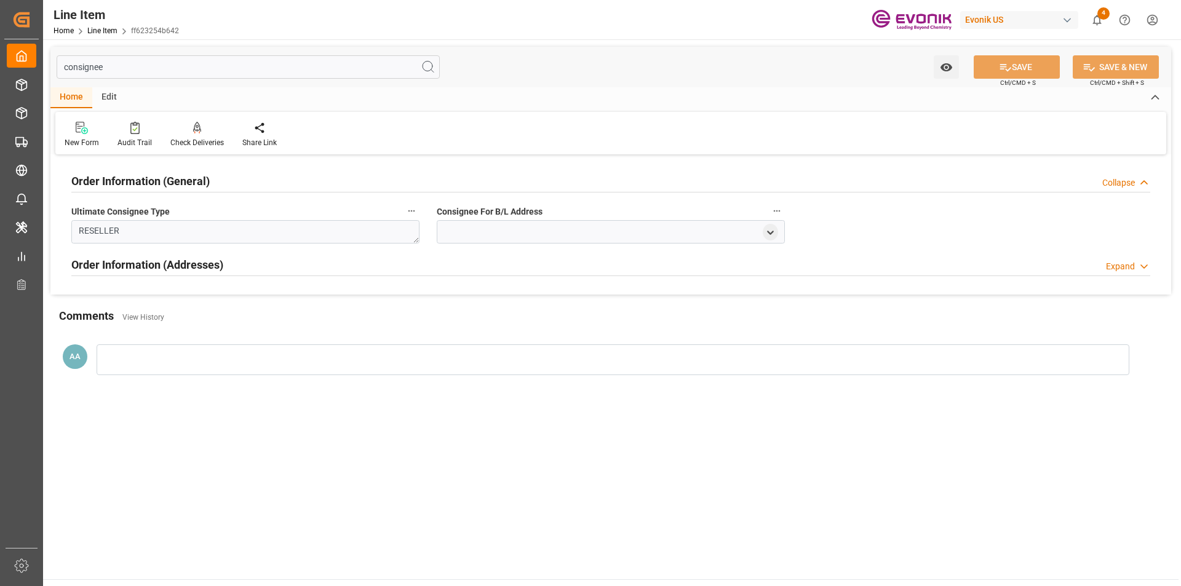
click at [189, 178] on h2 "Order Information (General)" at bounding box center [140, 181] width 138 height 17
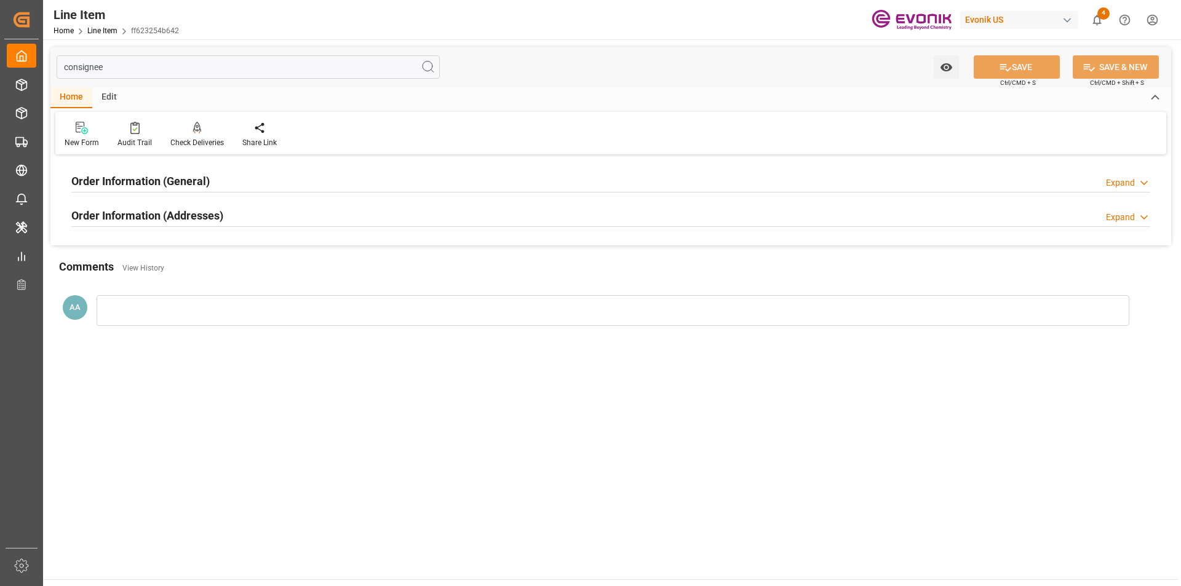
click at [239, 222] on div "Order Information (Addresses) Expand" at bounding box center [610, 214] width 1079 height 23
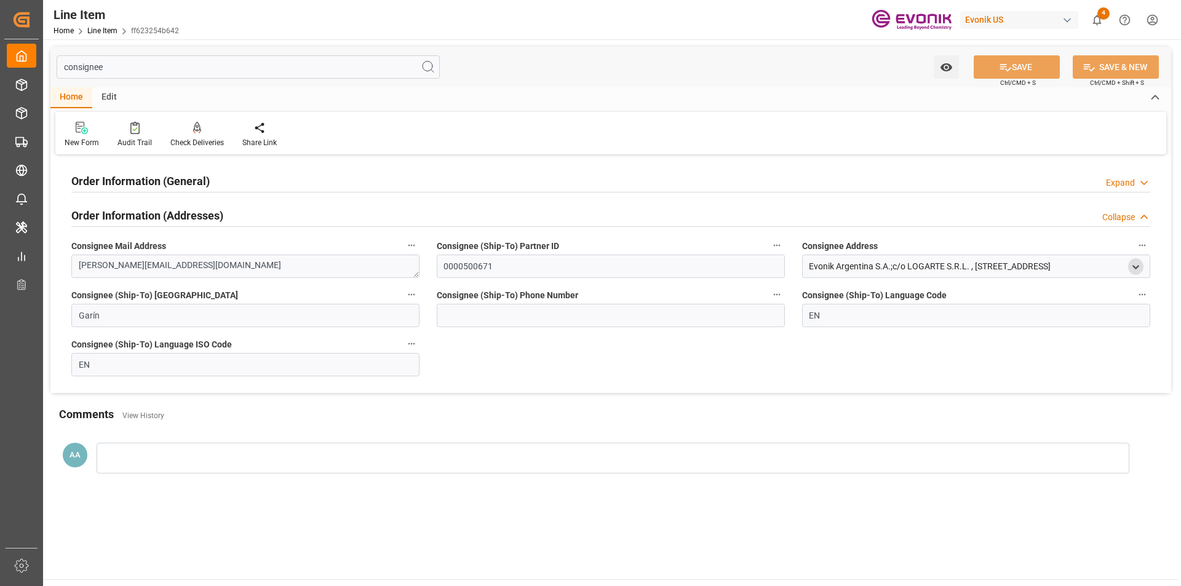
click at [1135, 264] on icon "open menu" at bounding box center [1135, 267] width 10 height 10
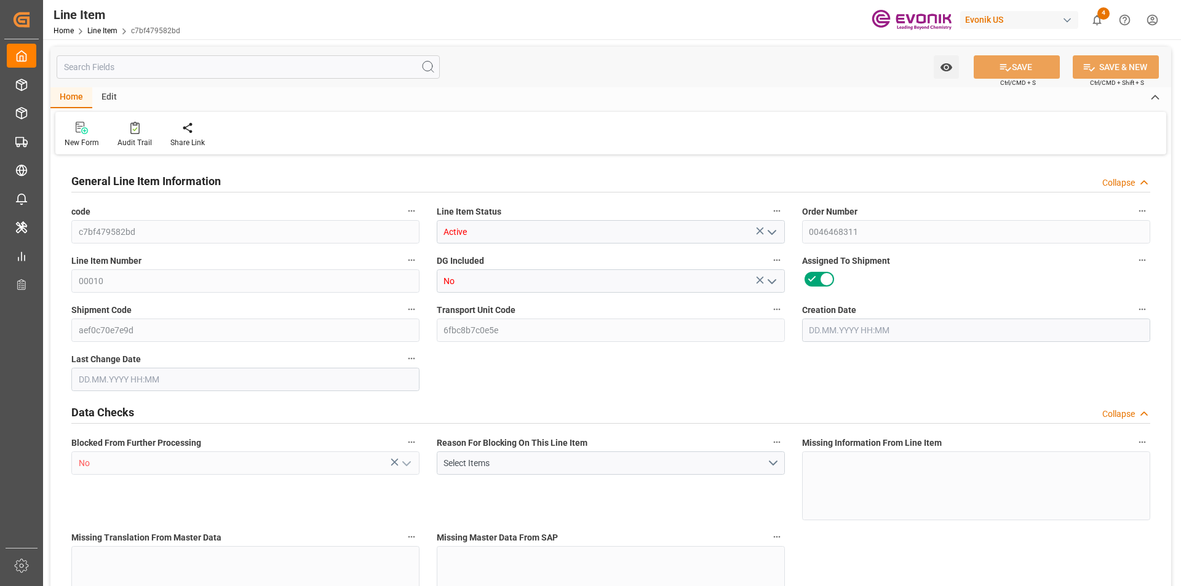
type input "3"
type input "479.825"
type input "425"
type input "1.3358"
type input "25"
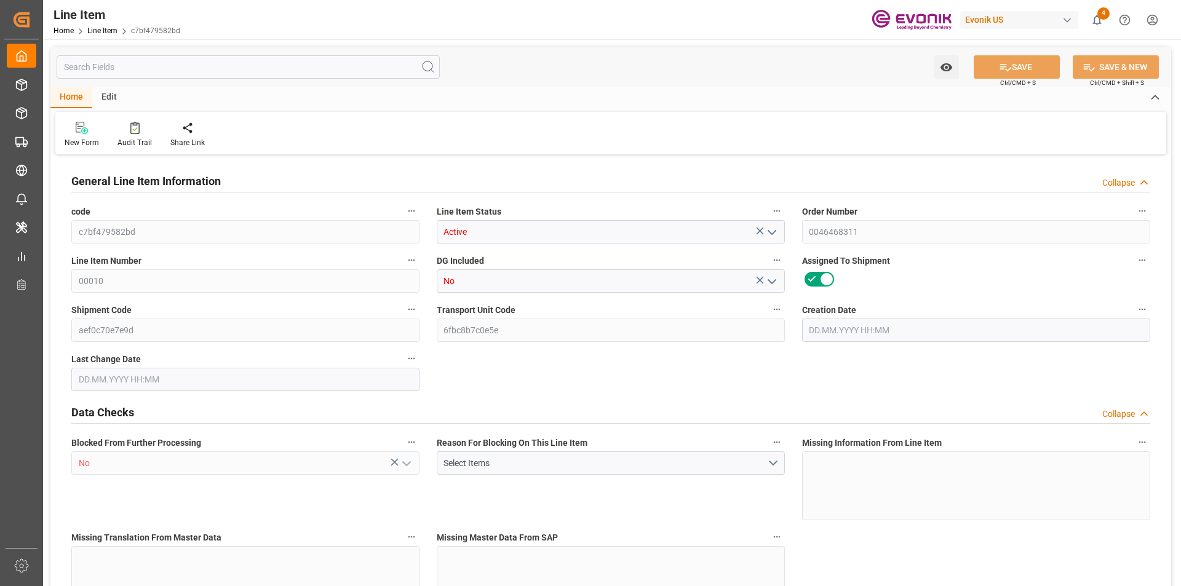
type input "29971"
type input "25"
type input "425"
type input "479.825"
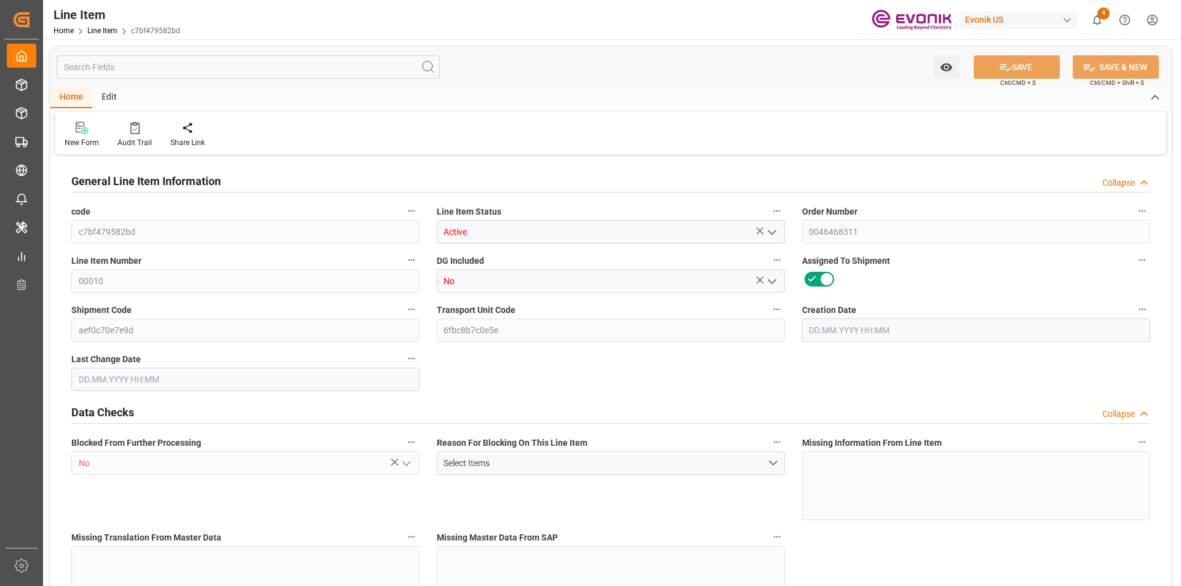
type input "539.825"
type input "425"
type input "1.3358"
type input "1335.775"
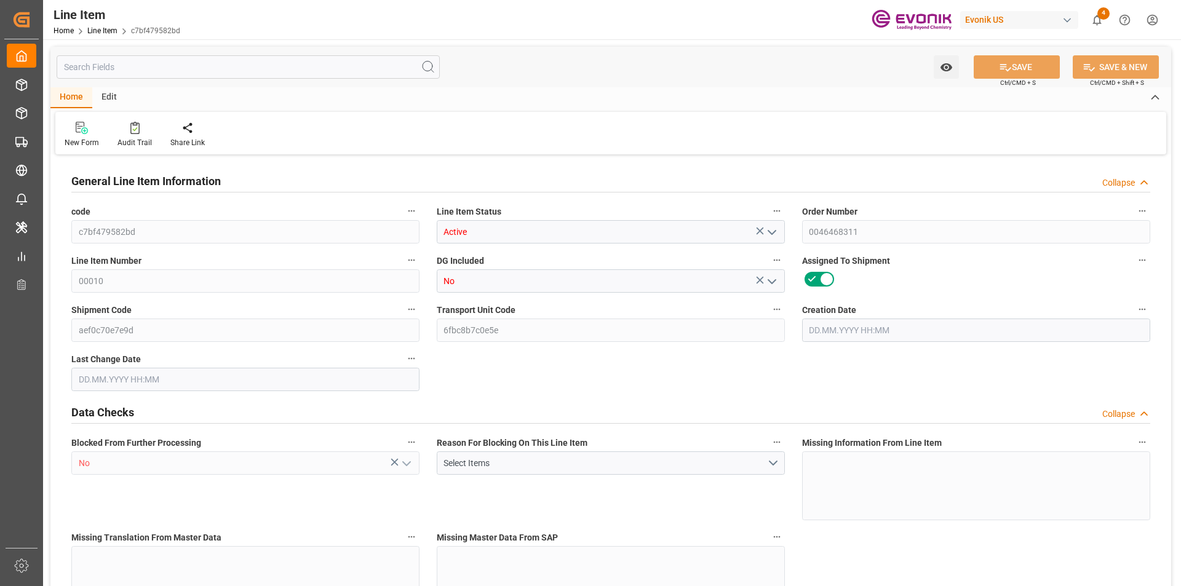
type input "25"
type input "479.825"
type input "425"
type input "1.3357"
type input "15.08.2025 13:35"
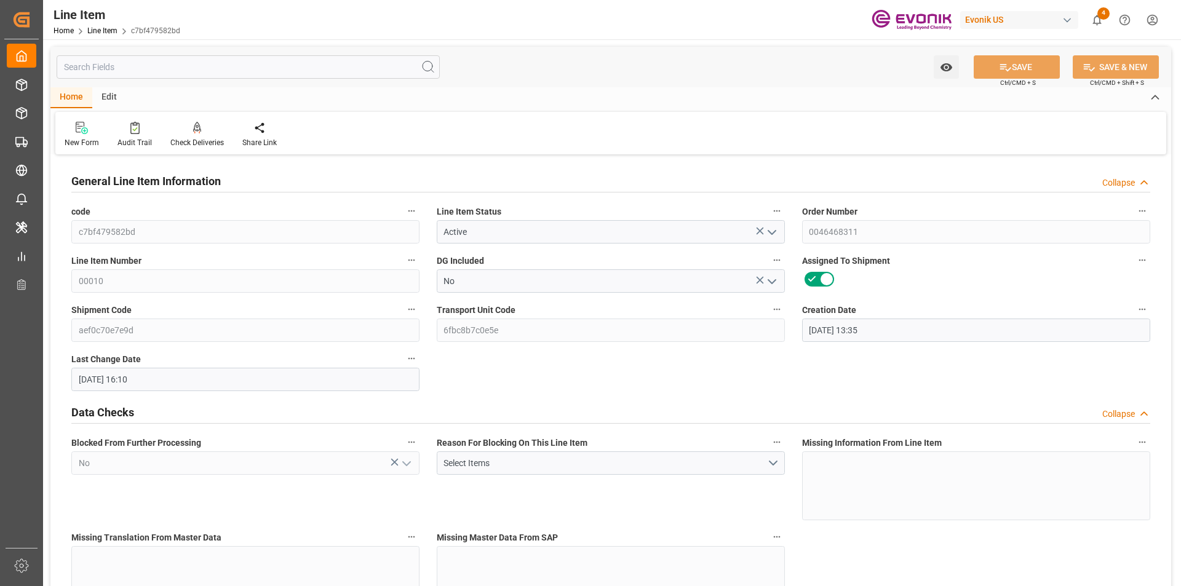
type input "20.08.2025 16:10"
type input "10.10.2025"
type input "27.08.2025"
type input "20.08.2025"
click at [161, 71] on input "text" at bounding box center [248, 66] width 383 height 23
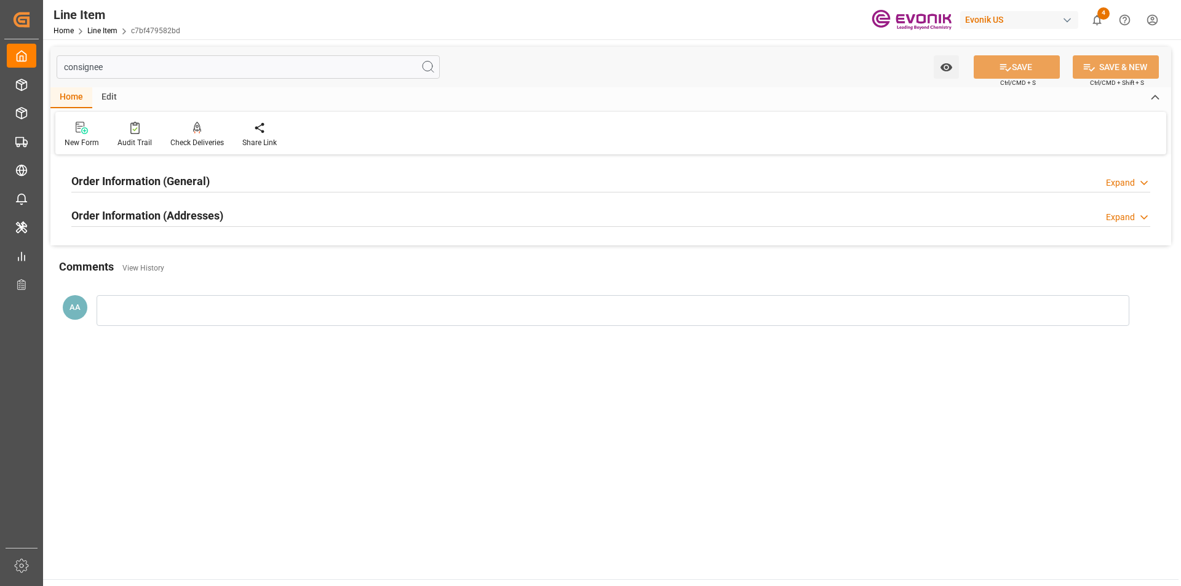
type input "consignee"
click at [172, 178] on h2 "Order Information (General)" at bounding box center [140, 181] width 138 height 17
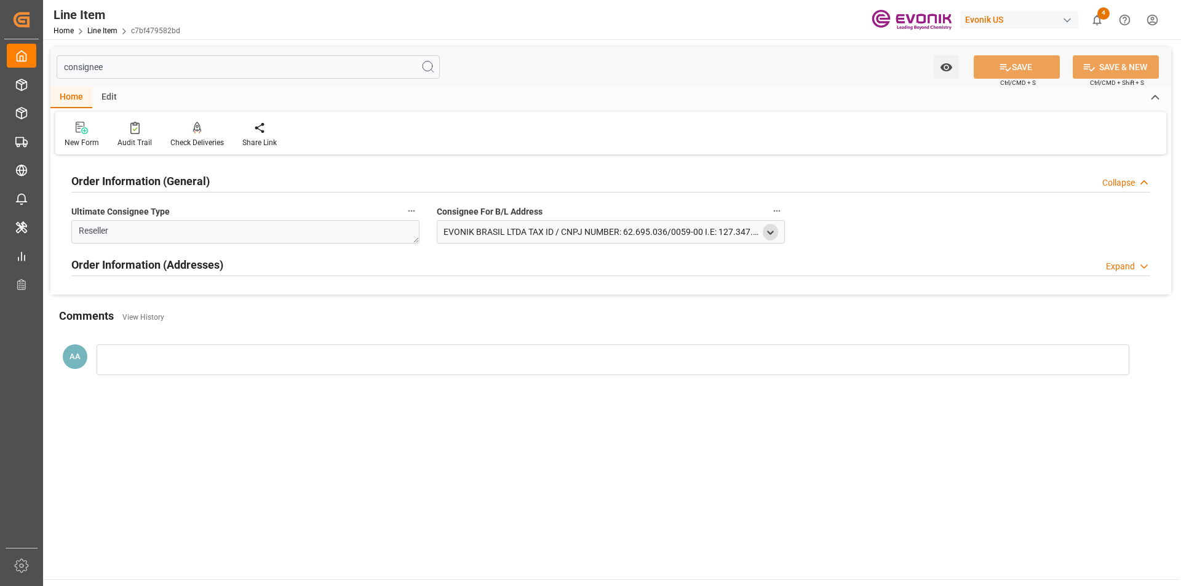
click at [772, 231] on icon "open menu" at bounding box center [770, 233] width 10 height 10
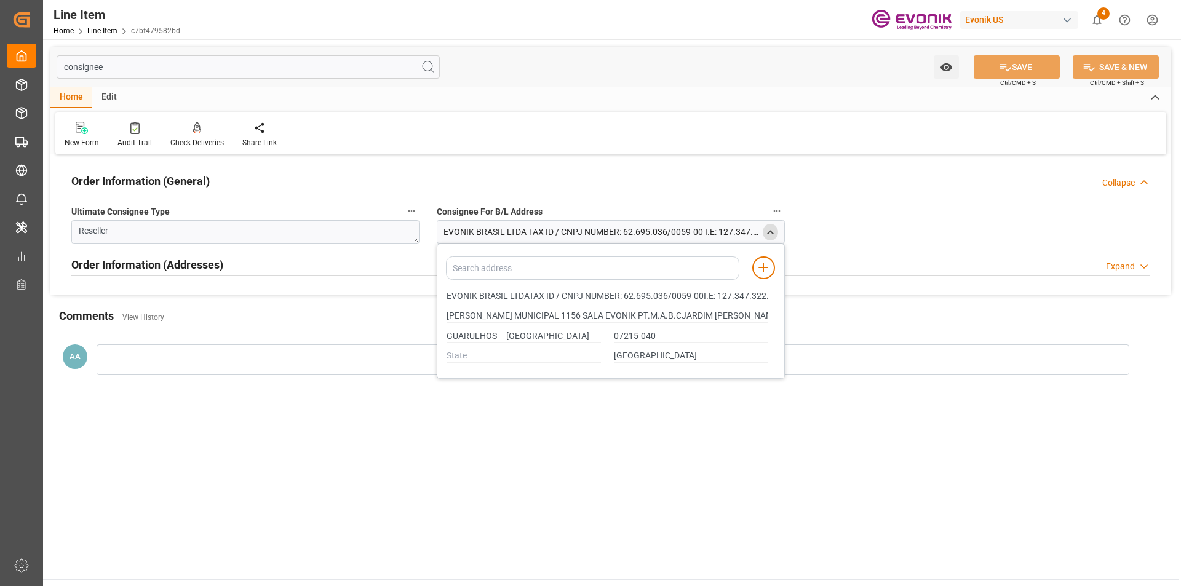
type input "EVONIK BRASIL LTDATAX ID / CNPJ NUMBER: 62.695.036/0059-00I.E: 127.347.322.116"
type input "ESTRADA MUNICIPAL 1156 SALA EVONIK PT.M.A.B.CJARDIM SANTO AFONSO"
type input "EVONIK BRASIL LTDATAX ID / CNPJ NUMBER: 62.695.036/0059-00I.E: 127.347.322.116"
type input "ESTRADA MUNICIPAL 1156 SALA EVONIK PT.M.A.B.CJARDIM SANTO AFONSO"
type input "EVONIK BRASIL LTDATAX ID / CNPJ NUMBER: 62.695.036/0059-00I.E: 127.347.322.116"
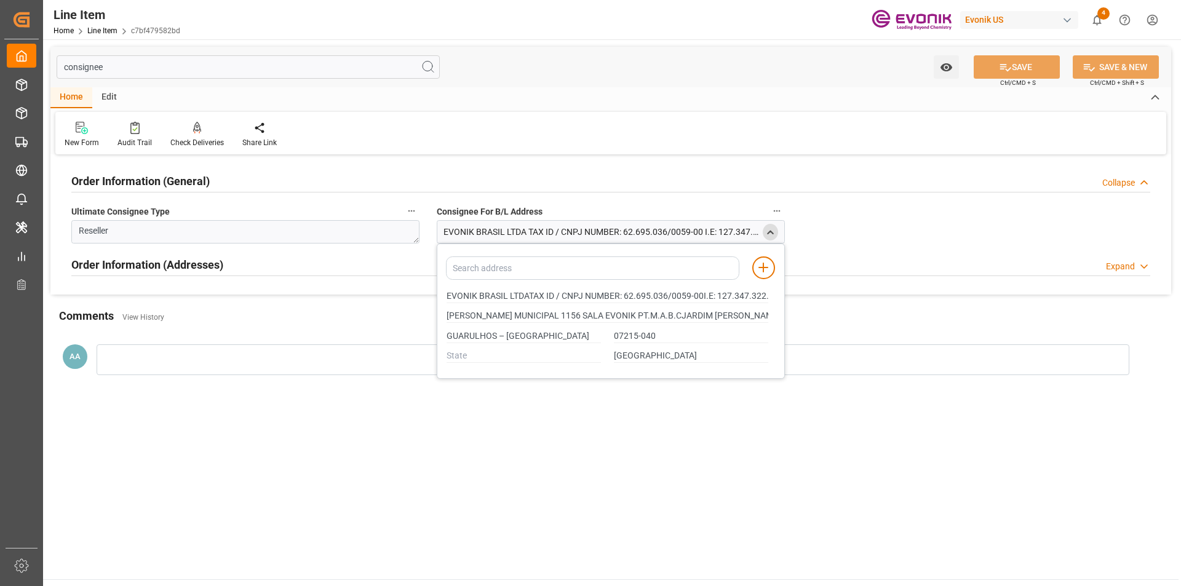
type input "ESTRADA MUNICIPAL 1156 SALA EVONIK PT.M.A.B.CJARDIM SANTO AFONSO"
type input "EVONIK BRASIL LTDATAX ID / CNPJ NUMBER: 62.695.036/0059-00I.E: 127.347.322.116"
type input "ESTRADA MUNICIPAL 1156 SALA EVONIK PT.M.A.B.CJARDIM SANTO AFONSO"
type input "EVONIK BRASIL LTDATAX ID / CNPJ NUMBER: 62.695.036/0059-00I.E: 127.347.322.116"
type input "ESTRADA MUNICIPAL 1156 SALA EVONIK PT.M.A.B.CJARDIM SANTO AFONSO"
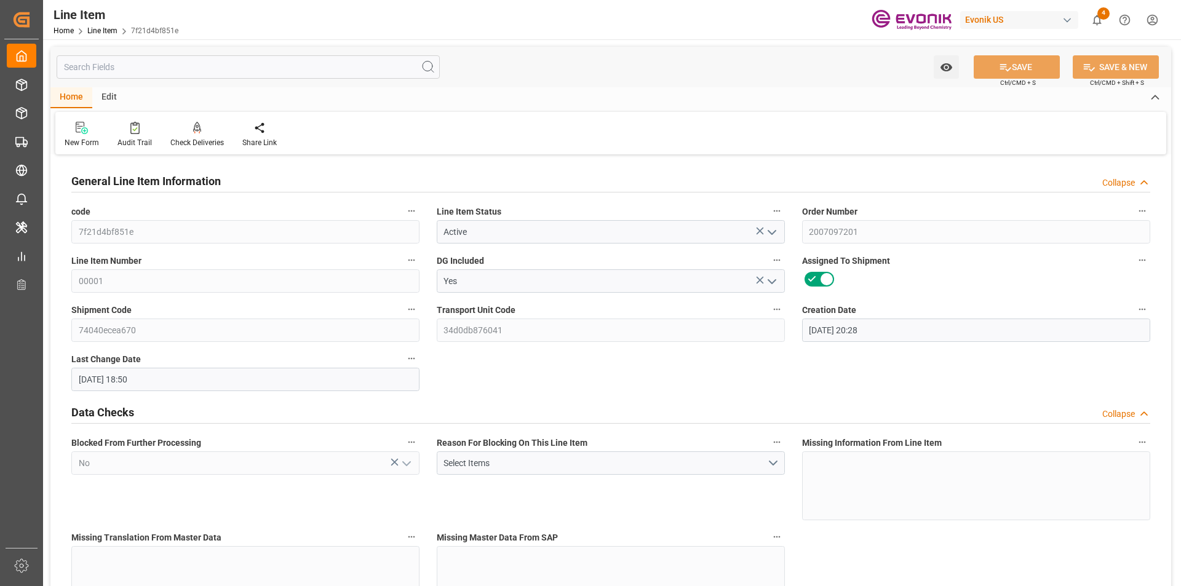
click at [125, 64] on input "text" at bounding box center [248, 66] width 383 height 23
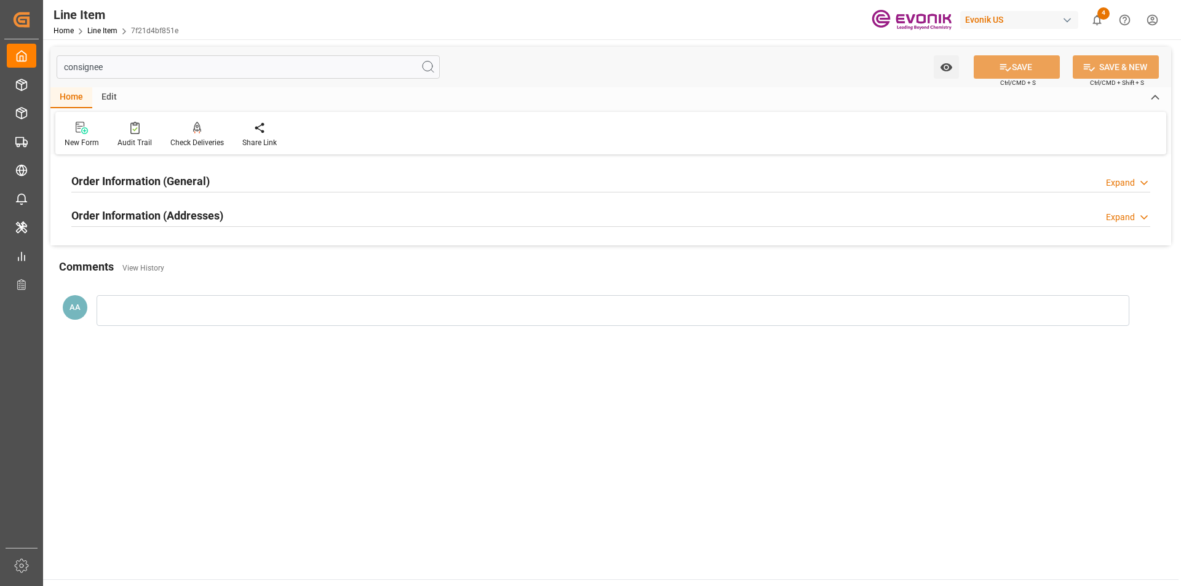
type input "consignee"
click at [163, 186] on h2 "Order Information (General)" at bounding box center [140, 181] width 138 height 17
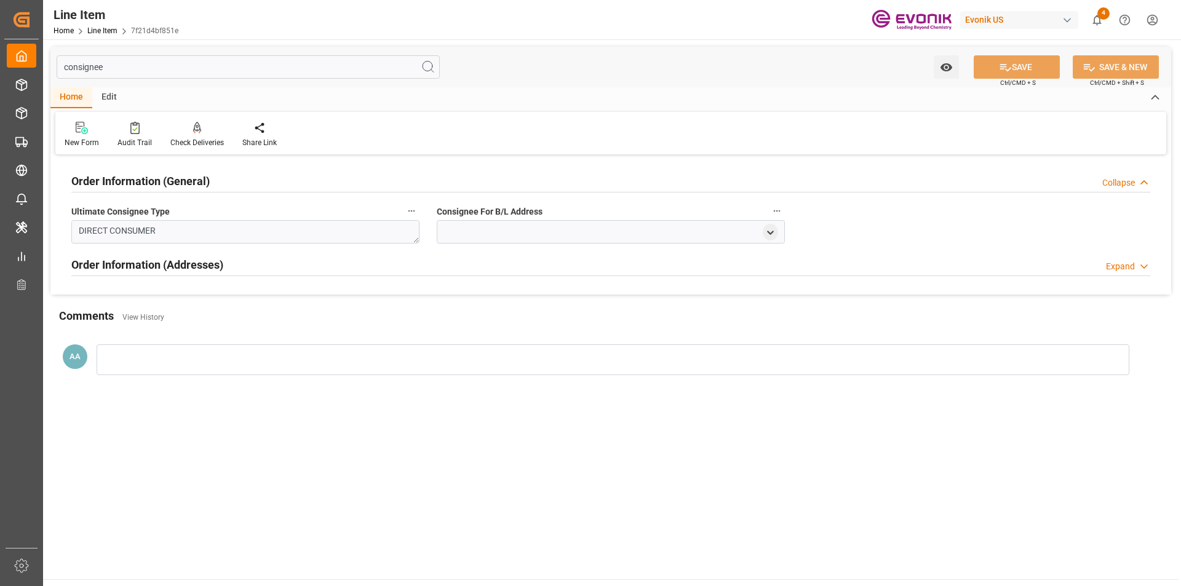
click at [162, 180] on h2 "Order Information (General)" at bounding box center [140, 181] width 138 height 17
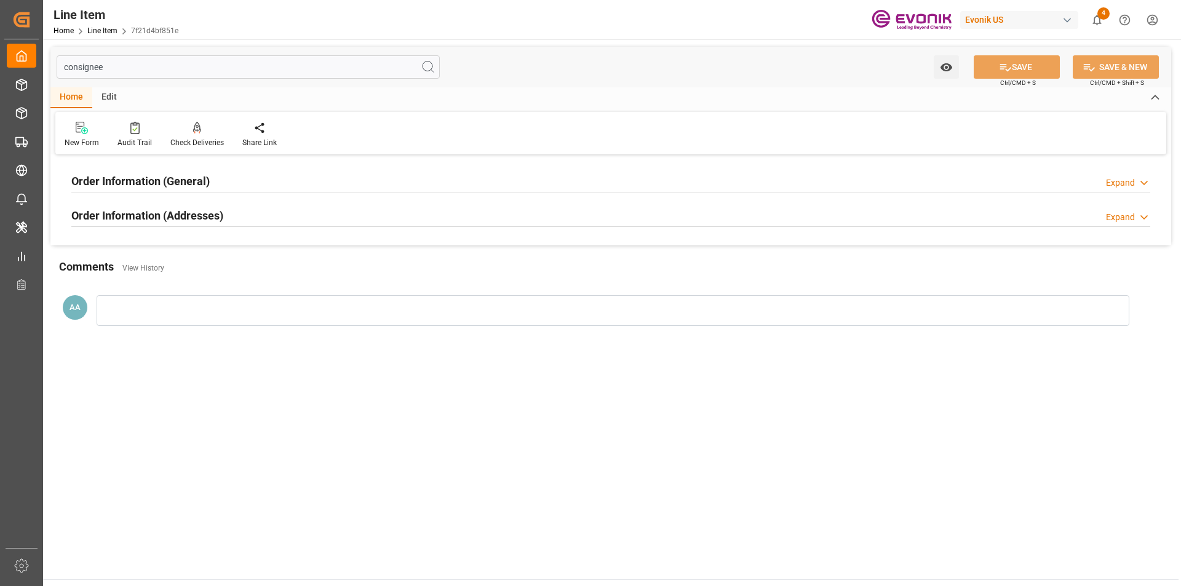
click at [220, 221] on h2 "Order Information (Addresses)" at bounding box center [147, 215] width 152 height 17
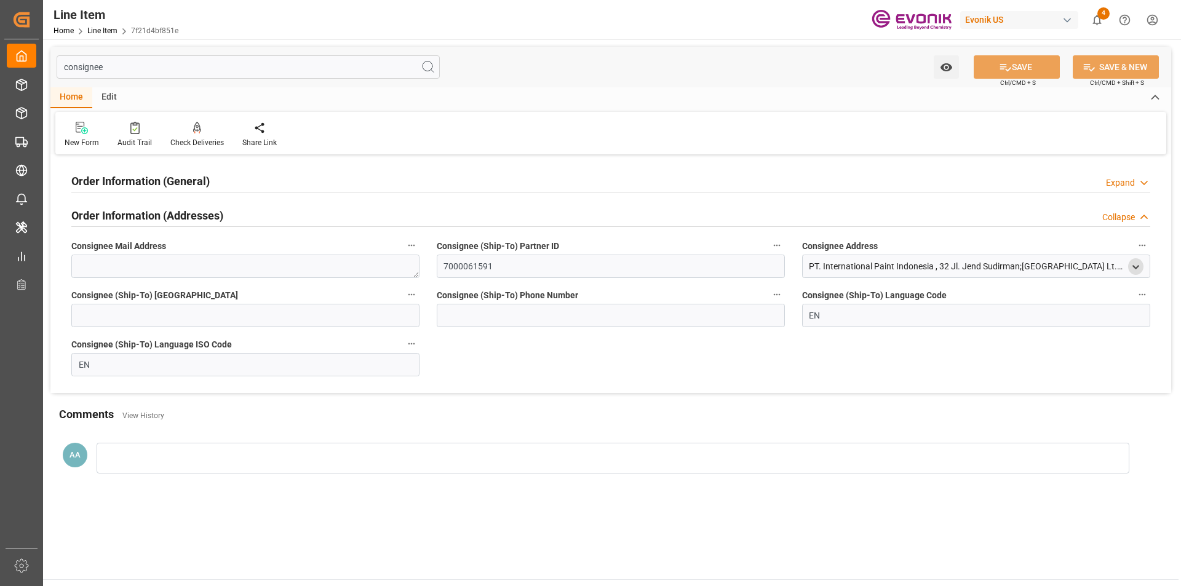
click at [1137, 266] on icon "open menu" at bounding box center [1135, 267] width 10 height 10
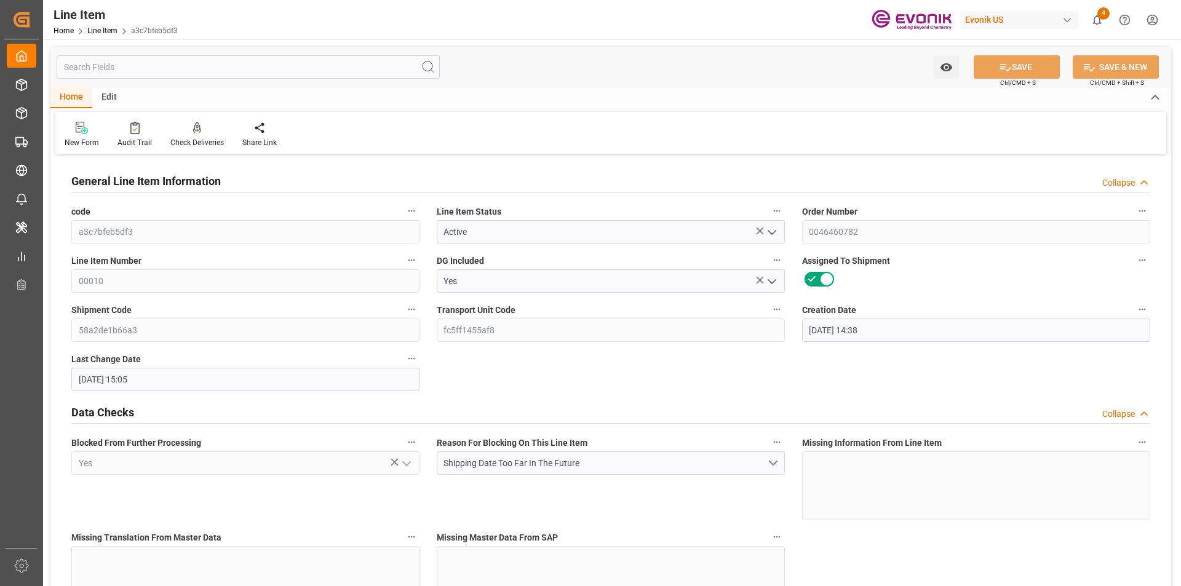
click at [212, 73] on input "text" at bounding box center [248, 66] width 383 height 23
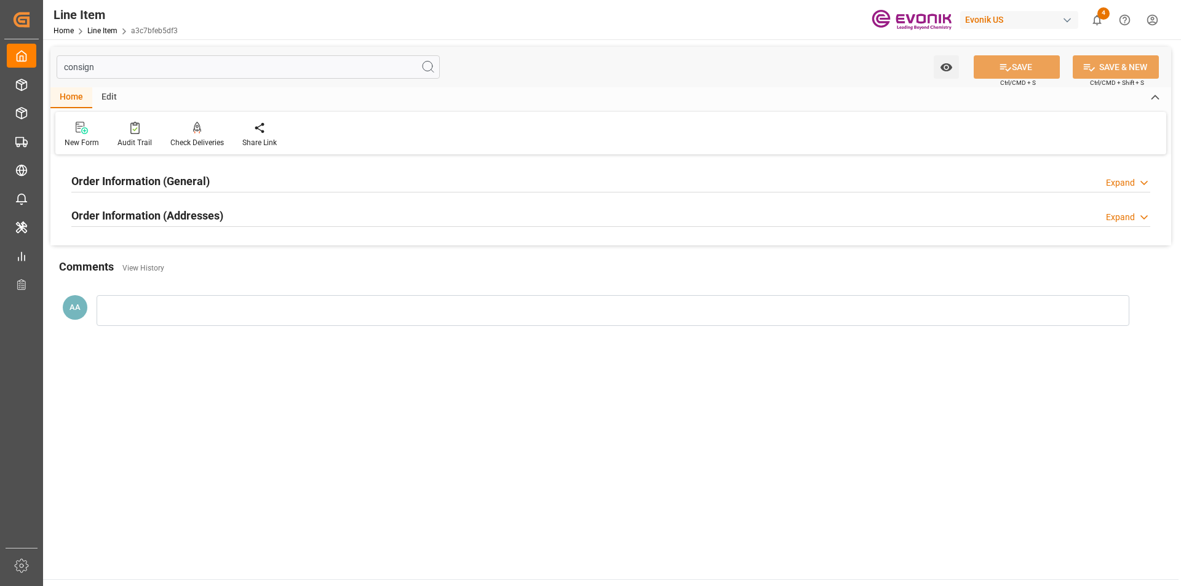
type input "consign"
click at [200, 184] on h2 "Order Information (General)" at bounding box center [140, 181] width 138 height 17
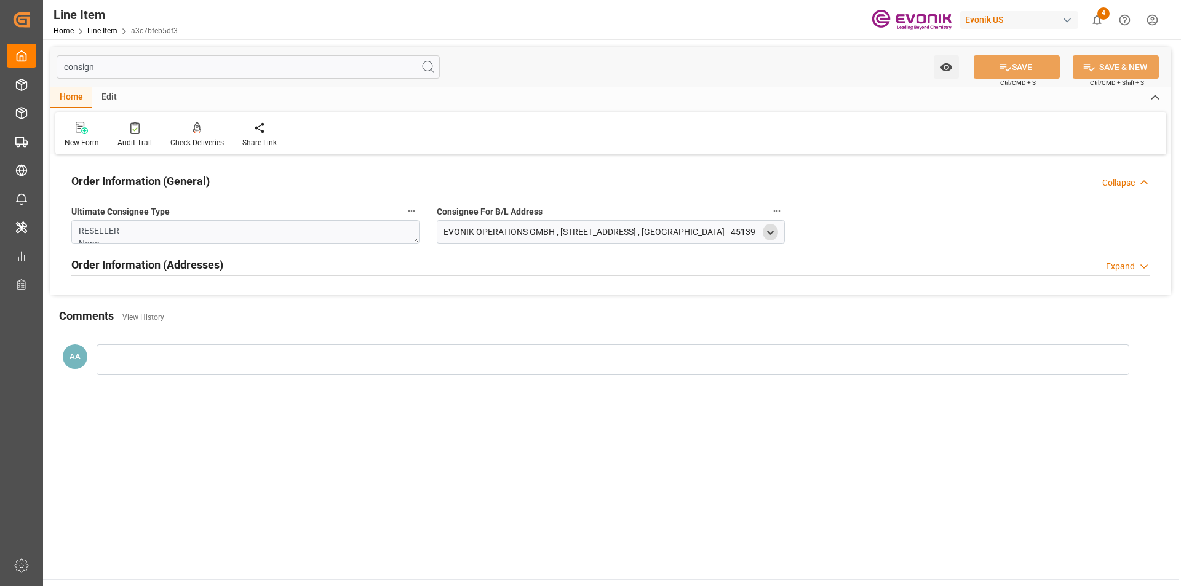
click at [771, 230] on icon "open menu" at bounding box center [770, 233] width 10 height 10
click at [792, 475] on main "consign Watch Option SAVE Ctrl/CMD + S SAVE & NEW Ctrl/CMD + Shift + S Home Edi…" at bounding box center [610, 309] width 1135 height 540
drag, startPoint x: 153, startPoint y: 73, endPoint x: 61, endPoint y: 73, distance: 92.2
click at [61, 73] on input "consign" at bounding box center [248, 66] width 383 height 23
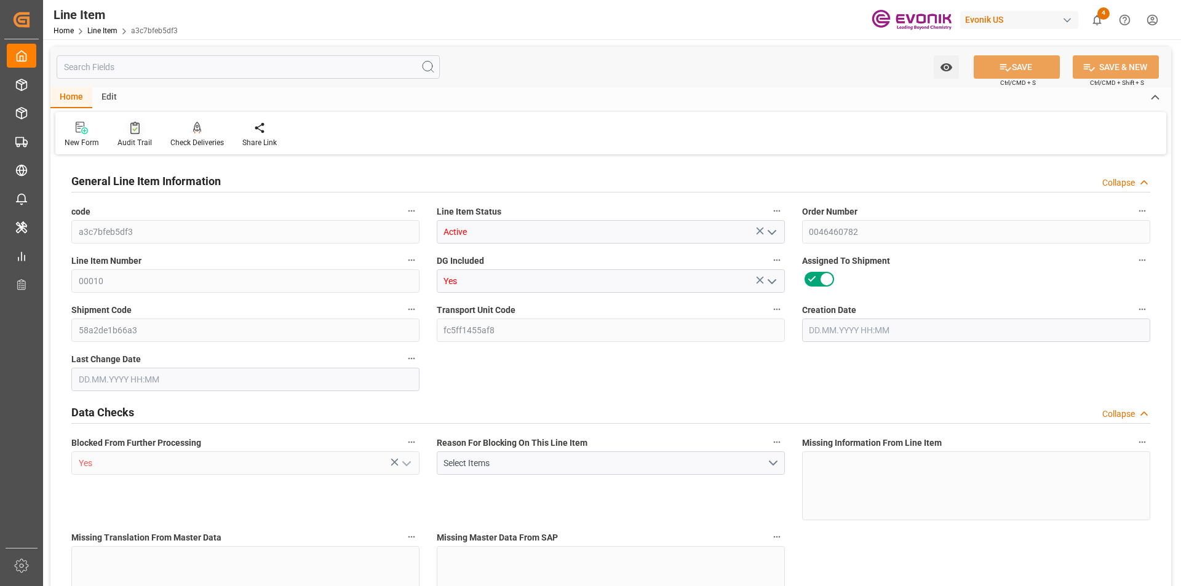
type input "20"
type input "15688"
type input "14400"
type input "22.9935"
type input "80"
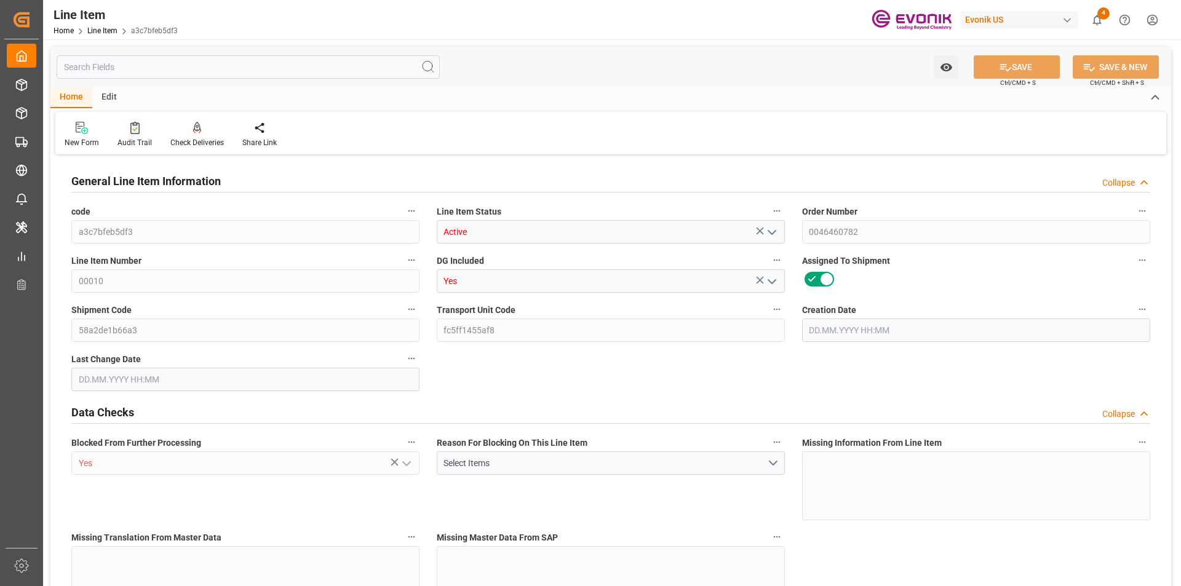
type input "52960.3"
type input "80"
type input "15688"
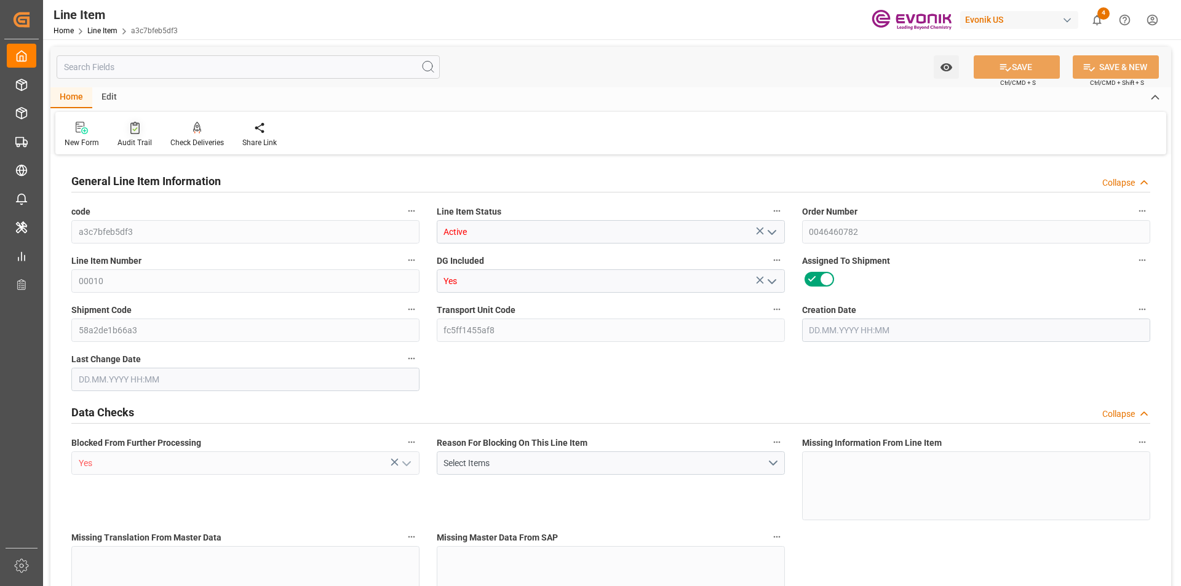
type input "16142"
type input "14400"
type input "22.9935"
type input "22993.52"
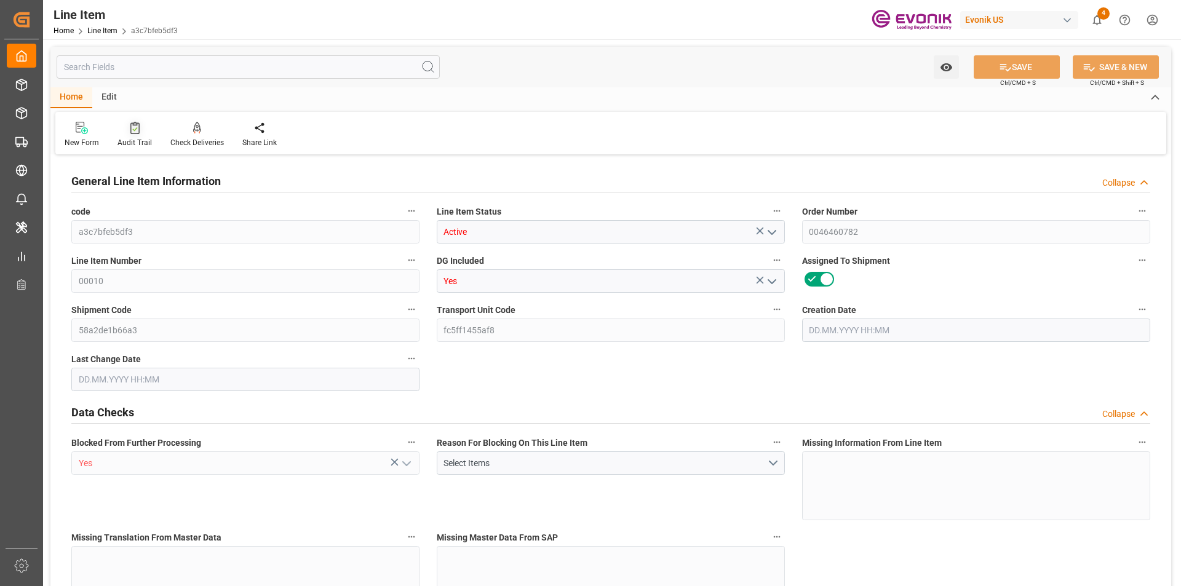
type input "0"
type input "[DATE] 14:38"
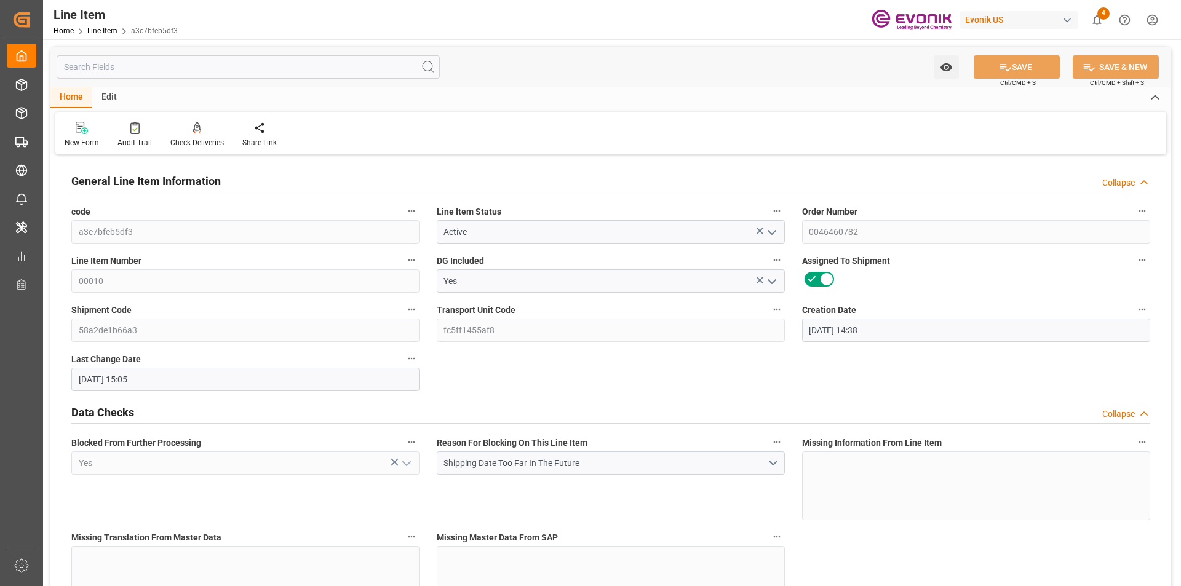
type input "[DATE] 15:05"
type input "[DATE]"
type input "20"
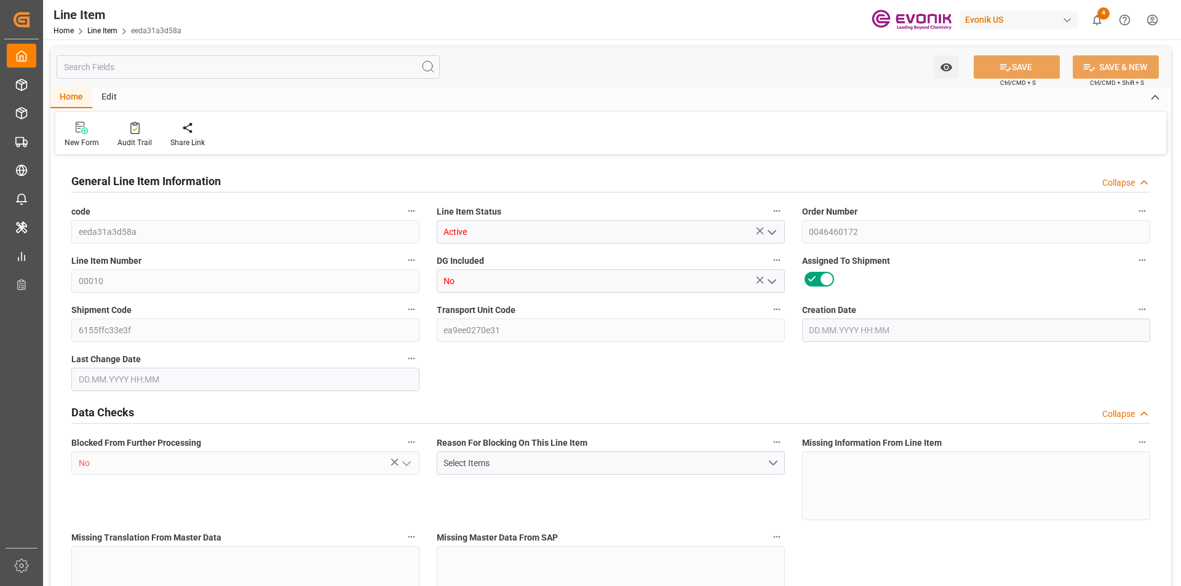
type input "17288"
type input "16000"
type input "22.977"
type input "80"
type input "300480"
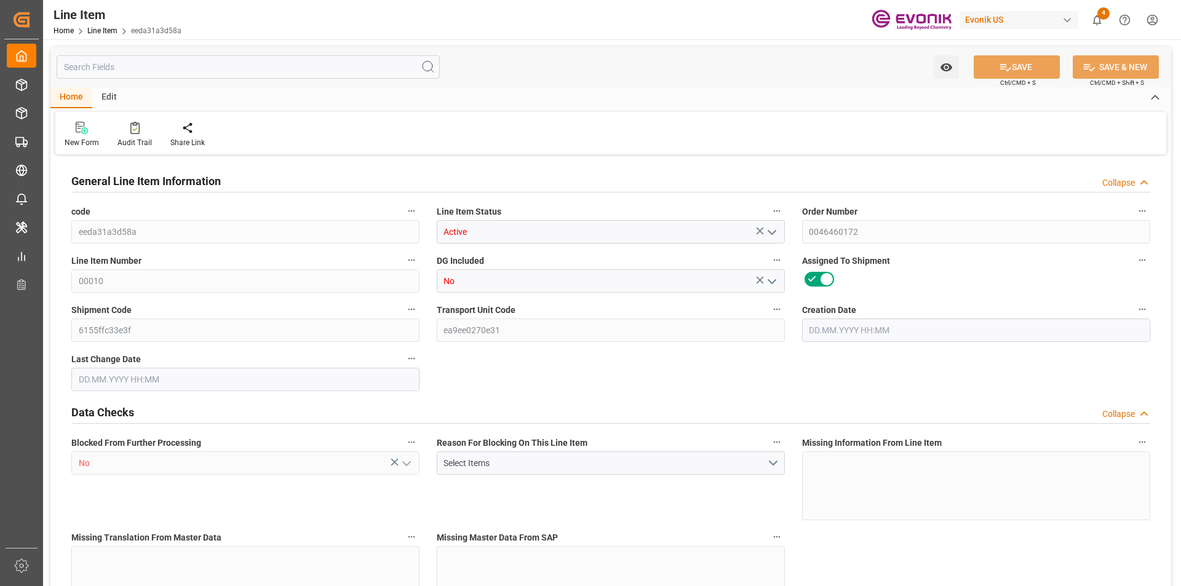
type input "80"
type input "17288"
type input "17688"
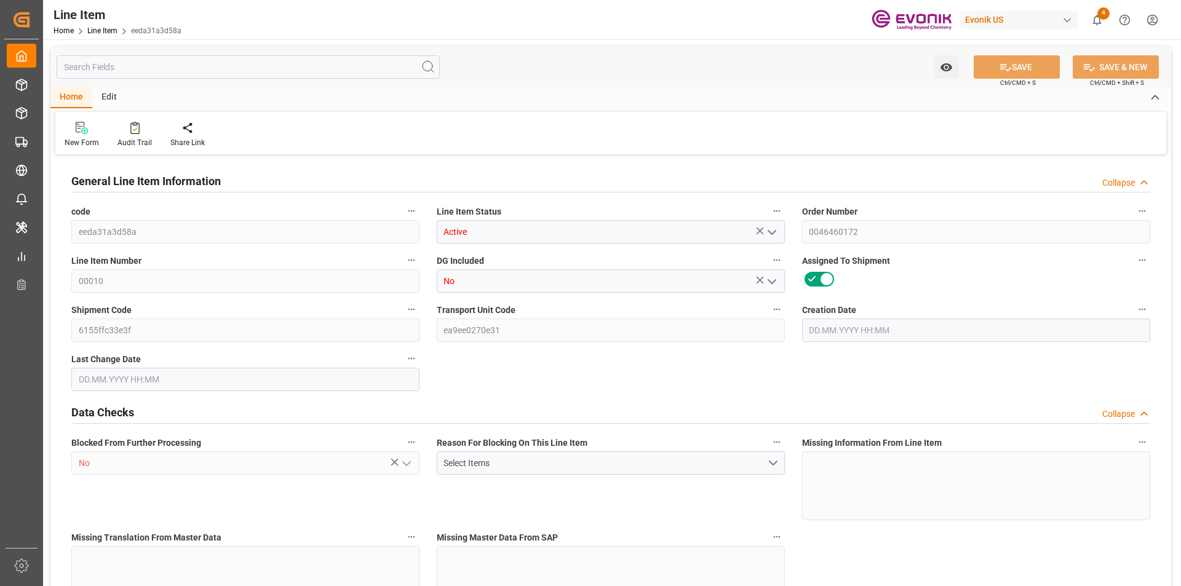
type input "16000"
type input "22.977"
type input "22976.96"
type input "80"
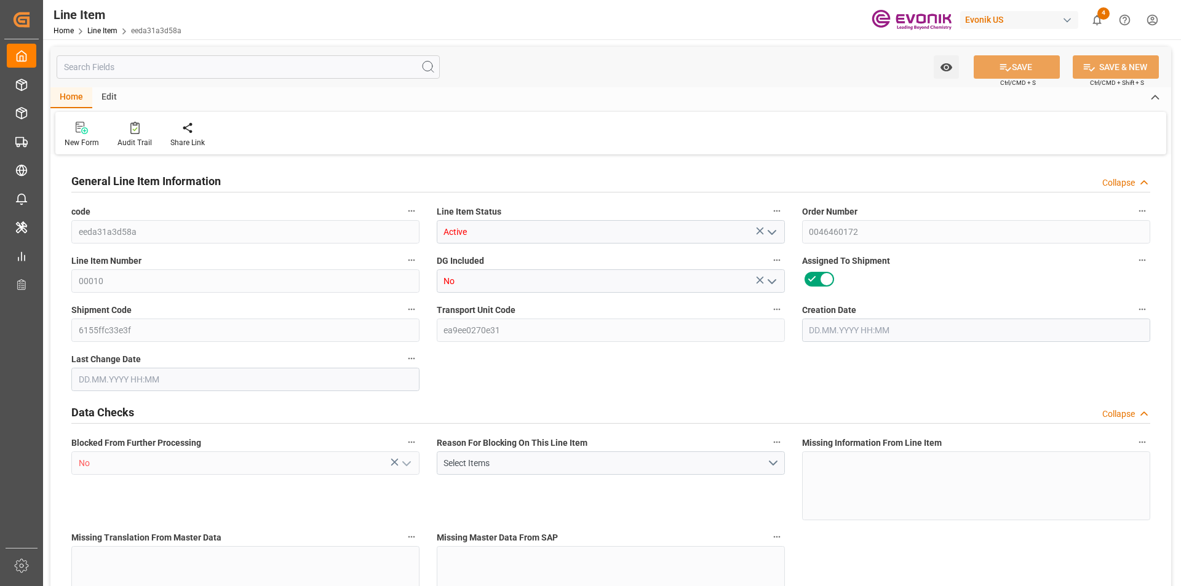
type input "17288"
type input "16000"
type input "22.977"
type input "[DATE] 13:02"
type input "[DATE] 19:32"
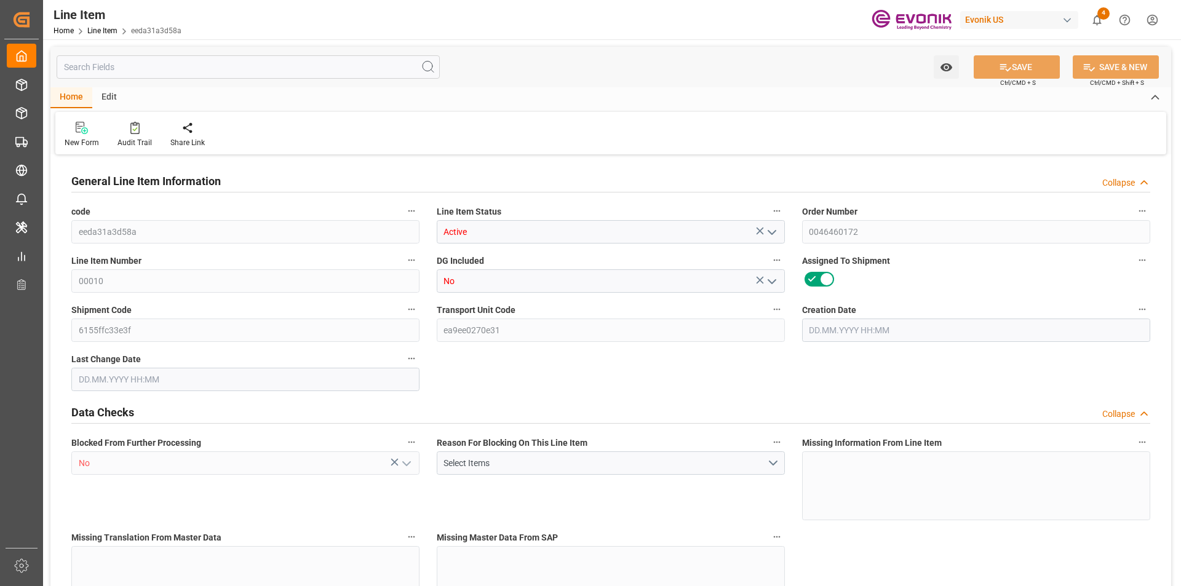
type input "[DATE]"
click at [192, 68] on input "text" at bounding box center [248, 66] width 383 height 23
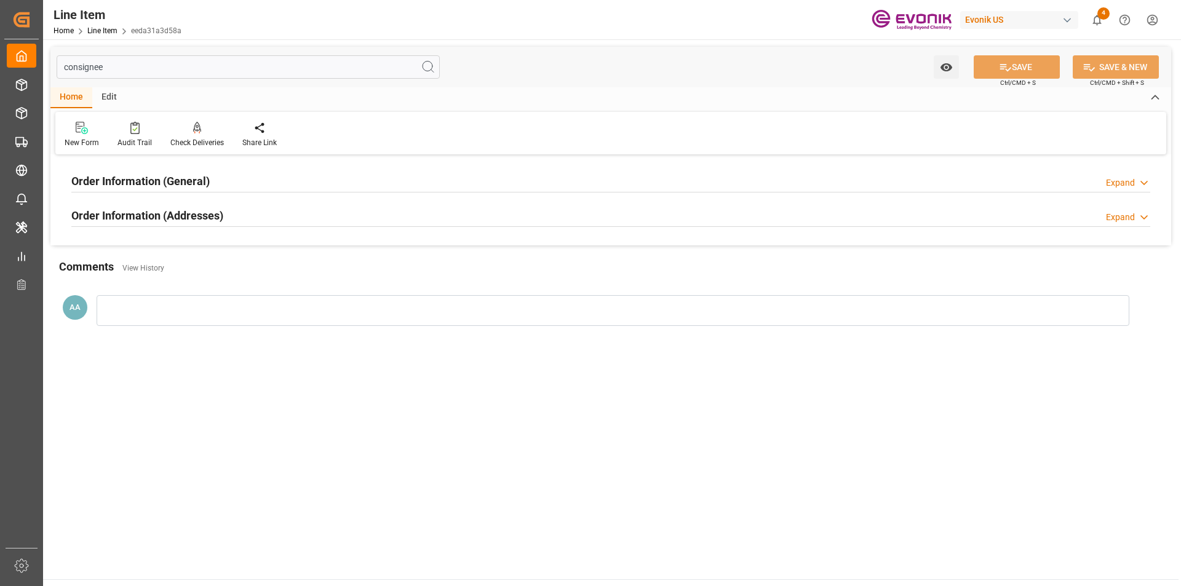
type input "consignee"
click at [195, 176] on h2 "Order Information (General)" at bounding box center [140, 181] width 138 height 17
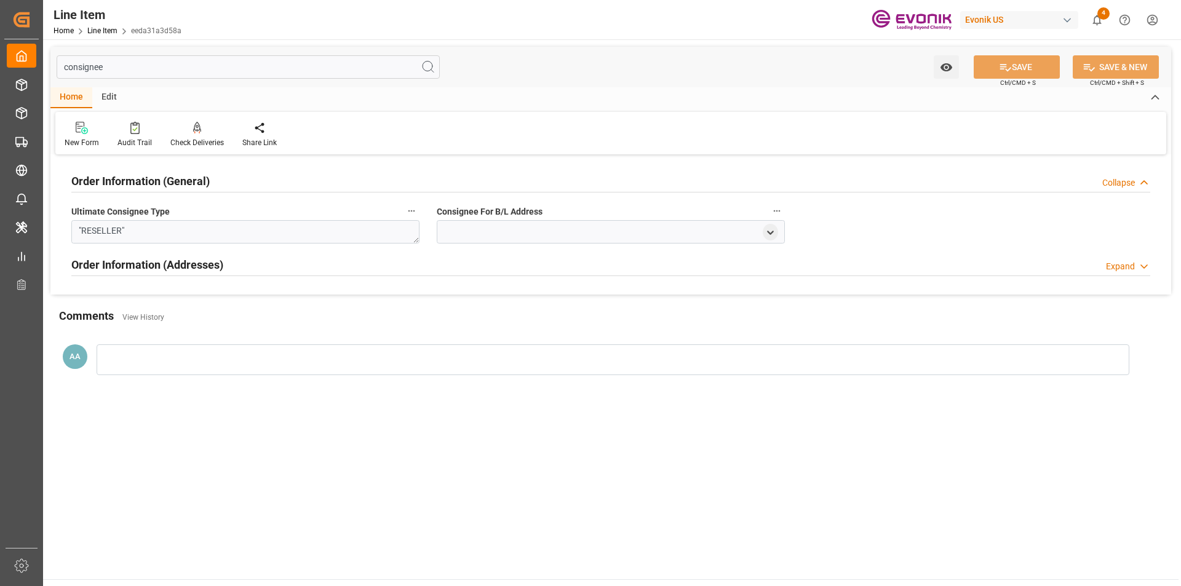
click at [187, 176] on h2 "Order Information (General)" at bounding box center [140, 181] width 138 height 17
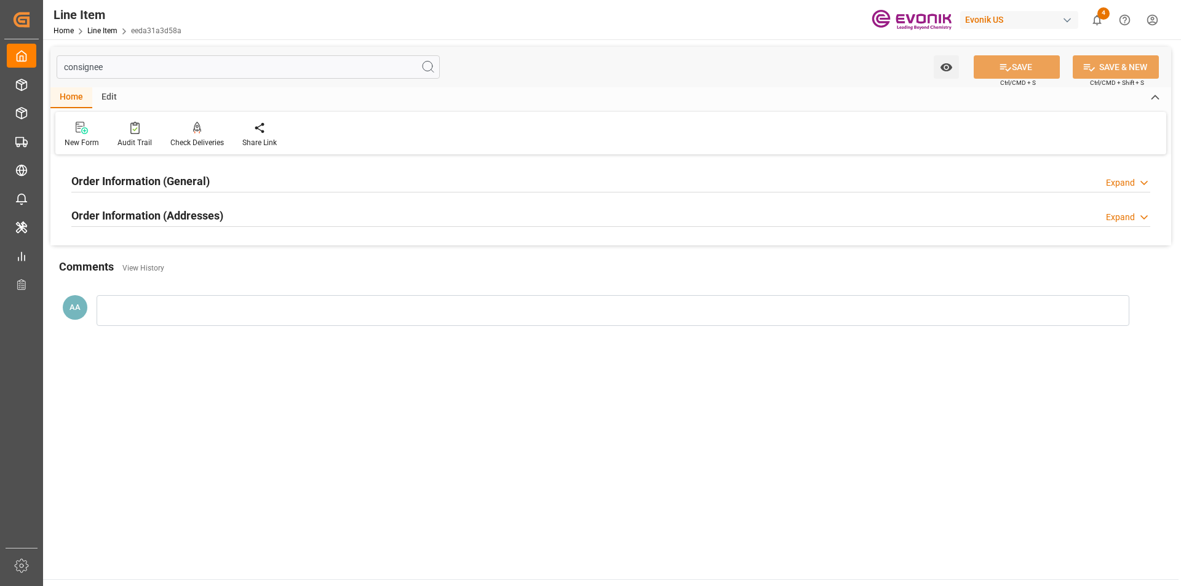
click at [230, 221] on div "Order Information (Addresses) Expand" at bounding box center [610, 214] width 1079 height 23
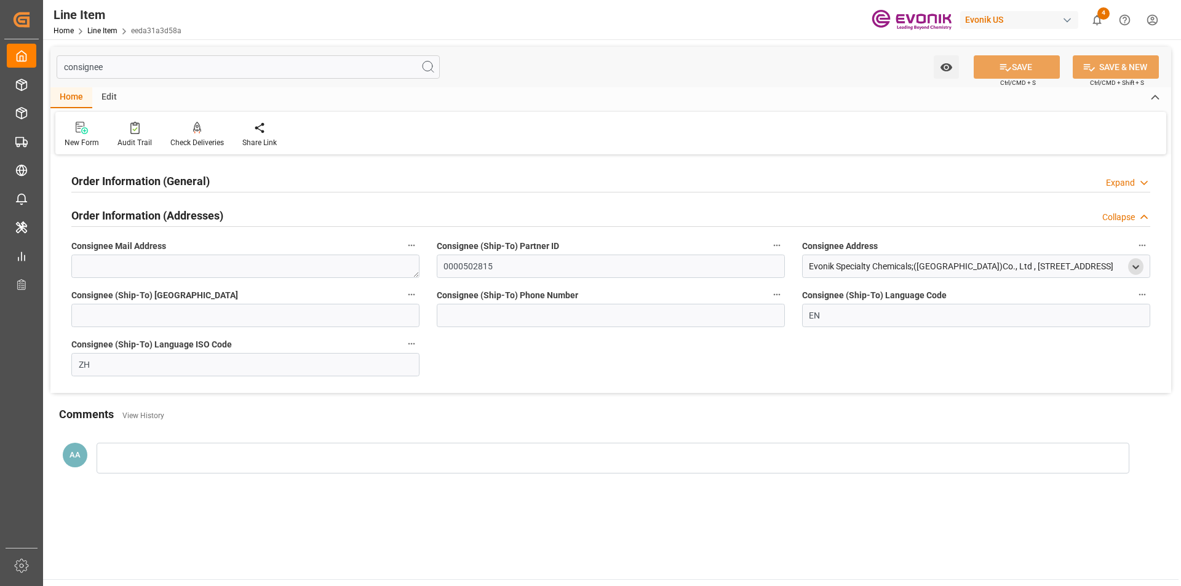
click at [1136, 268] on polyline "open menu" at bounding box center [1136, 267] width 6 height 2
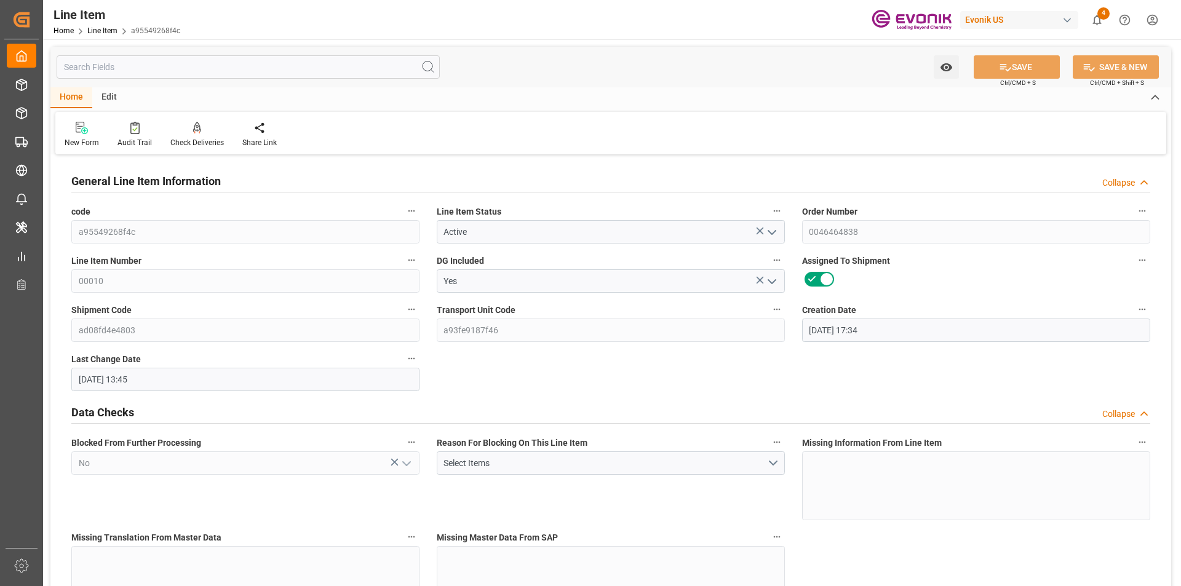
click at [181, 63] on input "text" at bounding box center [248, 66] width 383 height 23
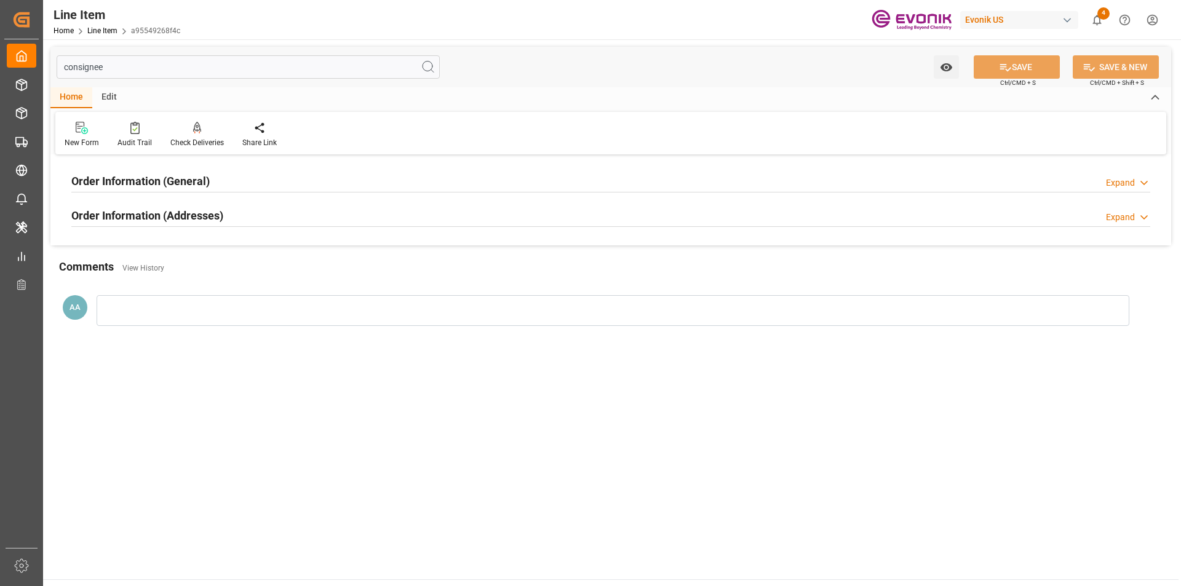
type input "consignee"
click at [175, 176] on h2 "Order Information (General)" at bounding box center [140, 181] width 138 height 17
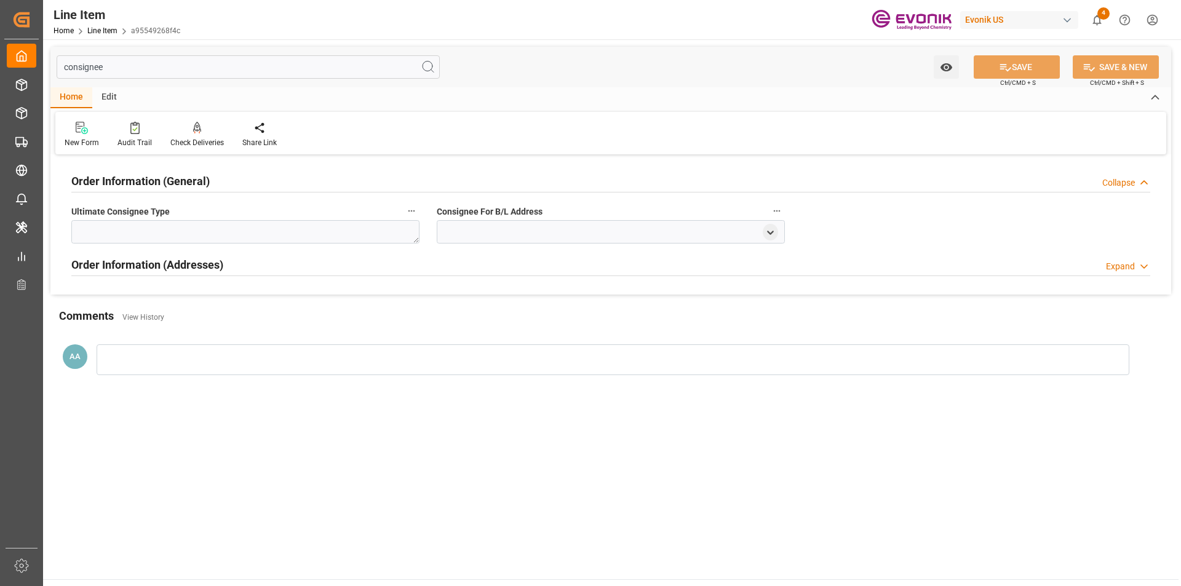
click at [175, 176] on h2 "Order Information (General)" at bounding box center [140, 181] width 138 height 17
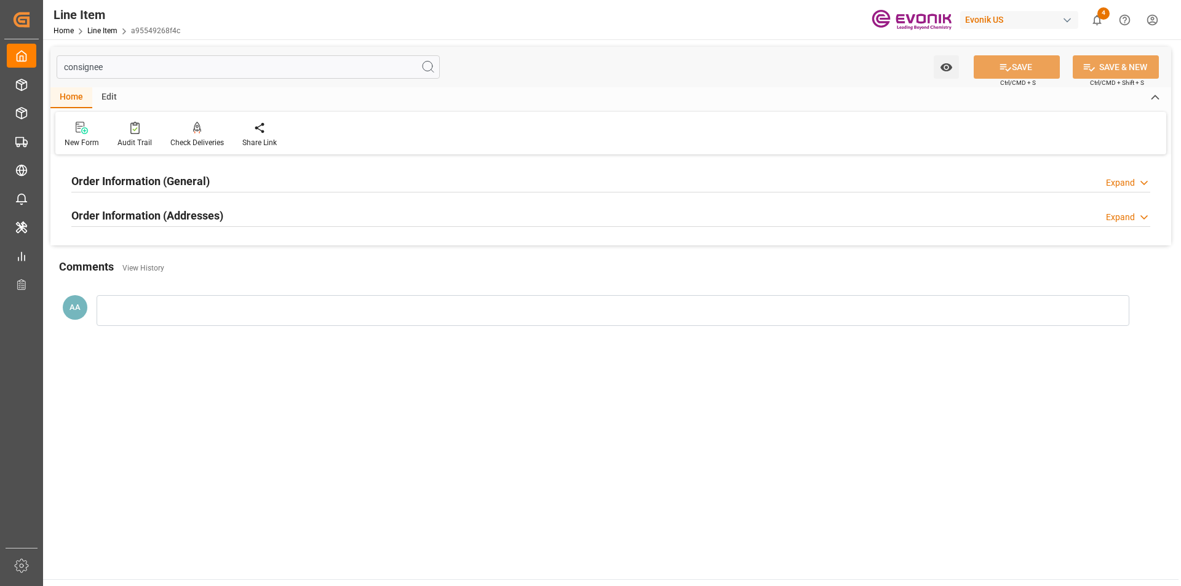
click at [221, 223] on h2 "Order Information (Addresses)" at bounding box center [147, 215] width 152 height 17
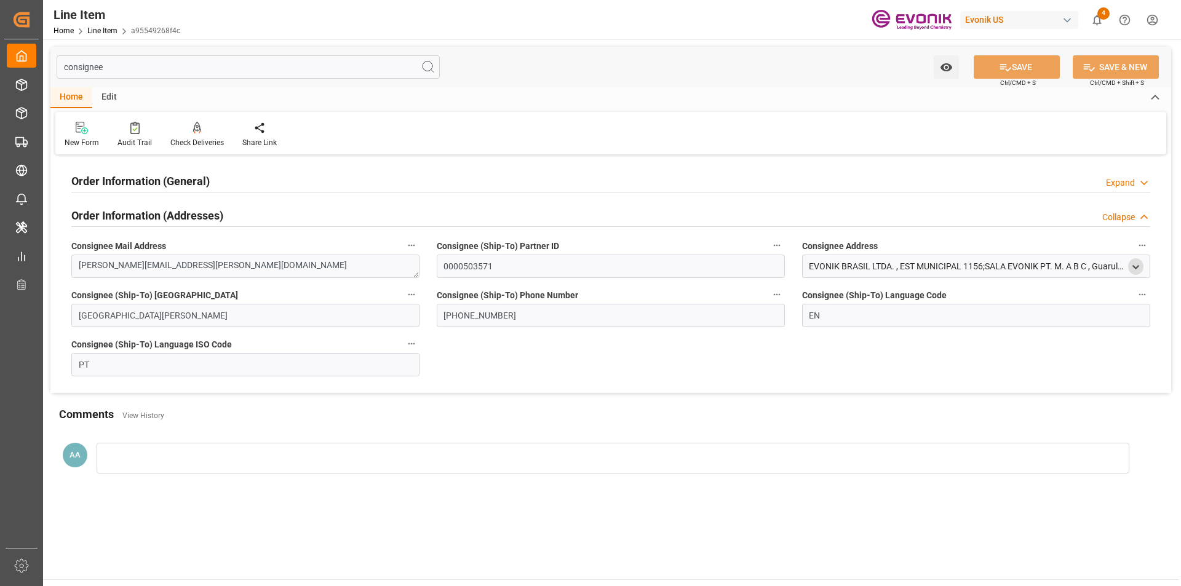
click at [1136, 268] on polyline "open menu" at bounding box center [1136, 267] width 6 height 2
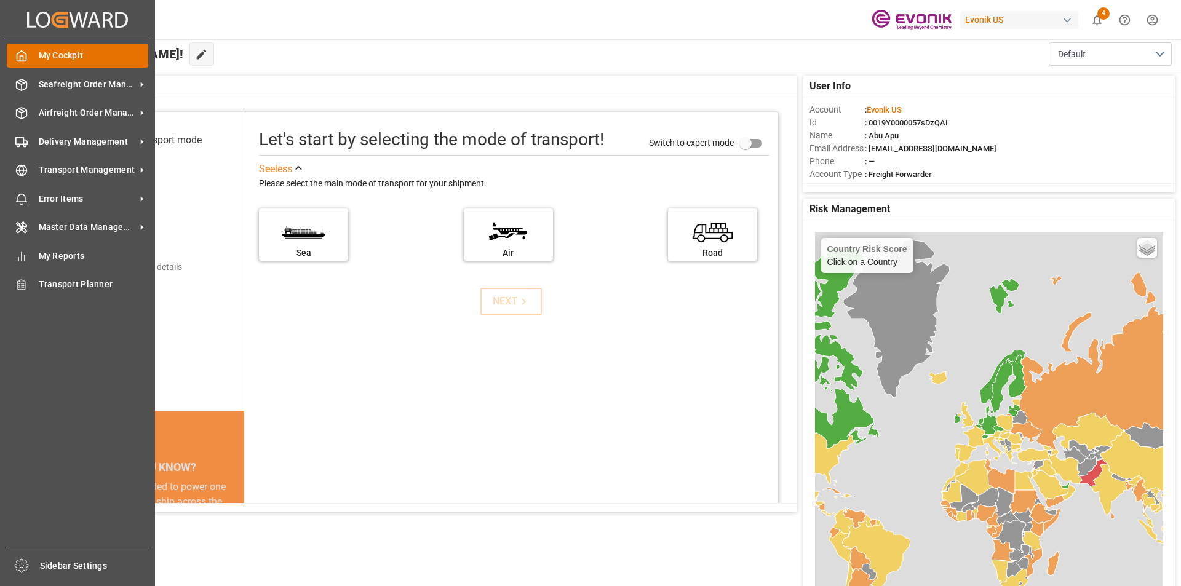
click at [20, 57] on polyline at bounding box center [21, 58] width 3 height 5
click at [55, 80] on span "Seafreight Order Management" at bounding box center [87, 84] width 97 height 13
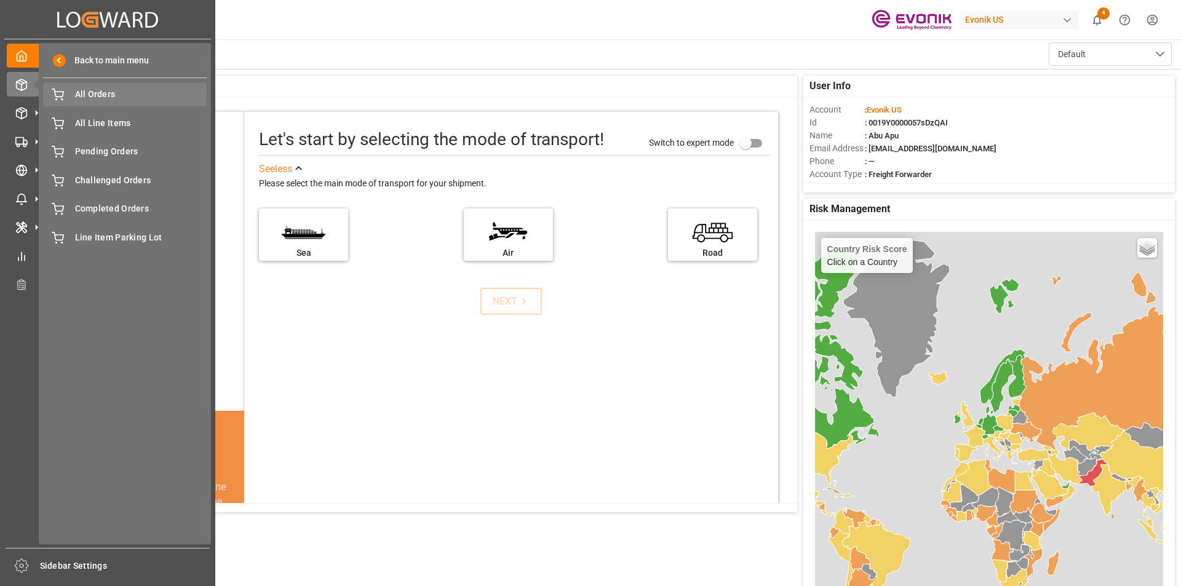
click at [107, 92] on span "All Orders" at bounding box center [141, 94] width 132 height 13
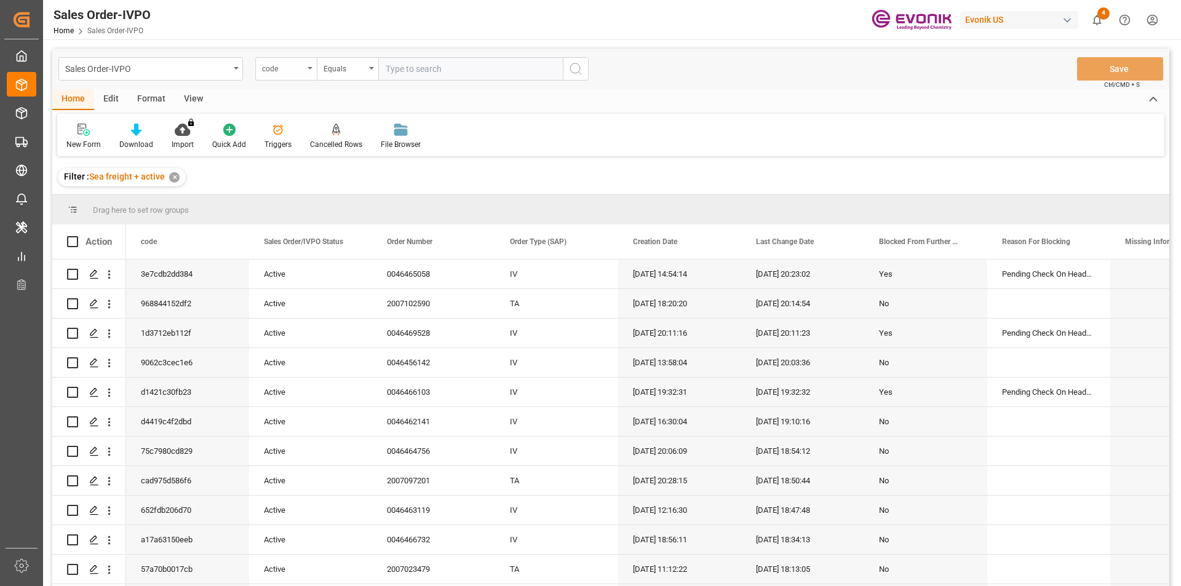
click at [304, 68] on div "code" at bounding box center [285, 68] width 61 height 23
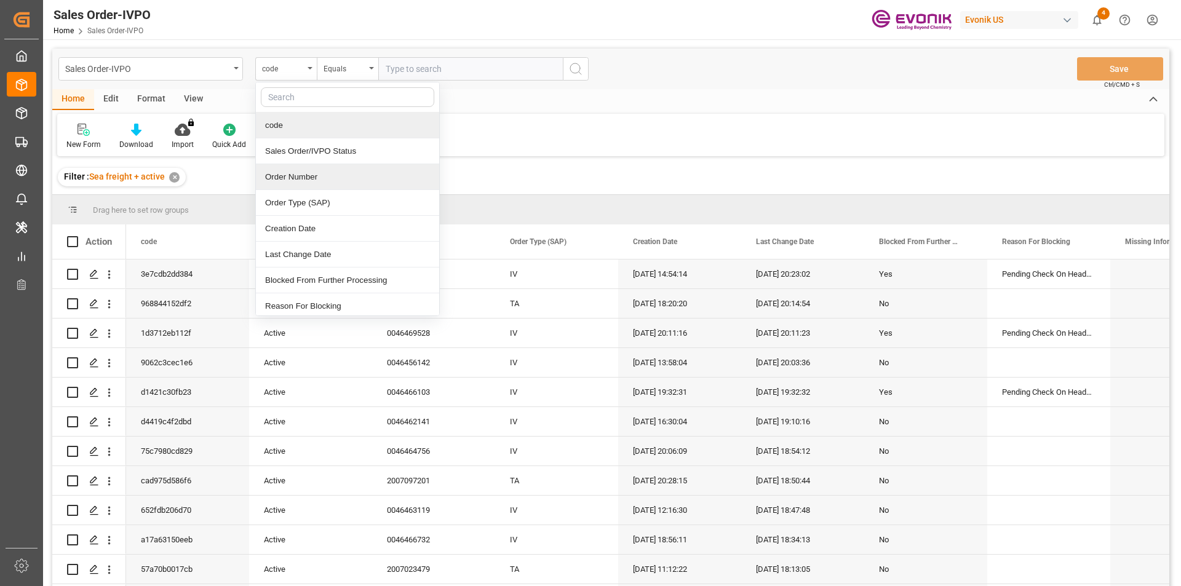
click at [287, 177] on div "Order Number" at bounding box center [347, 177] width 183 height 26
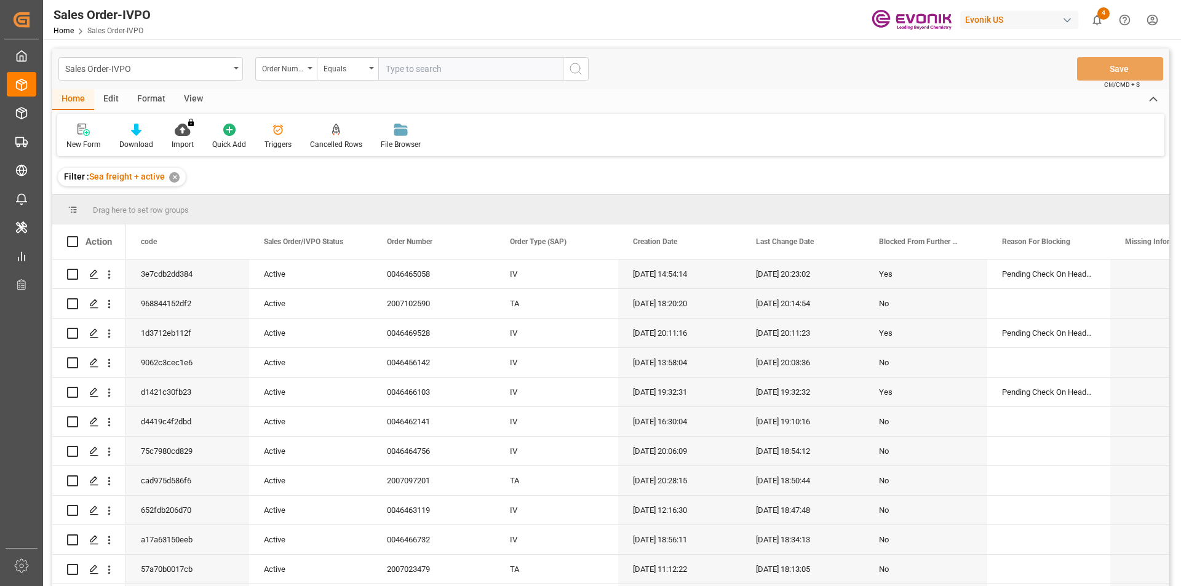
click at [413, 69] on input "text" at bounding box center [470, 68] width 184 height 23
paste input "0046464838"
type input "0046464838"
click at [576, 69] on icon "search button" at bounding box center [575, 68] width 15 height 15
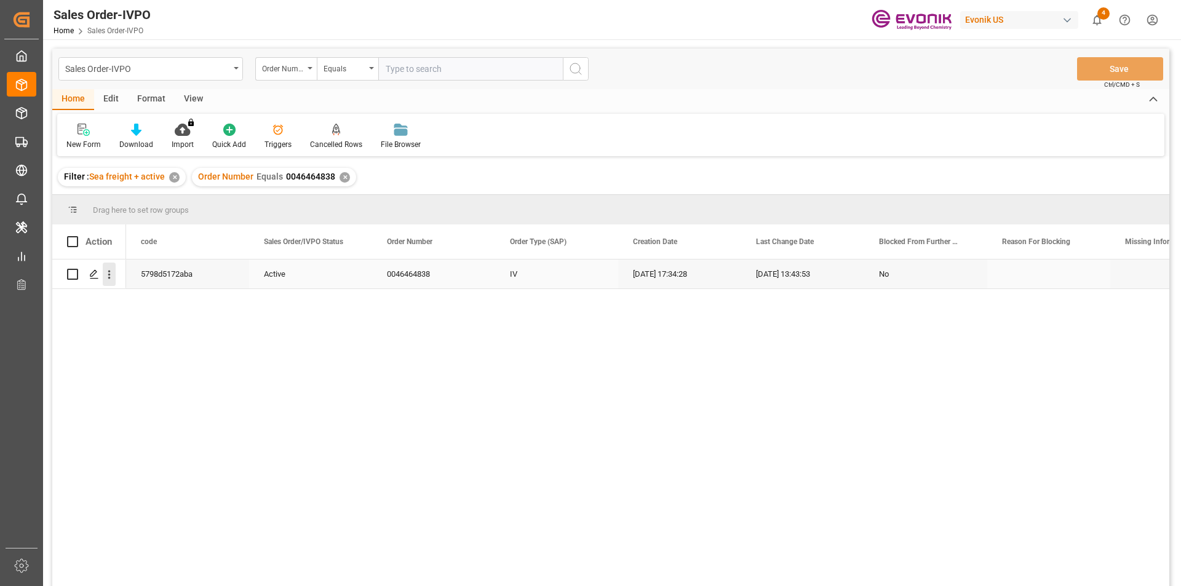
click at [111, 275] on icon "open menu" at bounding box center [109, 274] width 13 height 13
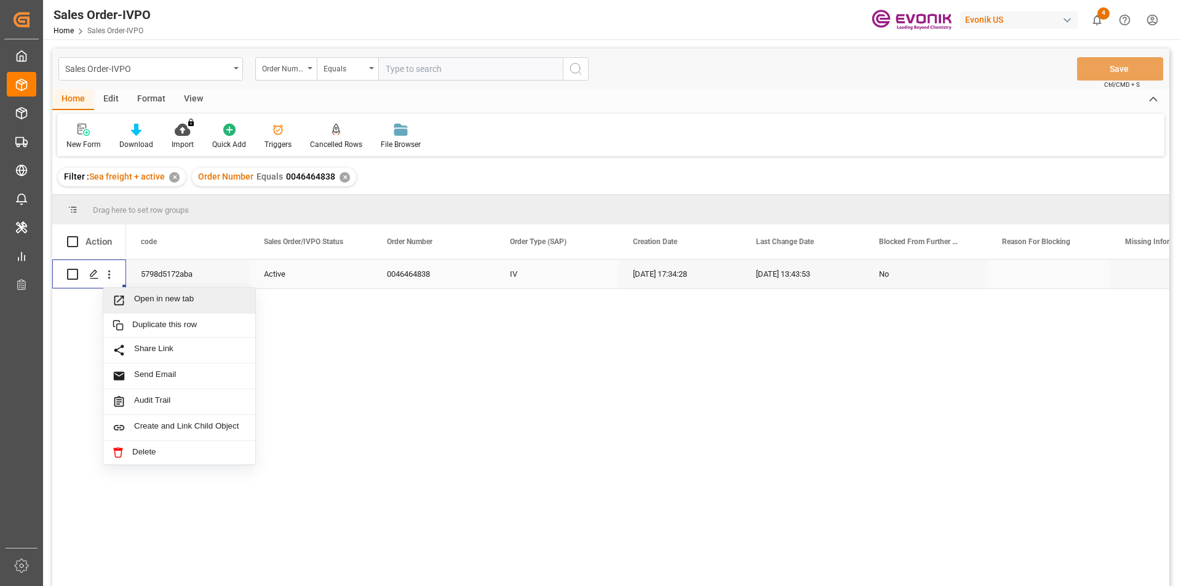
click at [143, 295] on span "Open in new tab" at bounding box center [190, 300] width 112 height 13
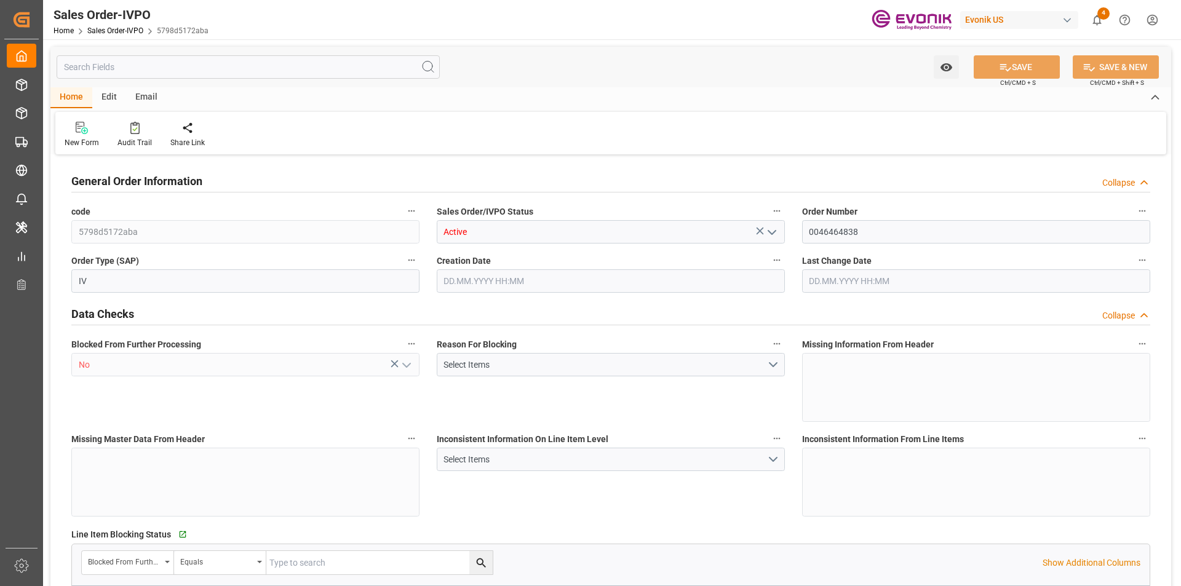
type input "BRSSZ"
type input "0"
type input "1"
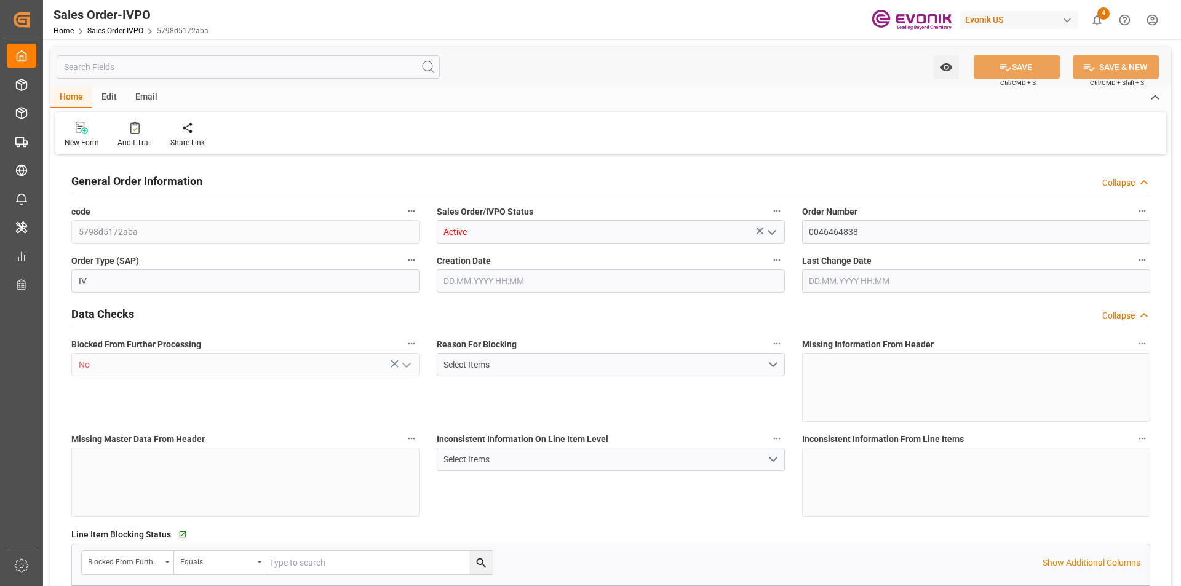
type input "6375.6"
type input "19.1052"
type input "17000"
type input "30"
type input "[DATE] 17:34"
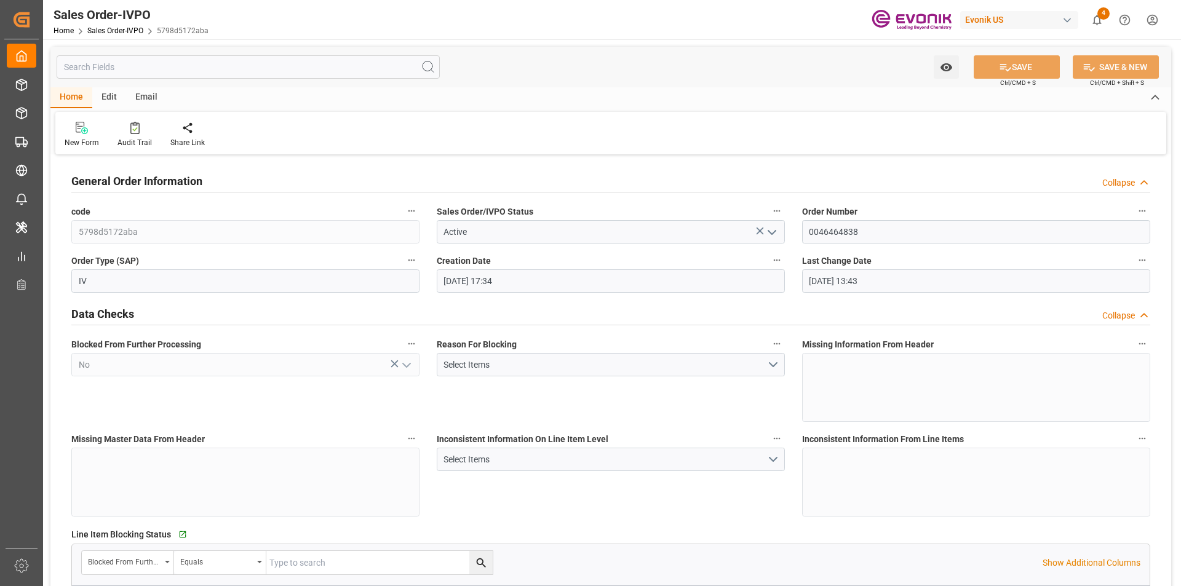
type input "[DATE] 13:43"
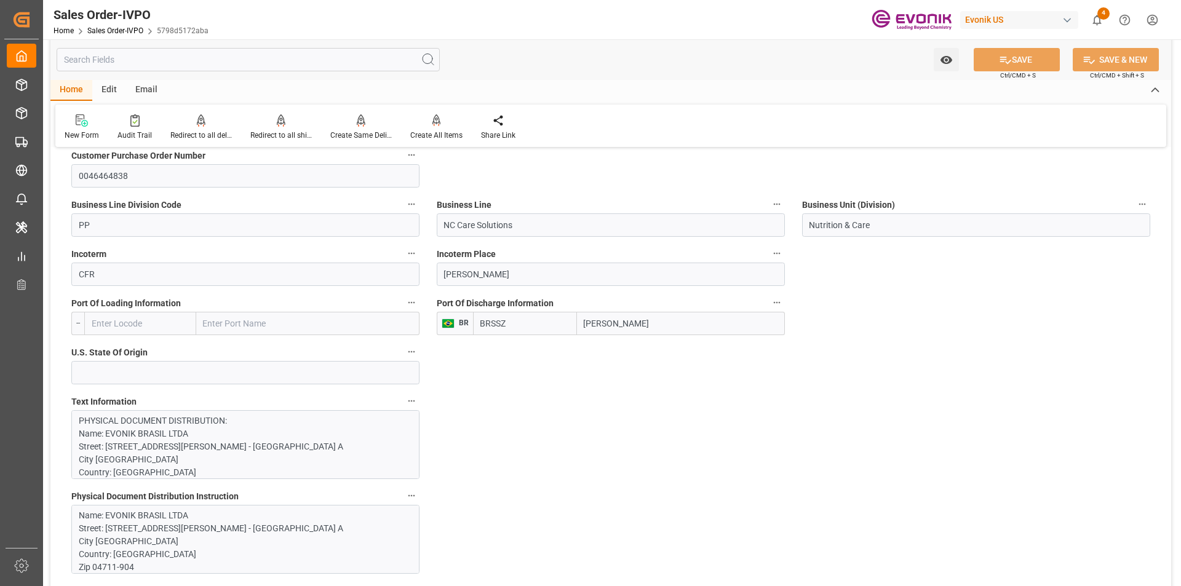
scroll to position [861, 0]
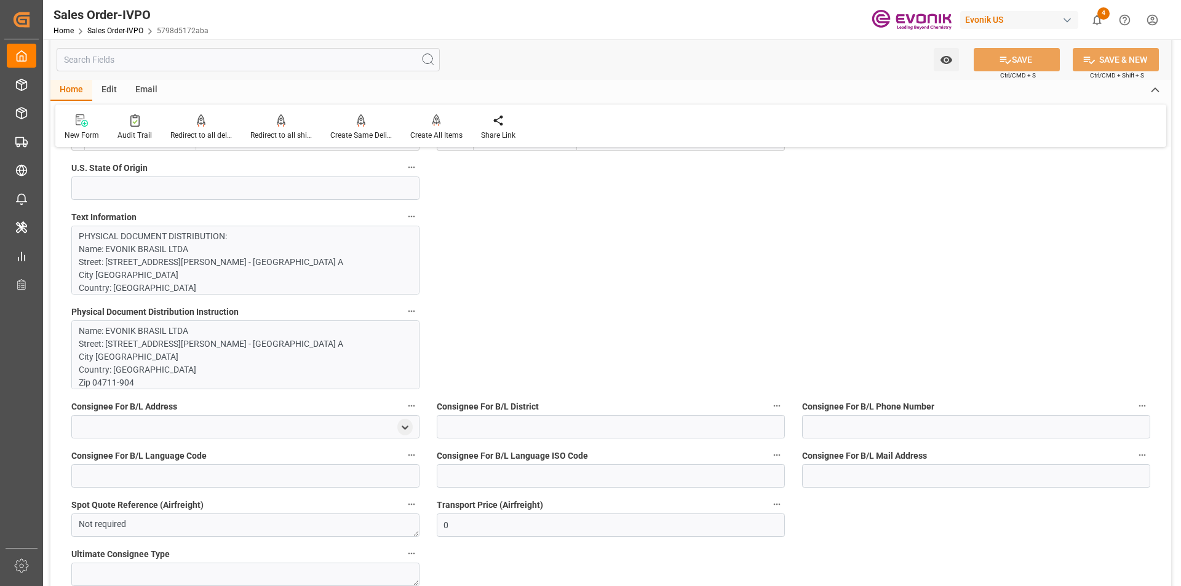
click at [130, 264] on p "PHYSICAL DOCUMENT DISTRIBUTION: Name: EVONIK BRASIL LTDA Street: [STREET_ADDRES…" at bounding box center [241, 540] width 324 height 620
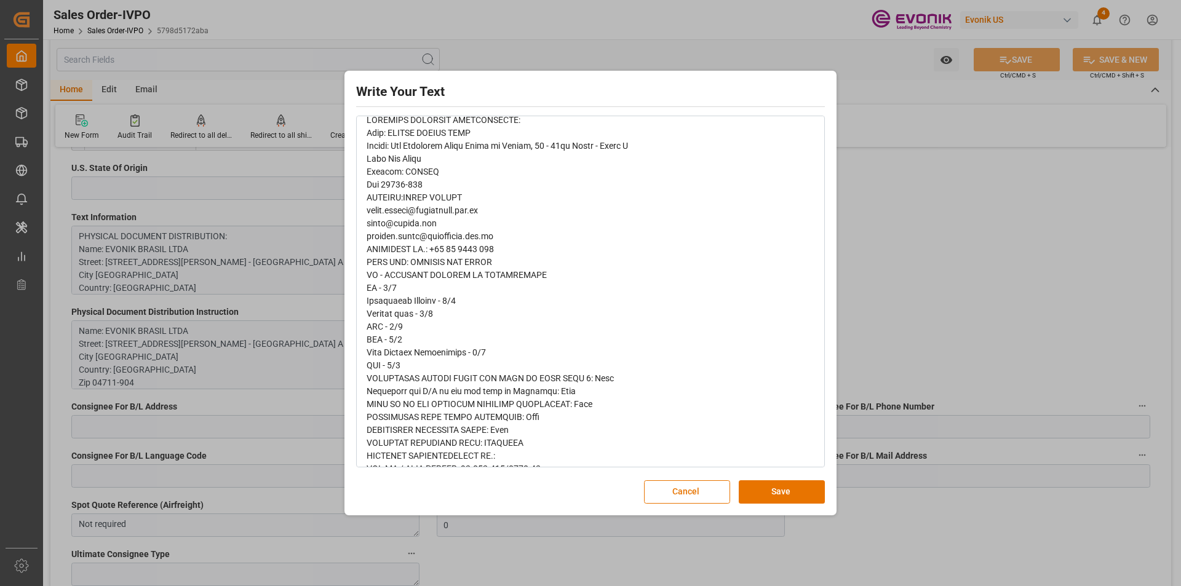
scroll to position [123, 0]
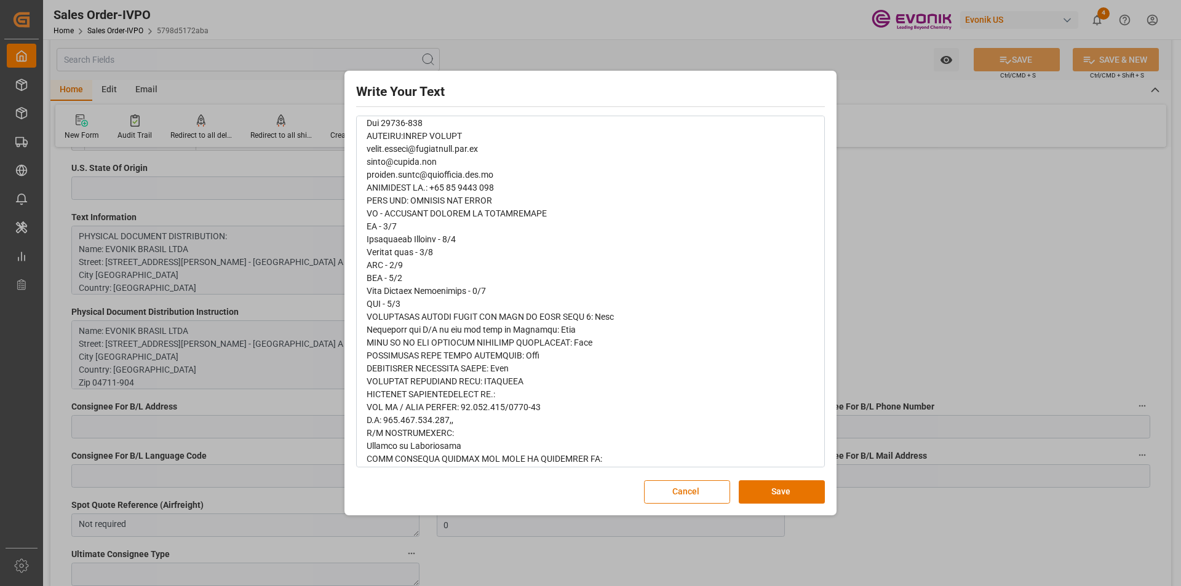
click at [445, 385] on span "rdw-editor" at bounding box center [534, 349] width 335 height 591
drag, startPoint x: 370, startPoint y: 381, endPoint x: 525, endPoint y: 381, distance: 155.6
click at [525, 381] on div "rdw-editor" at bounding box center [591, 349] width 448 height 594
click at [368, 379] on span "rdw-editor" at bounding box center [534, 349] width 335 height 591
drag, startPoint x: 368, startPoint y: 380, endPoint x: 528, endPoint y: 384, distance: 160.6
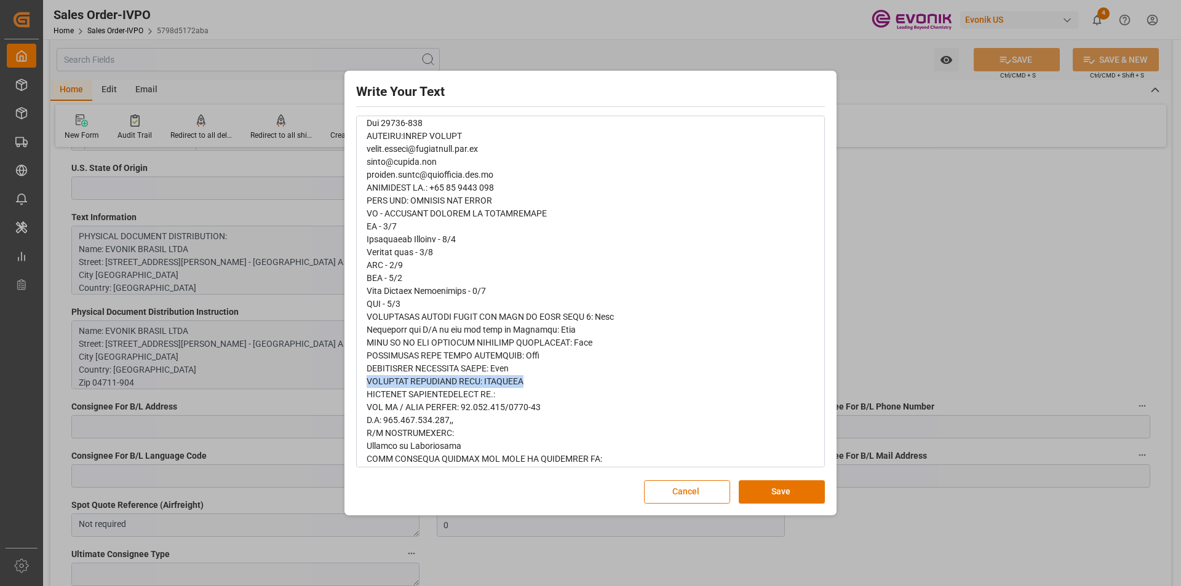
click at [528, 384] on div "rdw-editor" at bounding box center [591, 349] width 448 height 594
click at [900, 303] on div "Write Your Text Normal 14 Font Cancel Save" at bounding box center [590, 293] width 1181 height 586
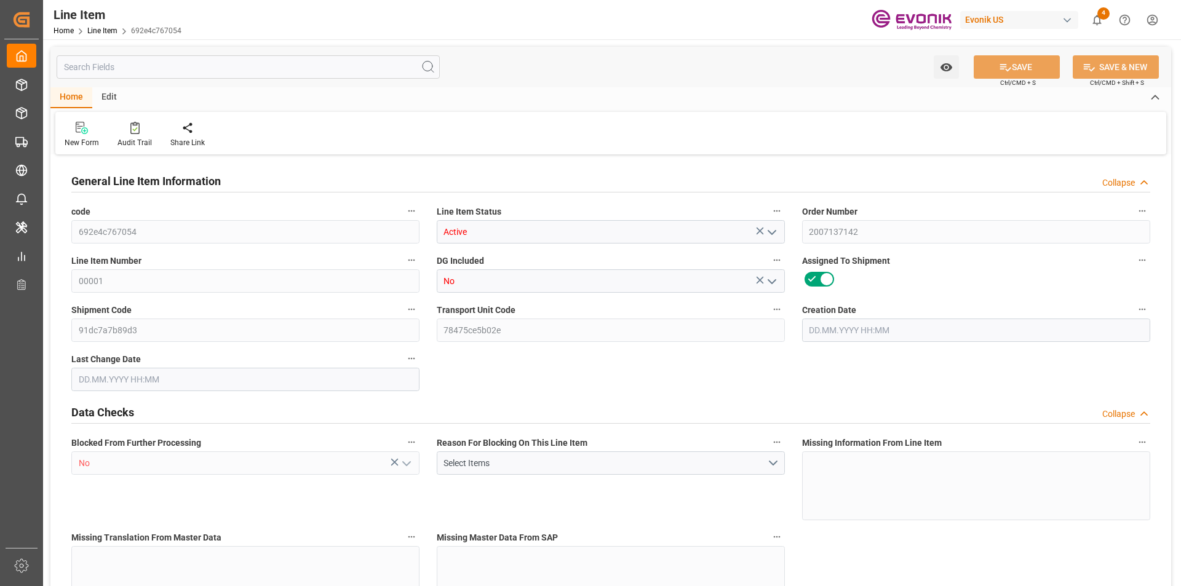
type input "1"
type input "764"
type input "700"
type input "1.321"
type input "4"
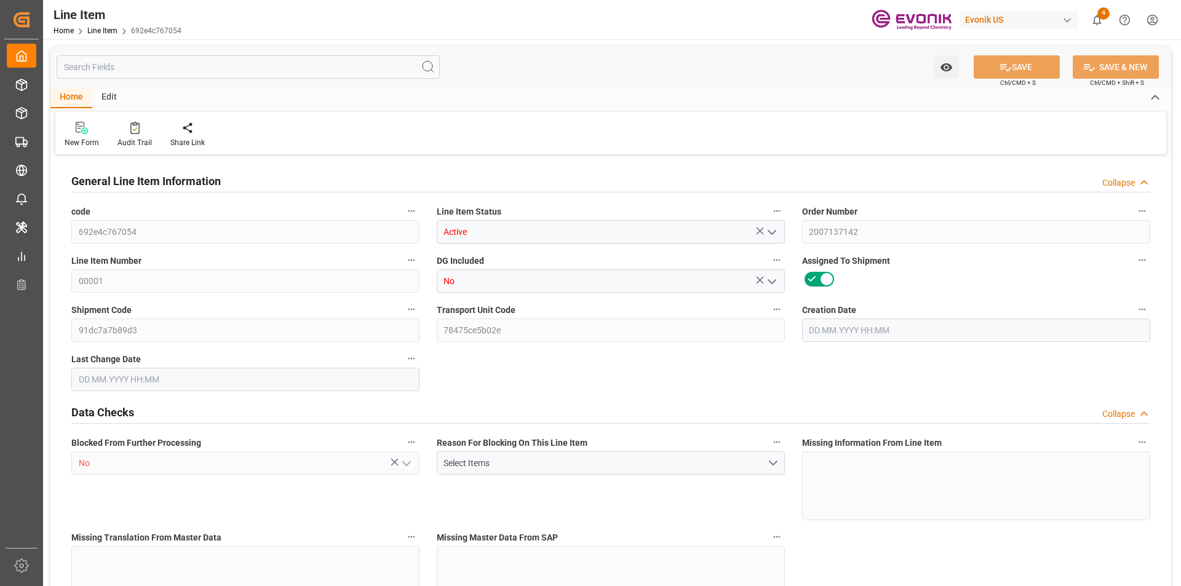
type input "5241.6"
type input "4"
type input "700"
type input "764"
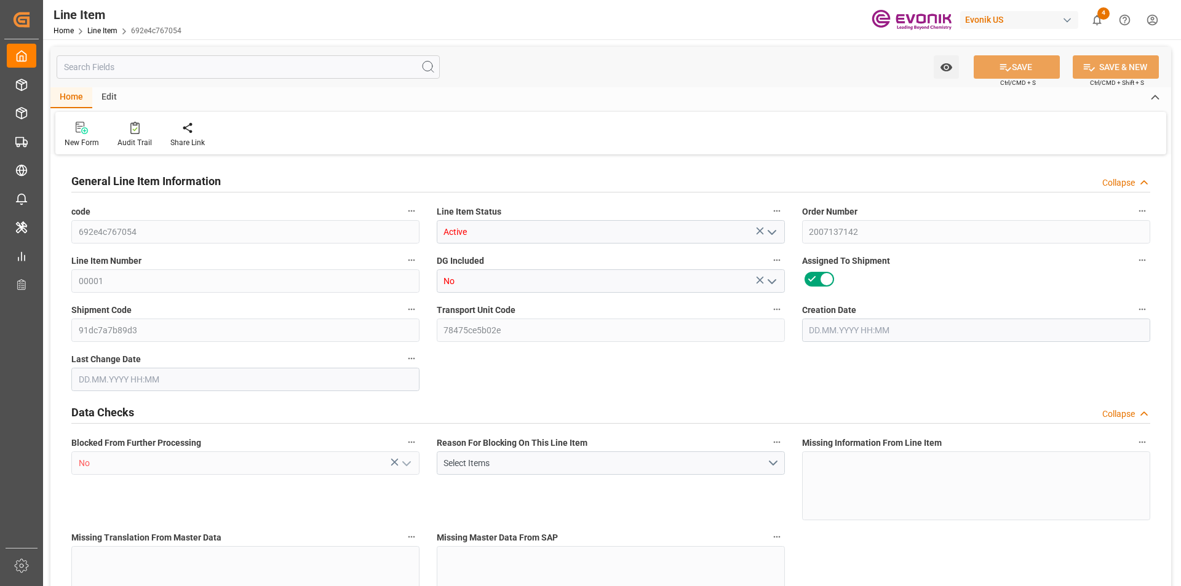
type input "810"
type input "700"
type input "1.321"
type input "1321.02"
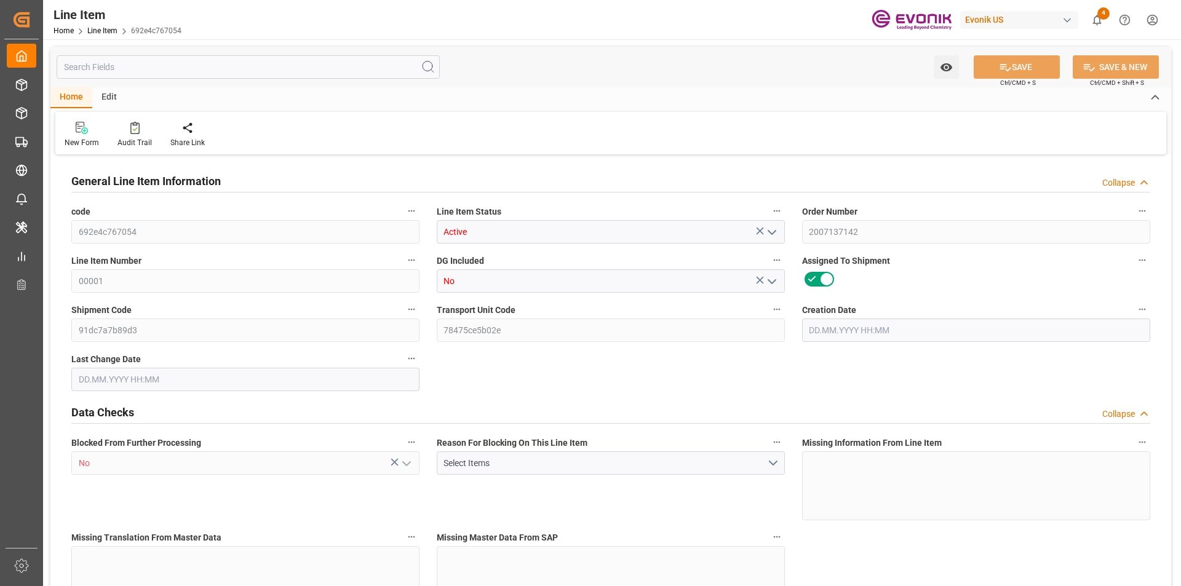
type input "4"
type input "764"
type input "700"
type input "1.321"
type input "[DATE] 19:37"
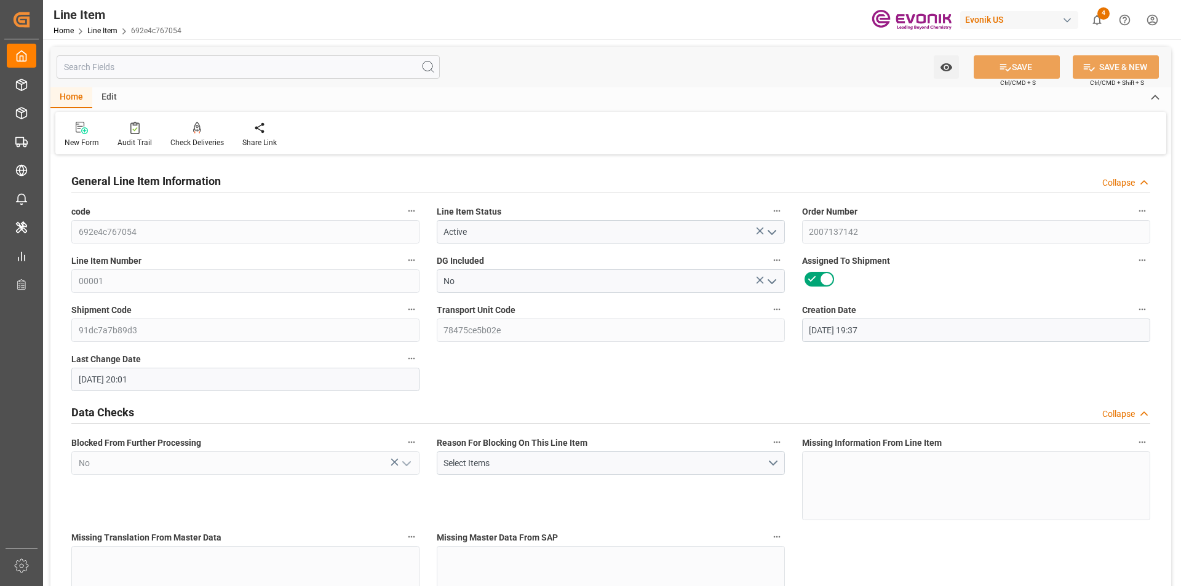
type input "[DATE] 20:01"
type input "[DATE]"
click at [173, 69] on input "text" at bounding box center [248, 66] width 383 height 23
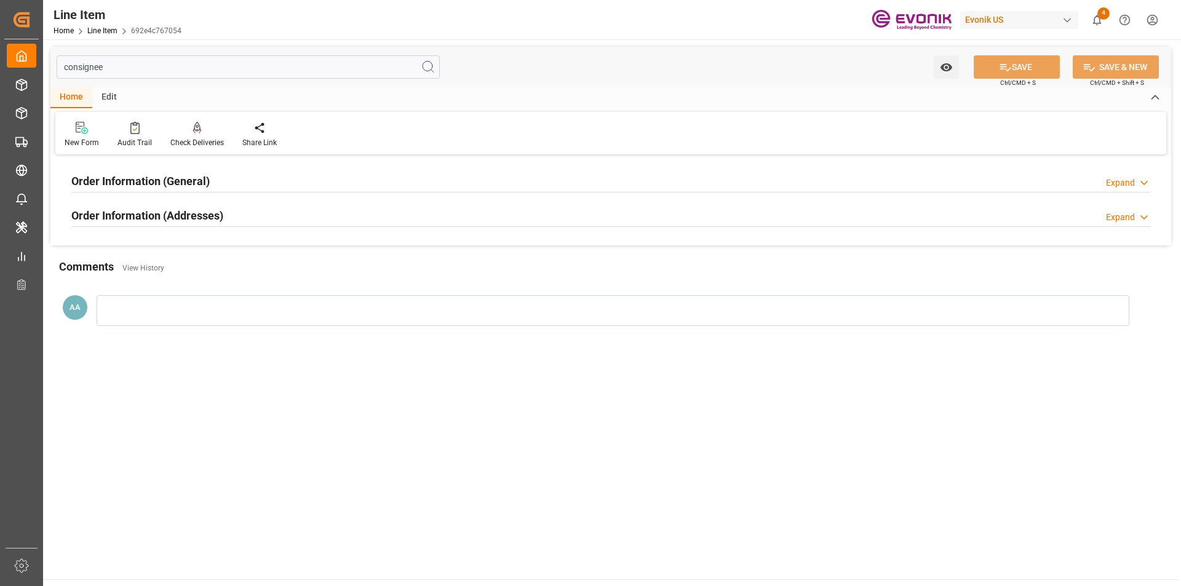
type input "consignee"
click at [186, 180] on h2 "Order Information (General)" at bounding box center [140, 181] width 138 height 17
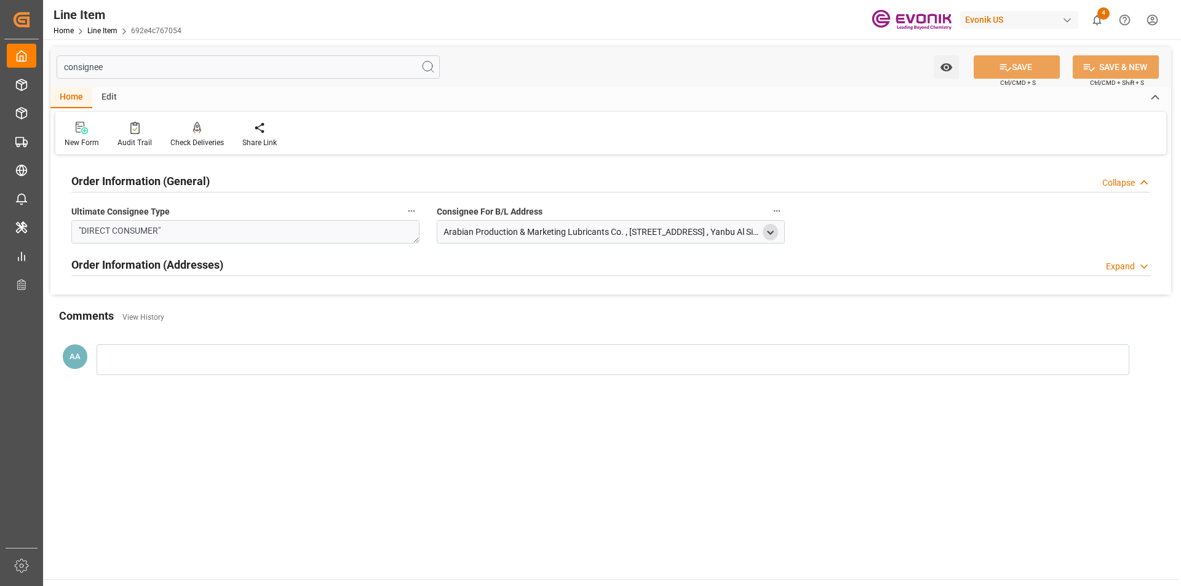
click at [771, 236] on icon "open menu" at bounding box center [770, 233] width 10 height 10
